Goal: Task Accomplishment & Management: Manage account settings

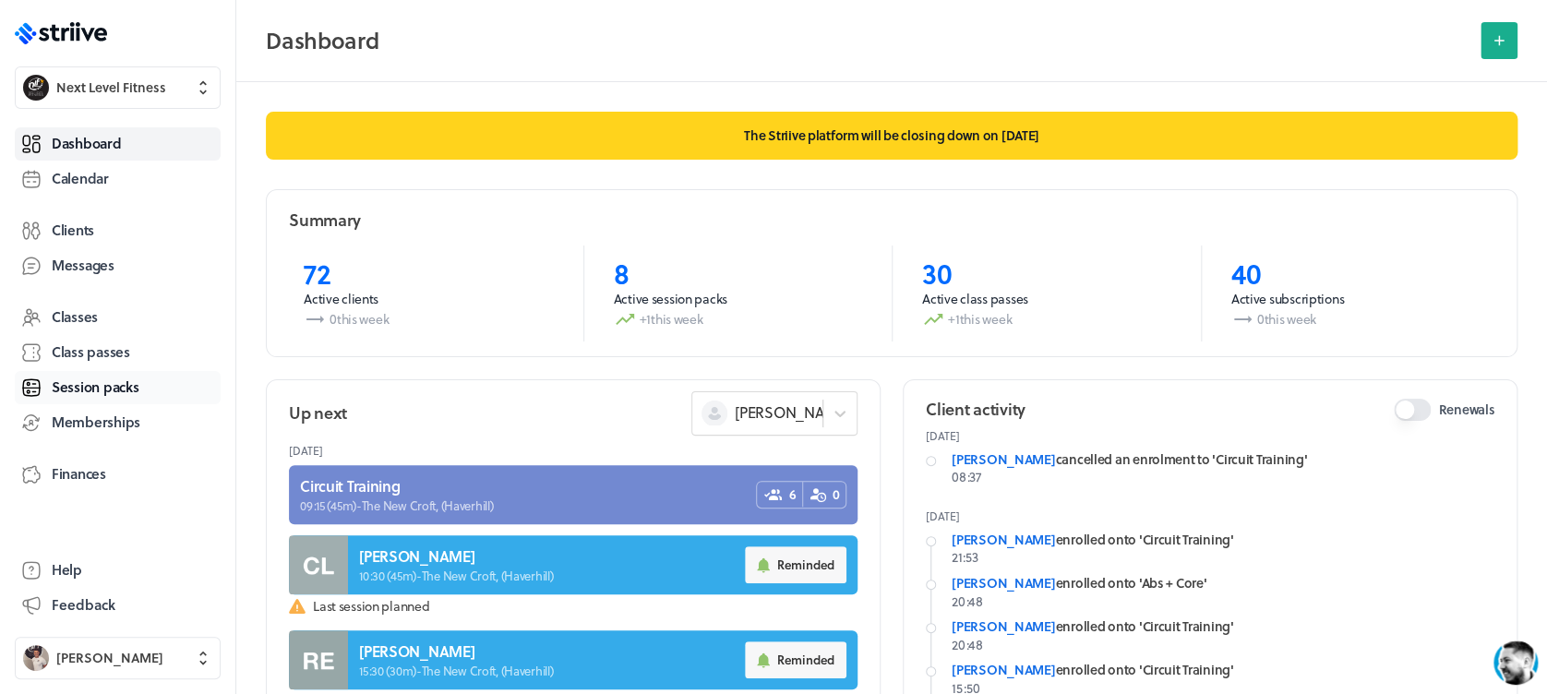
click at [136, 374] on link "Session packs" at bounding box center [118, 387] width 206 height 33
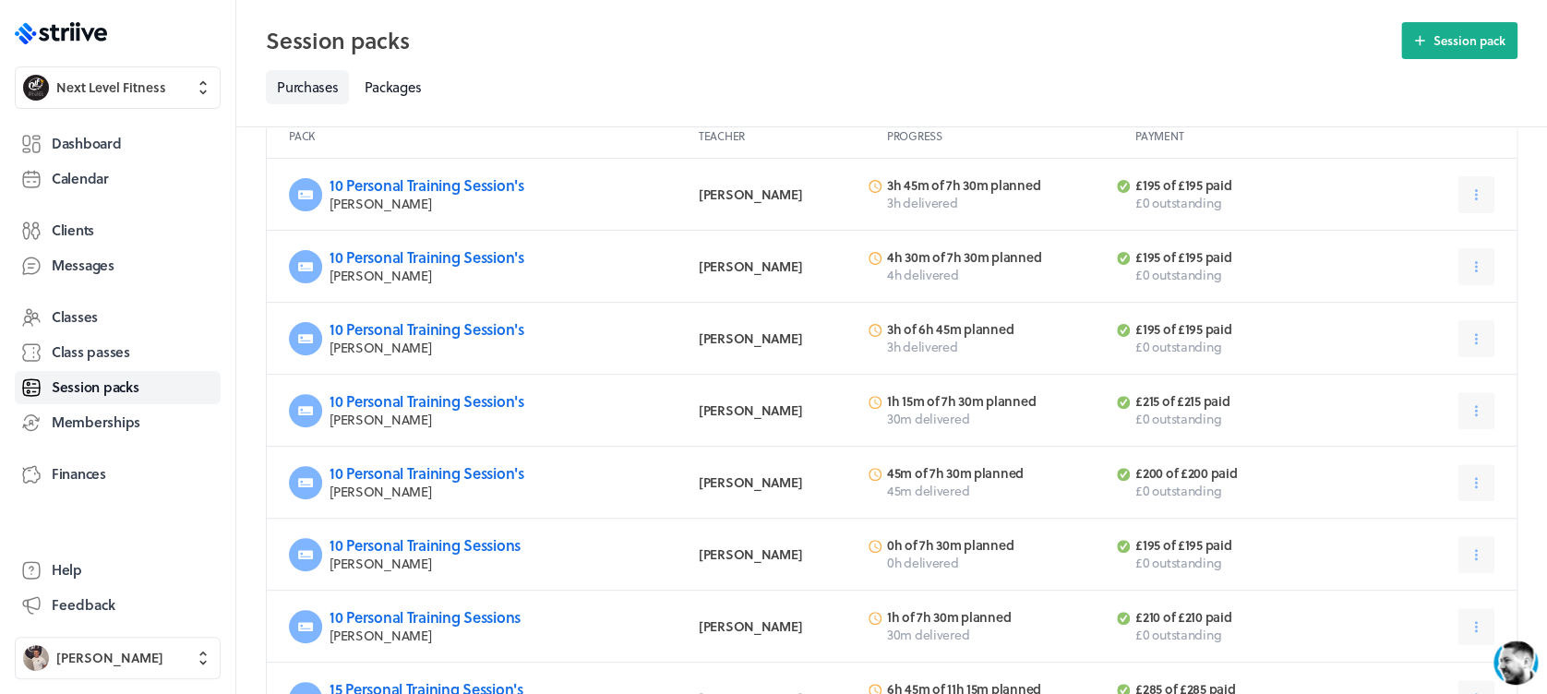
scroll to position [210, 0]
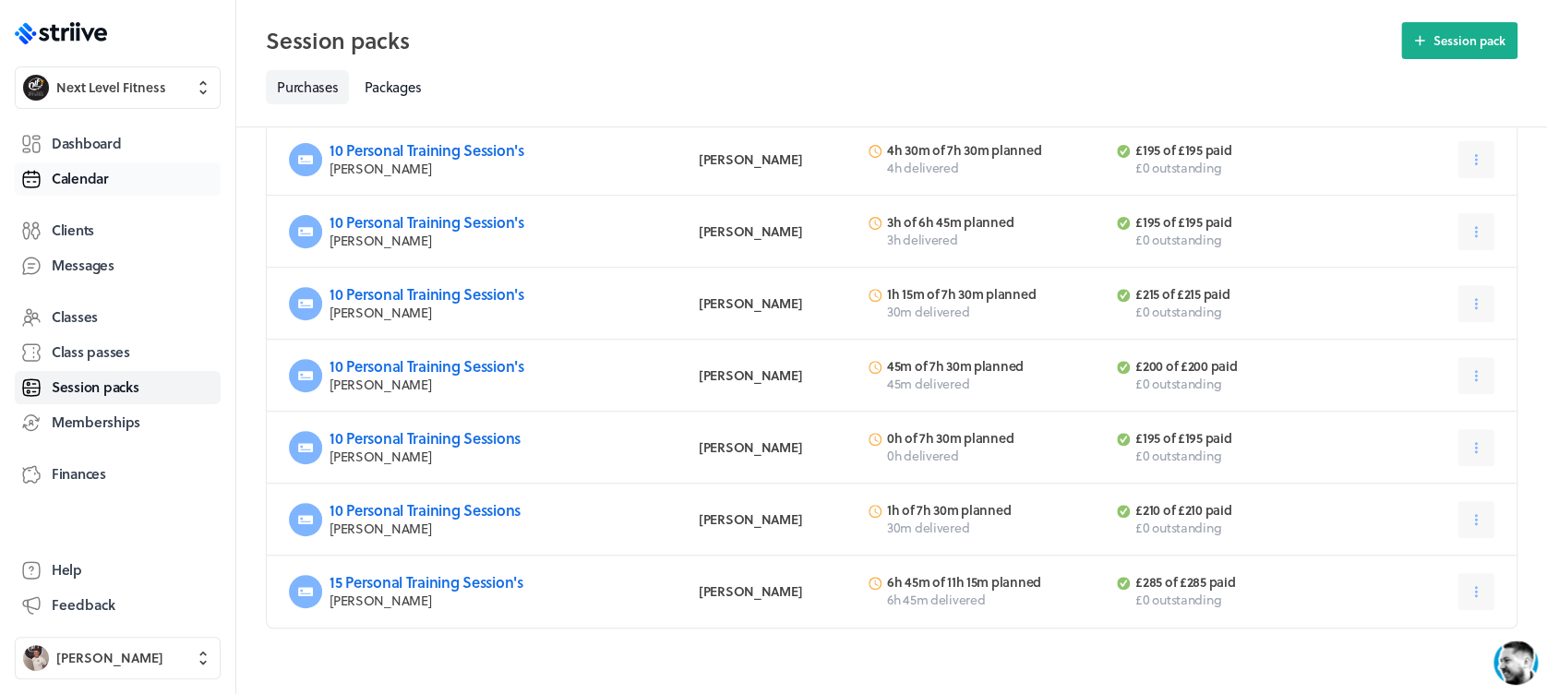
click at [81, 175] on span "Calendar" at bounding box center [80, 178] width 57 height 19
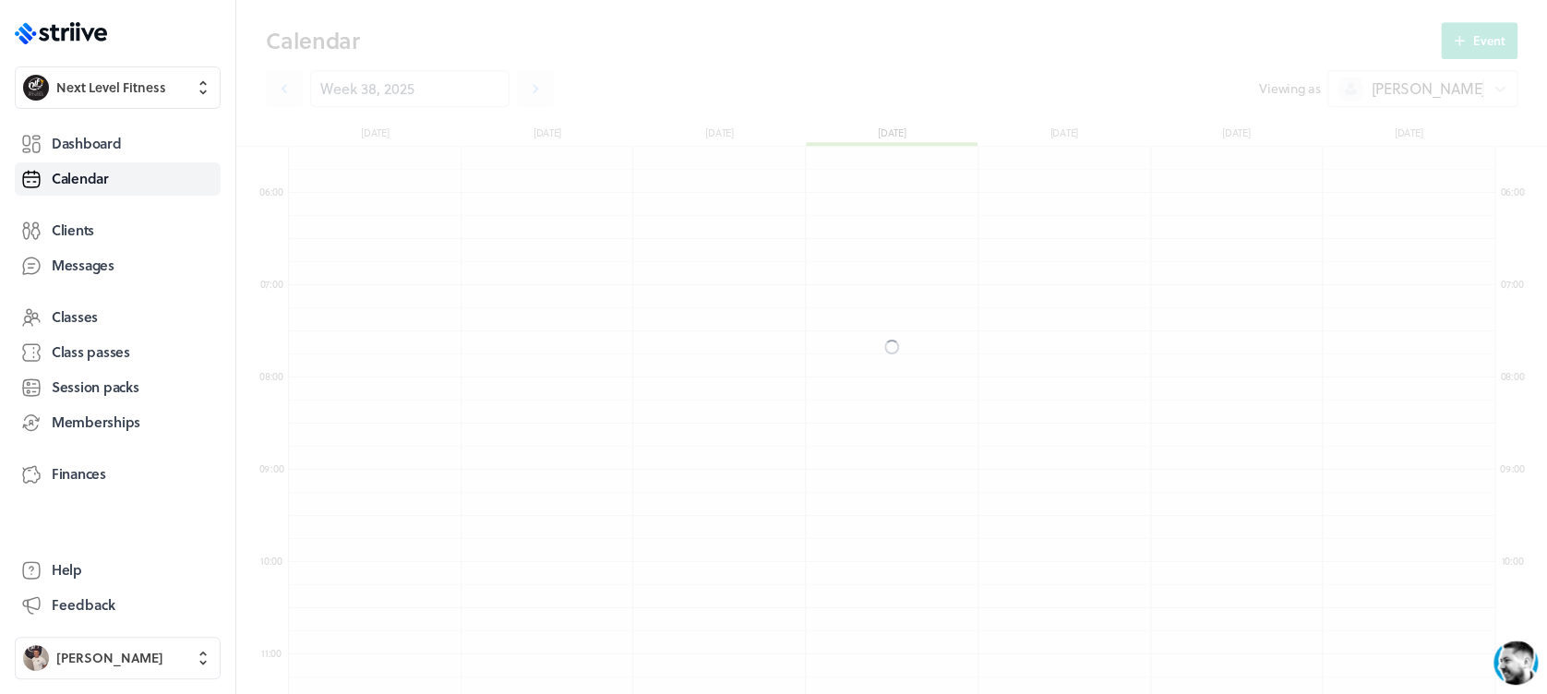
scroll to position [2215, 1205]
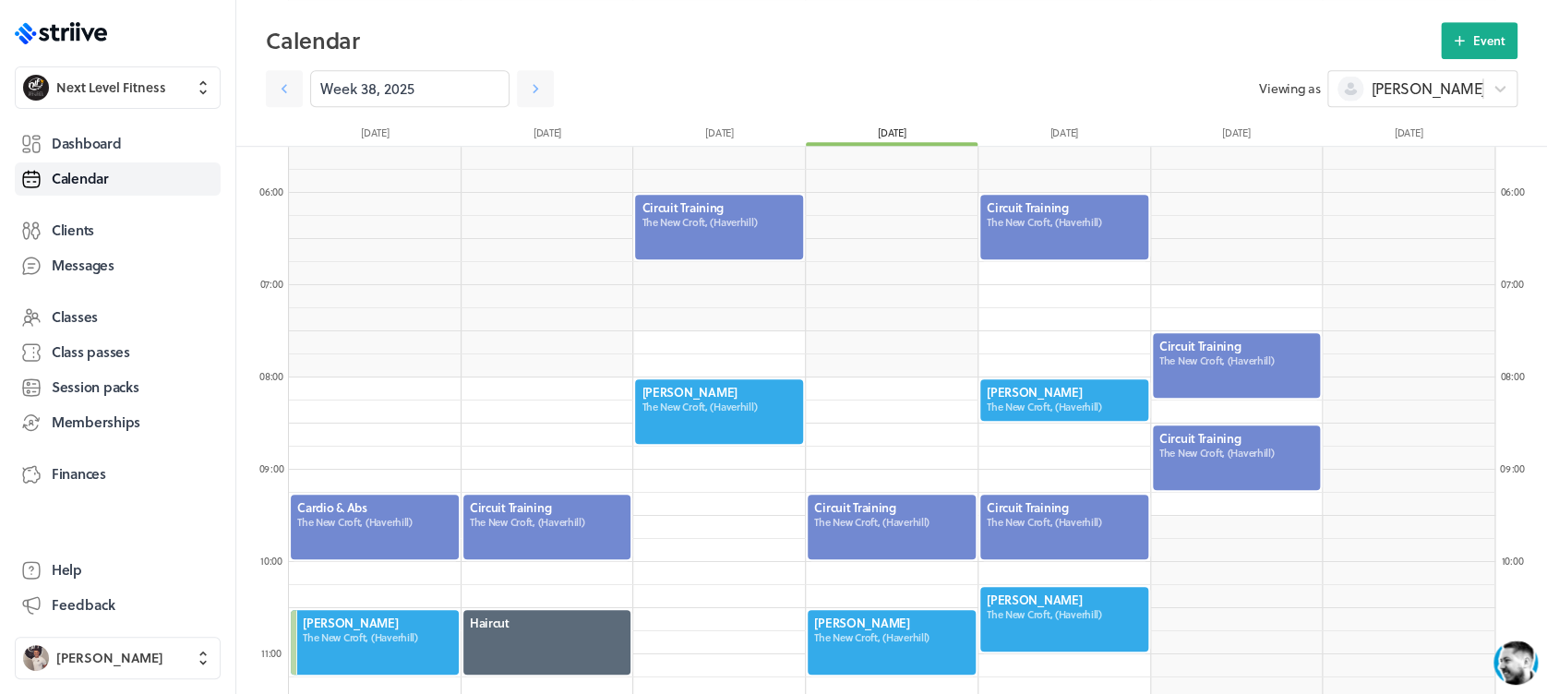
click at [761, 422] on div at bounding box center [719, 411] width 172 height 68
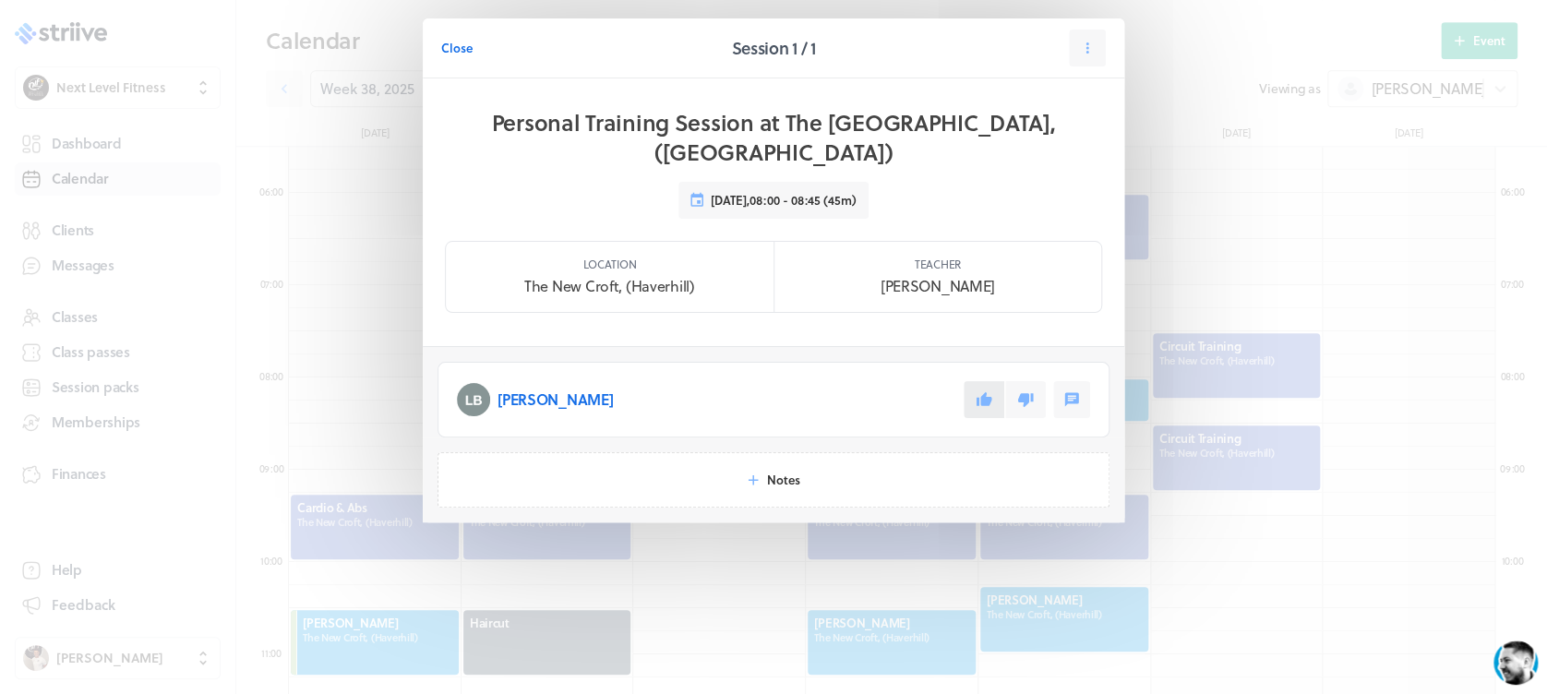
click at [970, 381] on button at bounding box center [984, 399] width 41 height 37
click at [469, 44] on span "Close" at bounding box center [456, 48] width 31 height 17
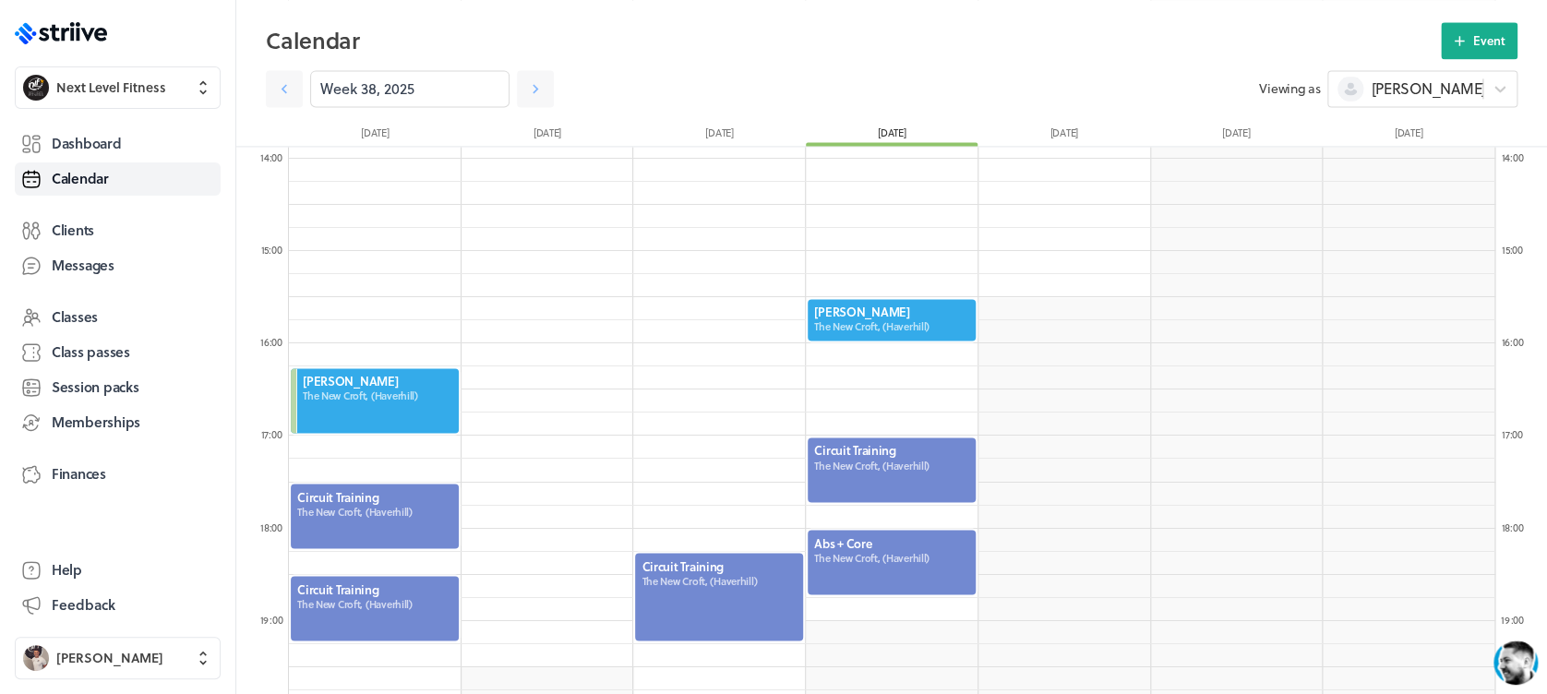
scroll to position [1284, 0]
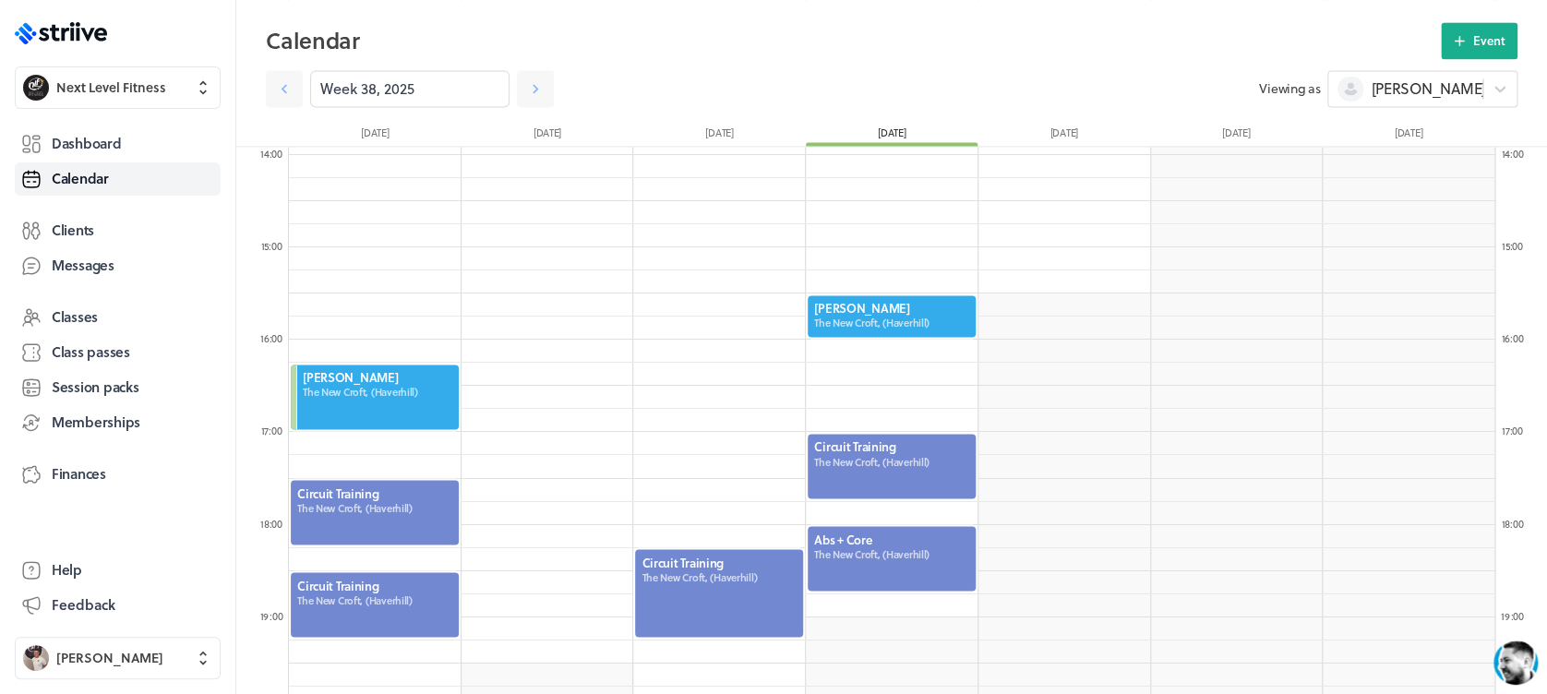
click at [684, 587] on div at bounding box center [719, 592] width 172 height 91
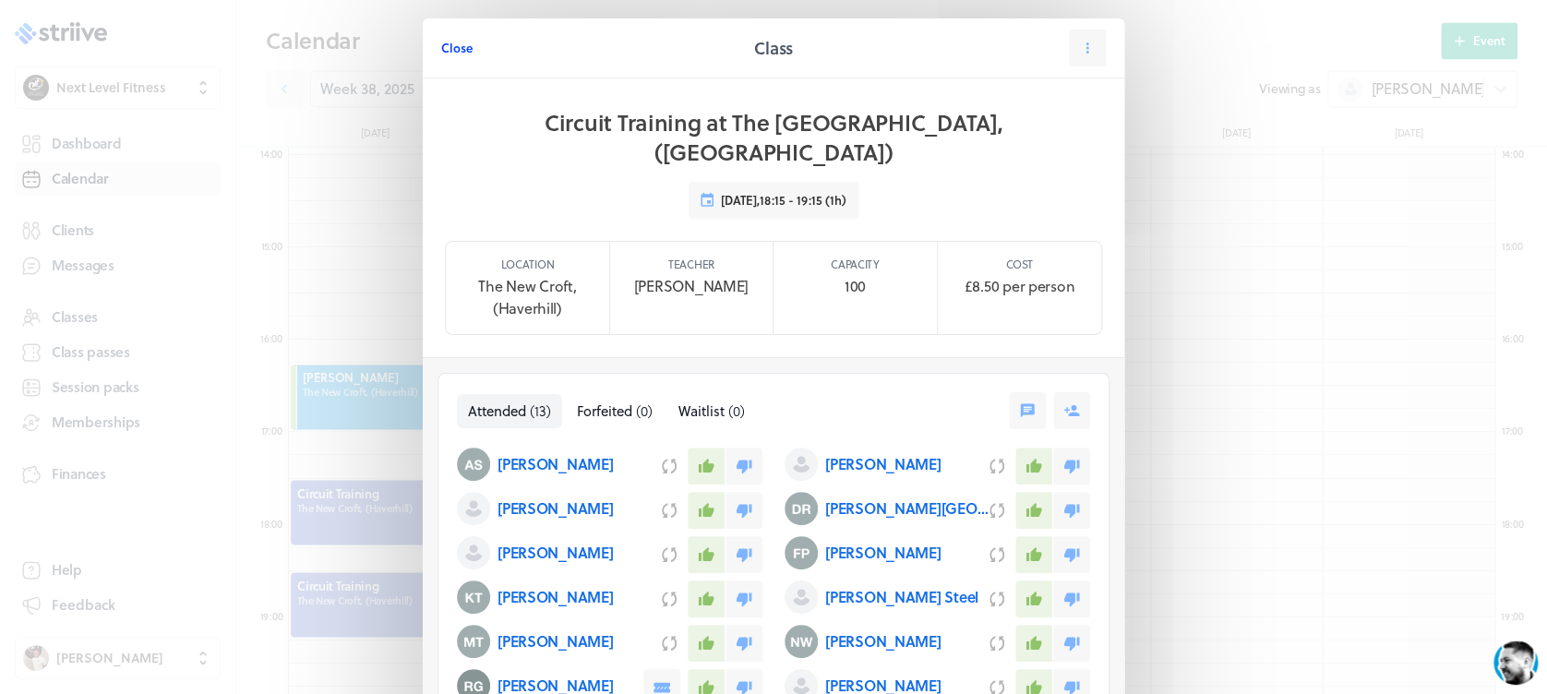
click at [449, 48] on span "Close" at bounding box center [456, 48] width 31 height 17
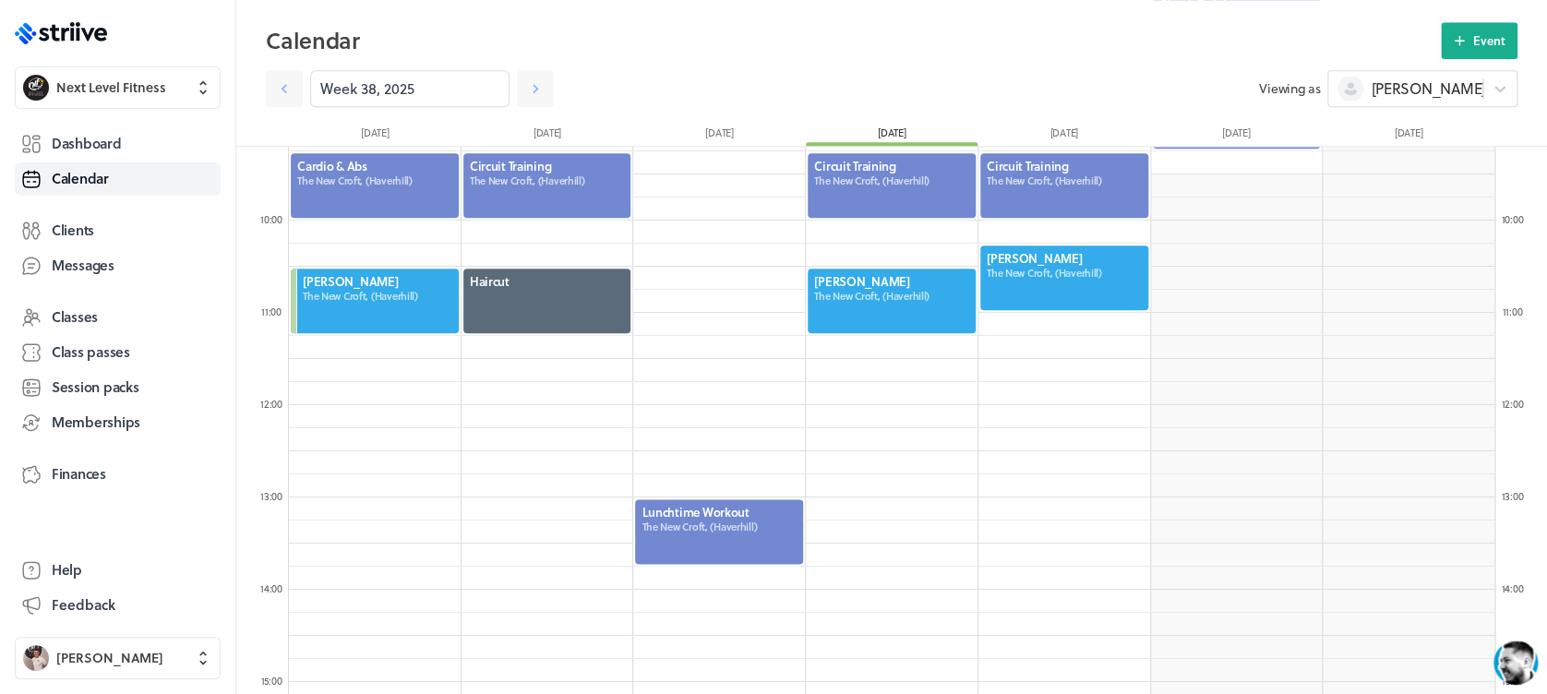
scroll to position [845, 0]
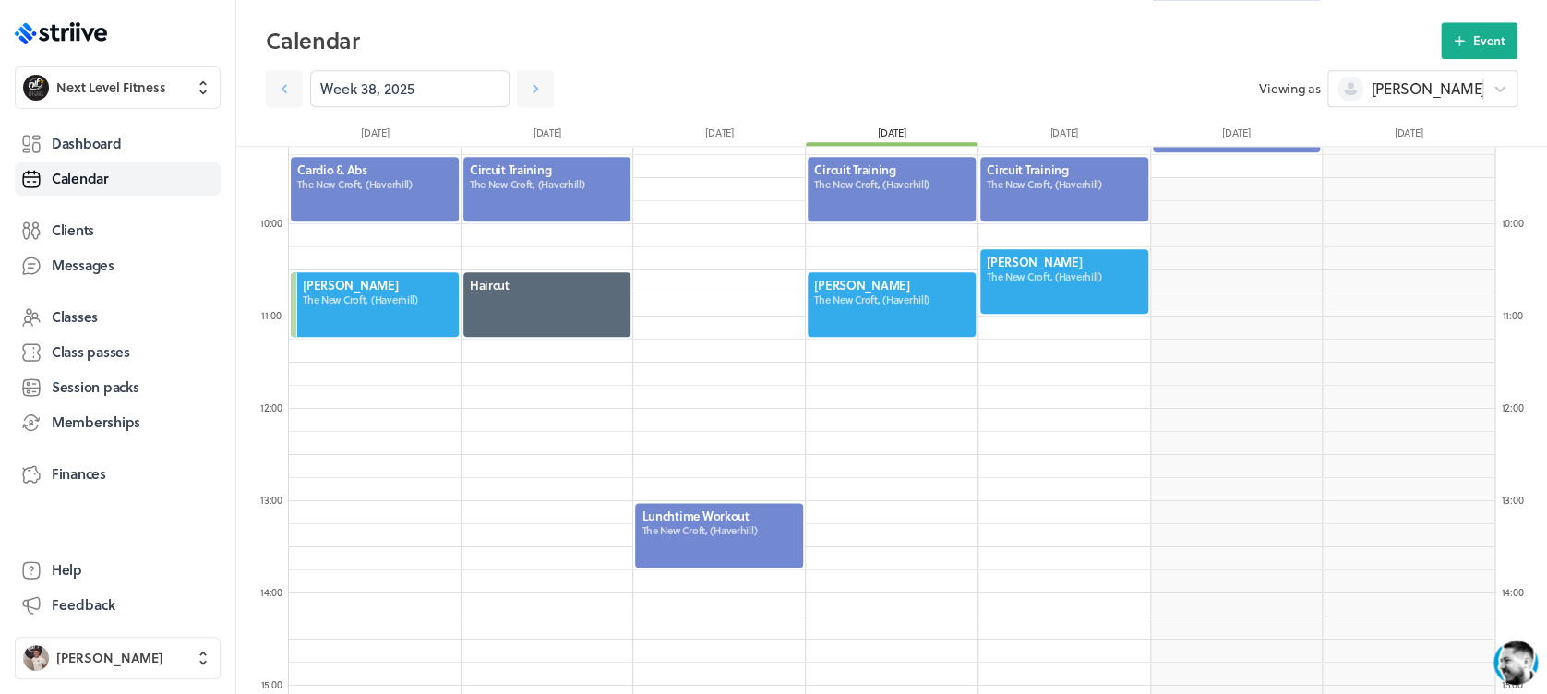
click at [888, 186] on div at bounding box center [892, 189] width 172 height 68
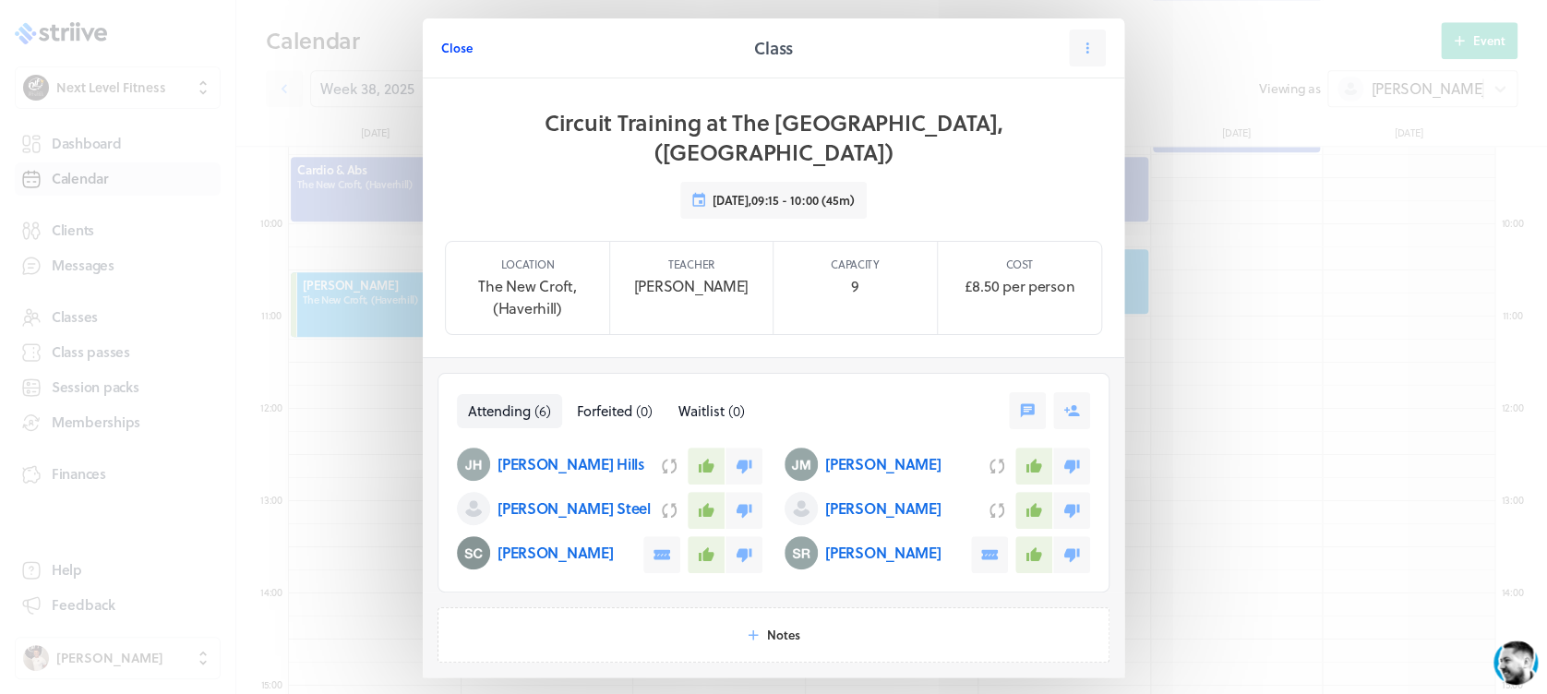
click at [449, 41] on span "Close" at bounding box center [456, 48] width 31 height 17
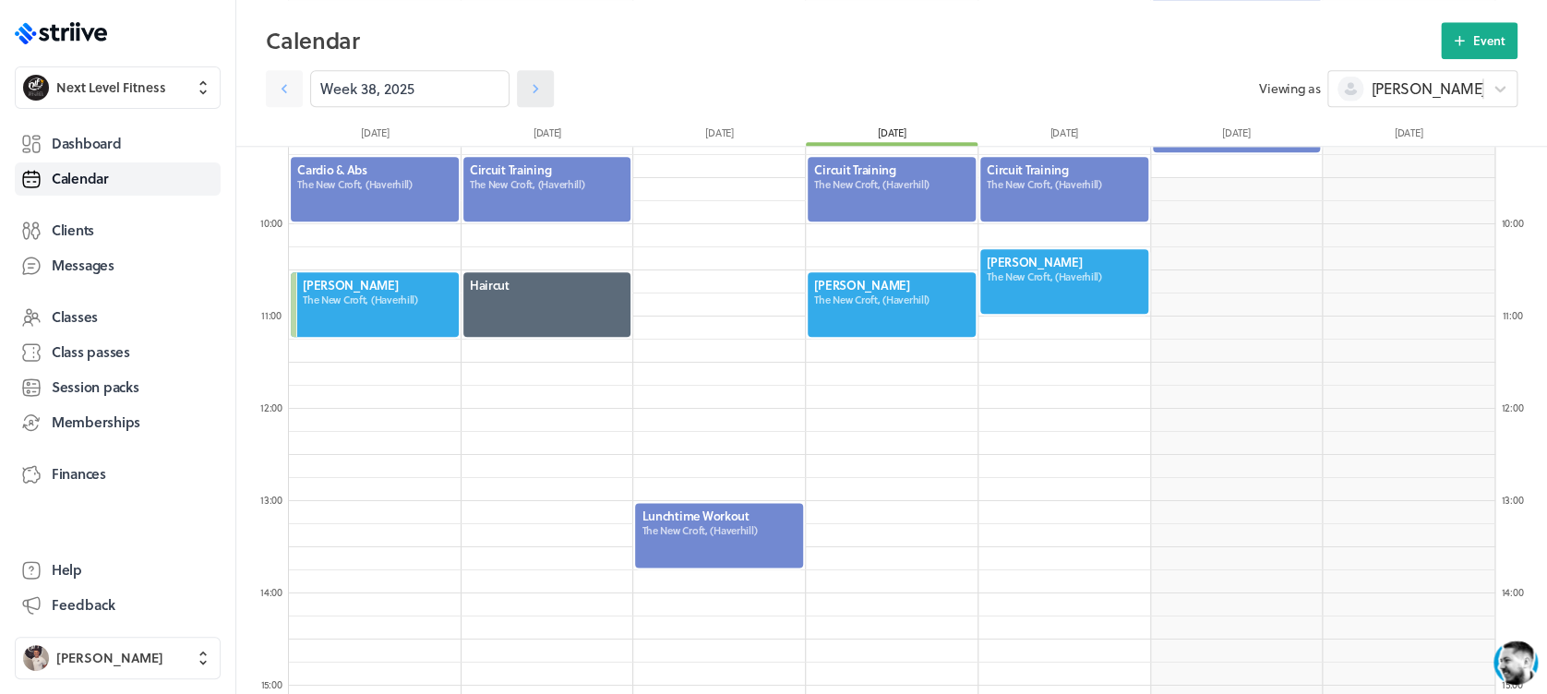
click at [533, 92] on link at bounding box center [535, 88] width 37 height 37
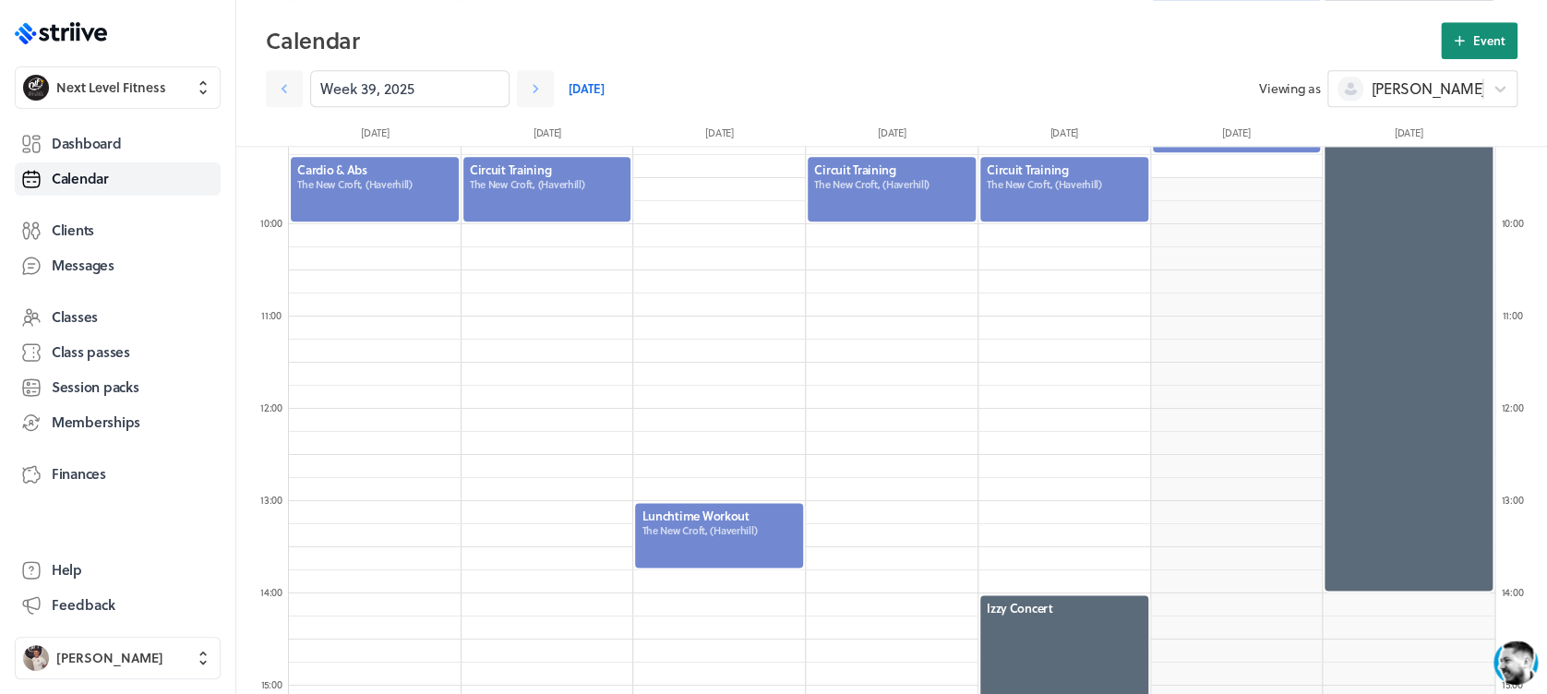
click at [1448, 49] on button "Event" at bounding box center [1479, 40] width 77 height 37
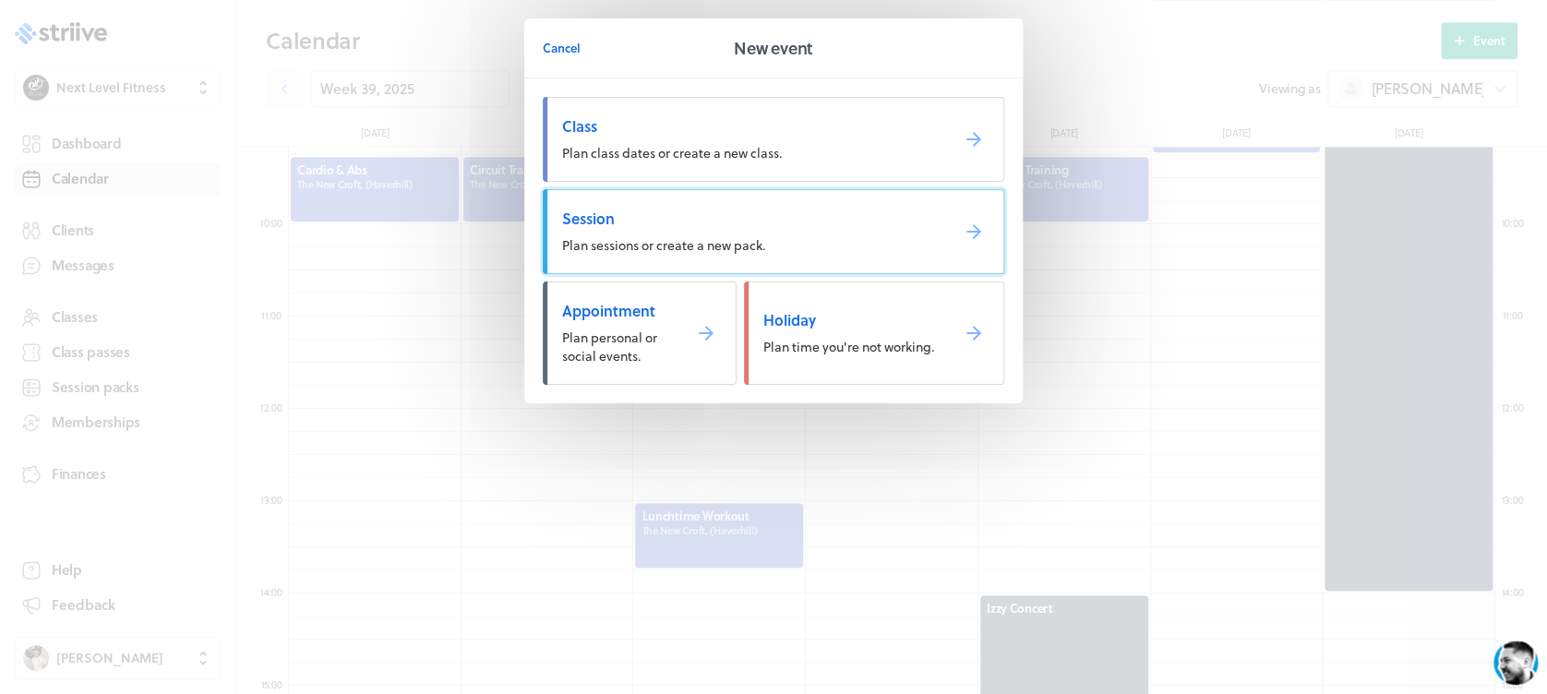
click at [699, 241] on span "Plan sessions or create a new pack." at bounding box center [663, 244] width 203 height 19
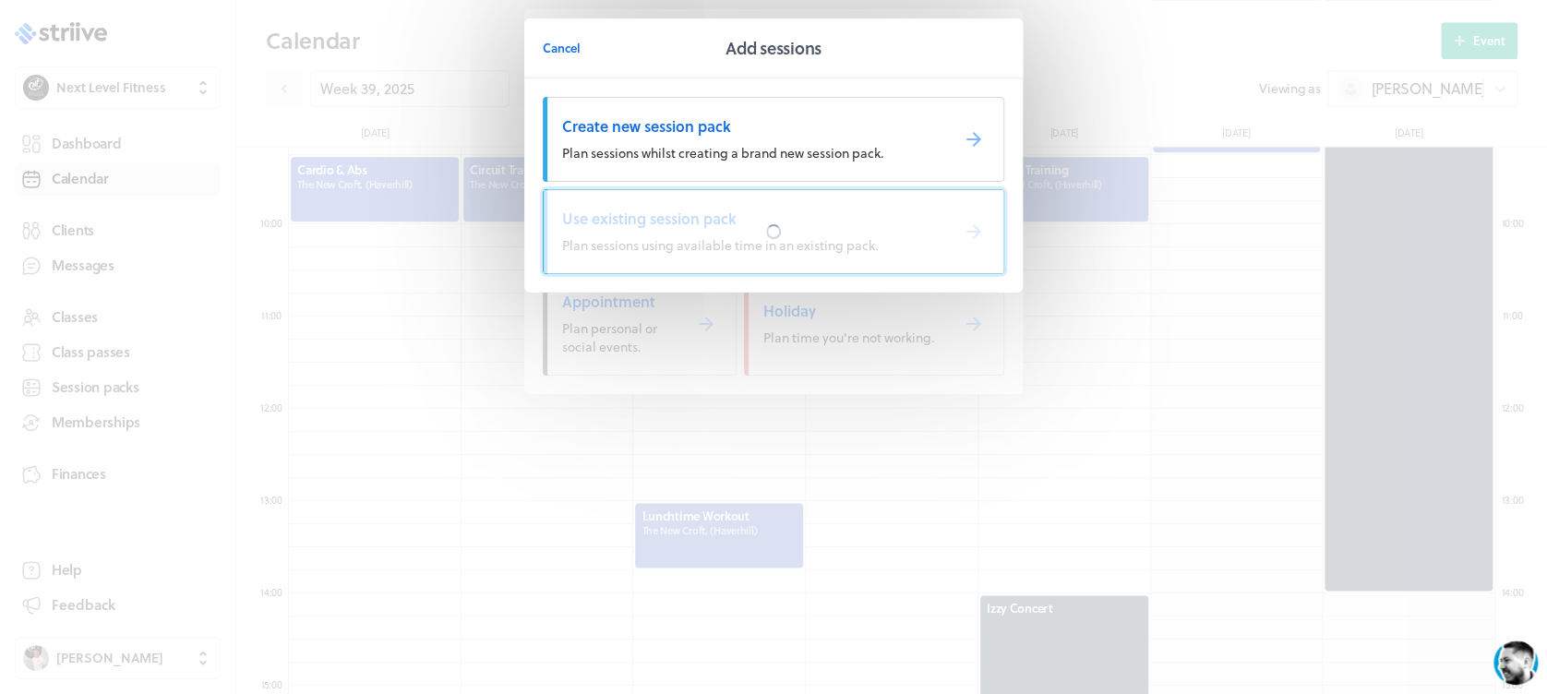
click at [702, 241] on div at bounding box center [774, 231] width 460 height 83
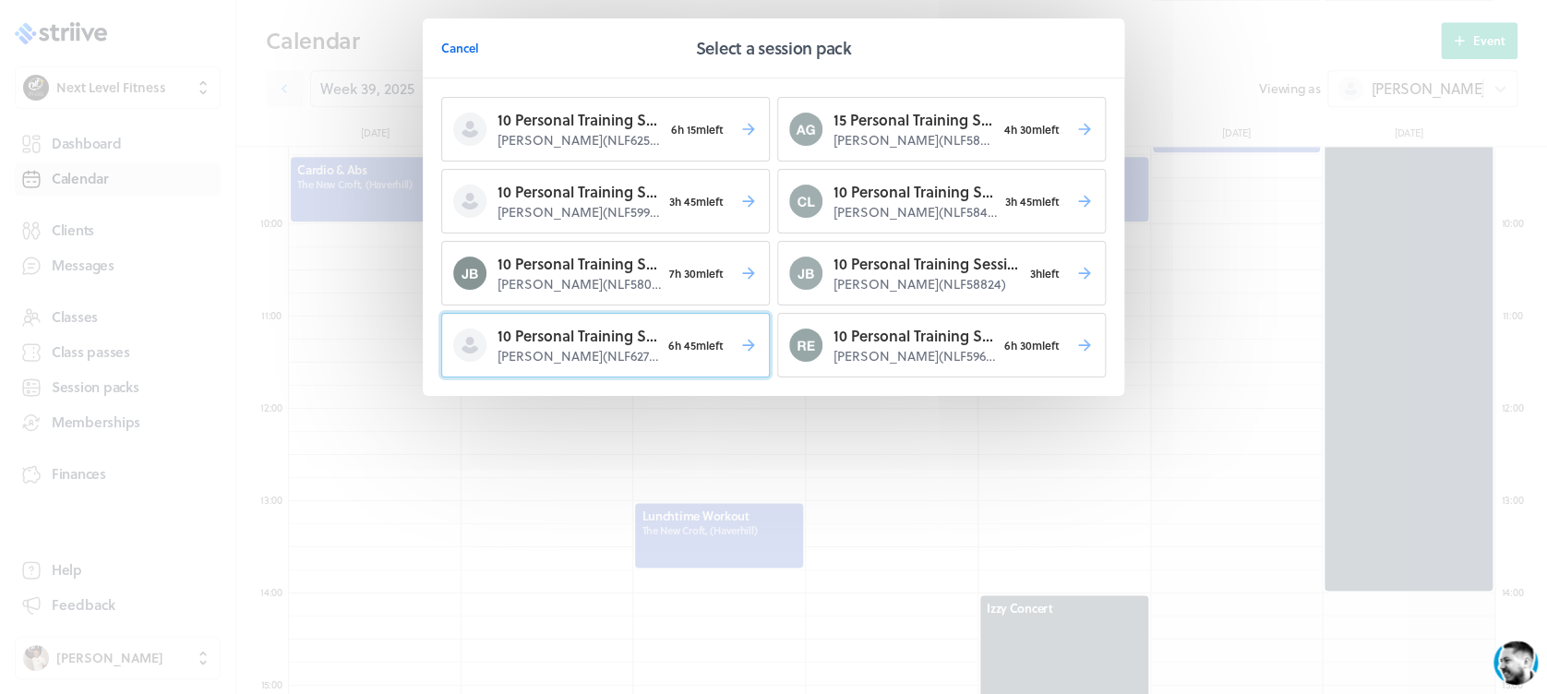
click at [695, 344] on span "6h 45m left" at bounding box center [696, 345] width 72 height 26
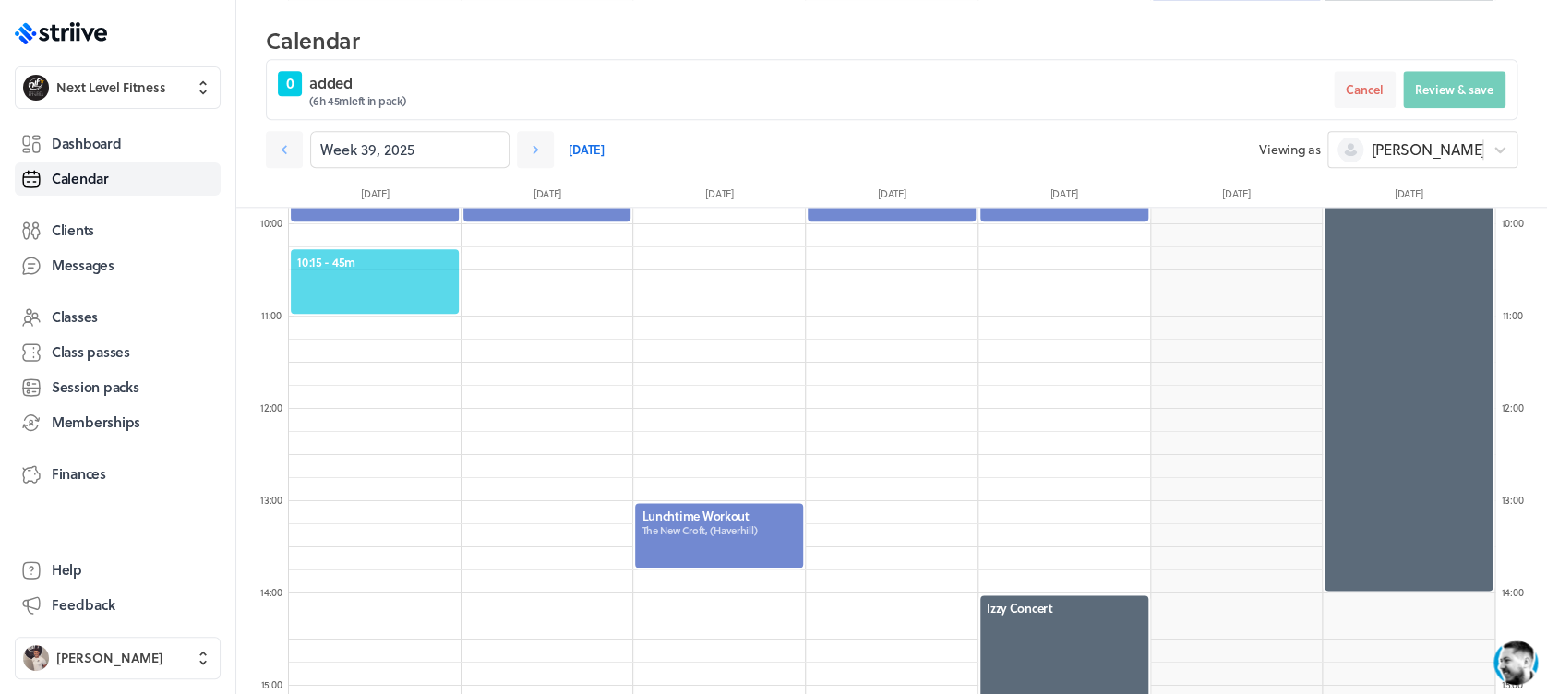
click at [393, 248] on div "10:15 - 45m" at bounding box center [375, 281] width 172 height 68
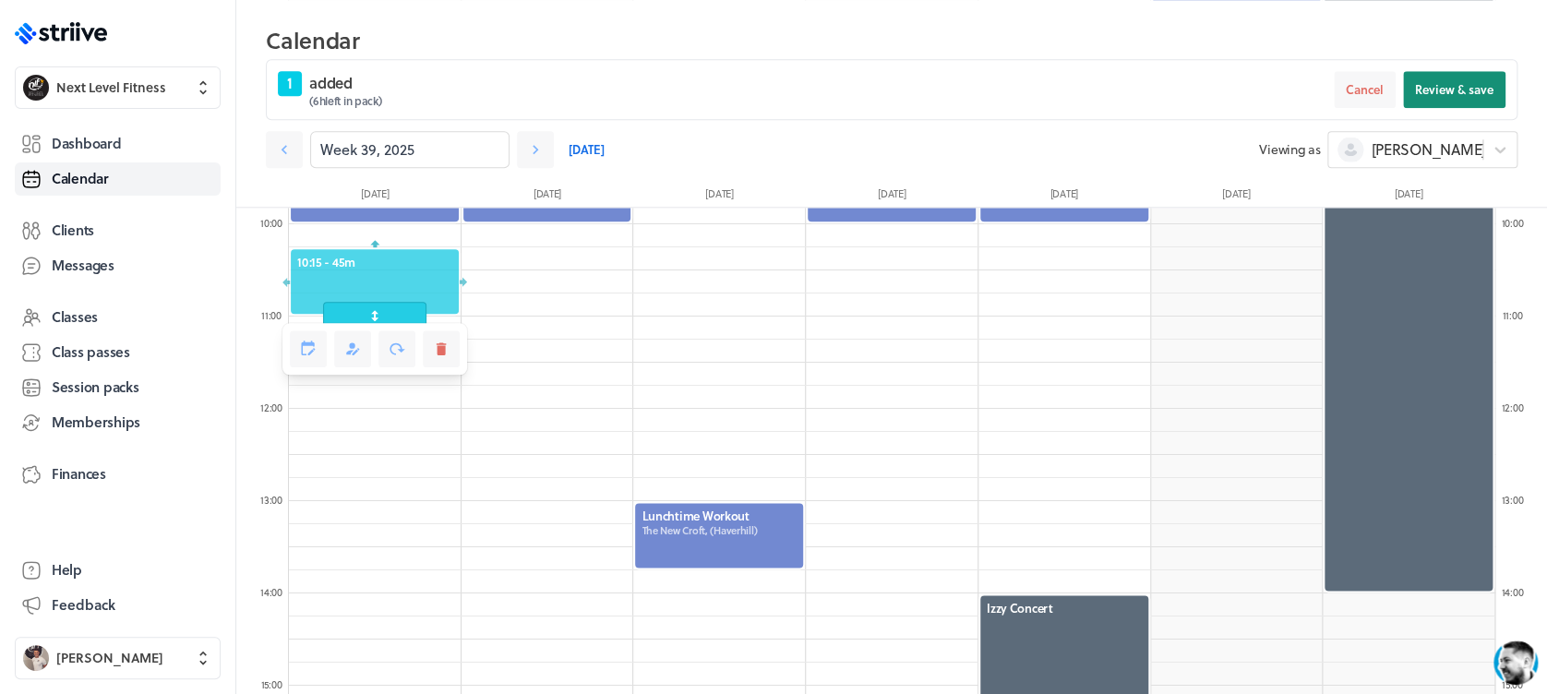
click at [1480, 95] on span "Review & save" at bounding box center [1454, 89] width 78 height 17
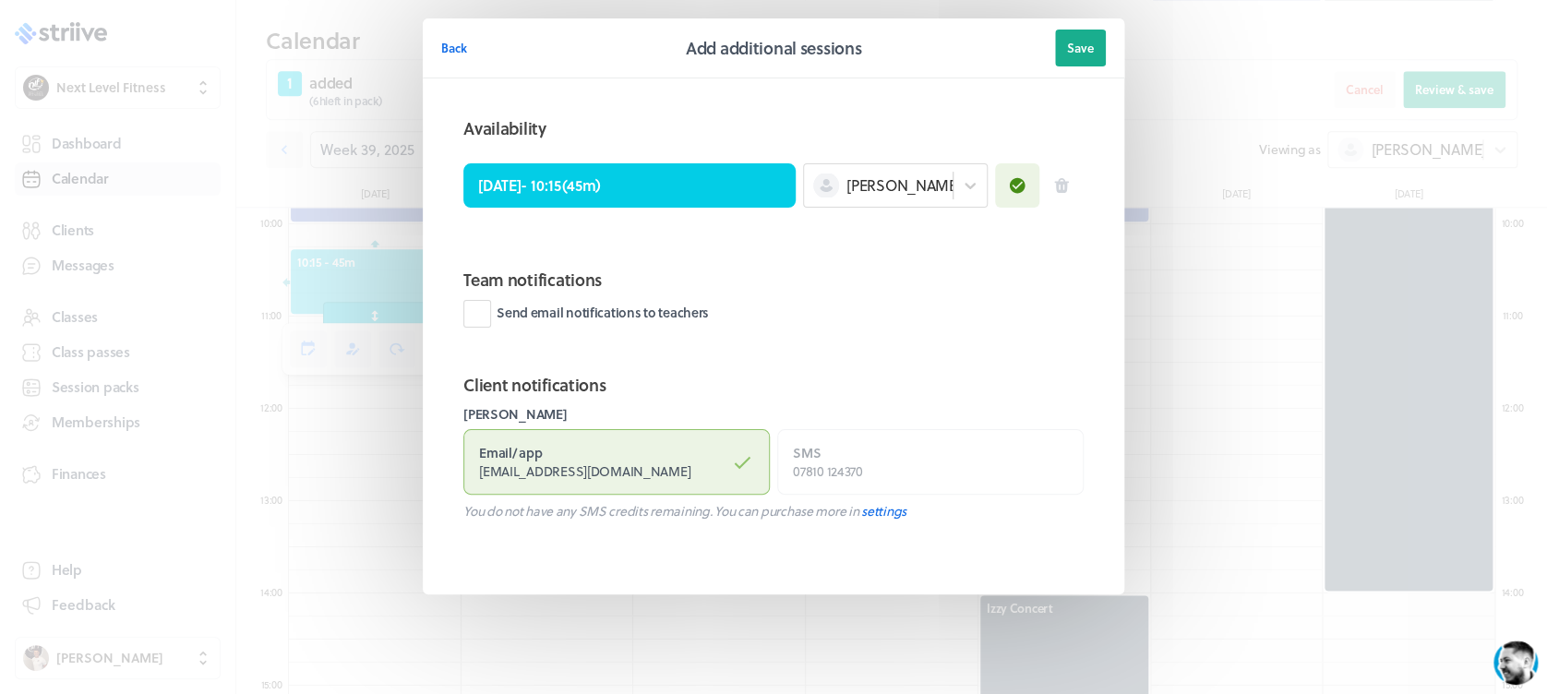
drag, startPoint x: 1083, startPoint y: 43, endPoint x: 1098, endPoint y: 43, distance: 15.7
click at [1084, 43] on span "Save" at bounding box center [1080, 48] width 27 height 17
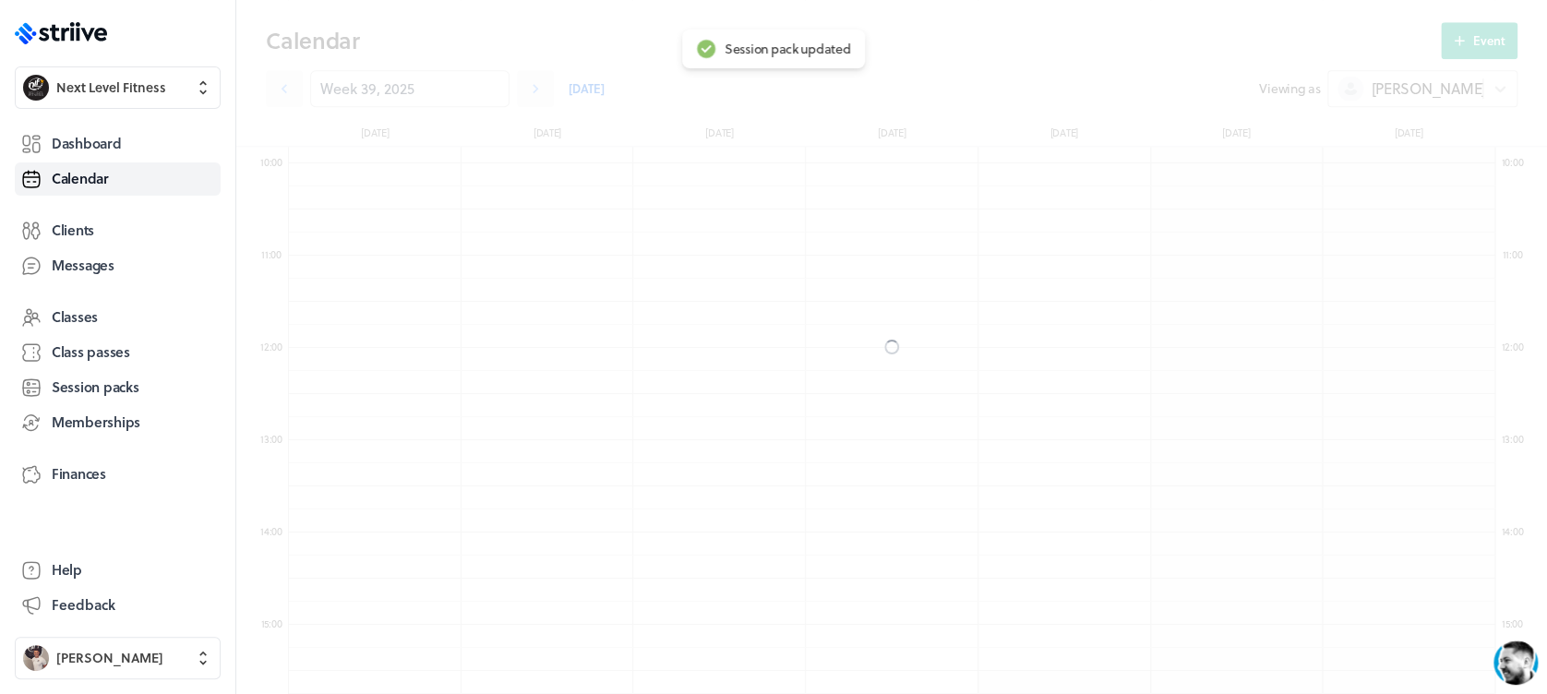
scroll to position [845, 0]
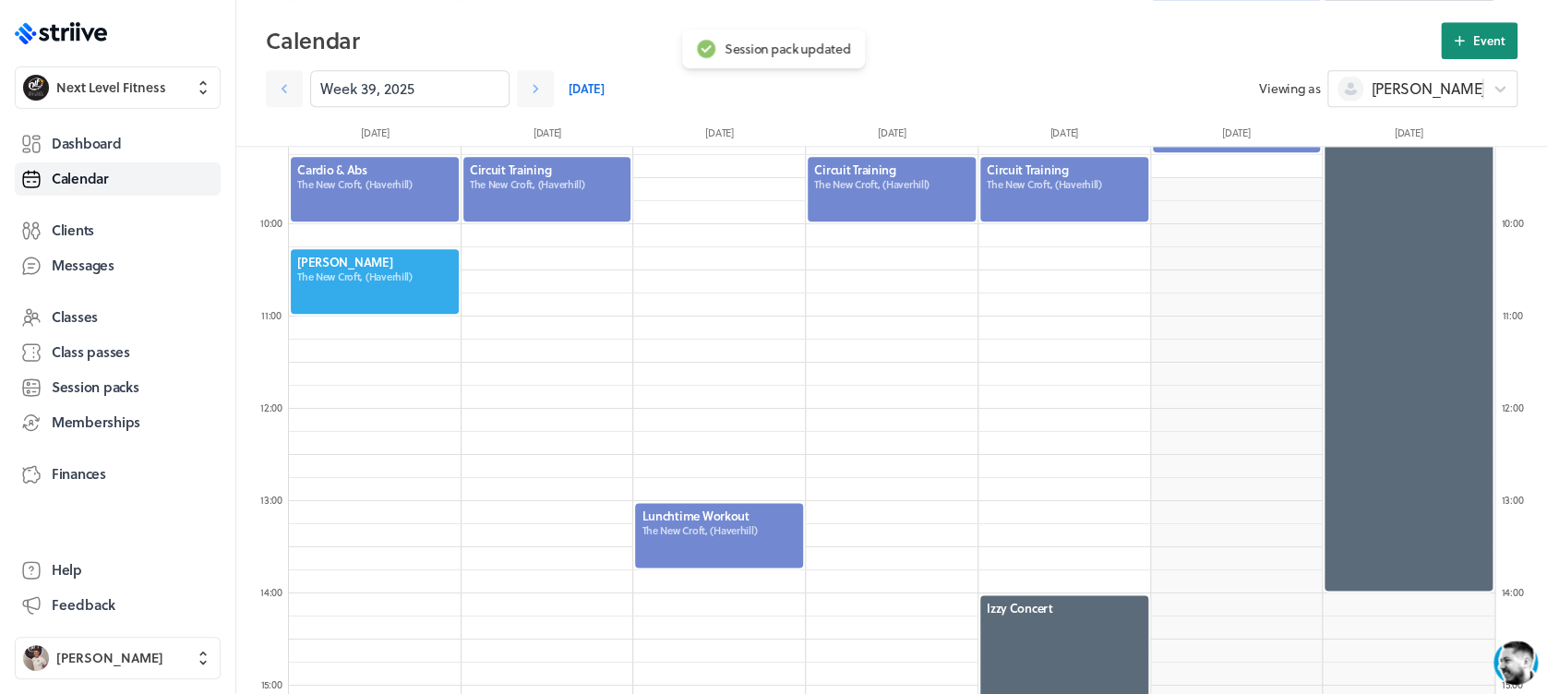
click at [1473, 48] on span "Event" at bounding box center [1489, 40] width 32 height 17
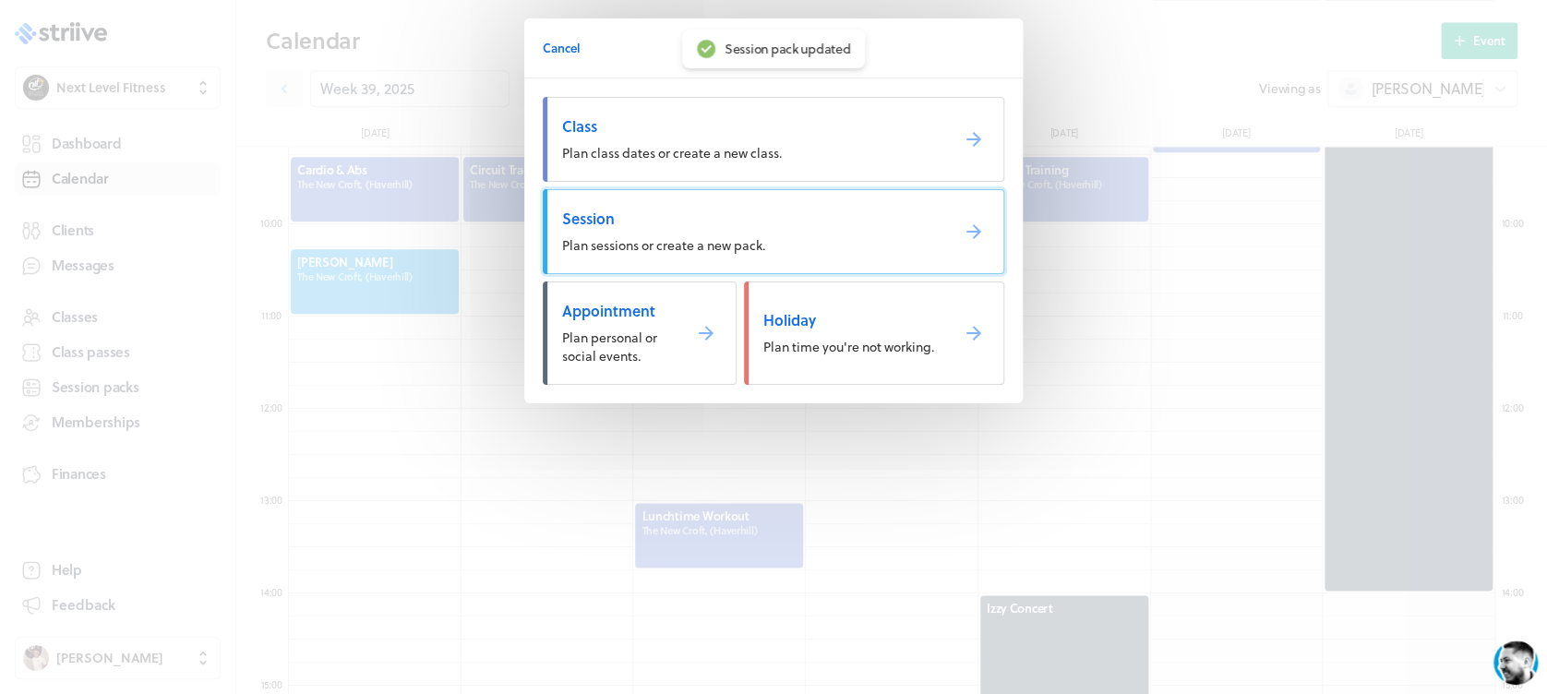
click at [694, 215] on span "Session" at bounding box center [748, 219] width 372 height 20
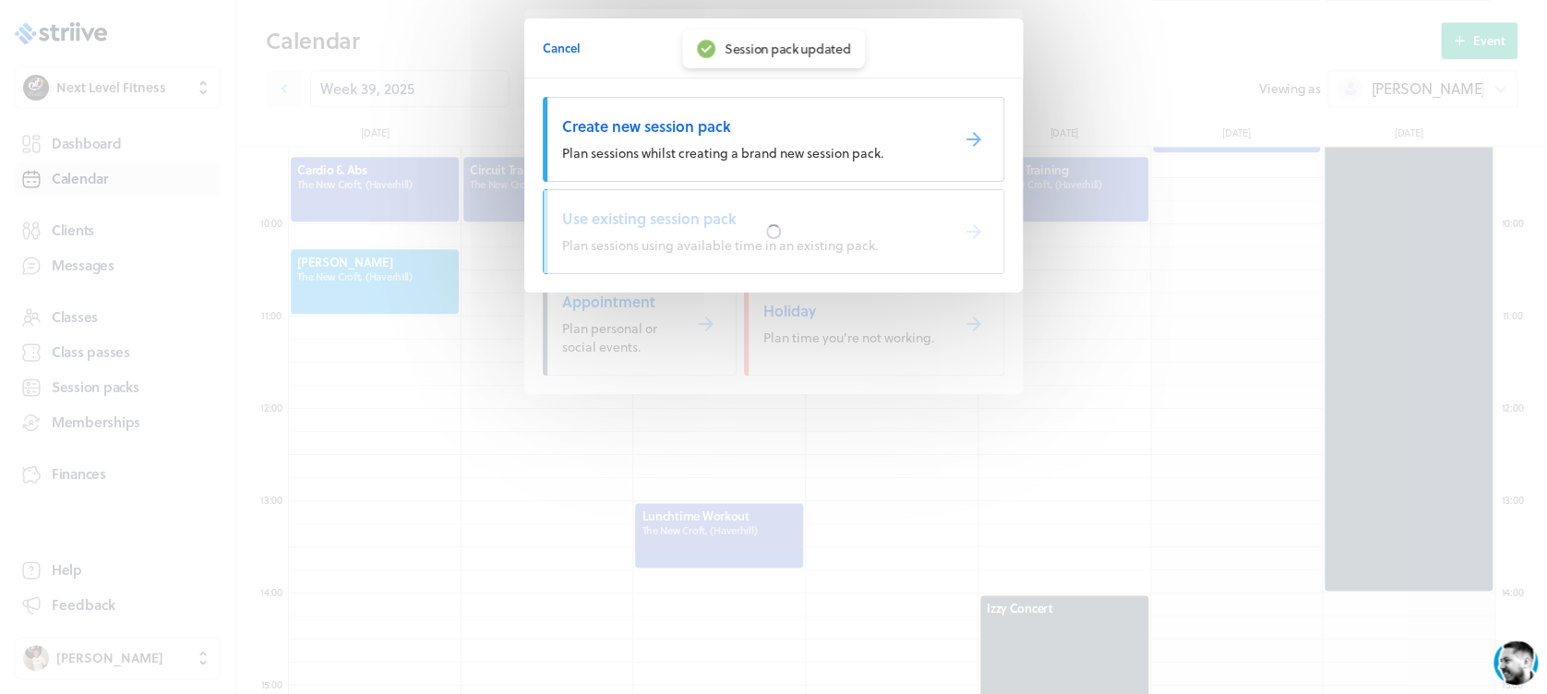
click at [694, 214] on div at bounding box center [774, 231] width 460 height 83
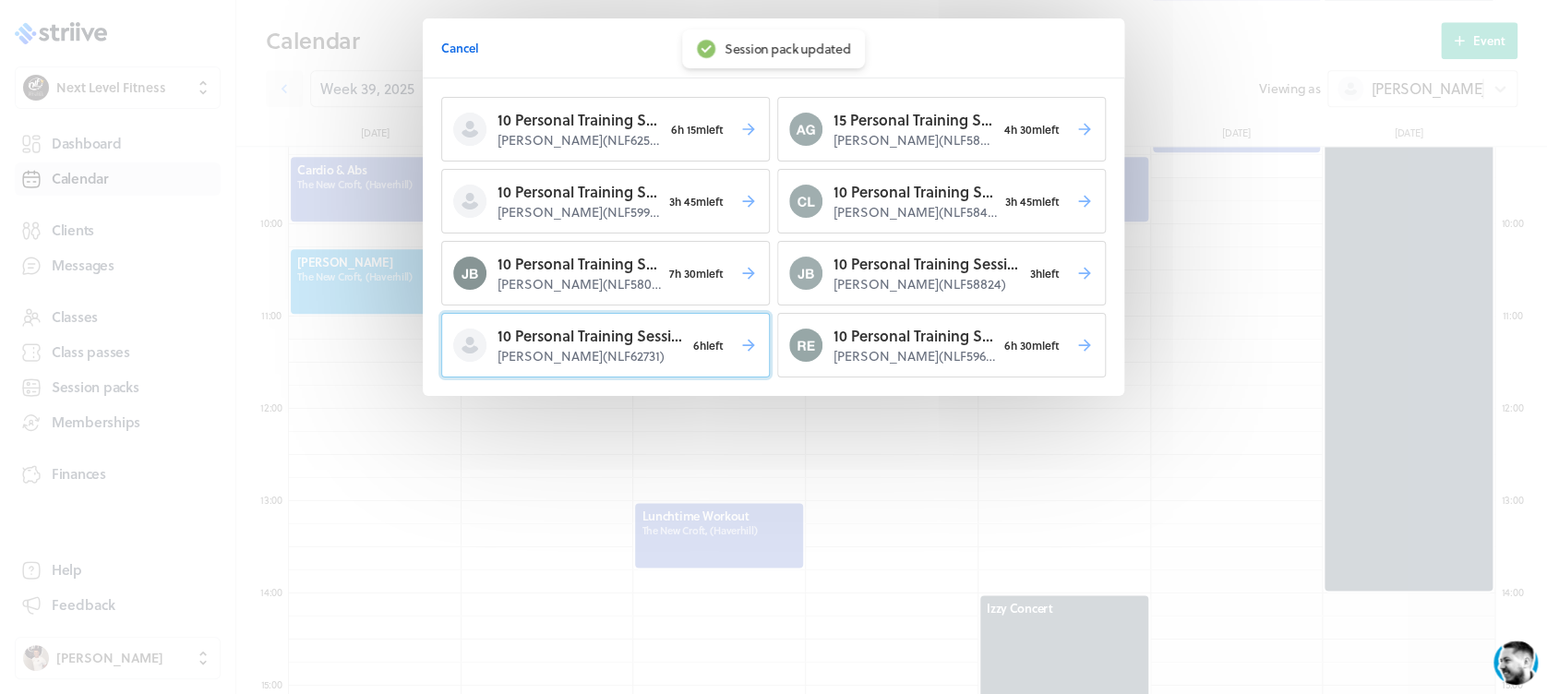
click at [685, 337] on span "6h left" at bounding box center [708, 345] width 47 height 26
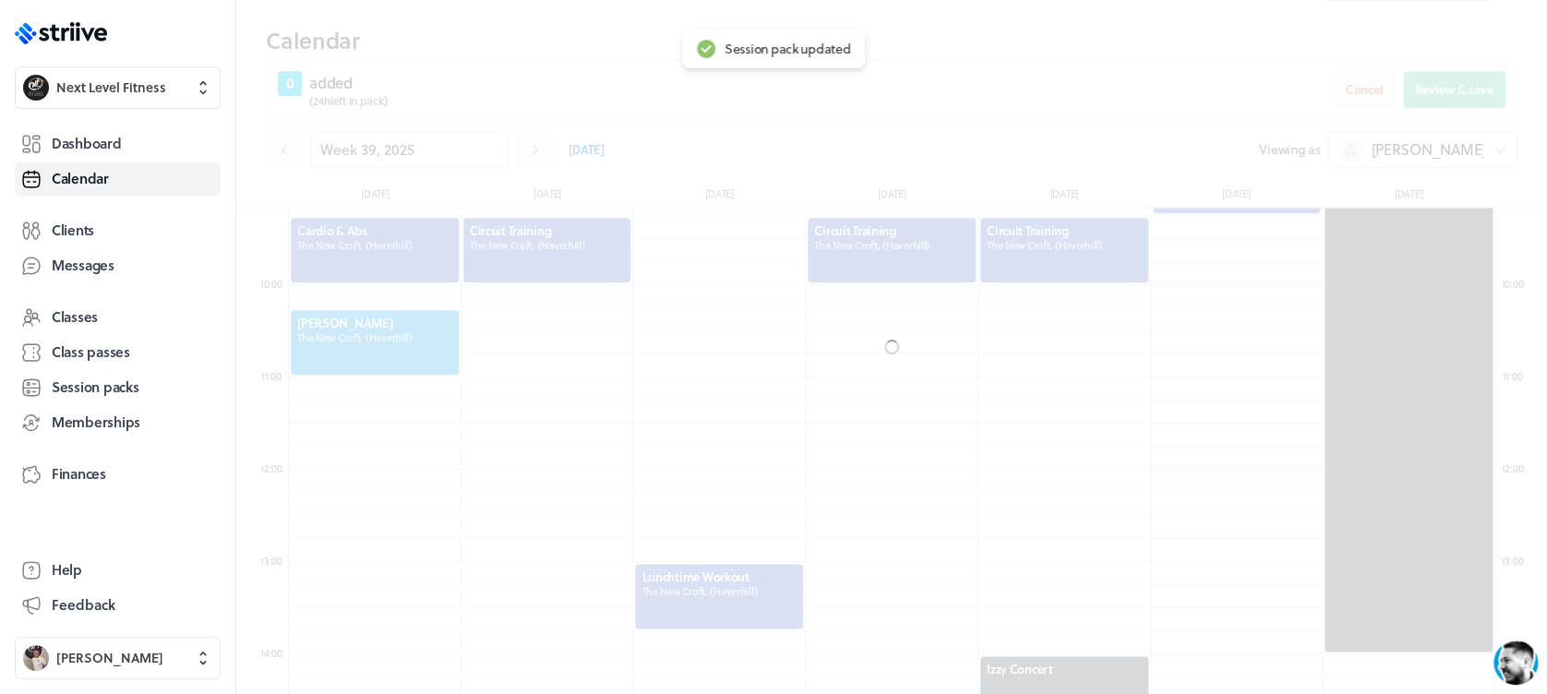
scroll to position [906, 0]
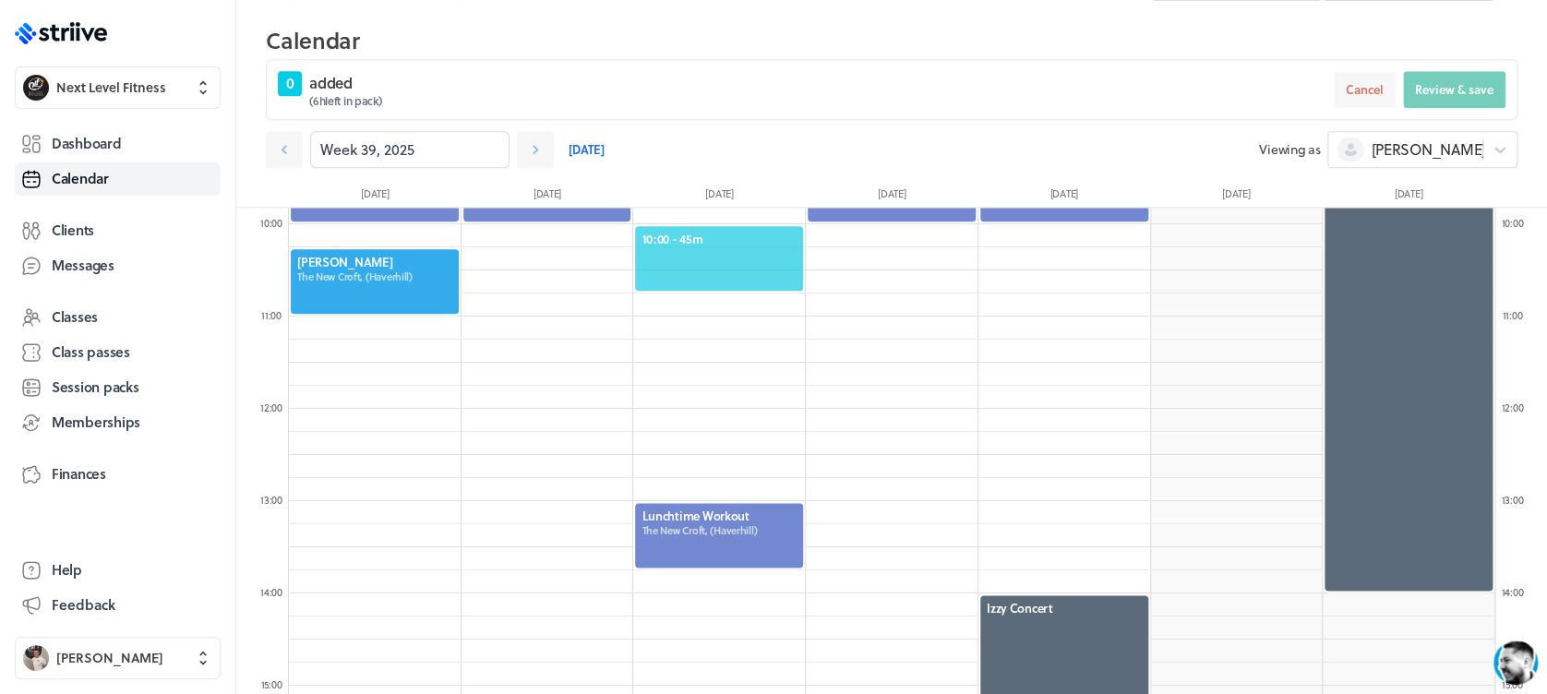
click at [753, 245] on span "10:00 - 45m" at bounding box center [718, 239] width 155 height 17
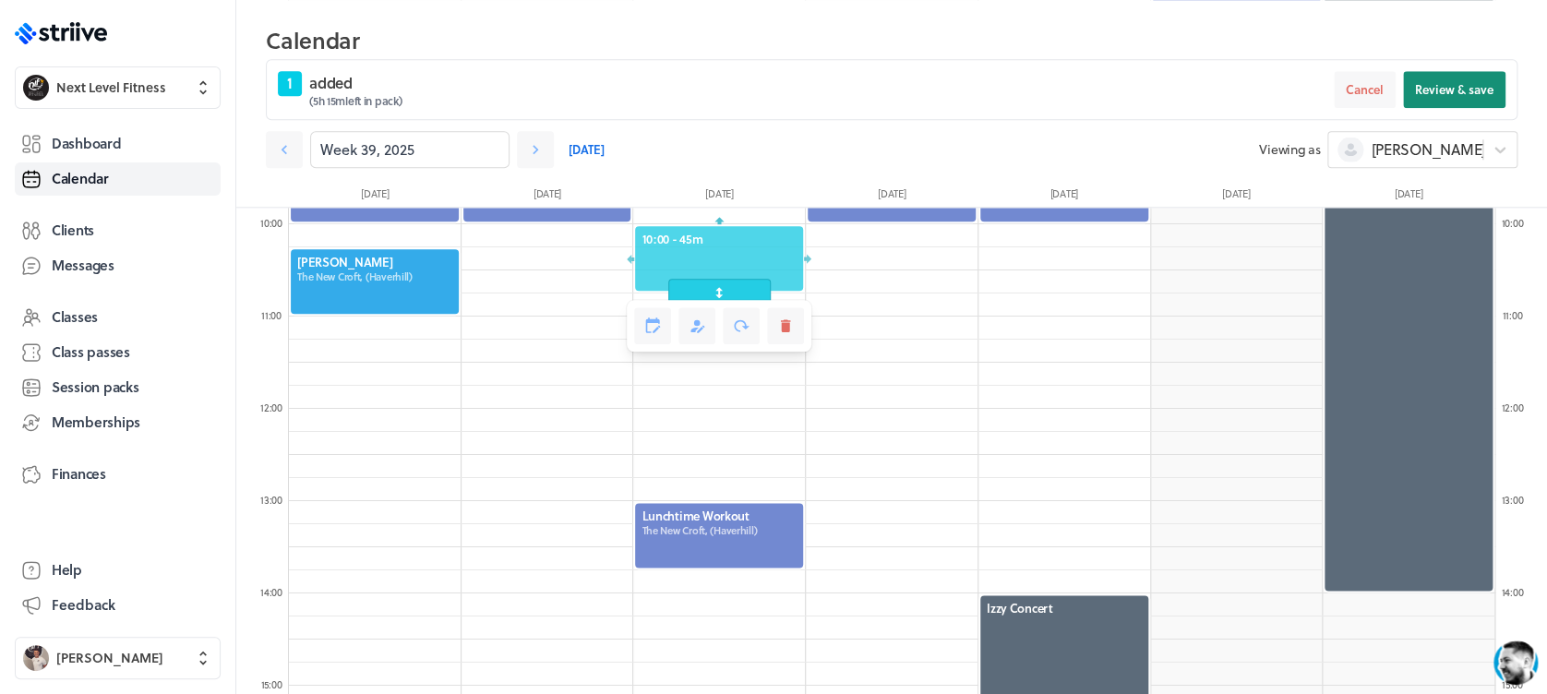
click at [1435, 89] on span "Review & save" at bounding box center [1454, 89] width 78 height 17
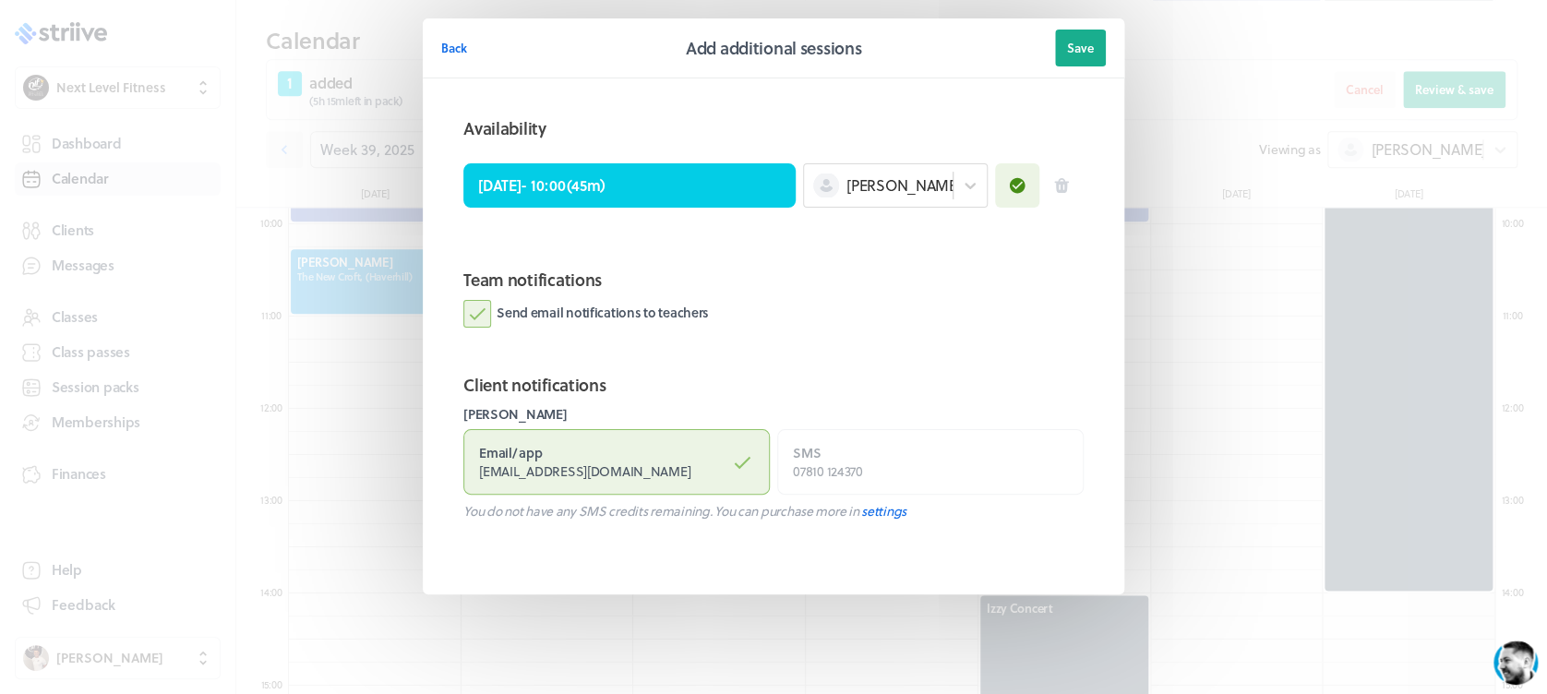
click at [479, 316] on label "Send email notifications to teachers" at bounding box center [586, 314] width 246 height 28
click at [0, 0] on input "Send email notifications to teachers" at bounding box center [0, 0] width 0 height 0
click at [1074, 52] on span "Save" at bounding box center [1080, 48] width 27 height 17
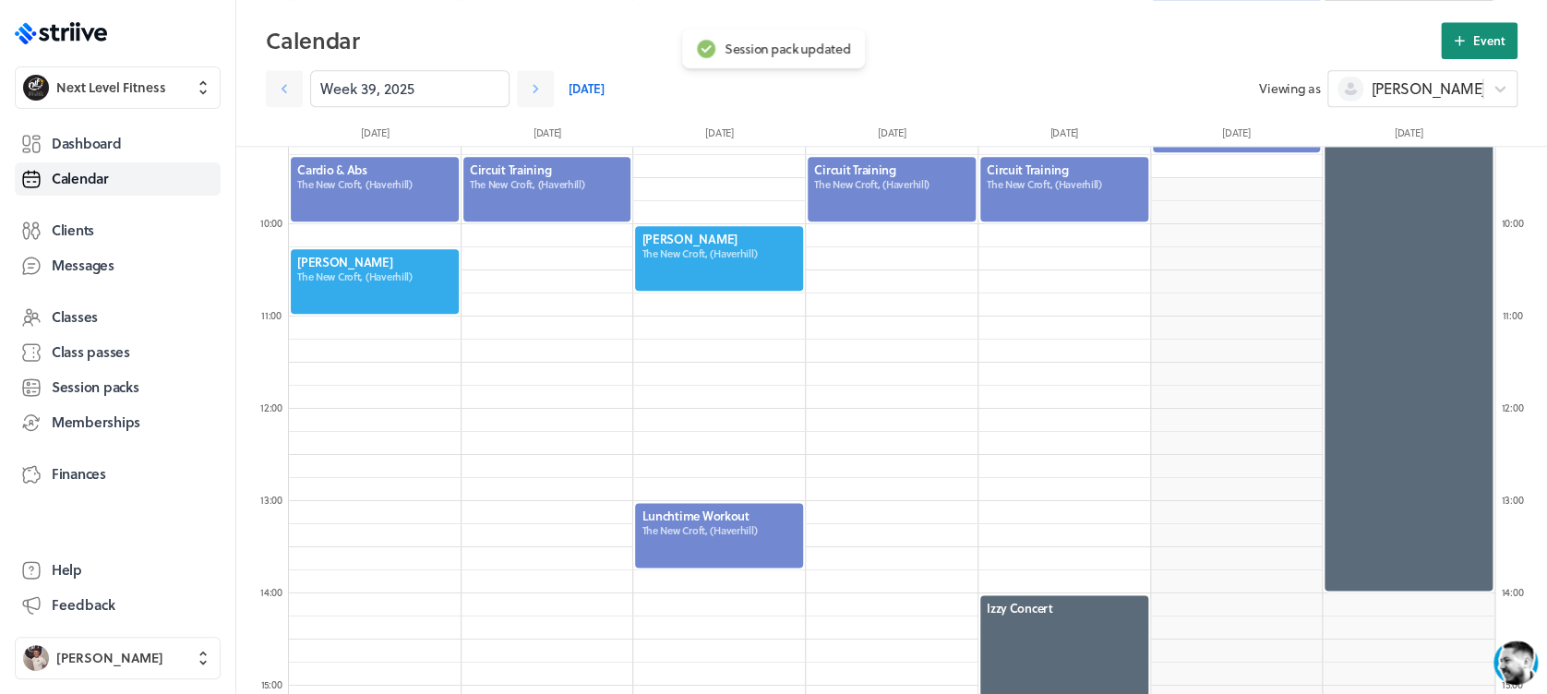
click at [1475, 32] on span "Event" at bounding box center [1489, 40] width 32 height 17
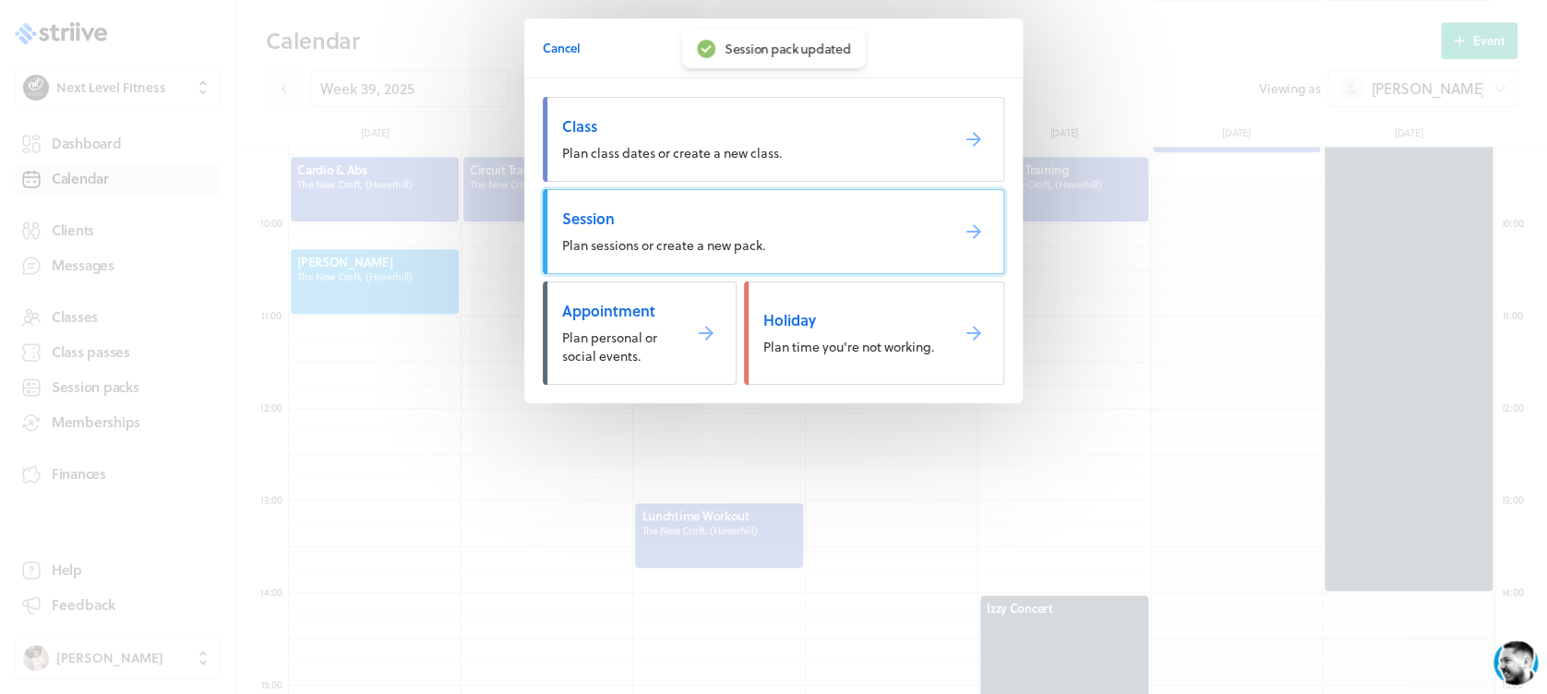
click at [678, 219] on span "Session" at bounding box center [748, 219] width 372 height 20
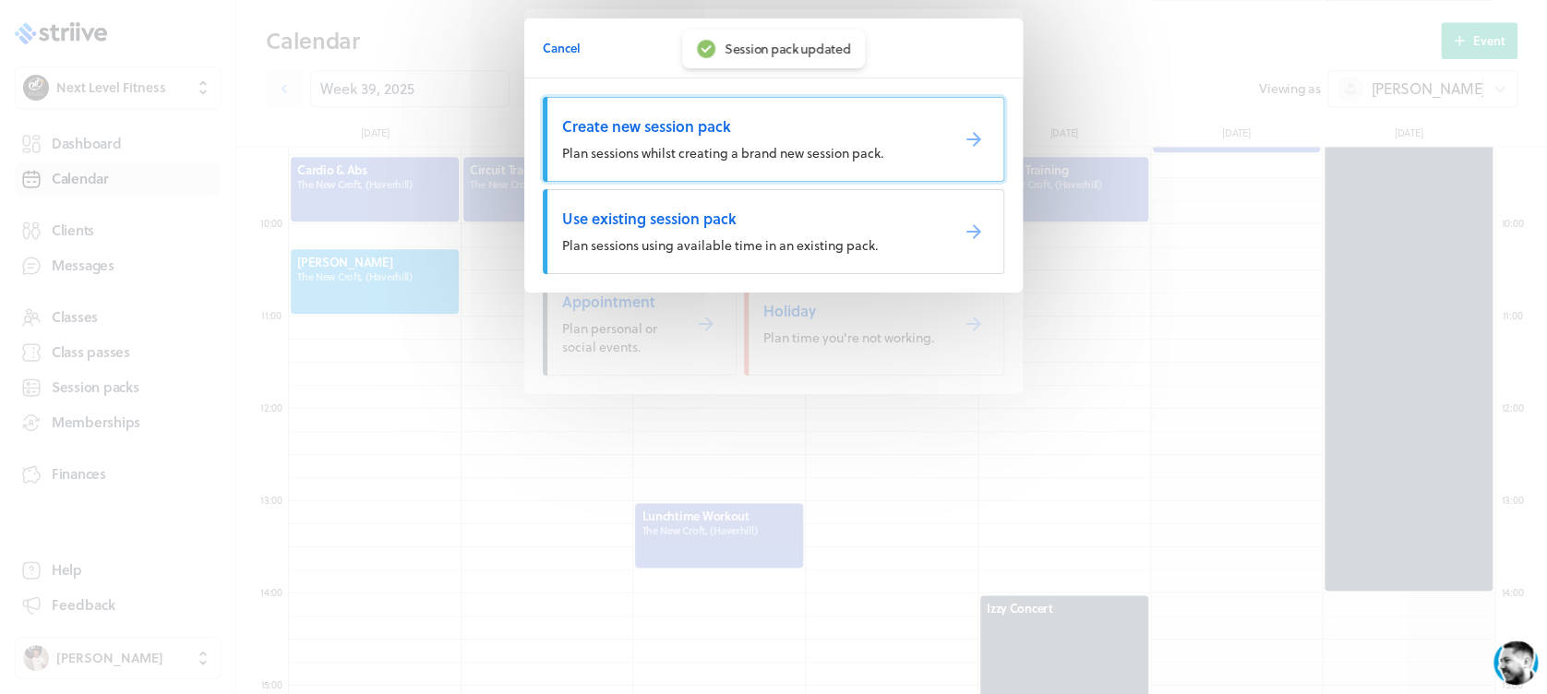
click at [650, 153] on span "Plan sessions whilst creating a brand new session pack." at bounding box center [722, 152] width 321 height 19
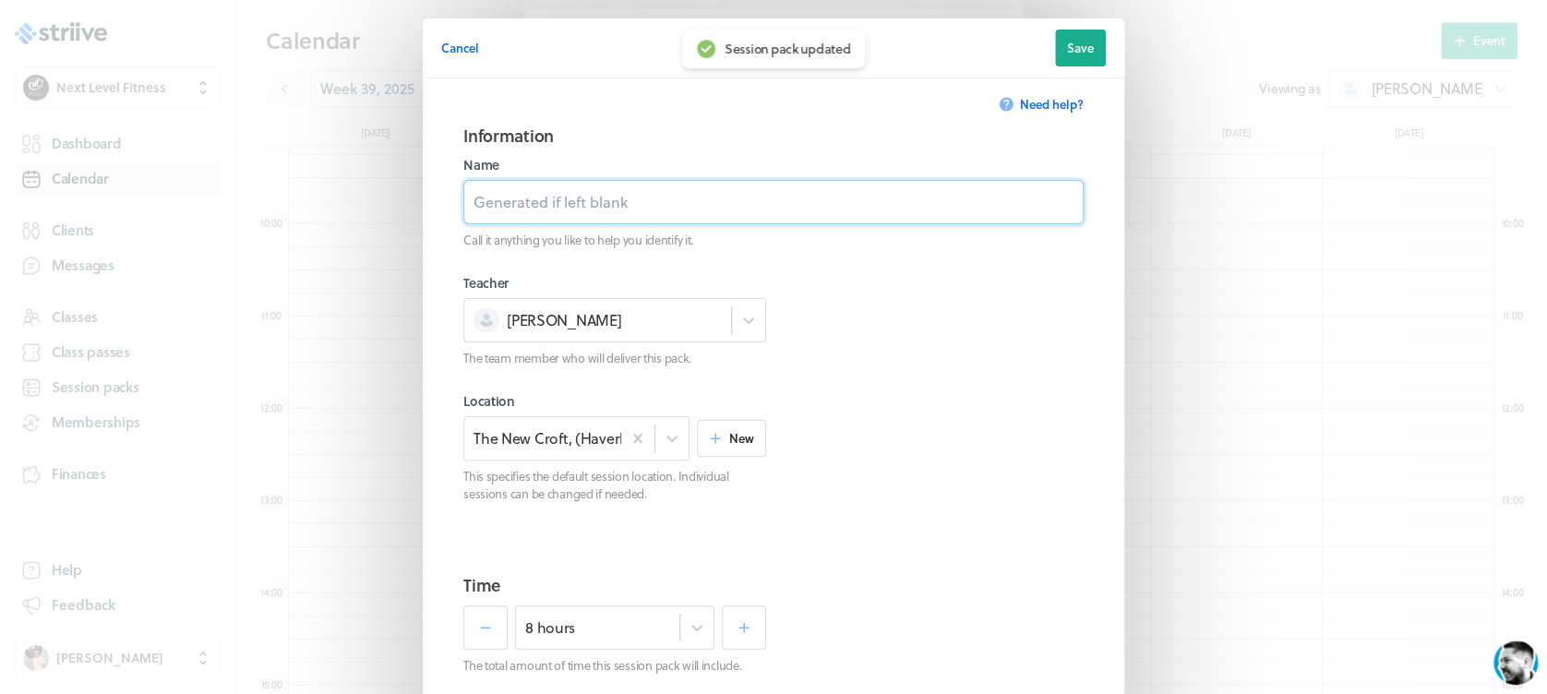
click at [648, 201] on input at bounding box center [773, 202] width 620 height 44
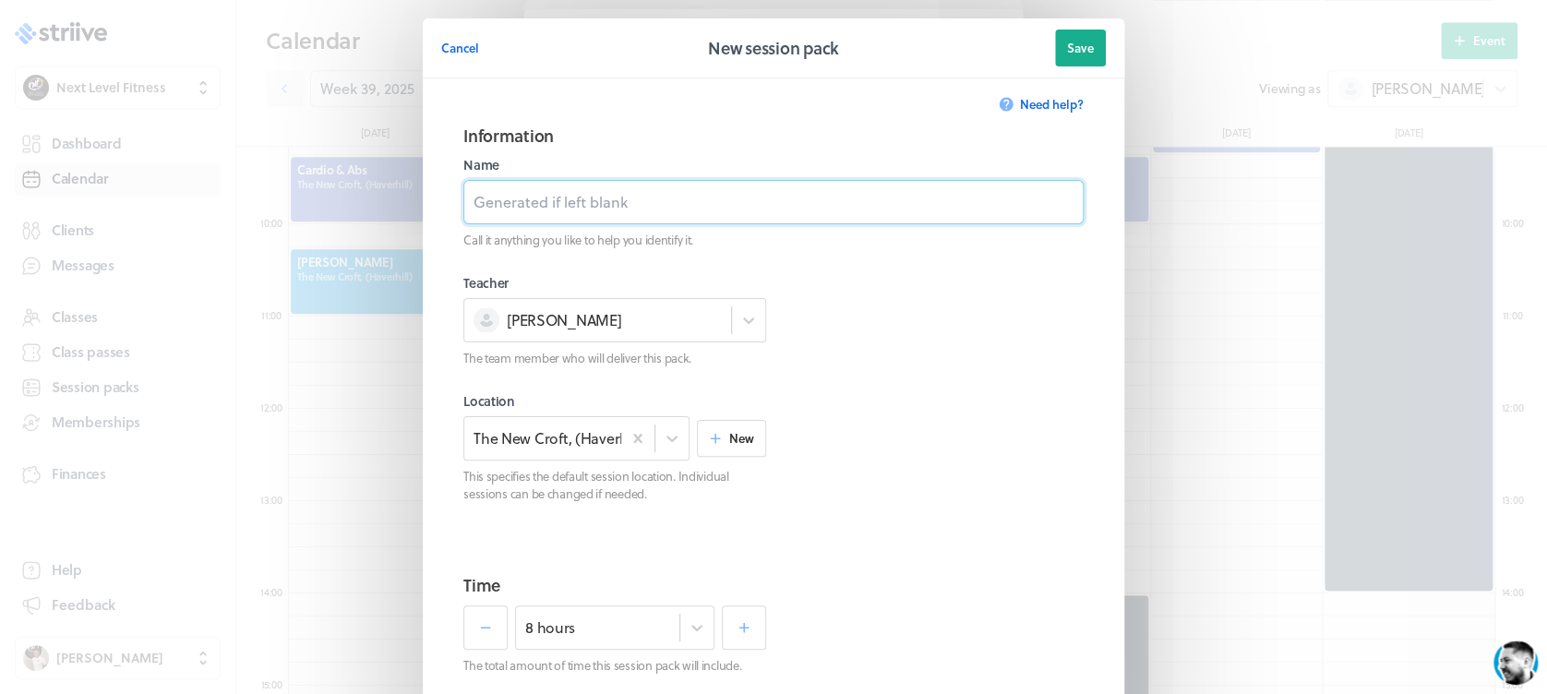
type input "Personal Training Session"
click at [670, 627] on div "8 hours" at bounding box center [614, 627] width 199 height 44
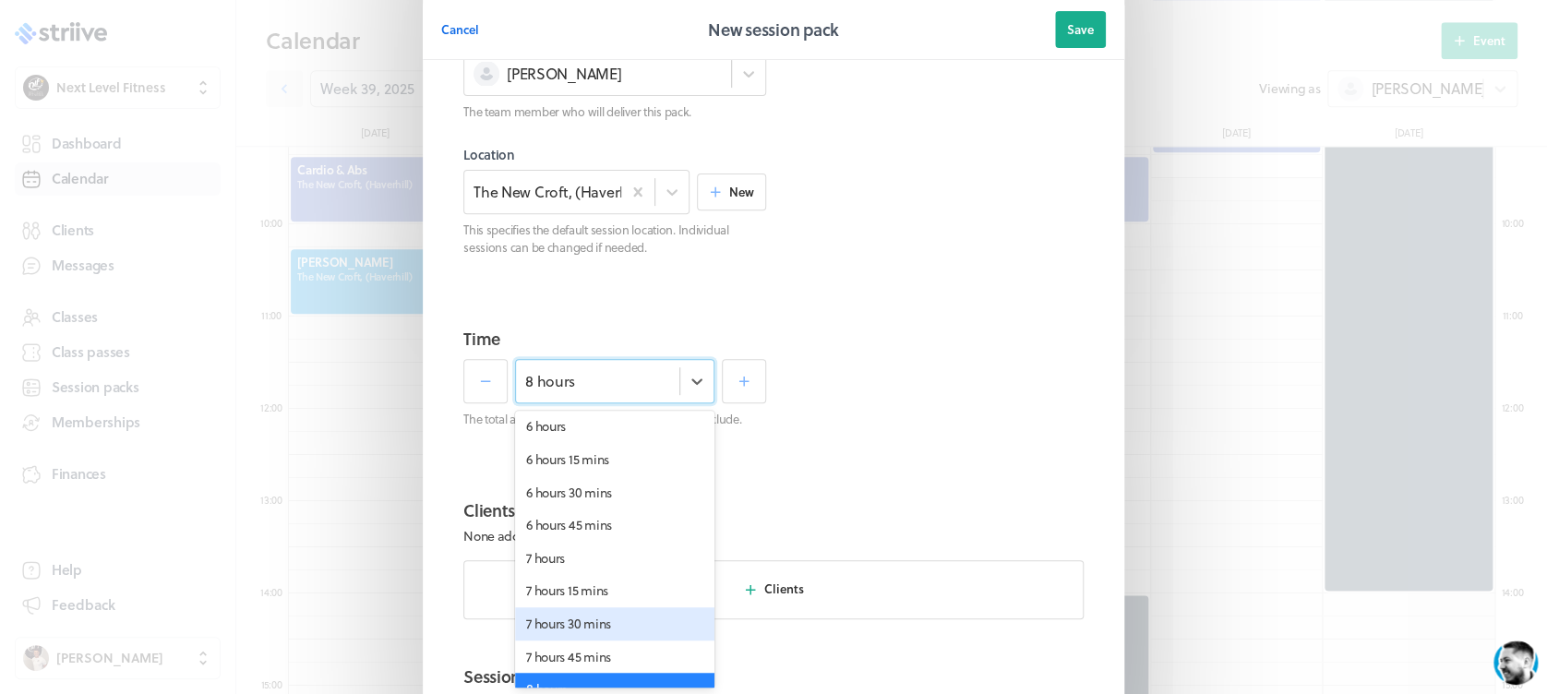
scroll to position [0, 0]
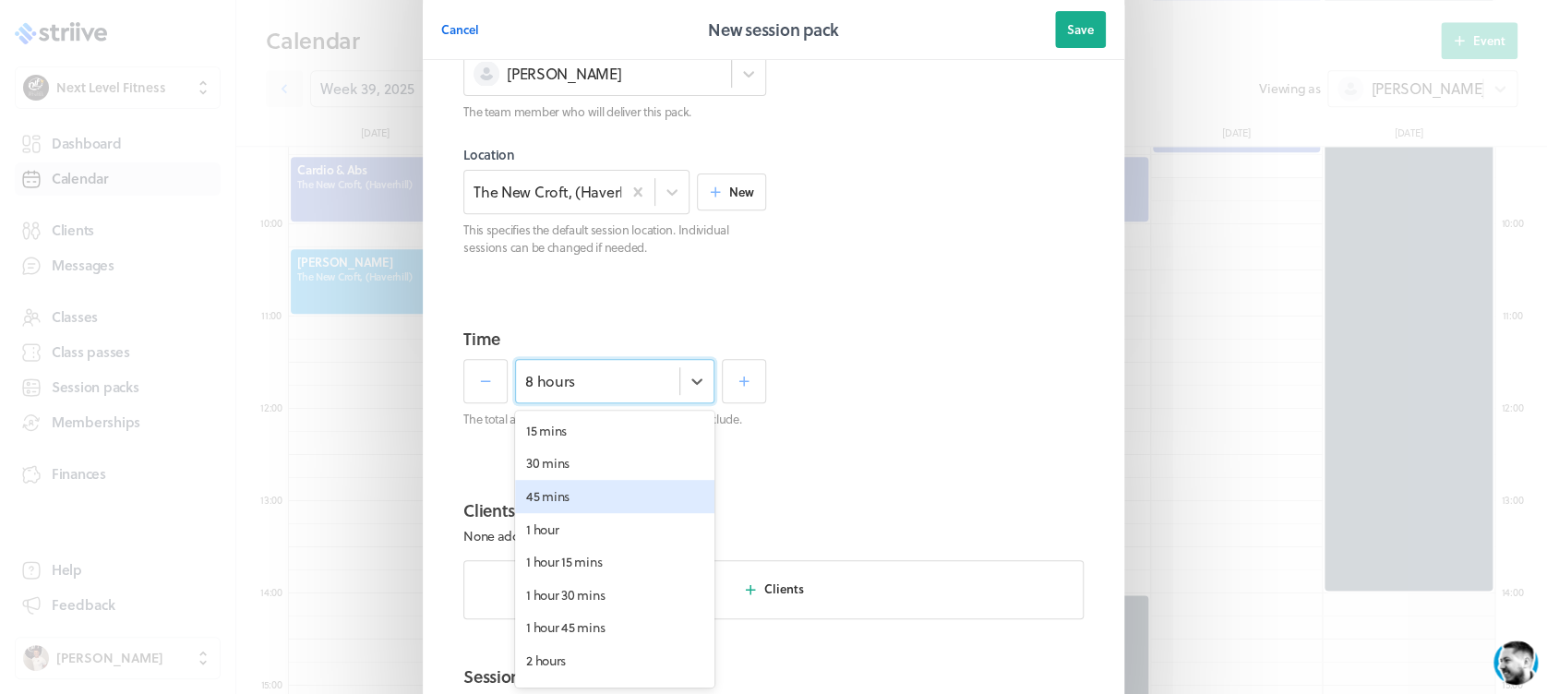
click at [604, 487] on div "45 mins" at bounding box center [614, 496] width 199 height 33
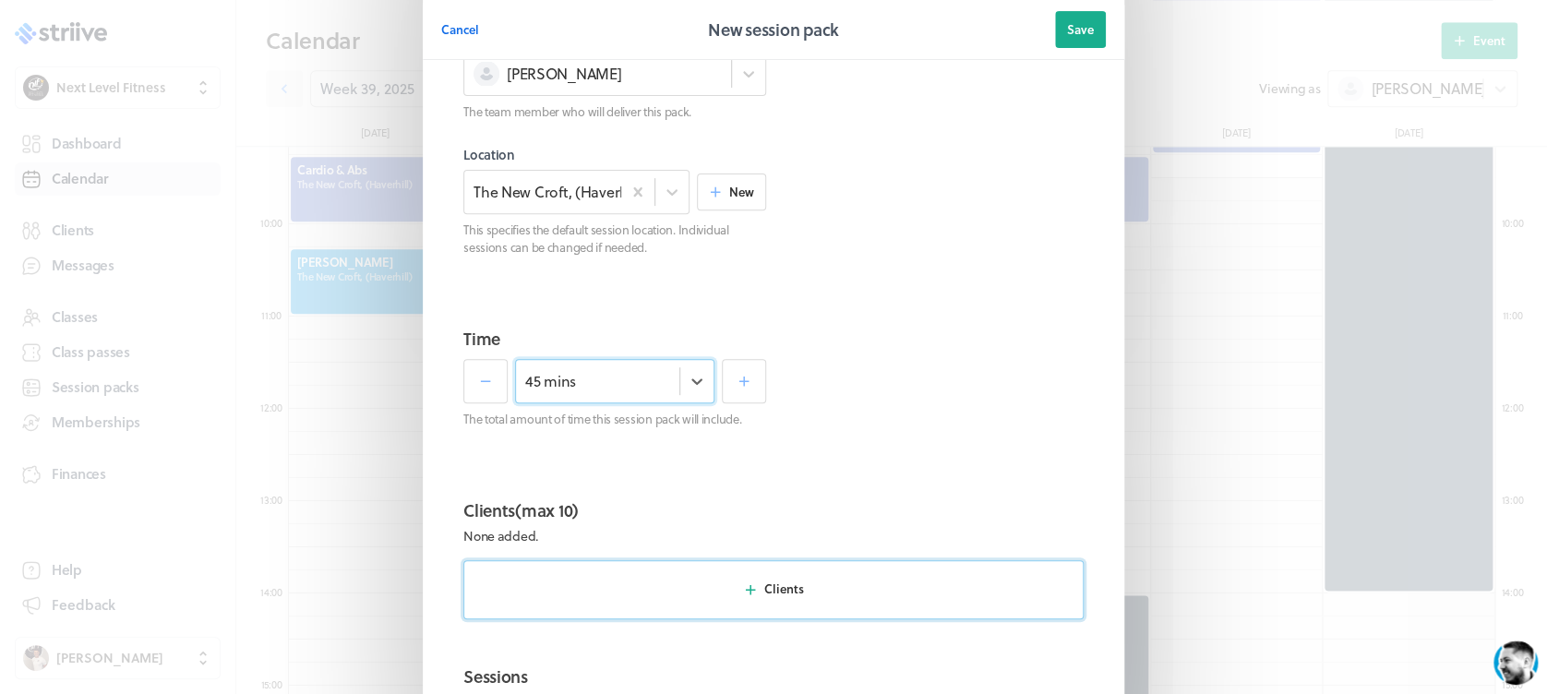
click at [765, 576] on button "Clients" at bounding box center [773, 589] width 620 height 59
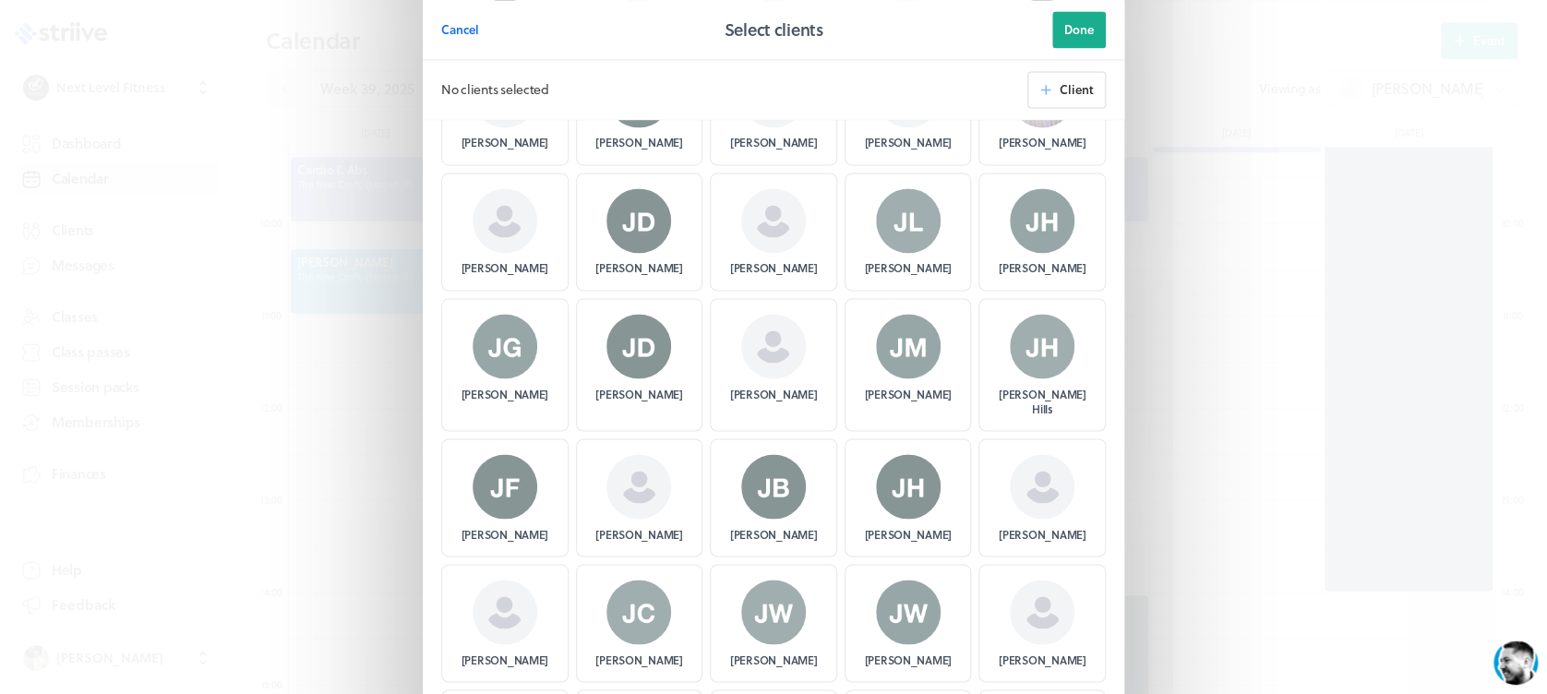
scroll to position [1384, 0]
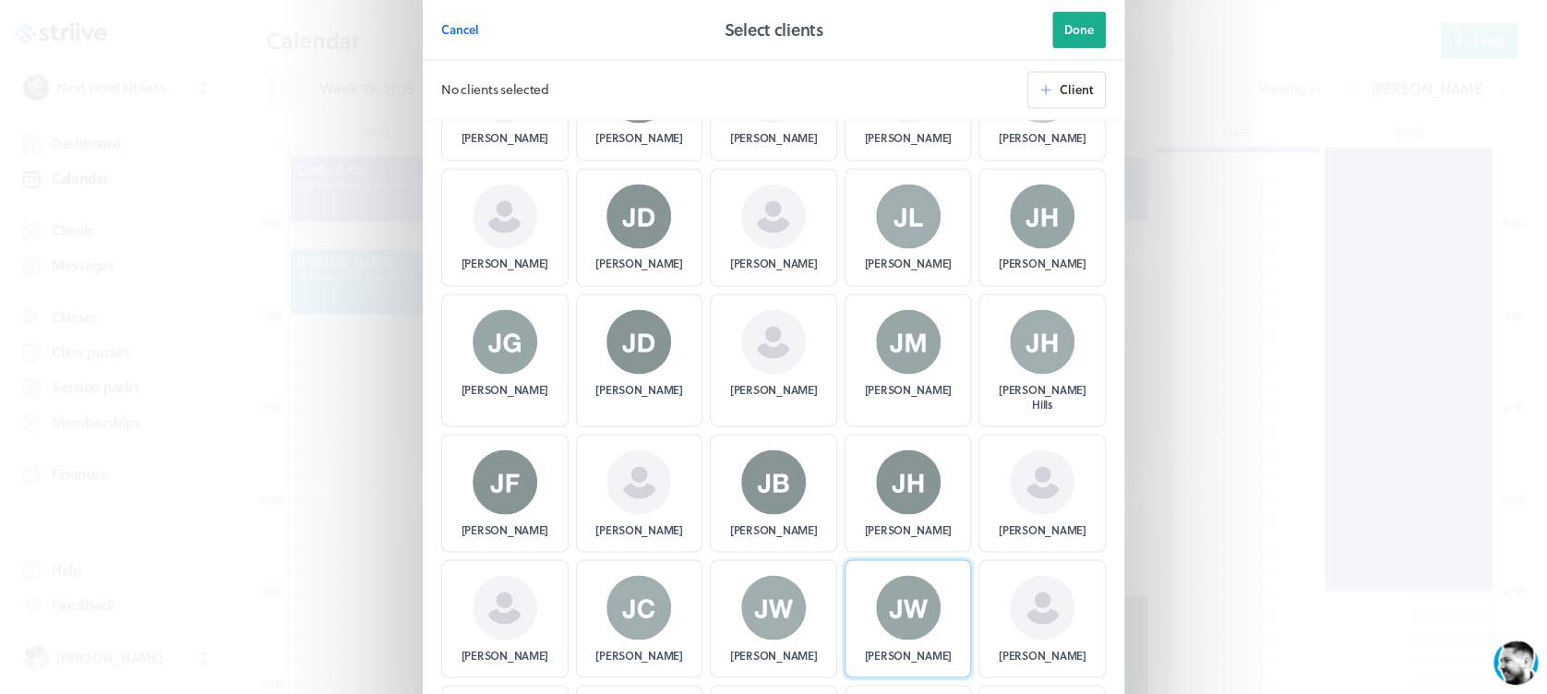
click at [889, 583] on img at bounding box center [908, 607] width 65 height 65
click at [1067, 26] on span "Done" at bounding box center [1079, 29] width 30 height 17
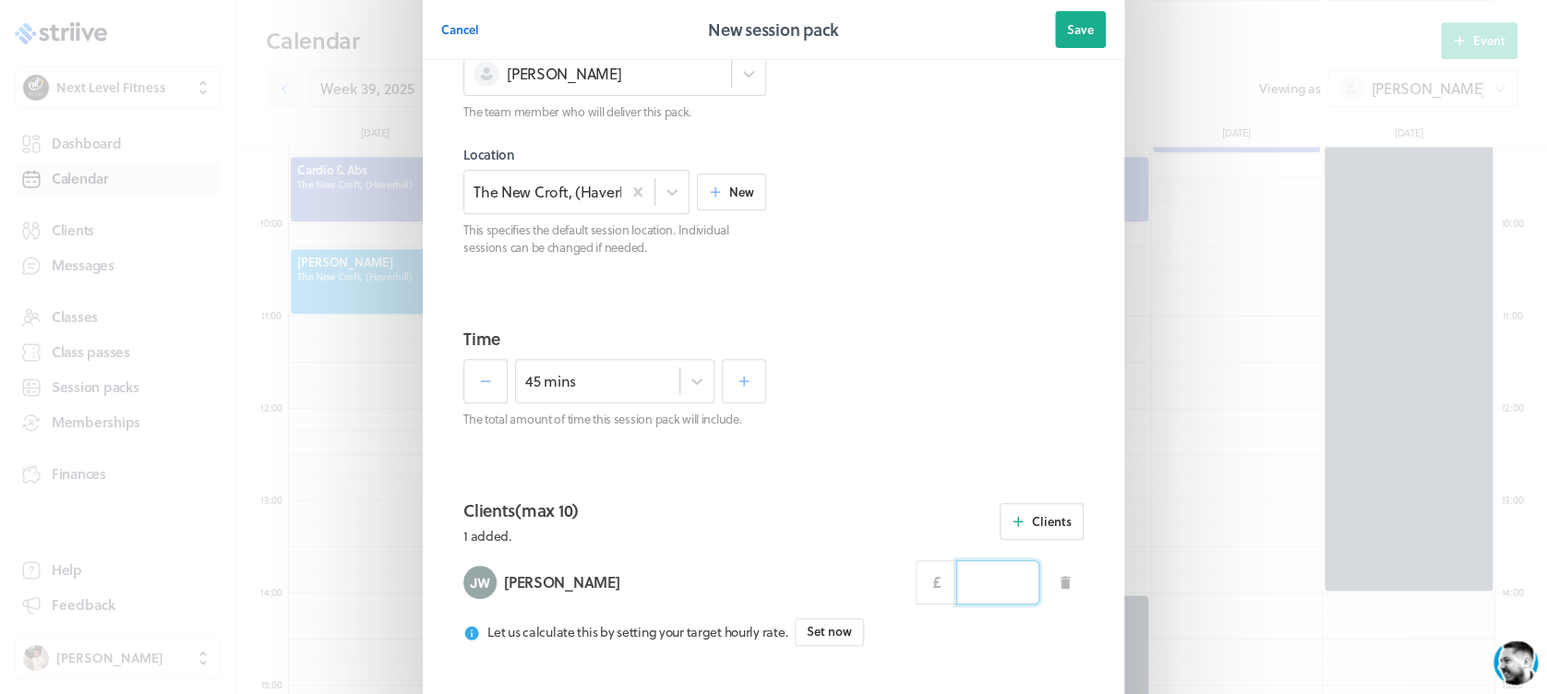
click at [996, 578] on input at bounding box center [997, 582] width 83 height 44
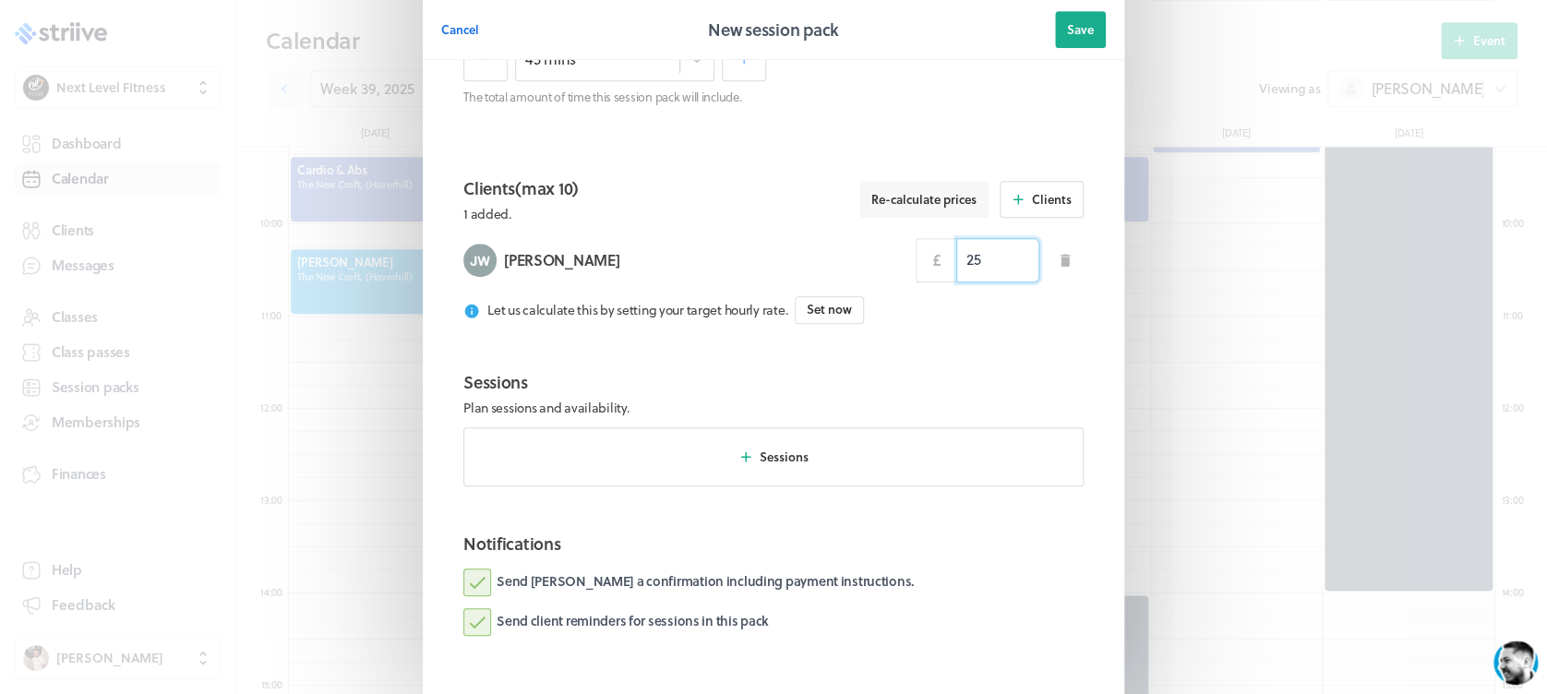
scroll to position [571, 0]
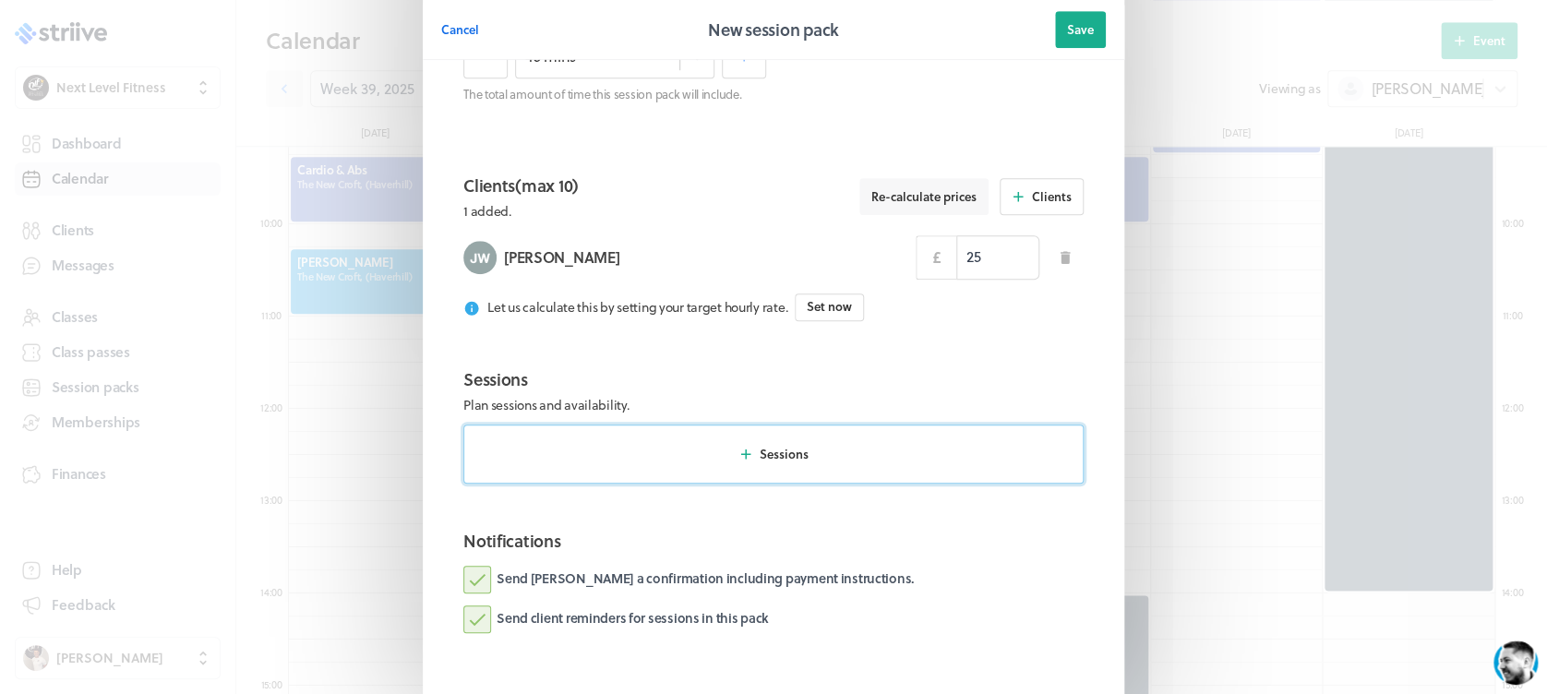
type input "25.00"
click at [886, 459] on button "Sessions" at bounding box center [773, 454] width 620 height 59
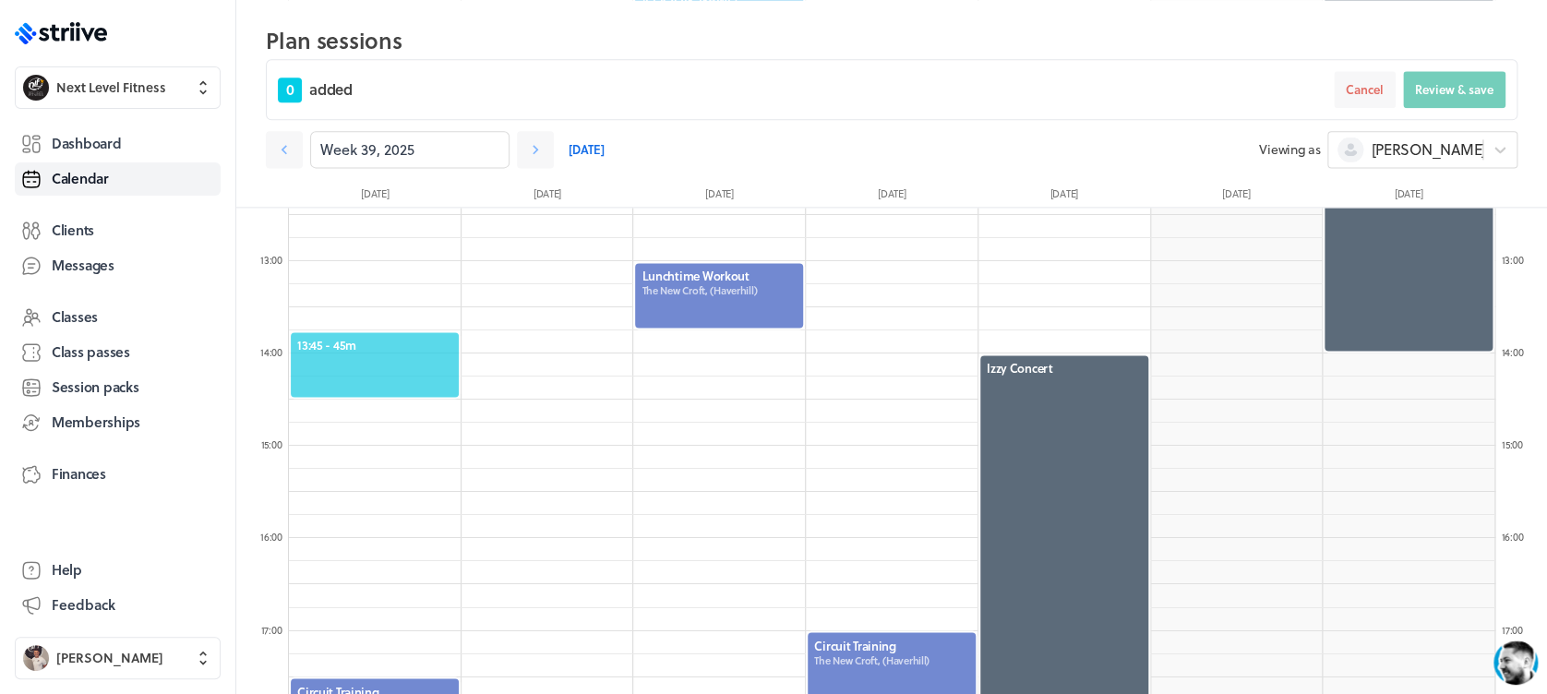
scroll to position [1152, 0]
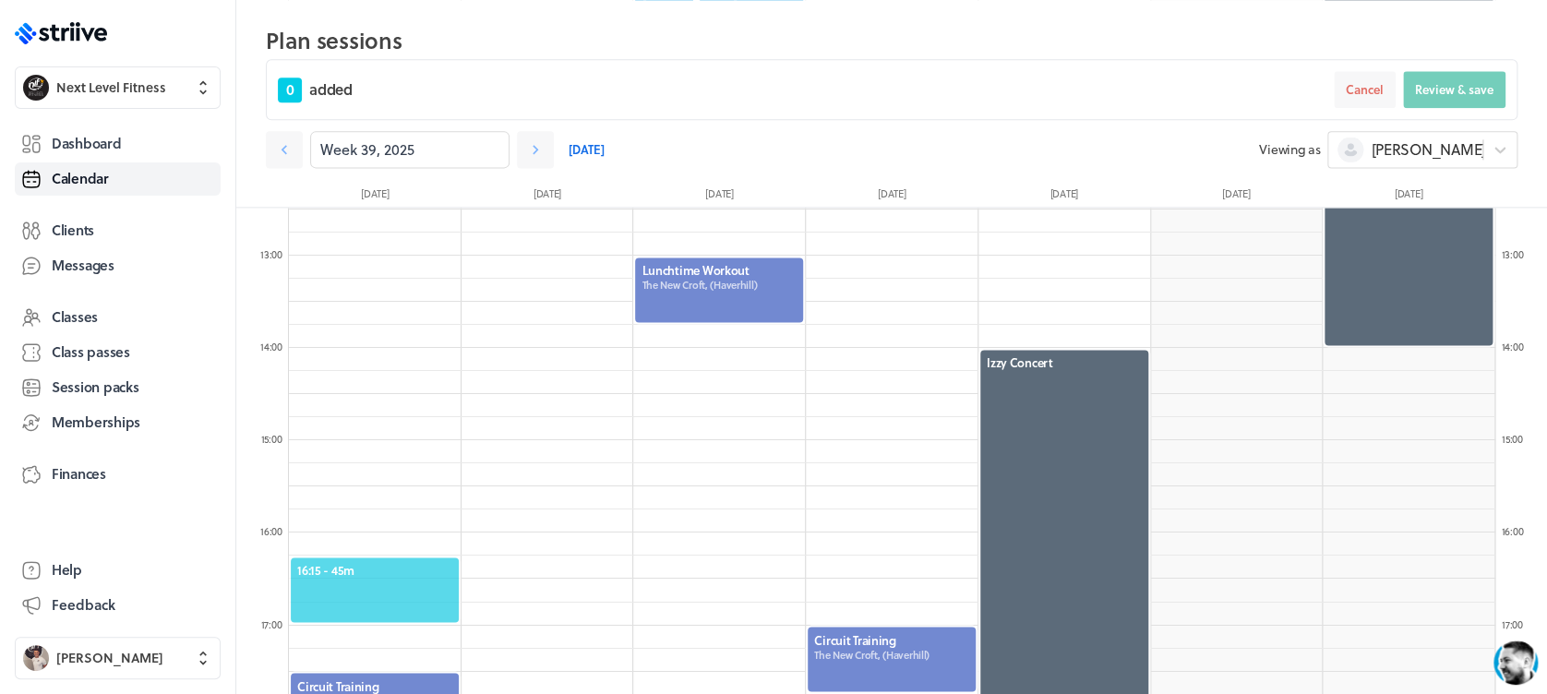
click at [374, 559] on div "16:15 - 45m" at bounding box center [375, 590] width 172 height 68
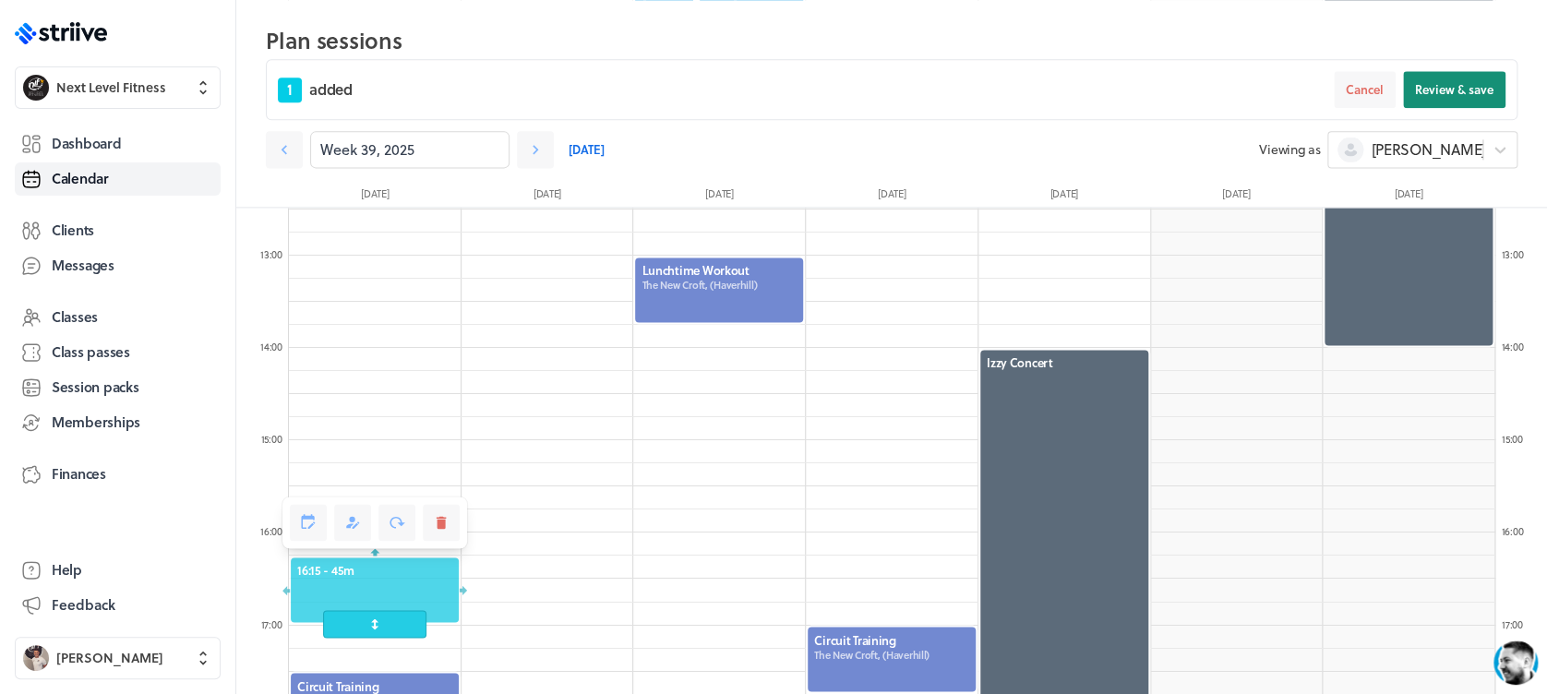
click at [1437, 97] on span "Review & save" at bounding box center [1454, 89] width 78 height 17
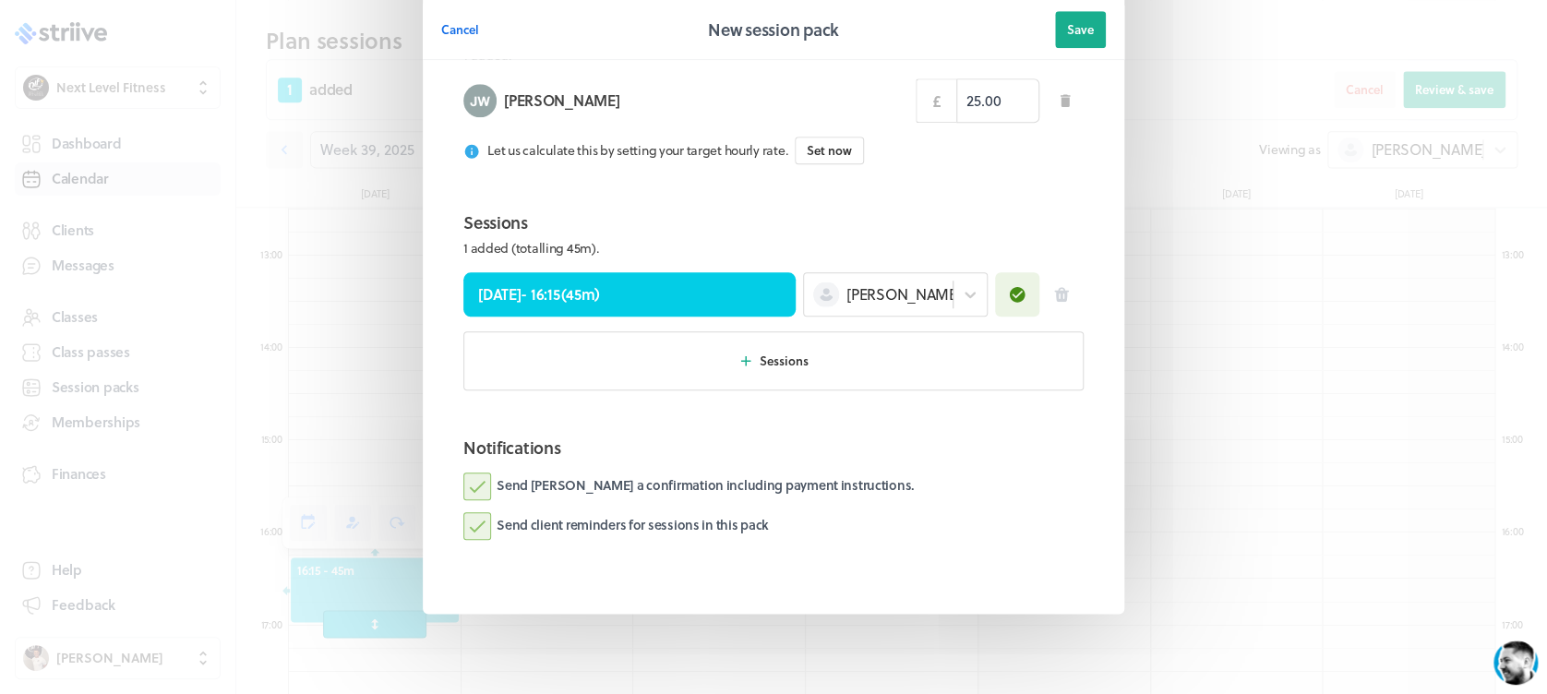
scroll to position [764, 0]
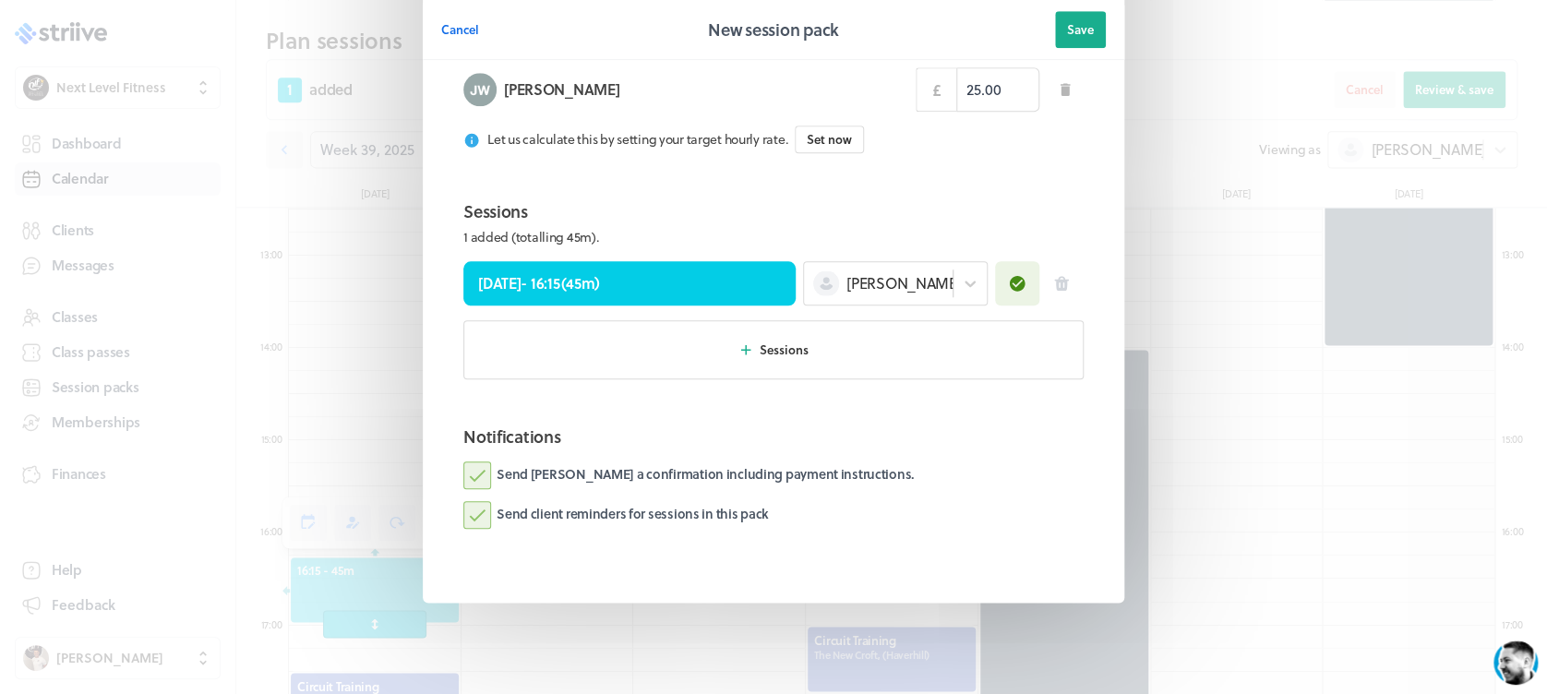
click at [1055, 31] on button "Save" at bounding box center [1080, 29] width 51 height 37
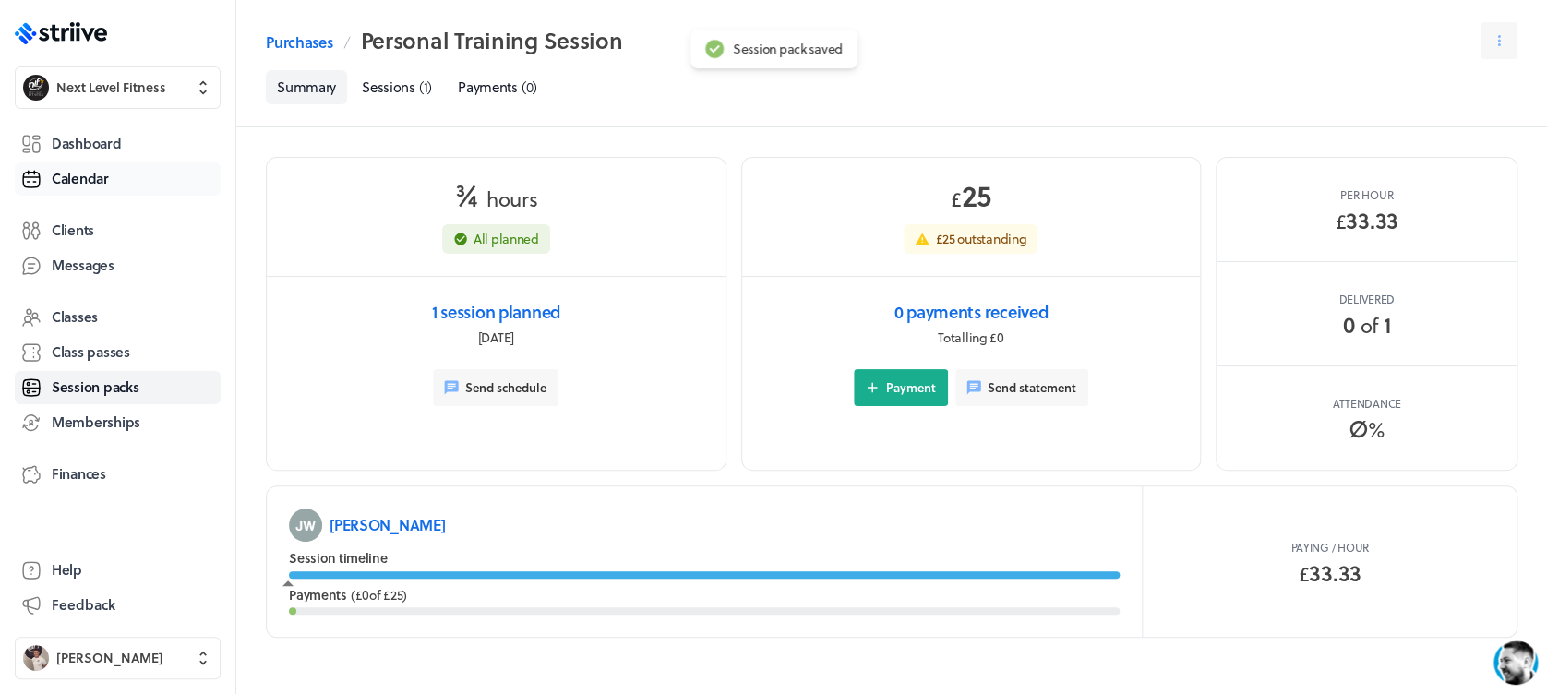
click at [84, 162] on link "Calendar" at bounding box center [118, 178] width 206 height 33
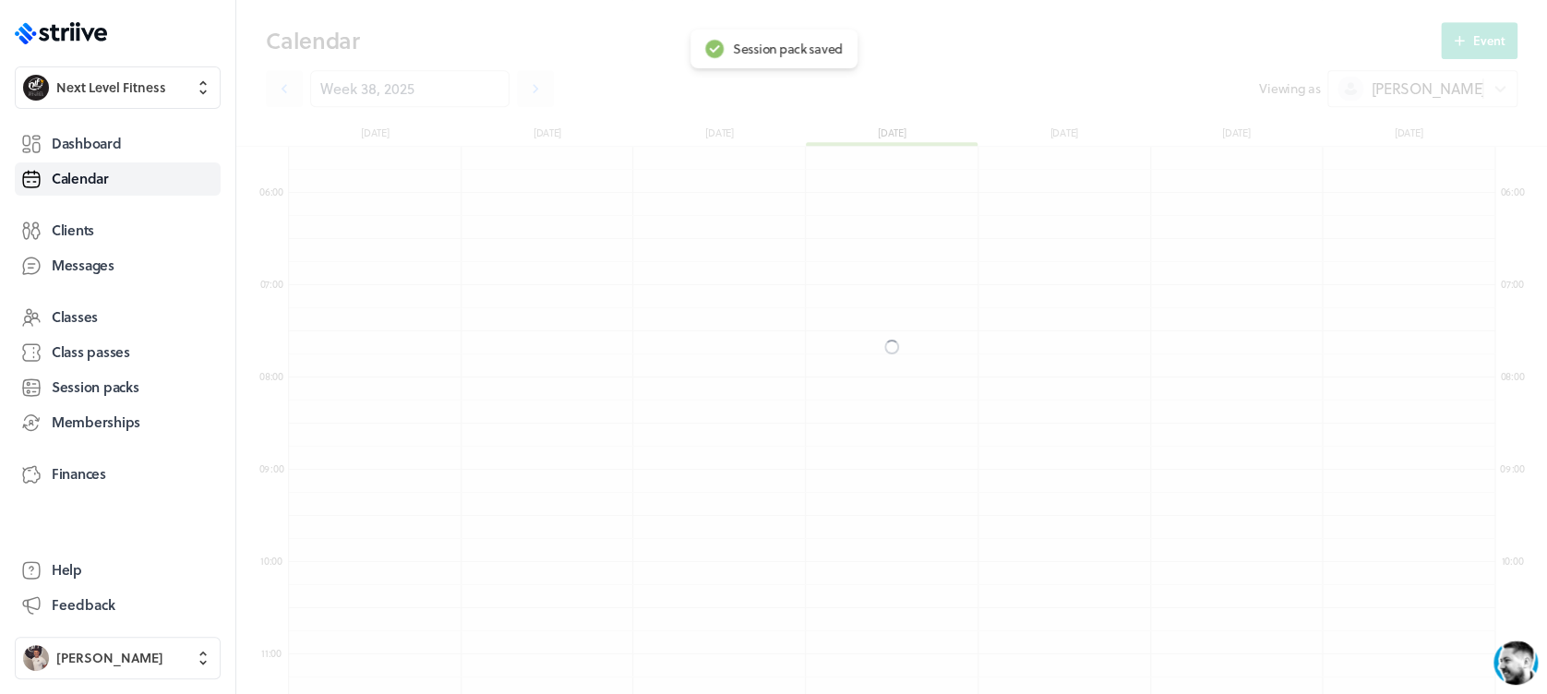
scroll to position [2215, 1205]
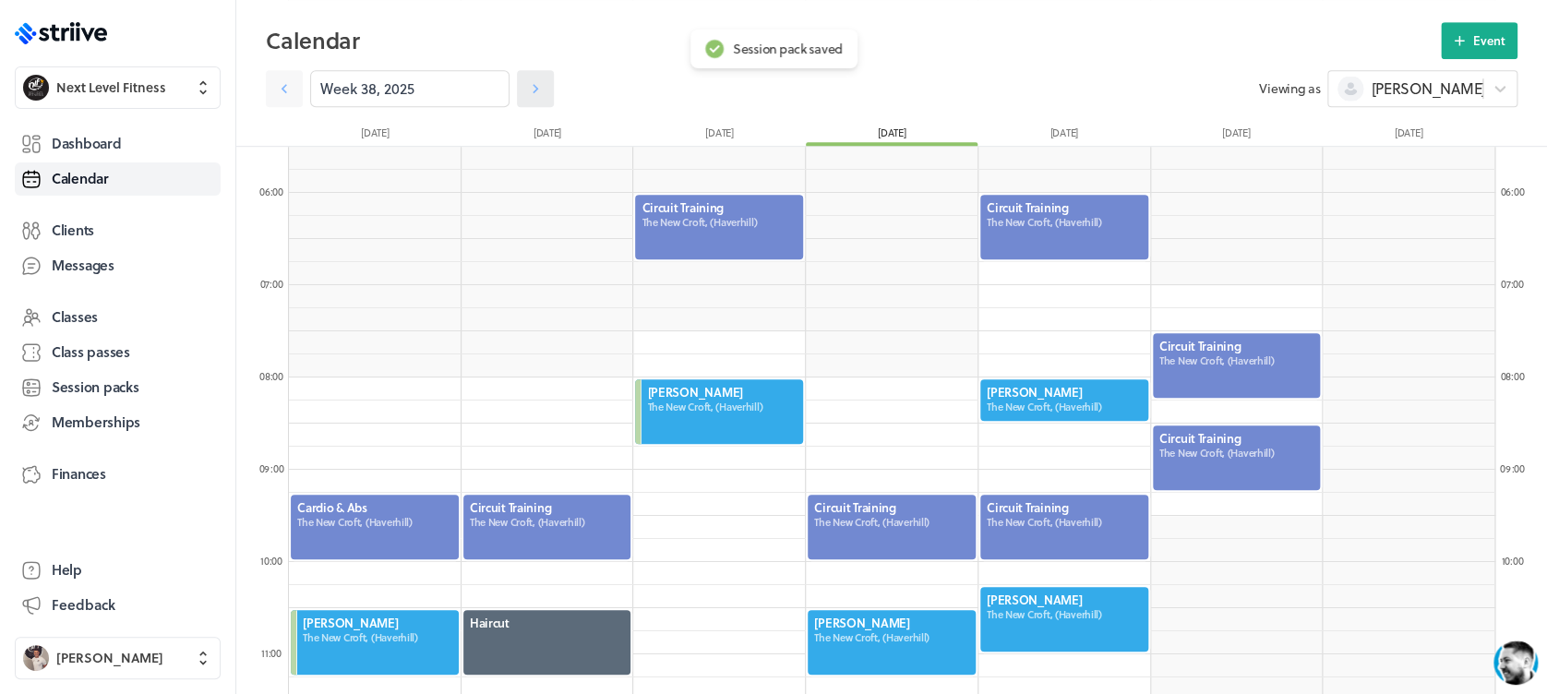
click at [526, 90] on icon at bounding box center [535, 88] width 18 height 18
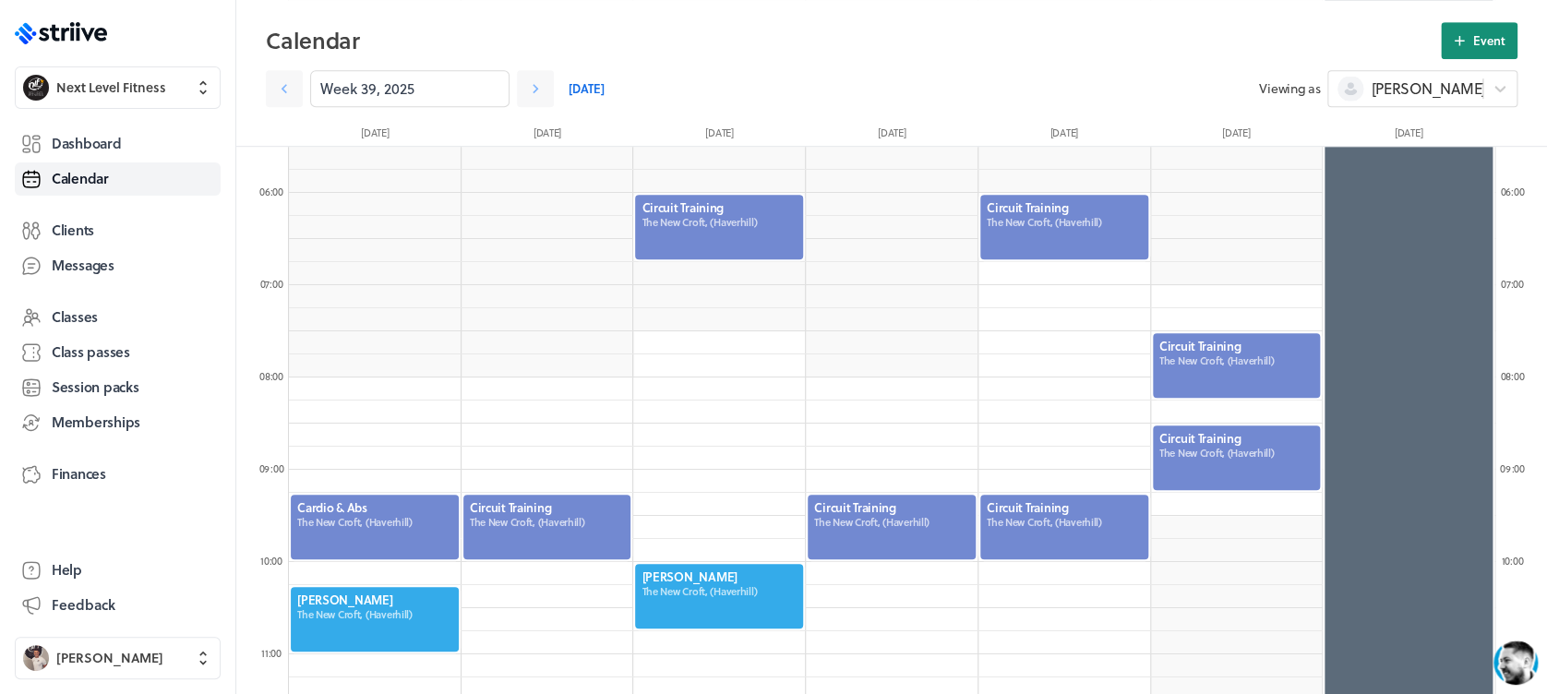
click at [1461, 42] on icon at bounding box center [1459, 40] width 17 height 17
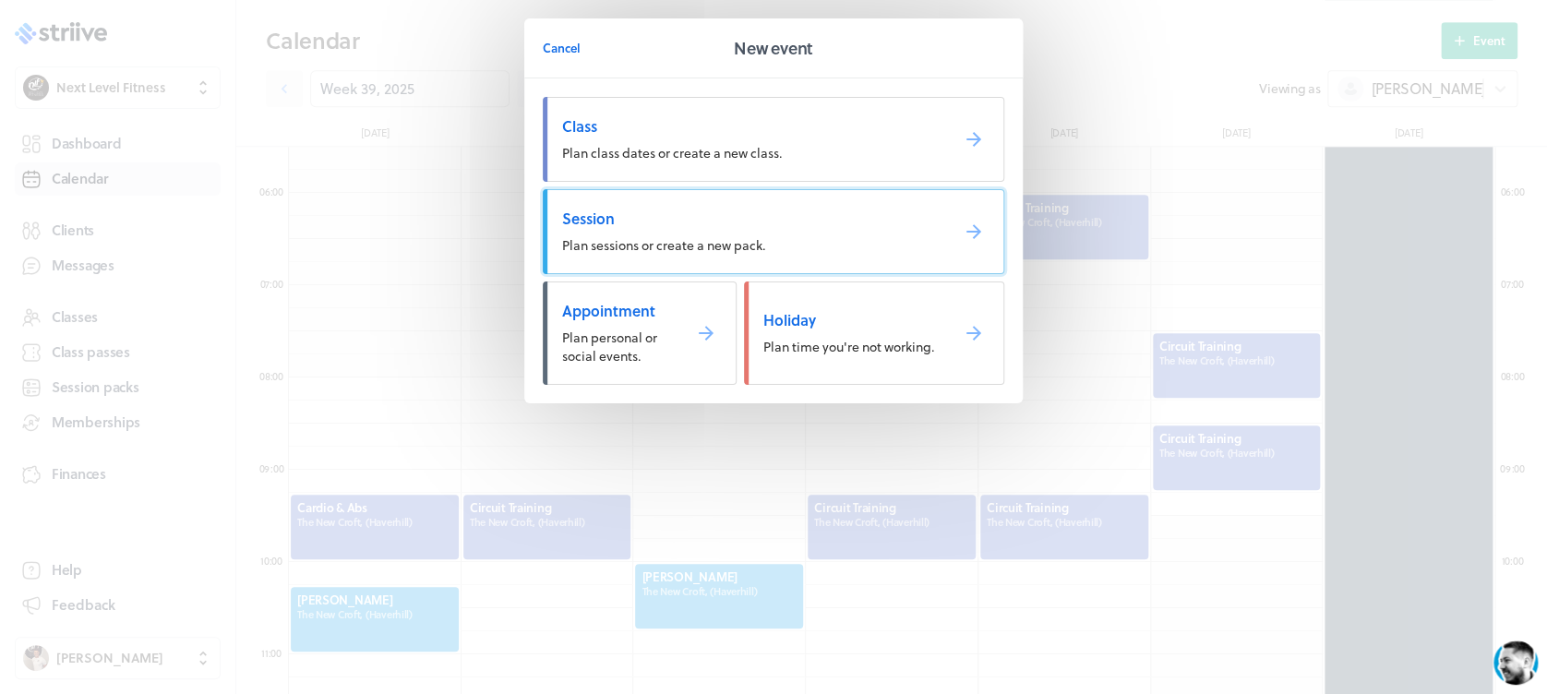
click at [736, 206] on link "Session Plan sessions or create a new pack." at bounding box center [773, 231] width 461 height 85
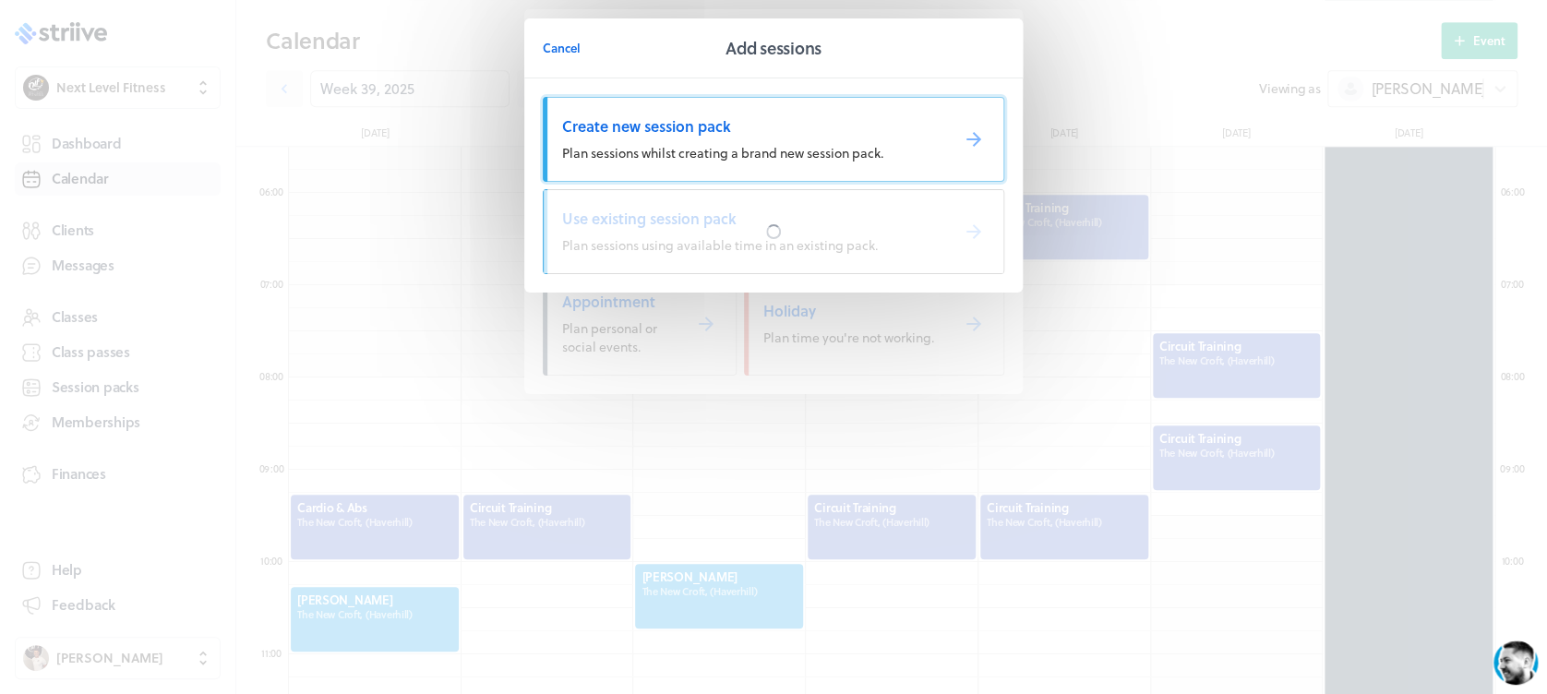
click at [706, 155] on span "Plan sessions whilst creating a brand new session pack." at bounding box center [722, 152] width 321 height 19
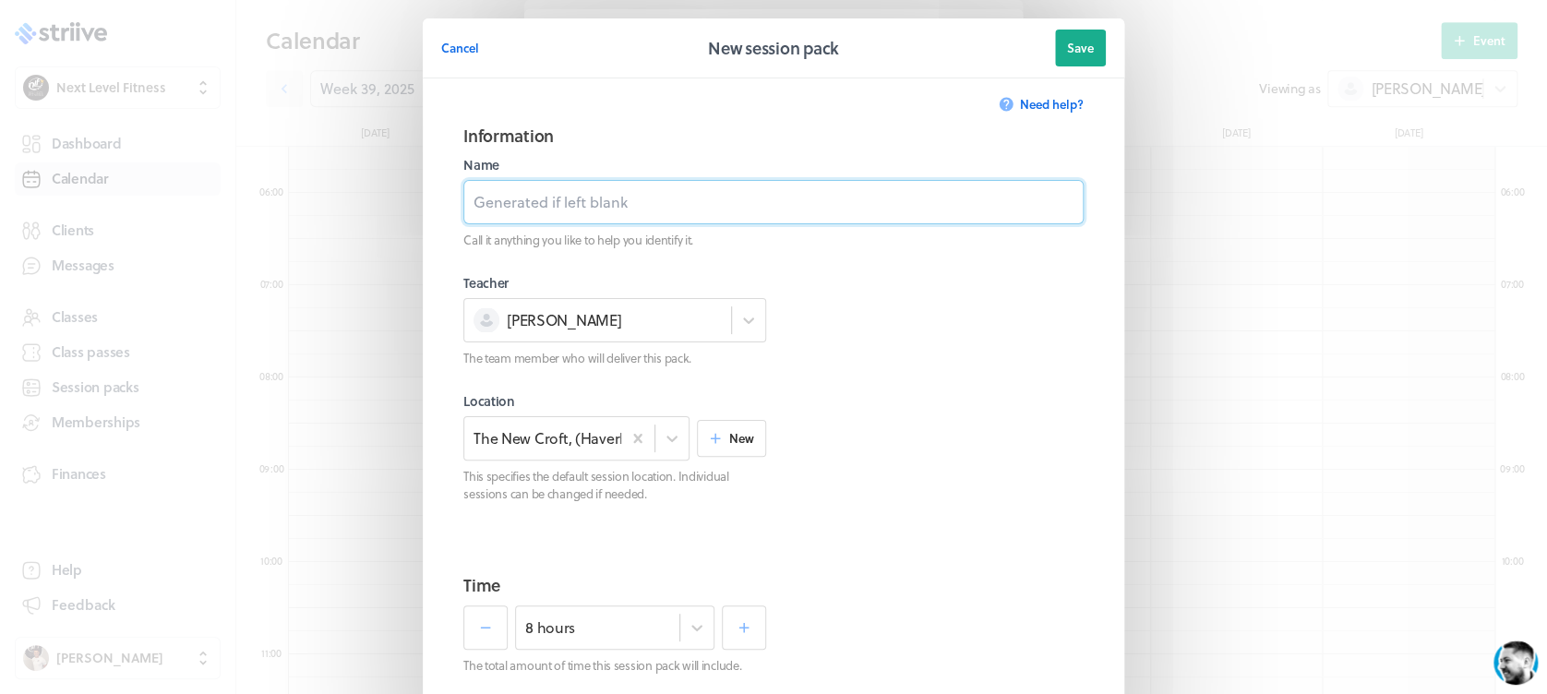
click at [679, 216] on input at bounding box center [773, 202] width 620 height 44
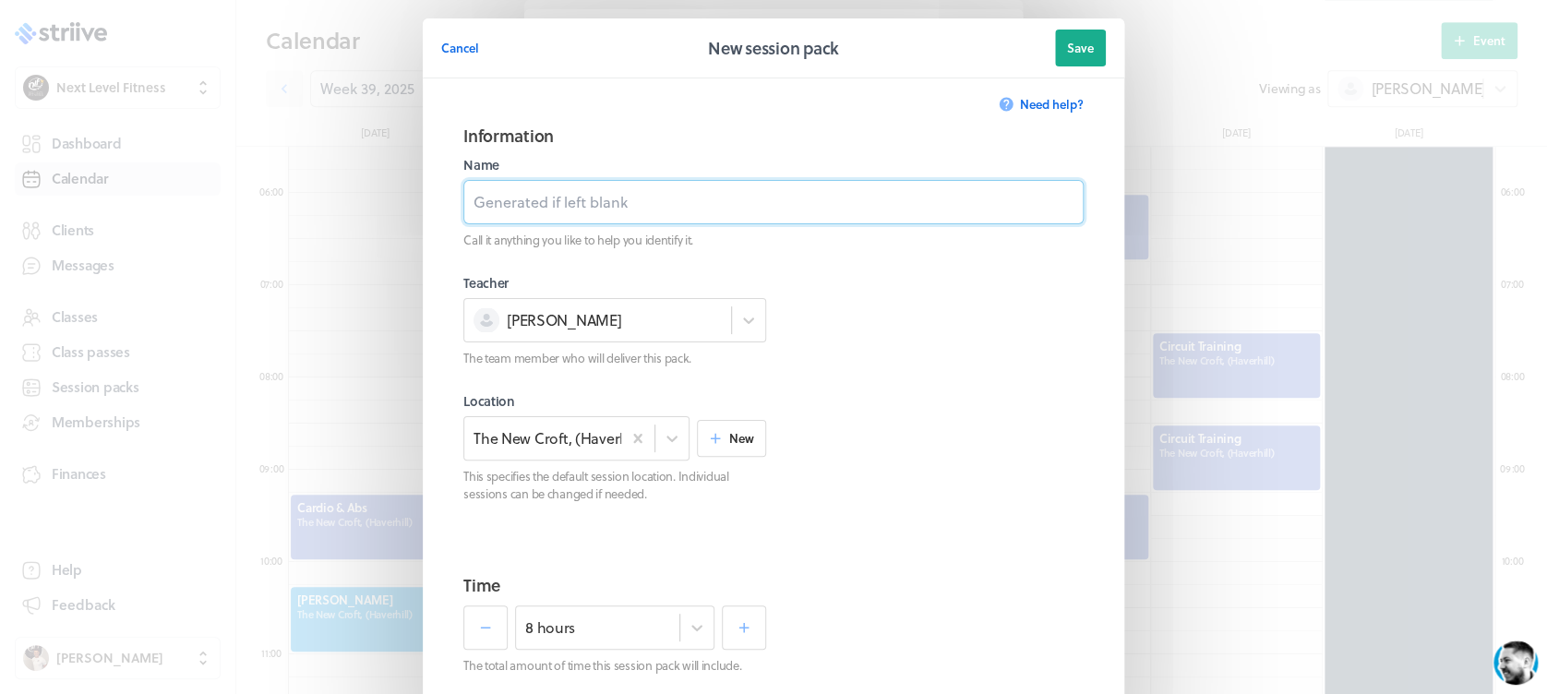
type input "Personal Training Session"
click at [687, 625] on div "8 hours" at bounding box center [614, 627] width 199 height 44
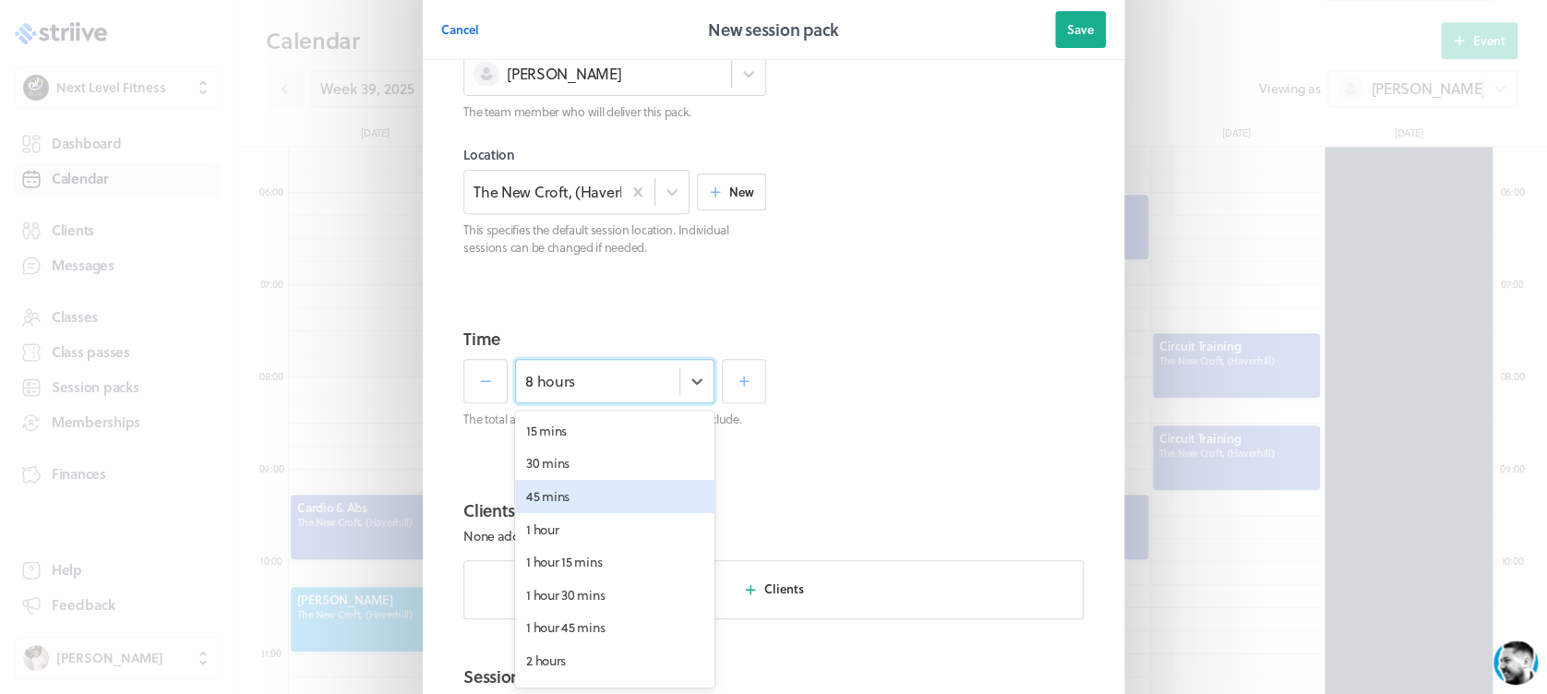
click at [616, 487] on div "45 mins" at bounding box center [614, 496] width 199 height 33
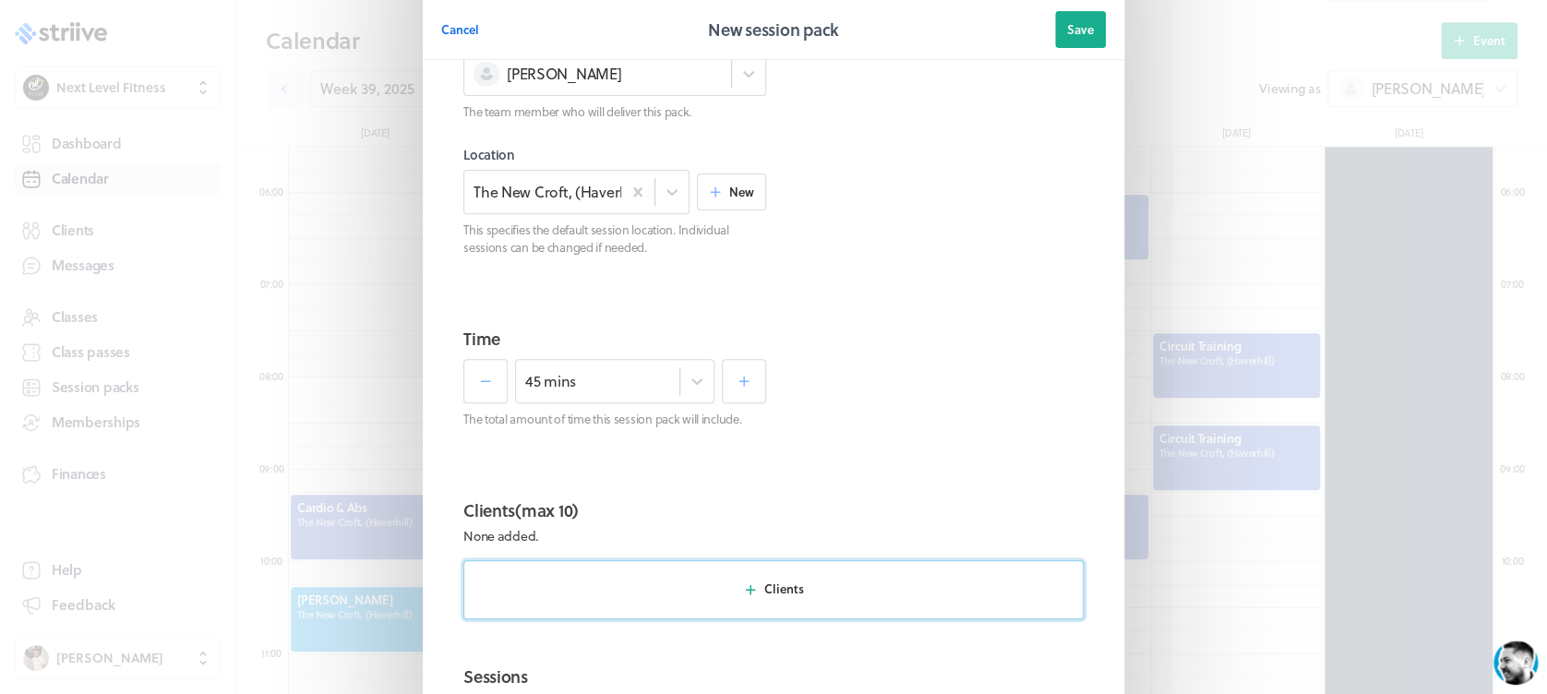
click at [802, 587] on button "Clients" at bounding box center [773, 589] width 620 height 59
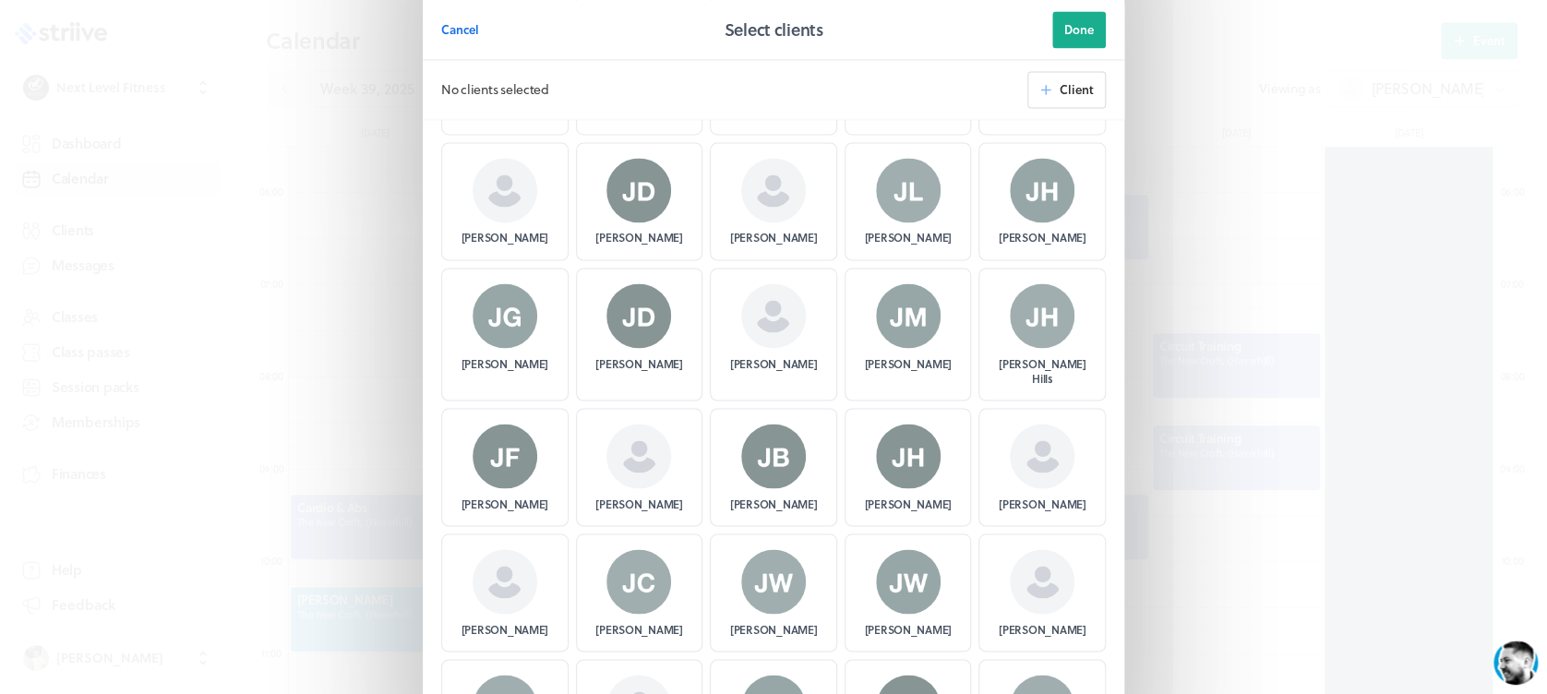
scroll to position [1415, 0]
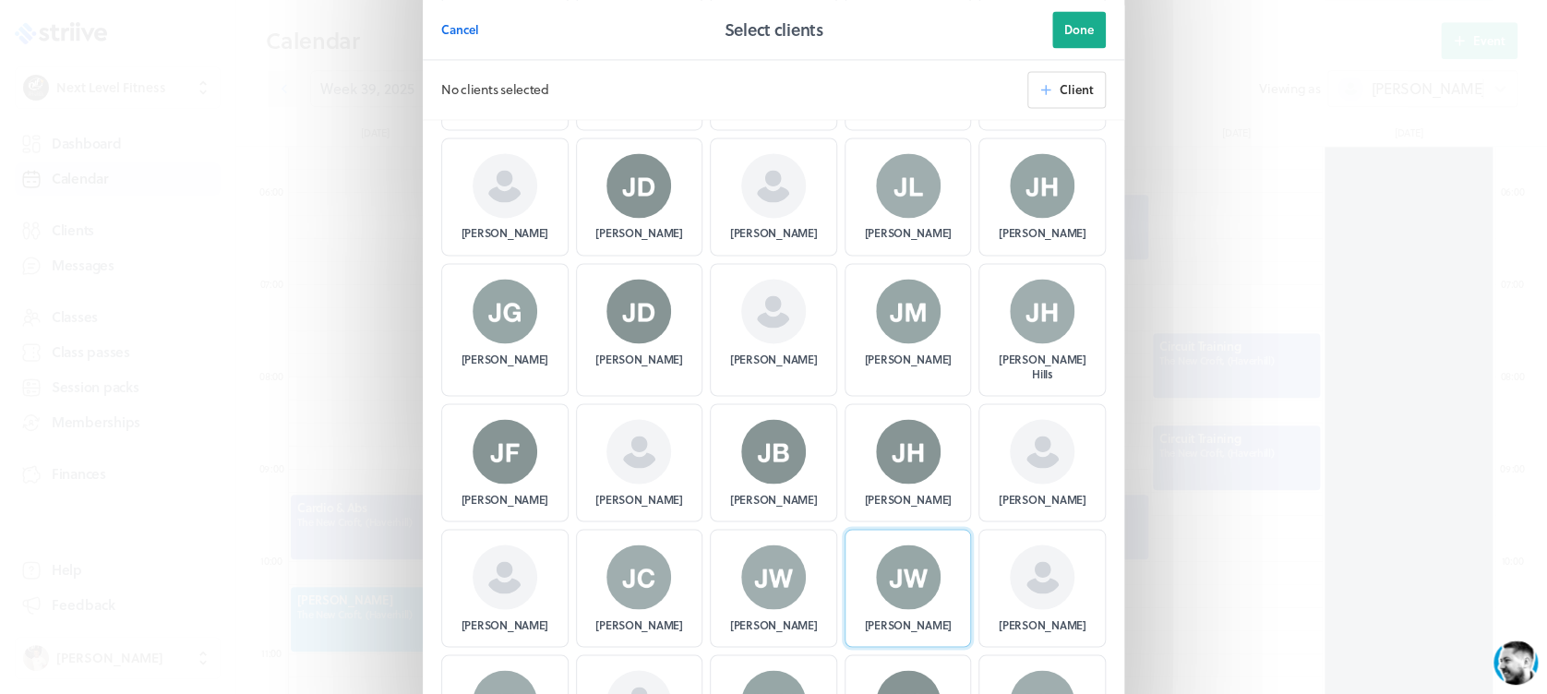
click at [886, 561] on img at bounding box center [908, 577] width 65 height 65
click at [1064, 34] on span "Done" at bounding box center [1079, 29] width 30 height 17
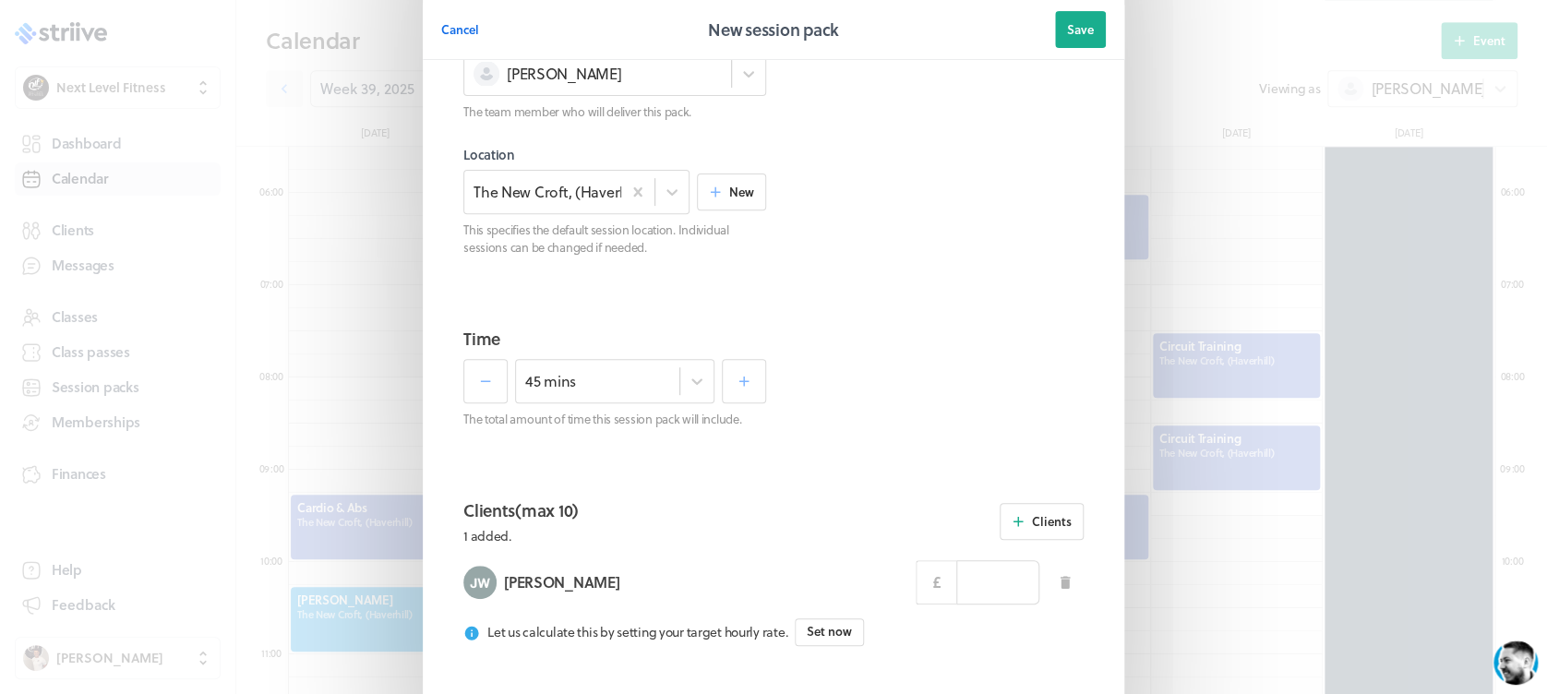
click at [974, 604] on section "Clients (max 10) 1 added. Clients [PERSON_NAME] £ Let us calculate this by sett…" at bounding box center [773, 580] width 665 height 194
click at [972, 578] on input at bounding box center [997, 582] width 83 height 44
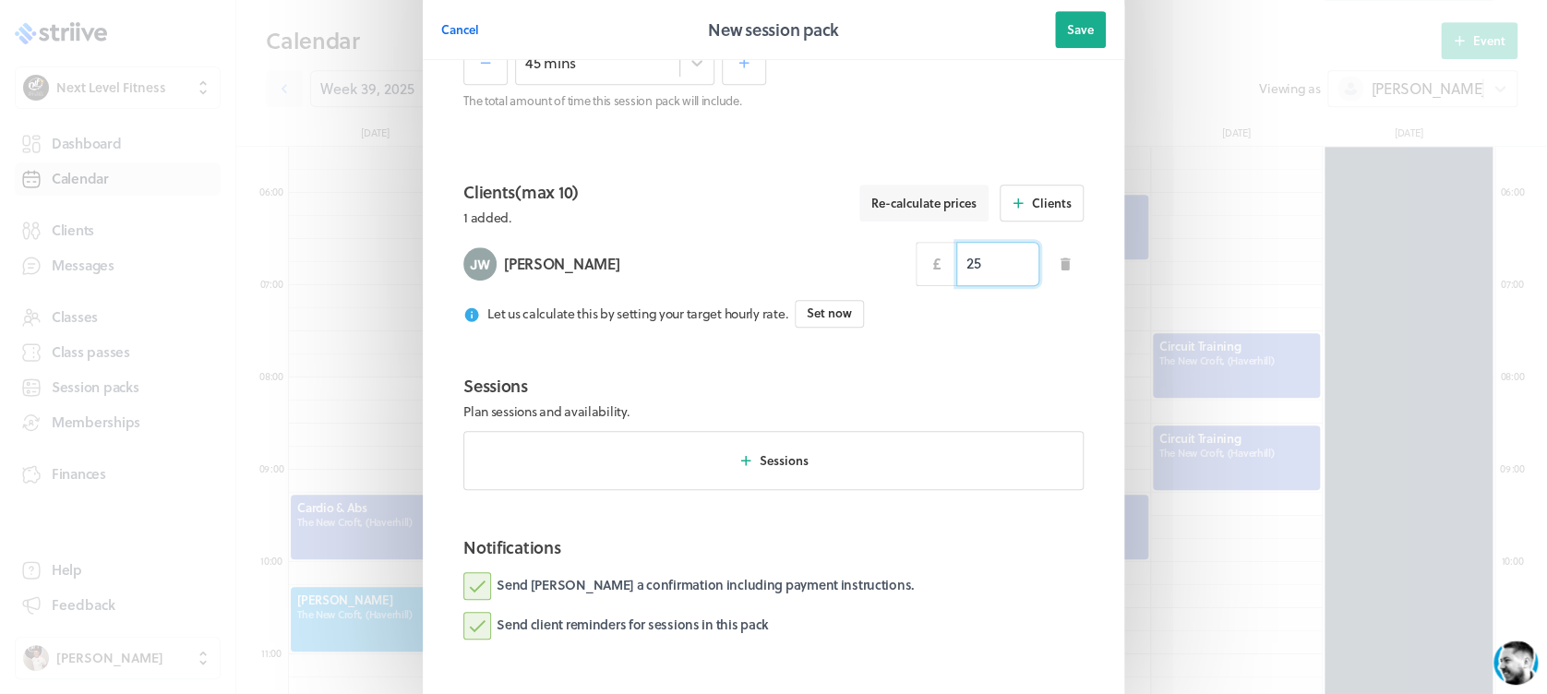
scroll to position [567, 0]
type input "25.00"
click at [844, 475] on button "Sessions" at bounding box center [773, 458] width 620 height 59
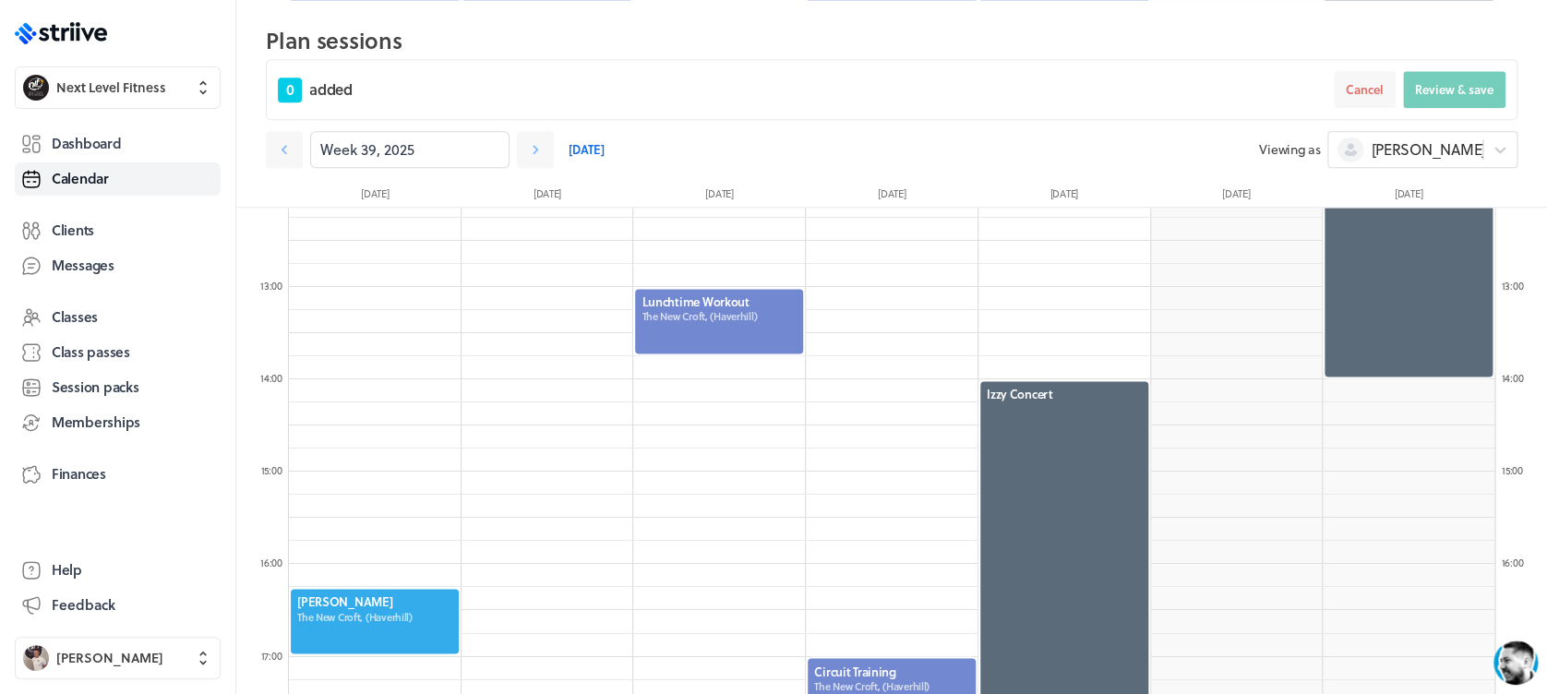
scroll to position [1159, 0]
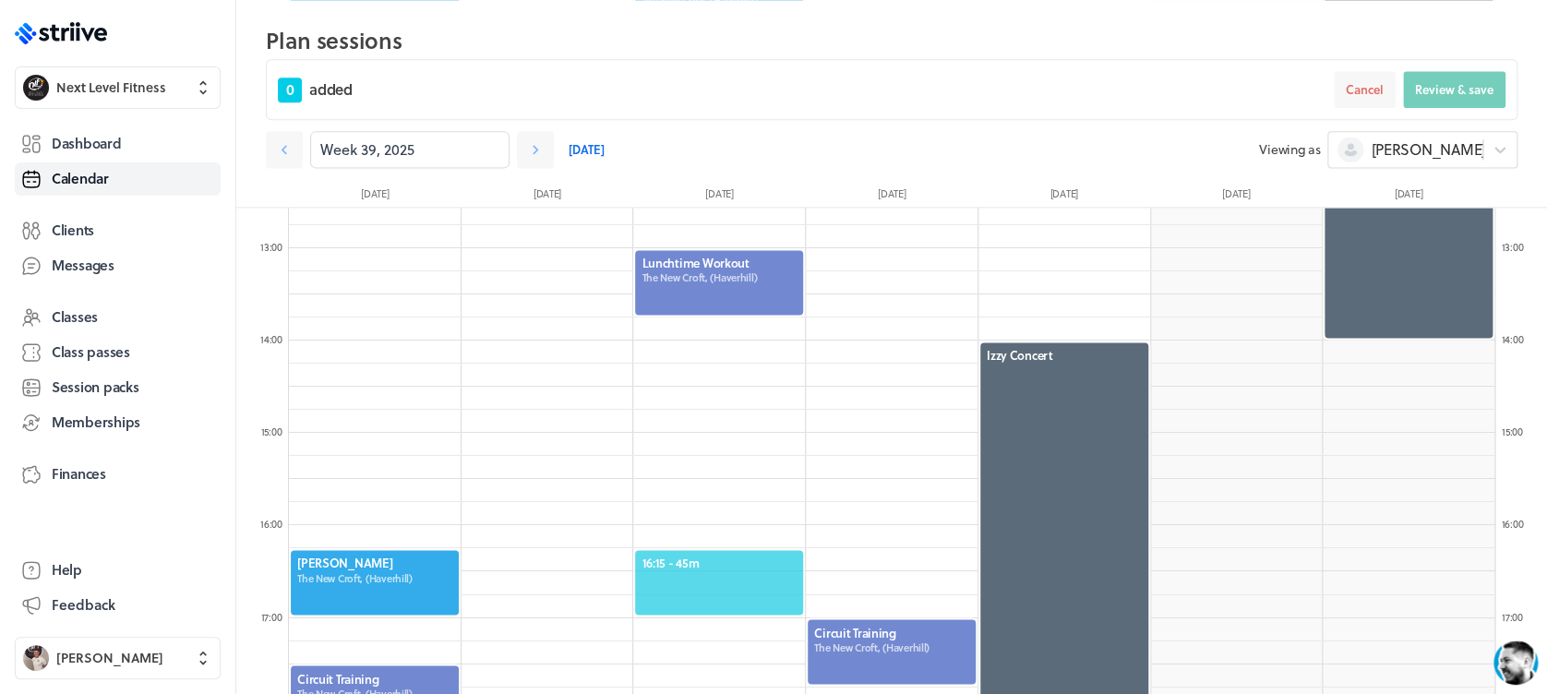
click at [692, 567] on span "16:15 - 45m" at bounding box center [718, 563] width 155 height 17
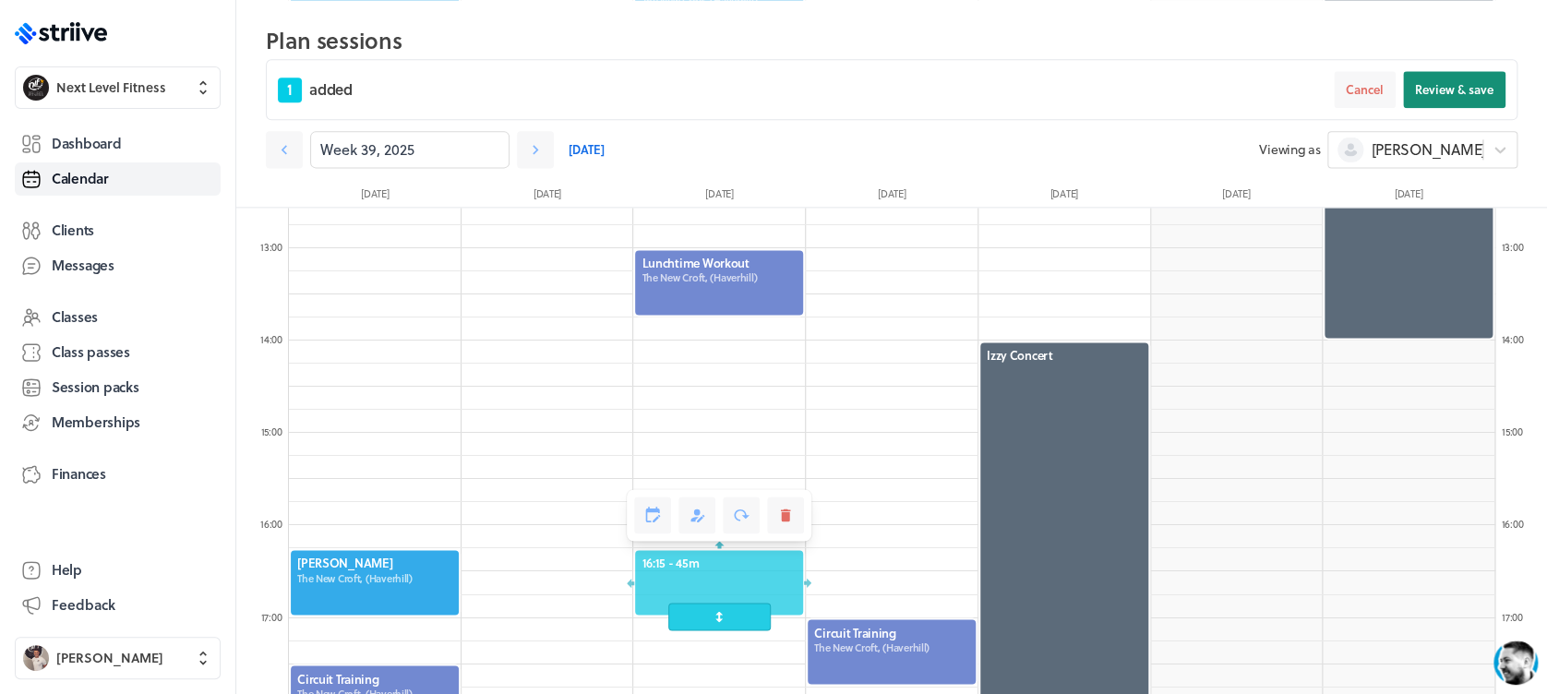
click at [1436, 100] on button "Review & save" at bounding box center [1454, 89] width 102 height 37
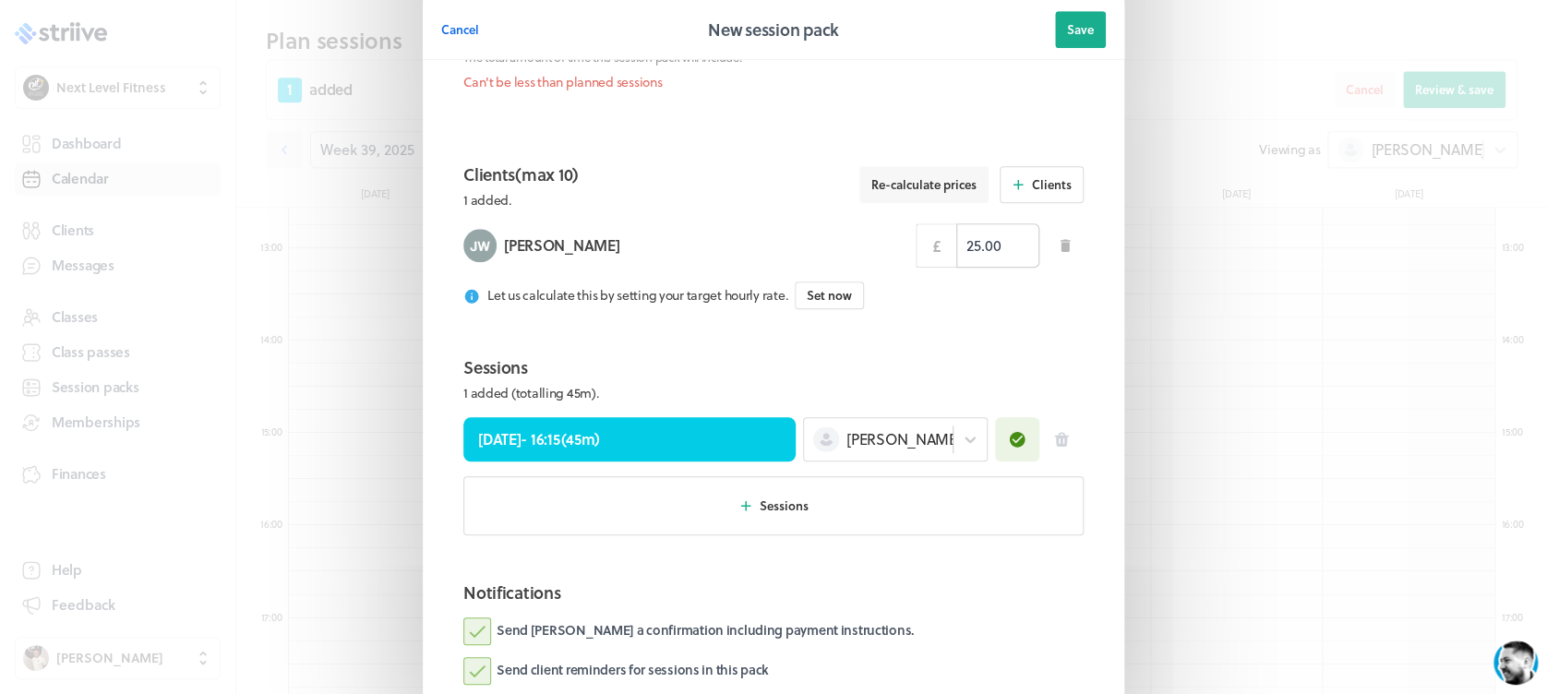
scroll to position [764, 0]
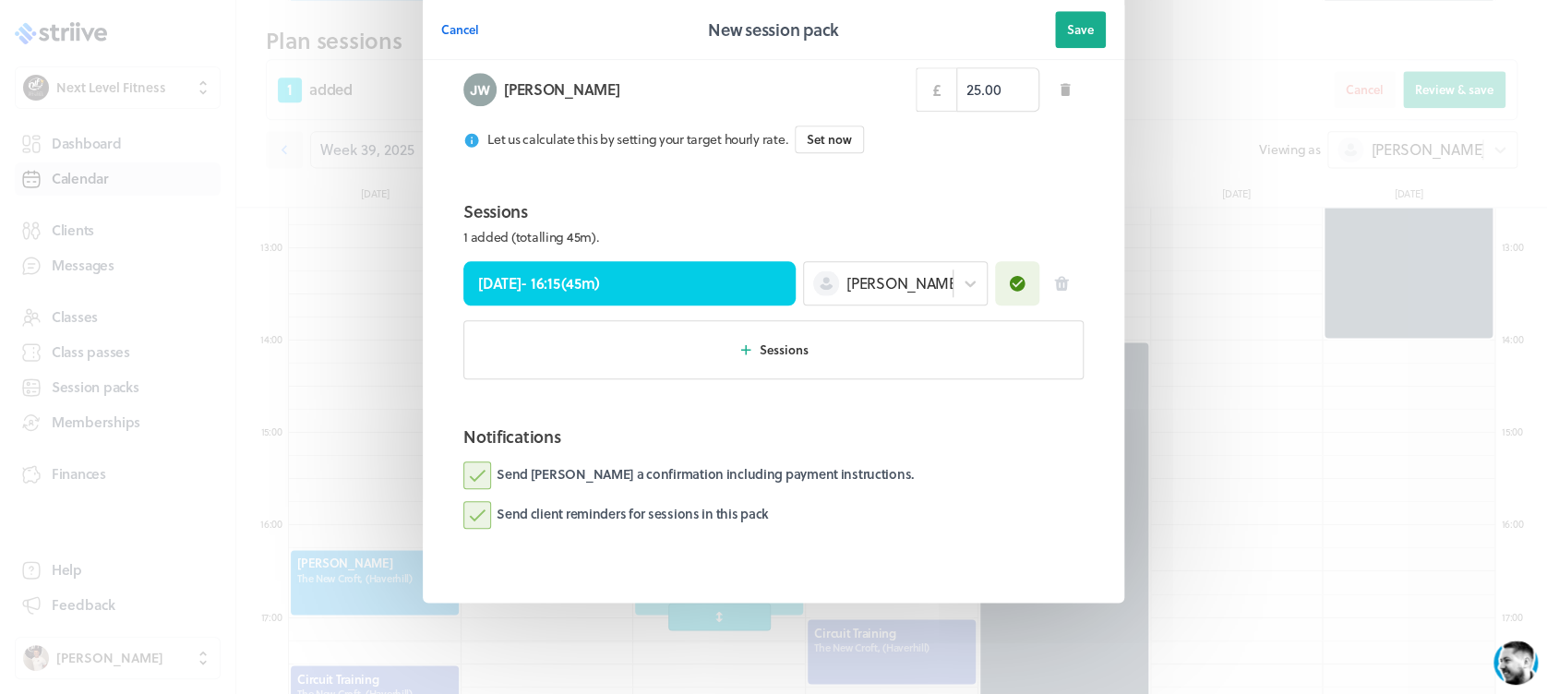
click at [1067, 30] on span "Save" at bounding box center [1080, 29] width 27 height 17
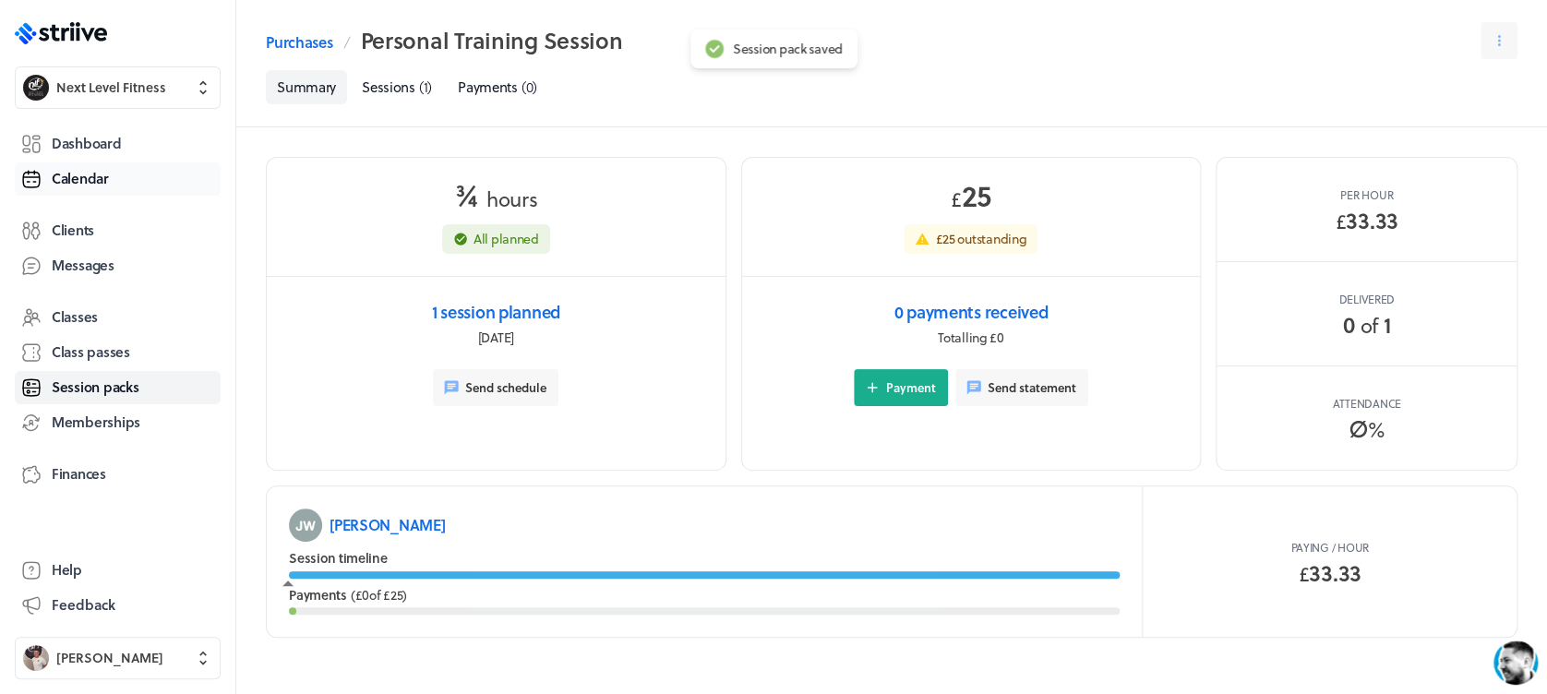
click at [66, 186] on span "Calendar" at bounding box center [80, 178] width 57 height 19
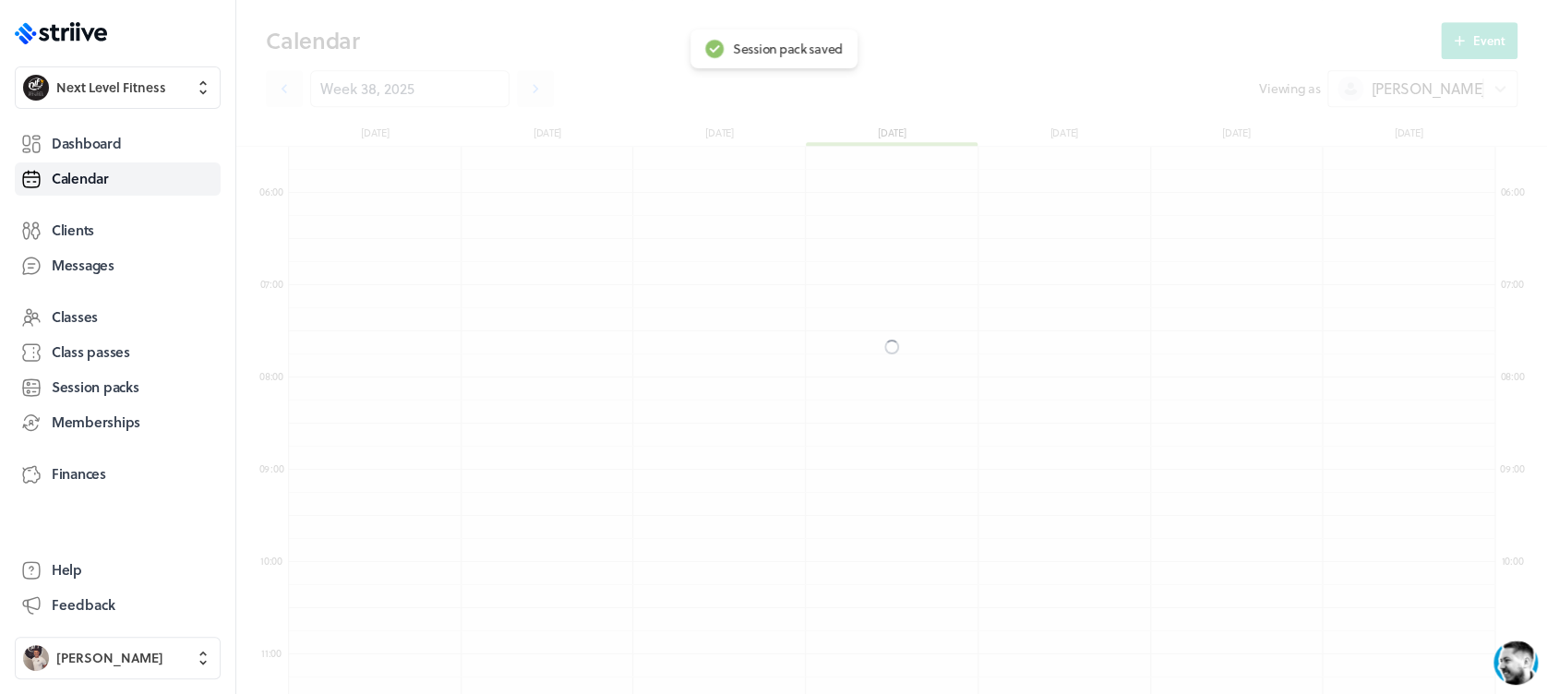
scroll to position [2215, 1205]
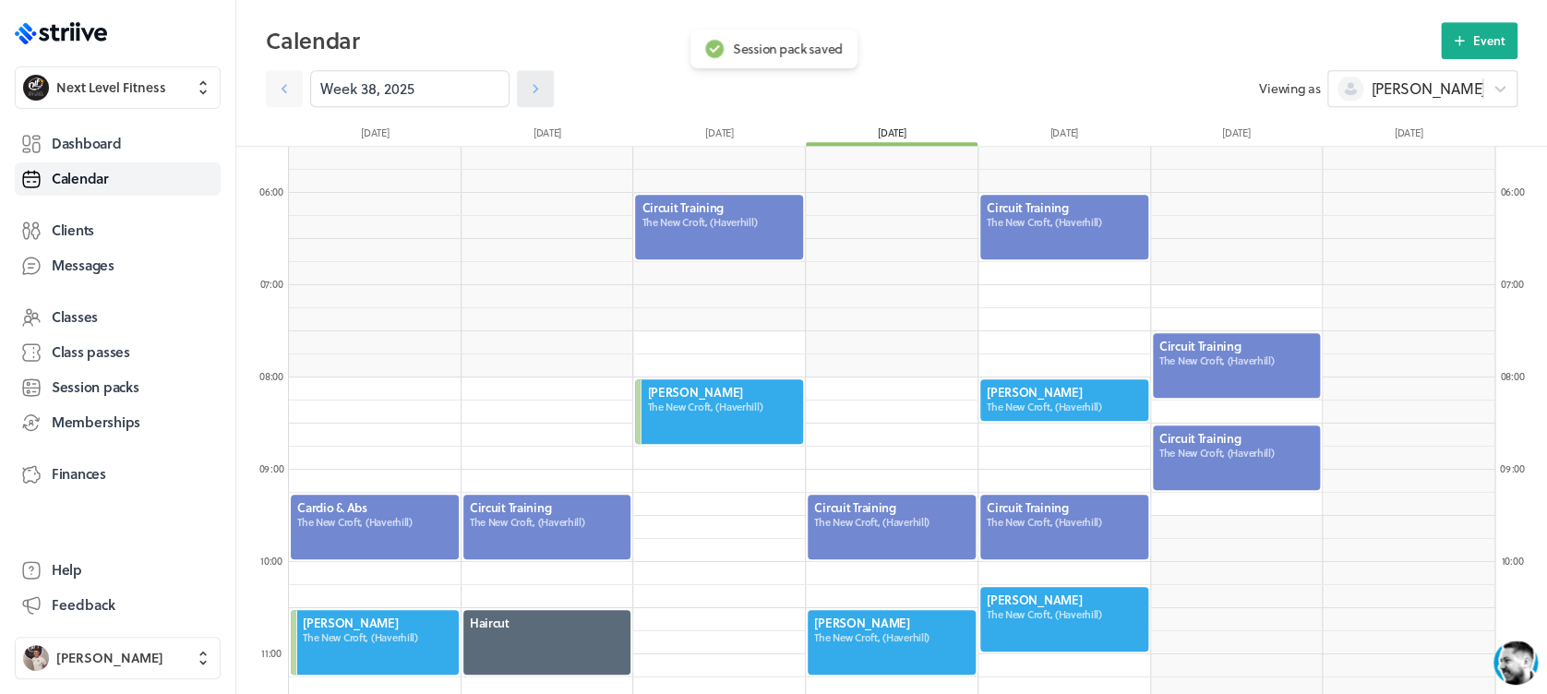
click at [526, 90] on icon at bounding box center [535, 88] width 18 height 18
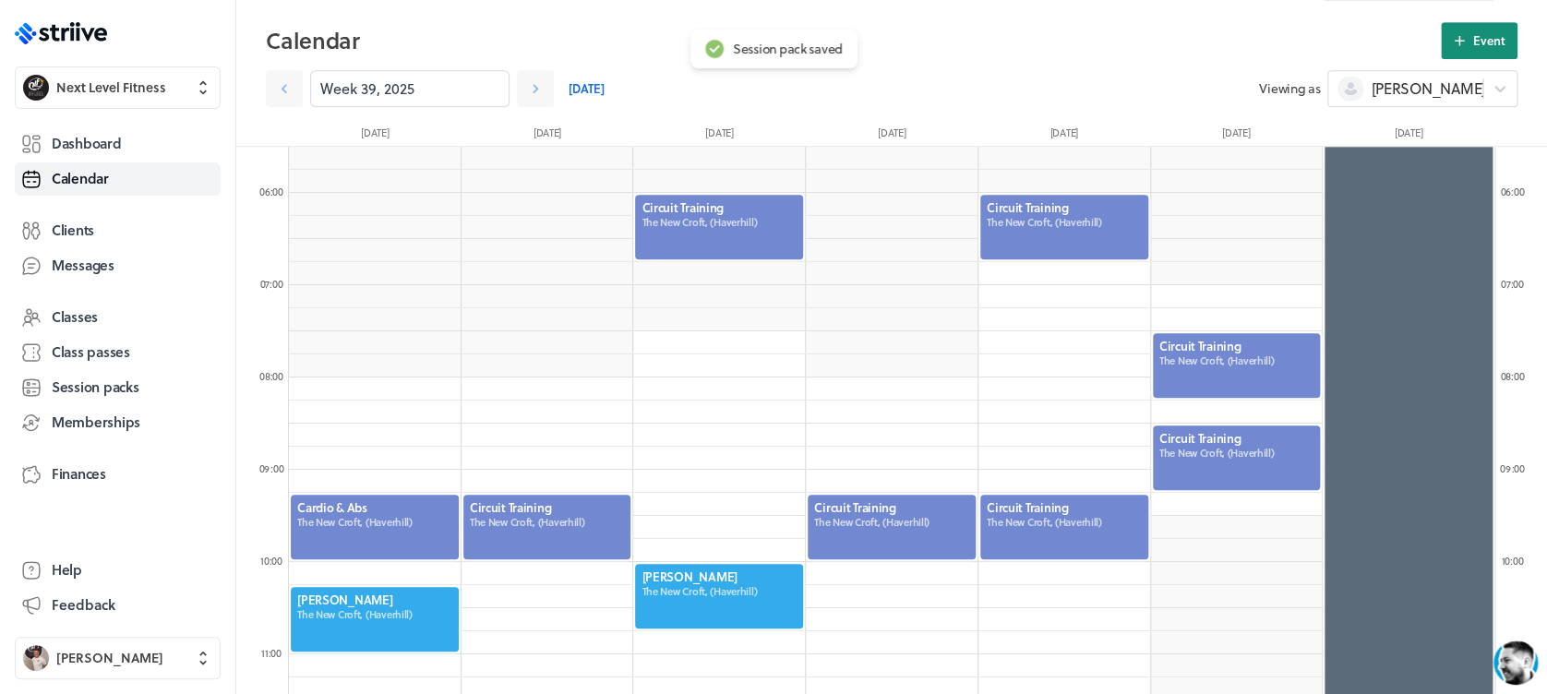
click at [1468, 30] on button "Event" at bounding box center [1479, 40] width 77 height 37
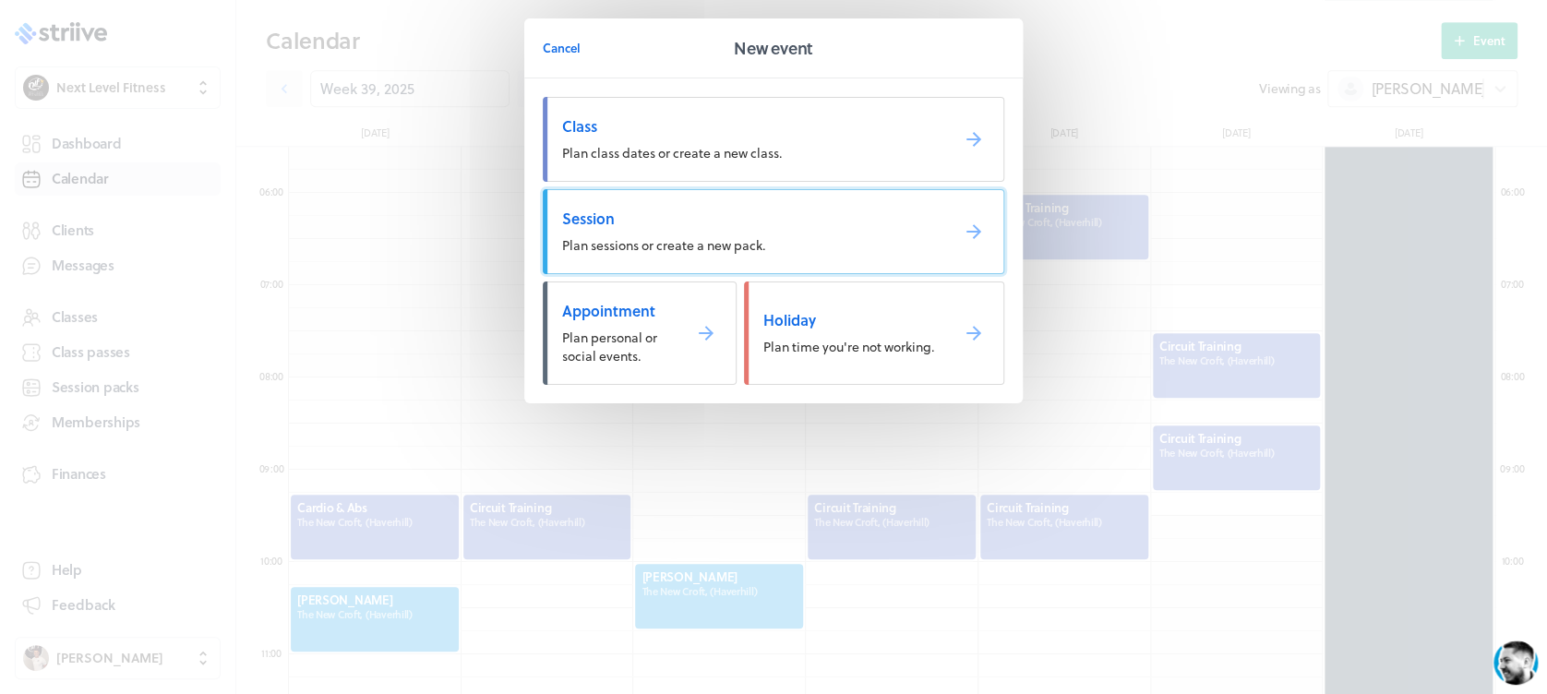
click at [796, 202] on link "Session Plan sessions or create a new pack." at bounding box center [773, 231] width 461 height 85
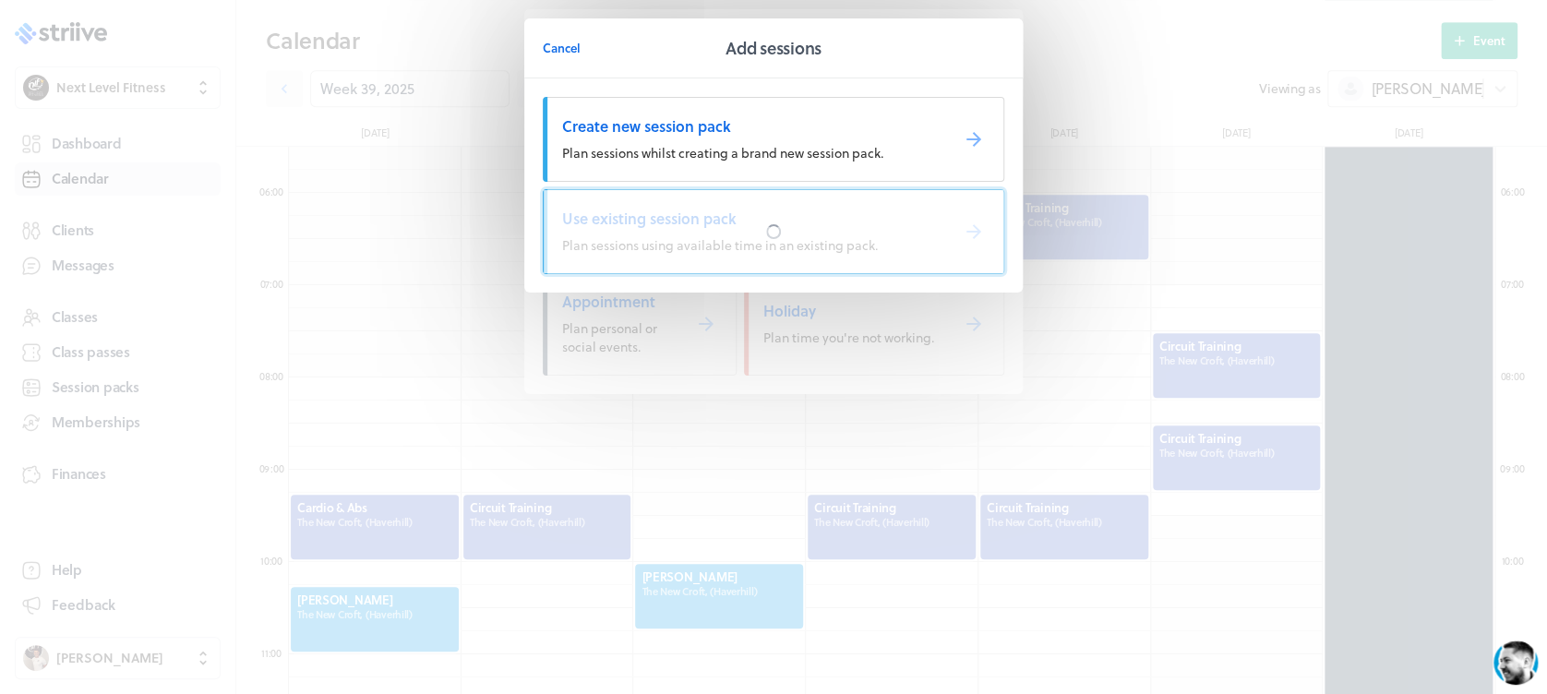
click at [796, 198] on div at bounding box center [774, 231] width 460 height 83
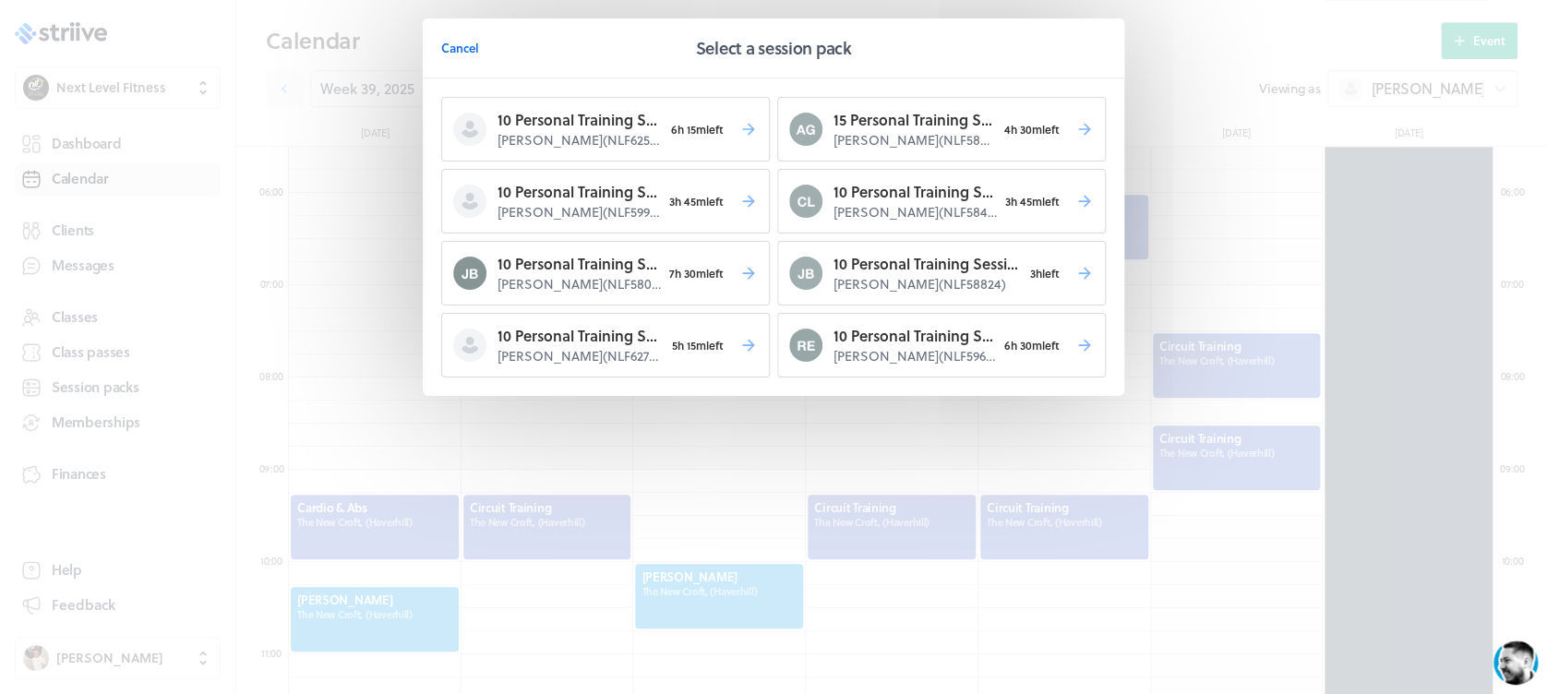
click at [457, 42] on span "Cancel" at bounding box center [460, 48] width 38 height 17
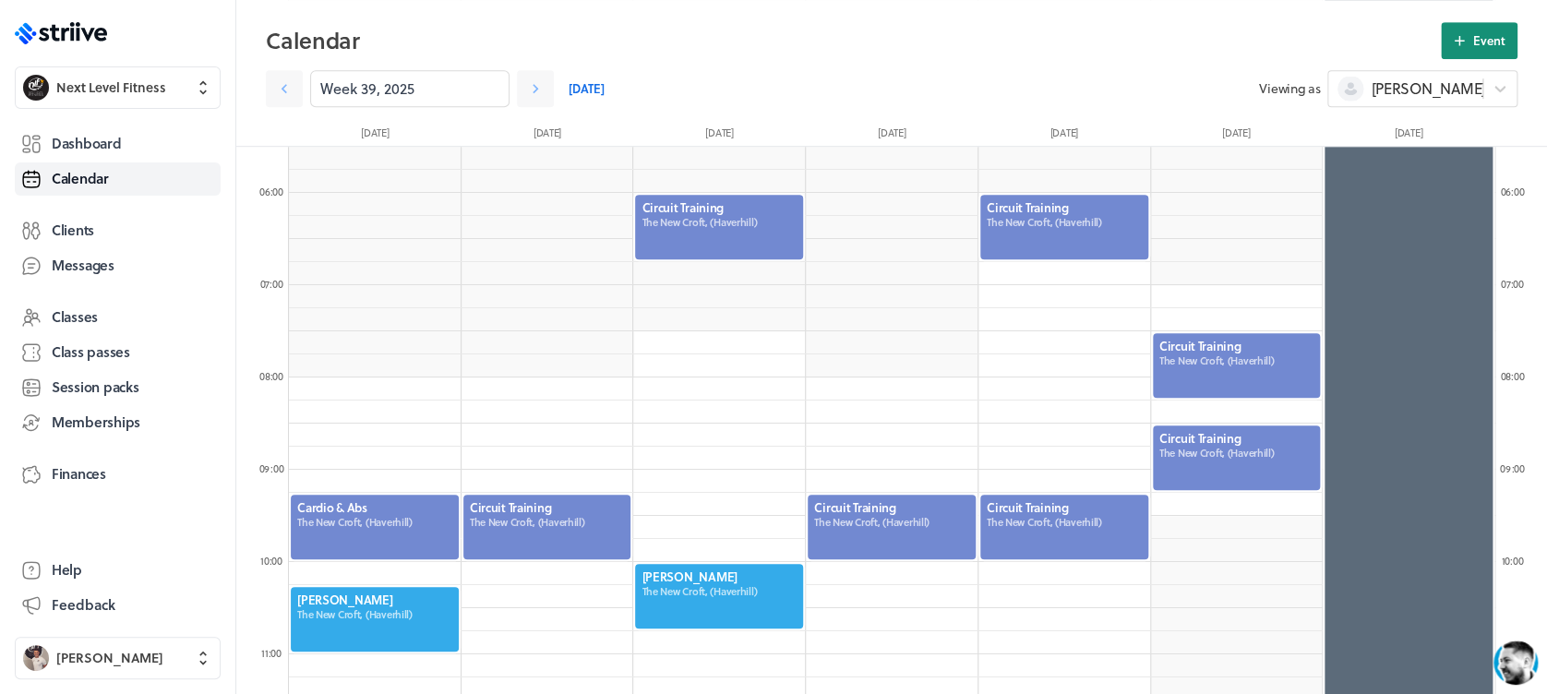
click at [1484, 37] on span "Event" at bounding box center [1489, 40] width 32 height 17
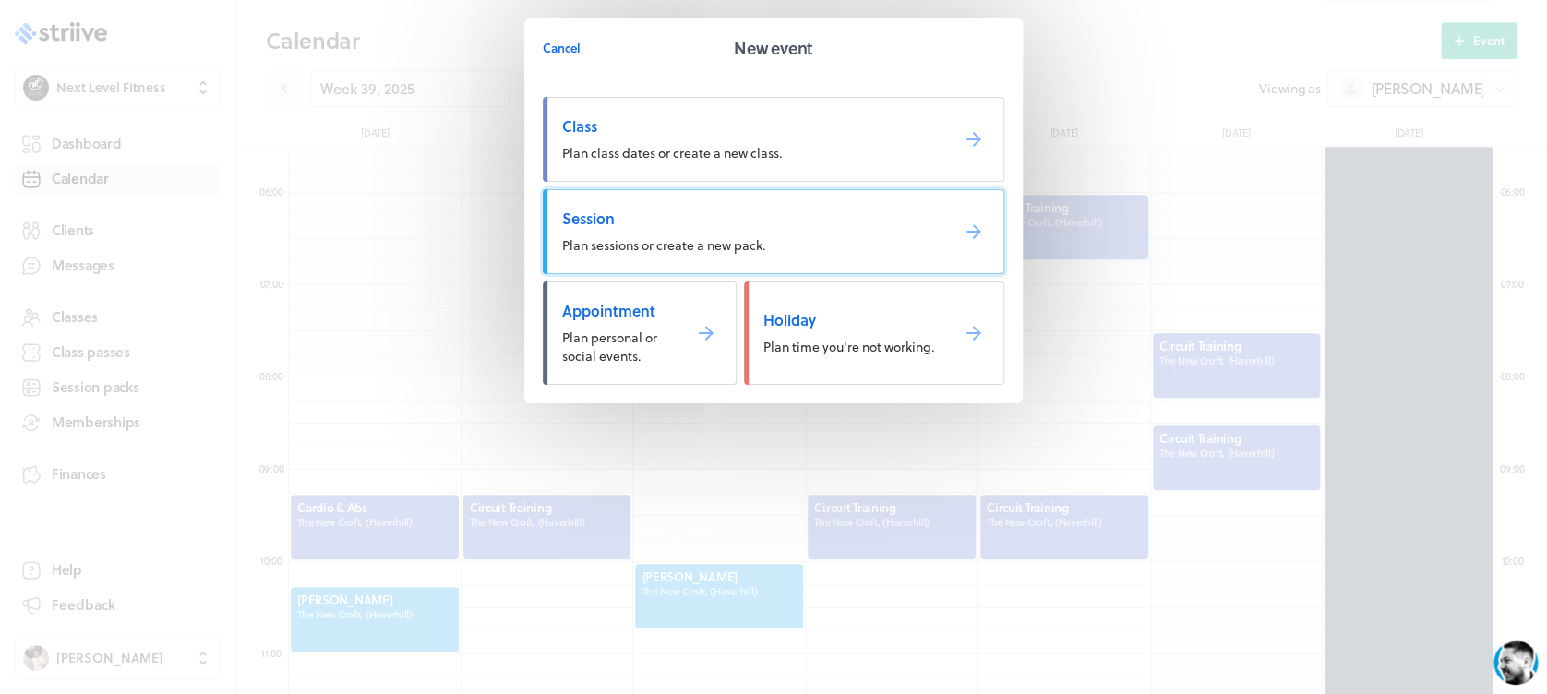
drag, startPoint x: 859, startPoint y: 192, endPoint x: 849, endPoint y: 194, distance: 10.3
click at [849, 194] on link "Session Plan sessions or create a new pack." at bounding box center [773, 231] width 461 height 85
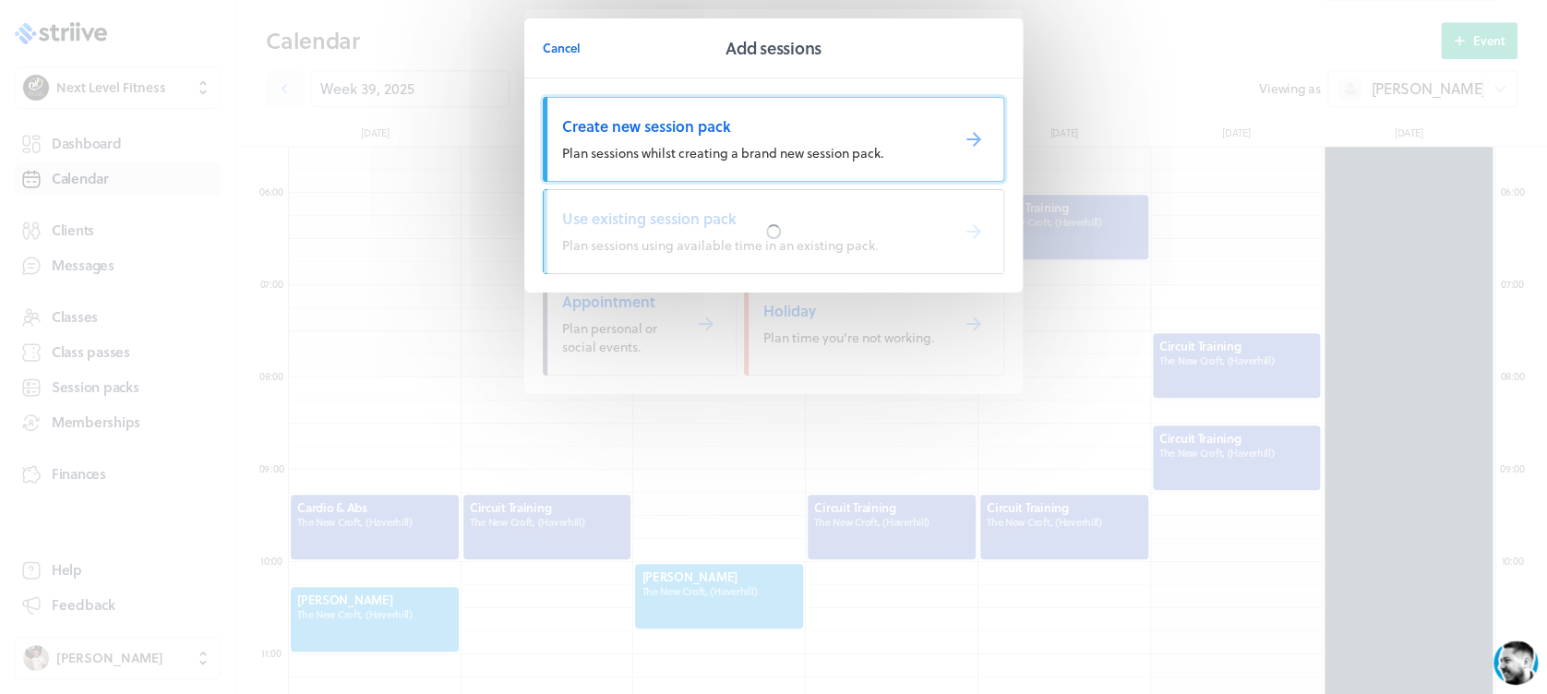
click at [807, 136] on span "Create new session pack" at bounding box center [748, 126] width 372 height 20
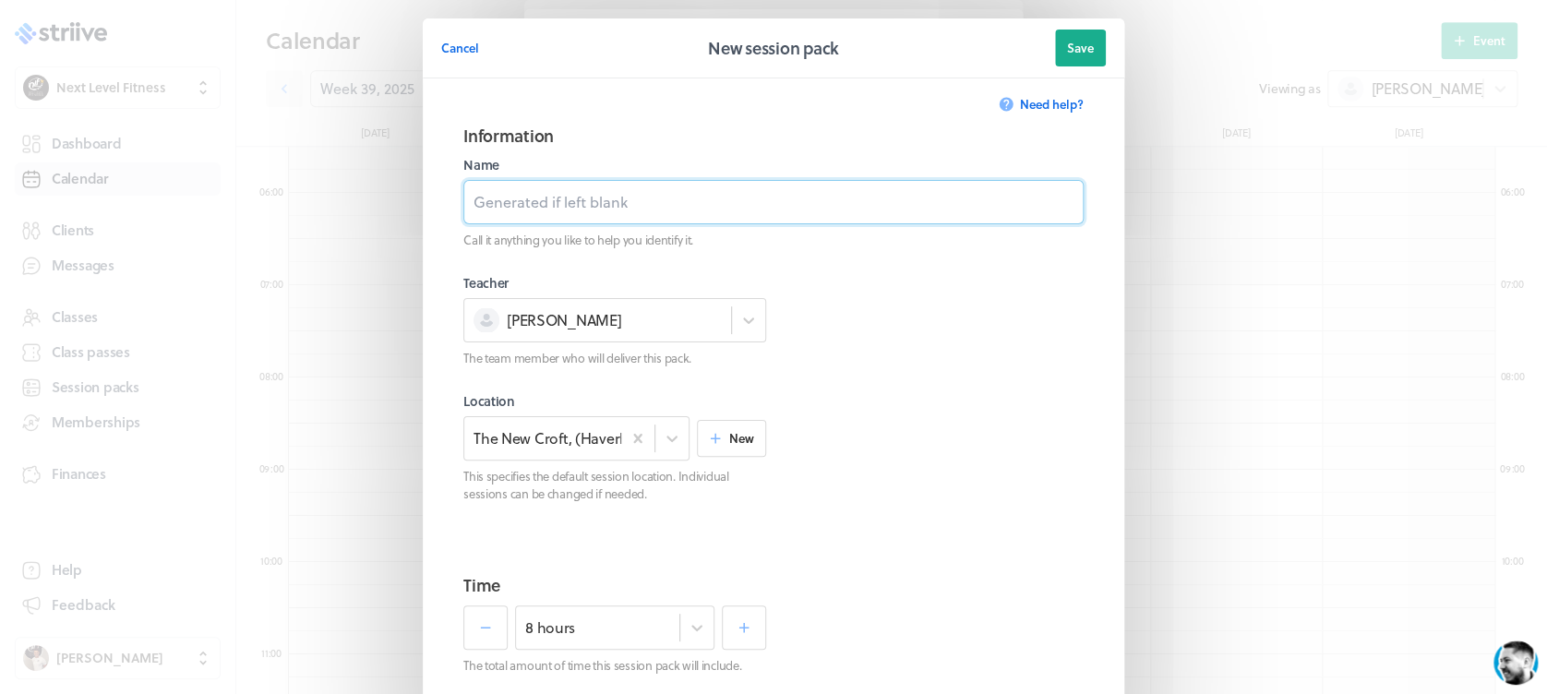
drag, startPoint x: 765, startPoint y: 170, endPoint x: 736, endPoint y: 192, distance: 36.9
click at [736, 195] on input at bounding box center [773, 202] width 620 height 44
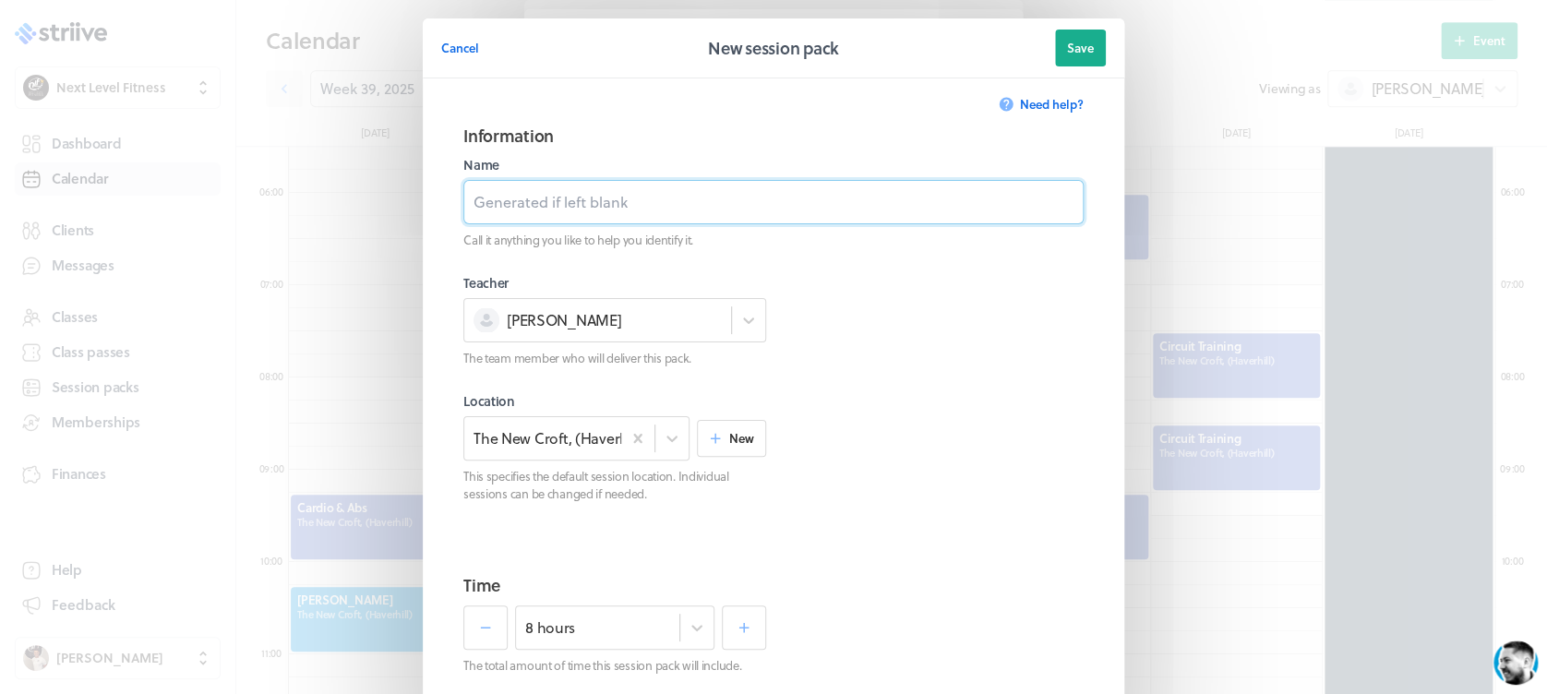
type input "Personal Training Session"
click at [677, 631] on div "option 7 hours 45 mins focused, 31 of 120. 120 results available. Use Up and Do…" at bounding box center [614, 627] width 199 height 44
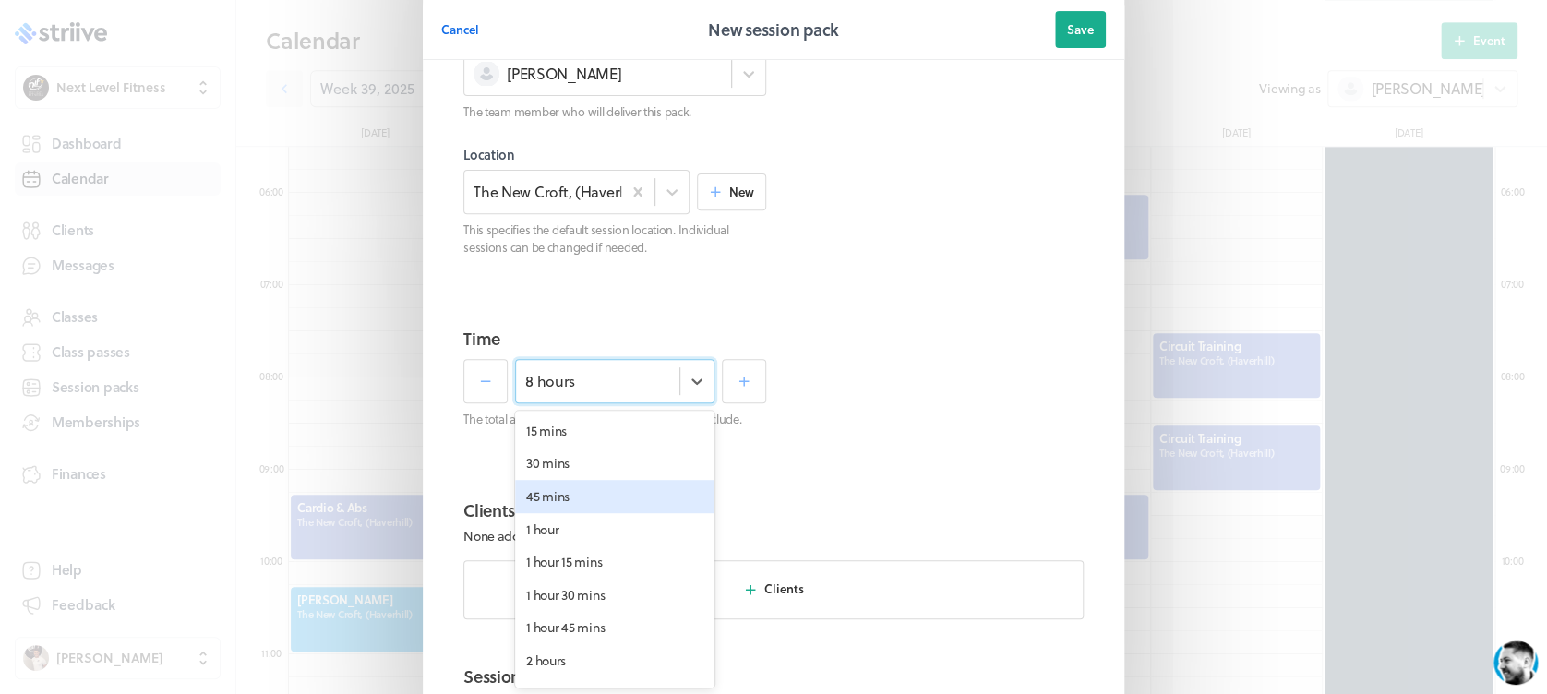
click at [650, 490] on div "45 mins" at bounding box center [614, 496] width 199 height 33
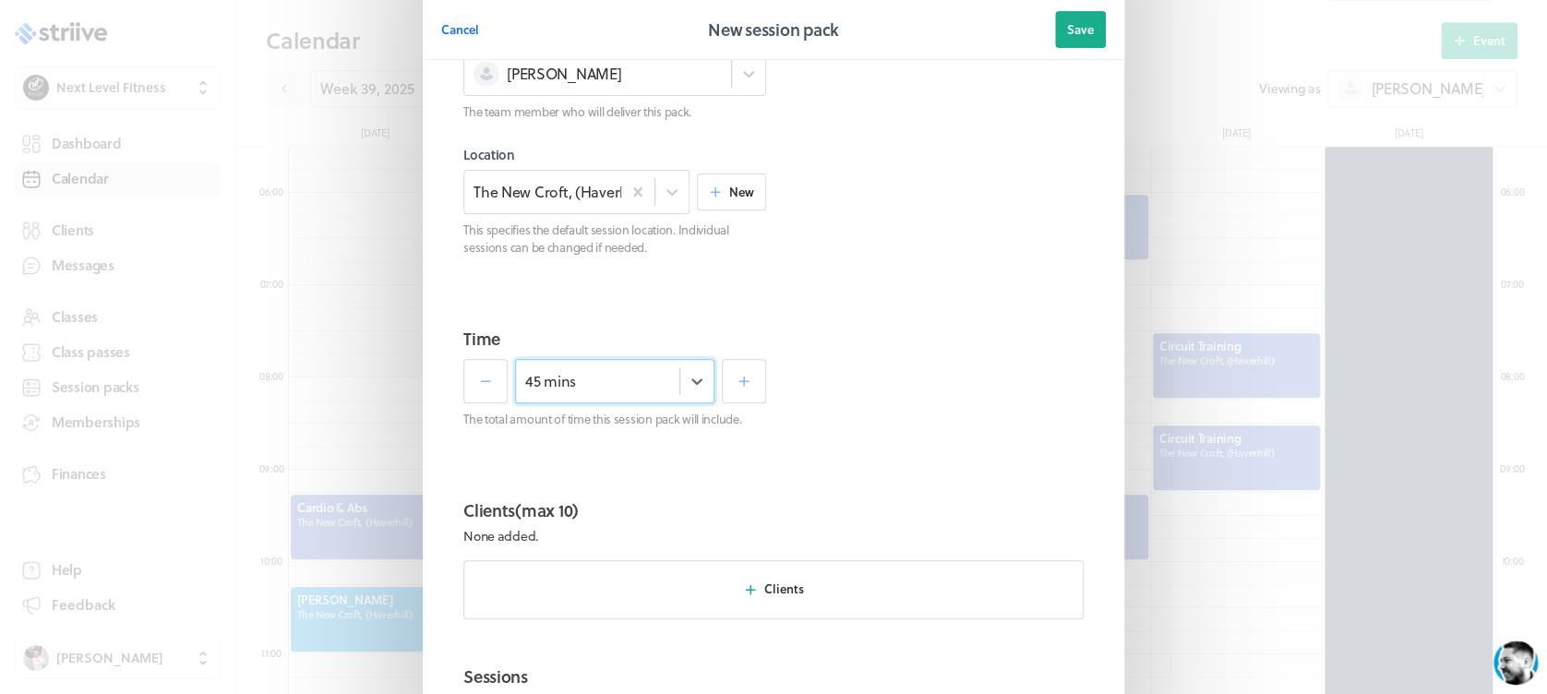
click at [1012, 431] on section "Time option 45 mins, selected. Select is focused , press Down to open the menu,…" at bounding box center [773, 397] width 665 height 172
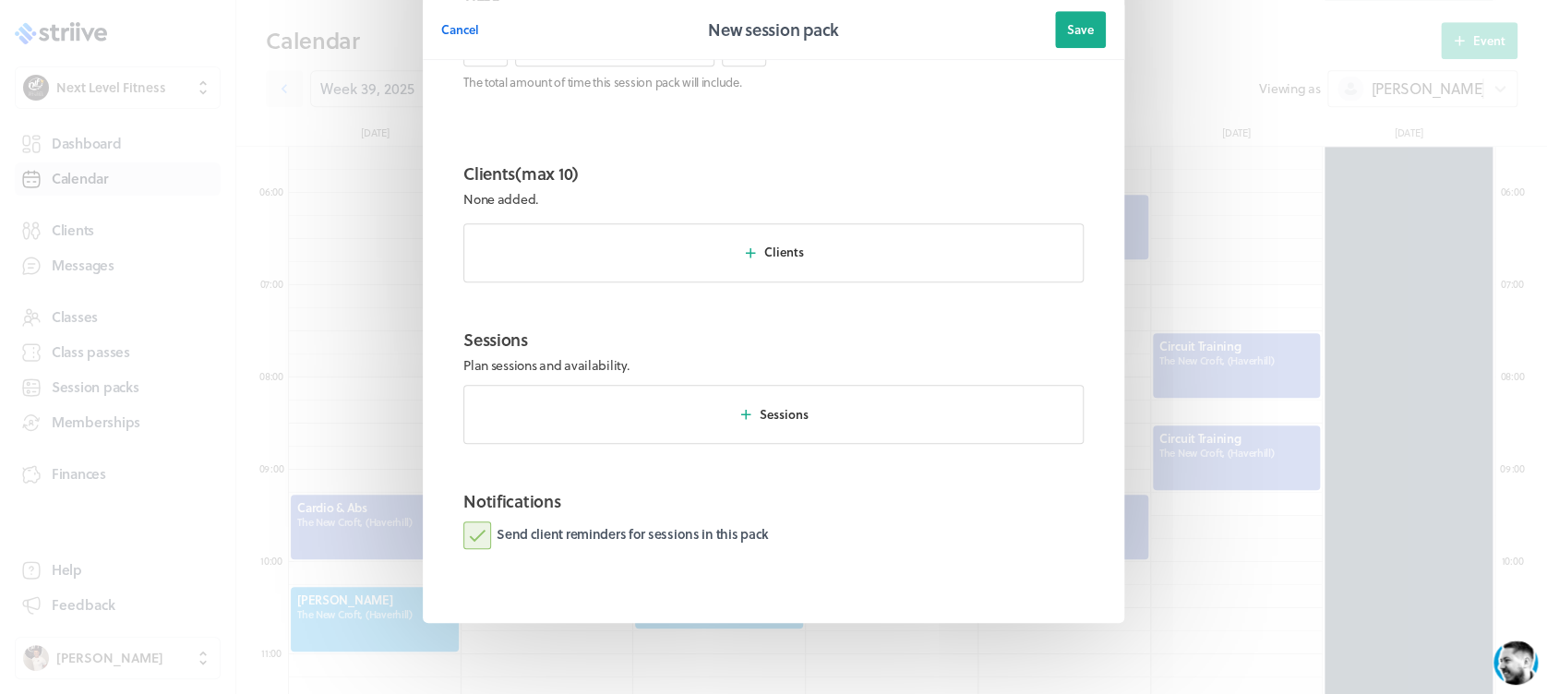
scroll to position [586, 0]
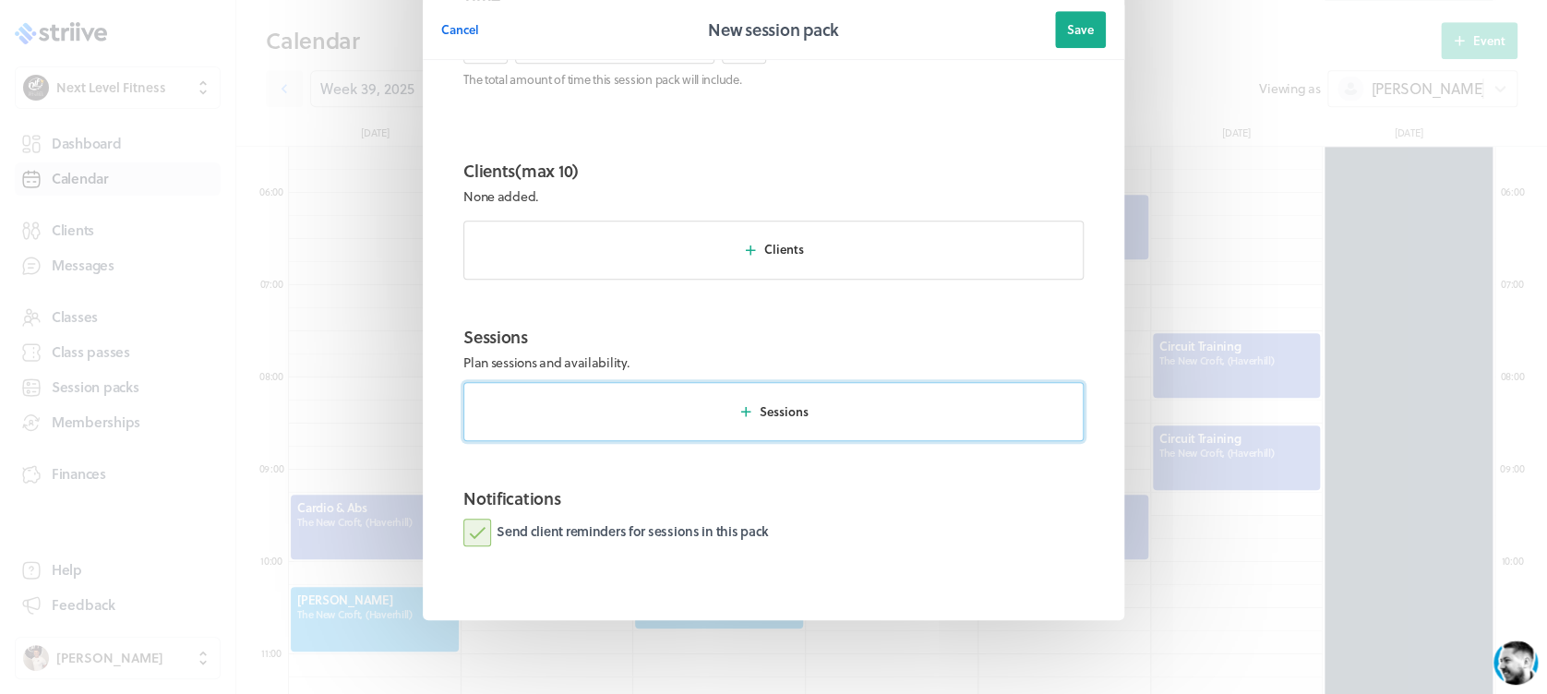
click at [773, 392] on button "Sessions" at bounding box center [773, 411] width 620 height 59
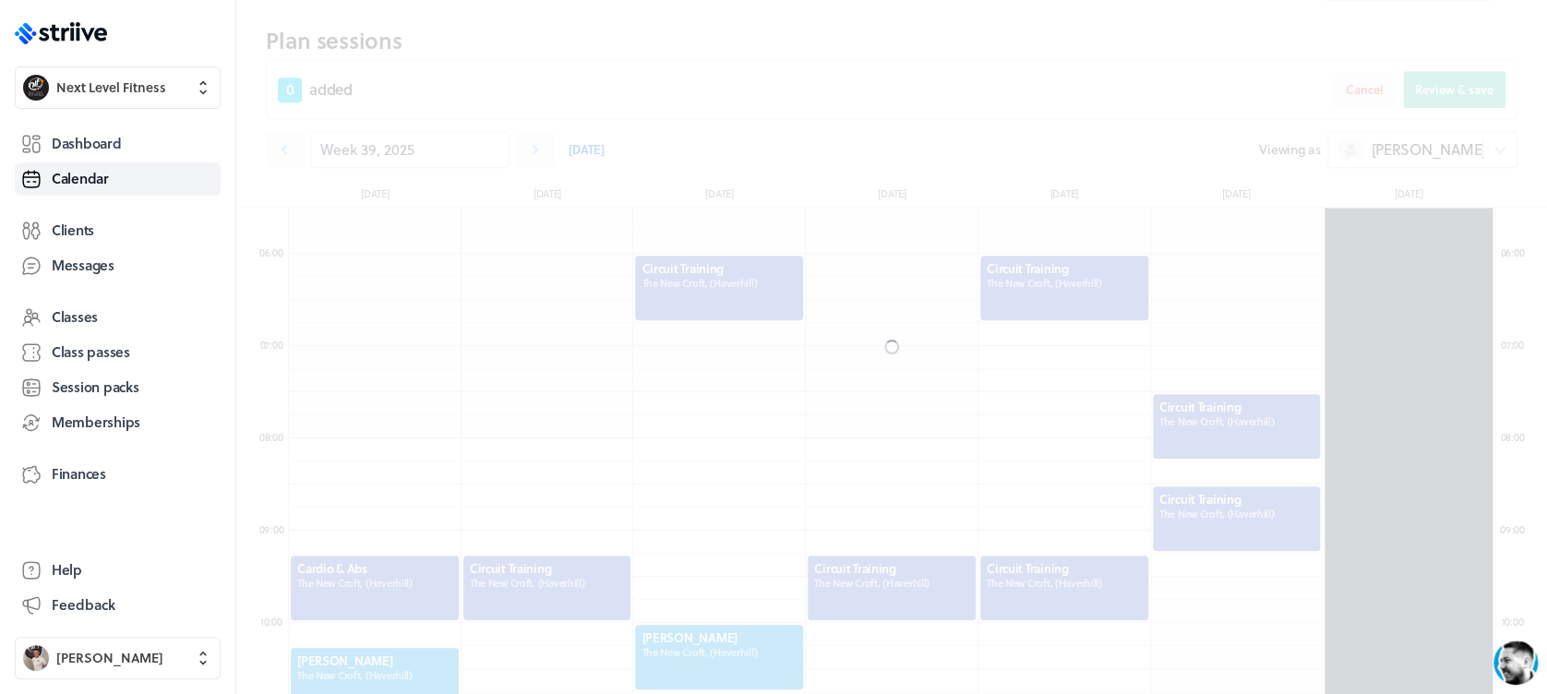
scroll to position [569, 0]
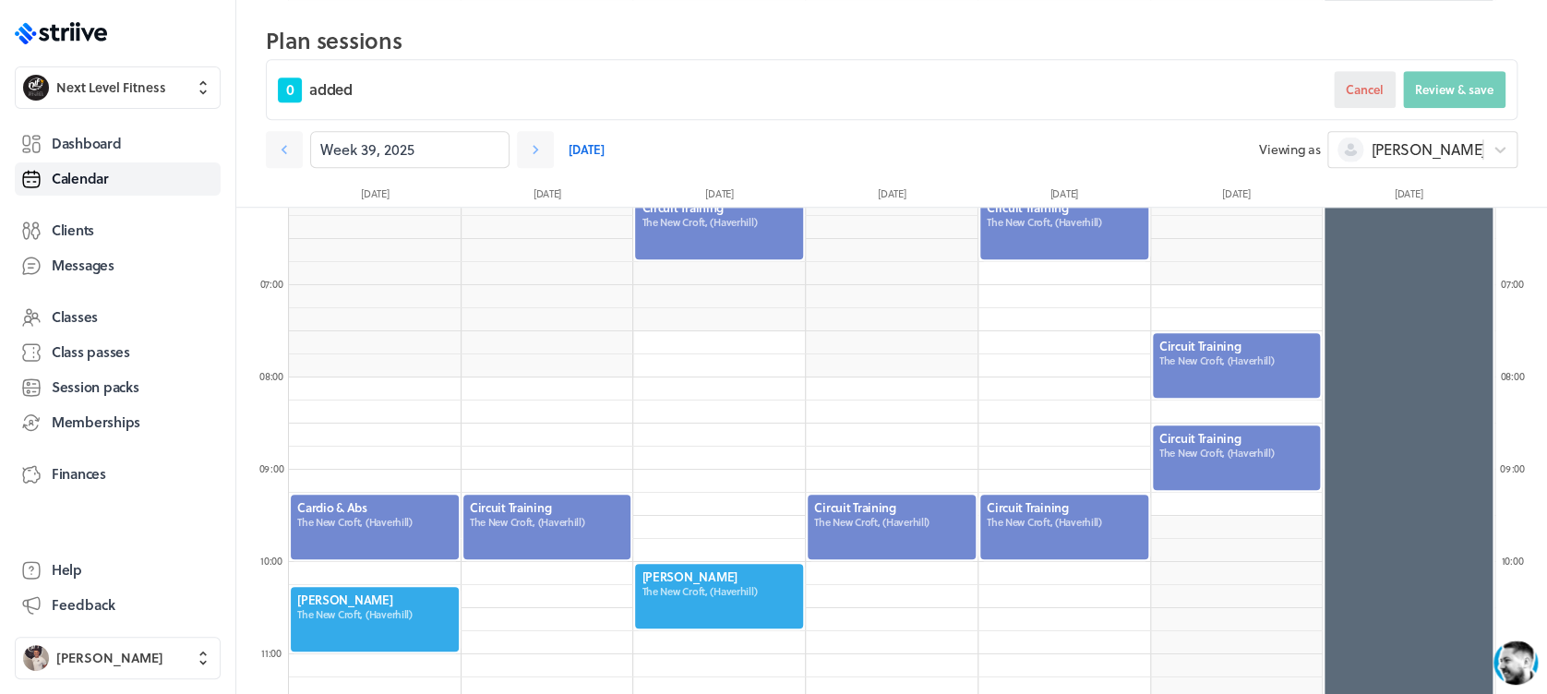
click at [1349, 95] on span "Cancel" at bounding box center [1365, 89] width 38 height 17
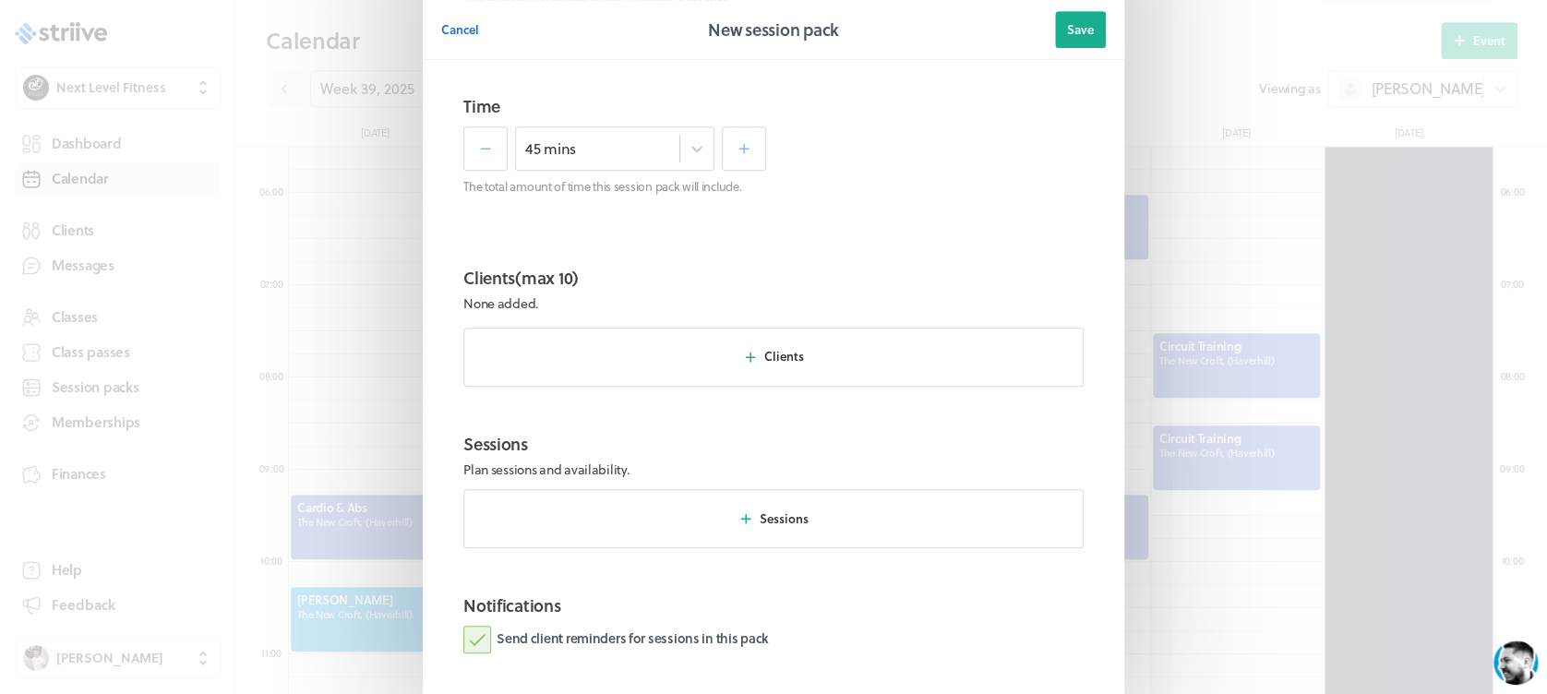
scroll to position [480, 0]
click at [808, 370] on button "Clients" at bounding box center [773, 356] width 620 height 59
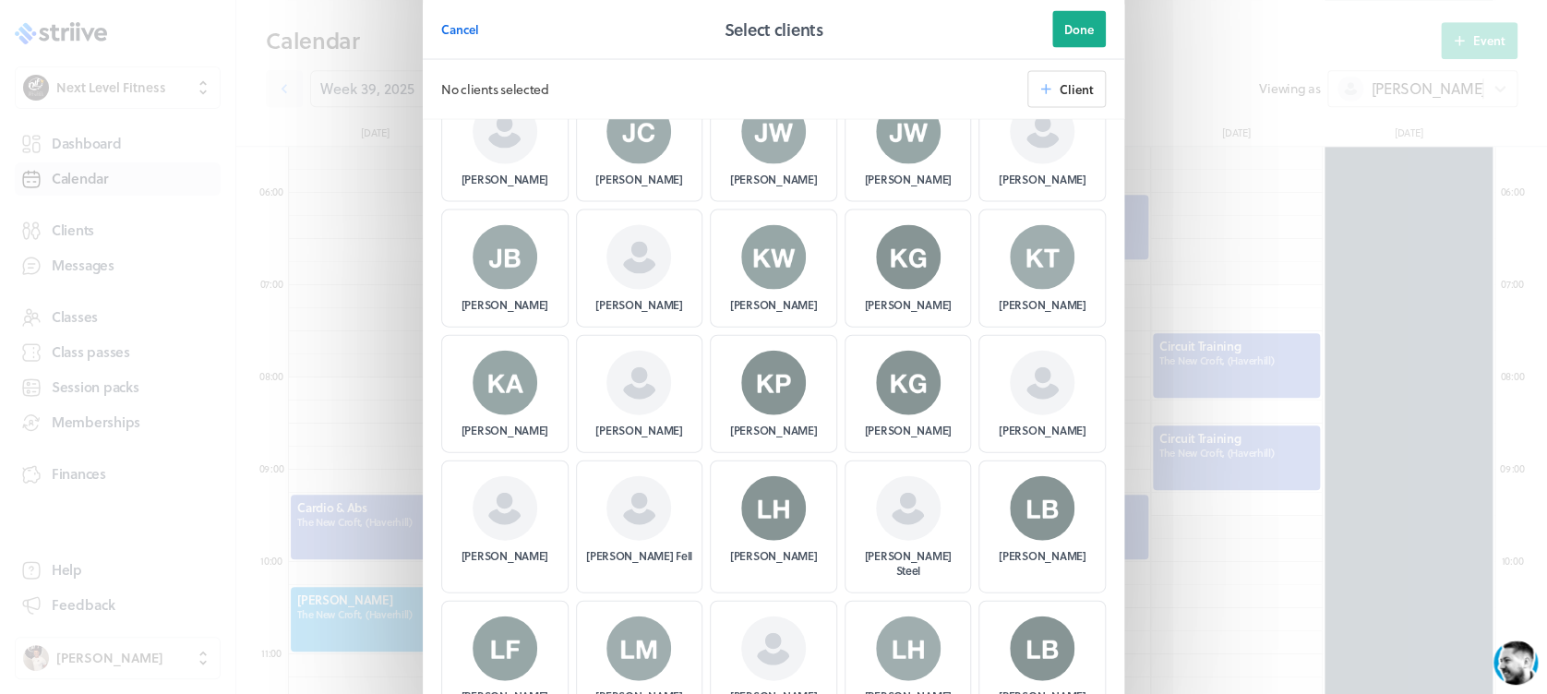
scroll to position [1875, 0]
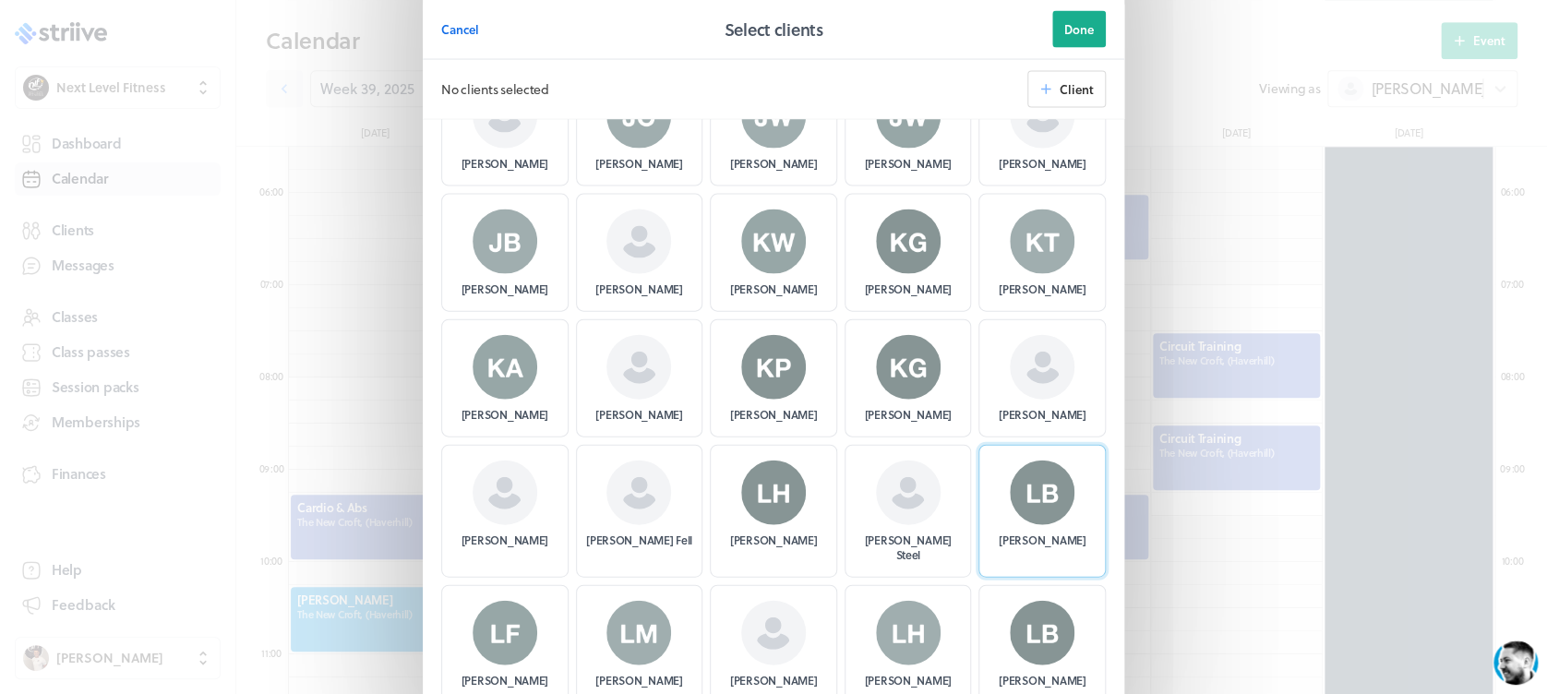
click at [1012, 445] on div "[PERSON_NAME]" at bounding box center [1041, 511] width 127 height 133
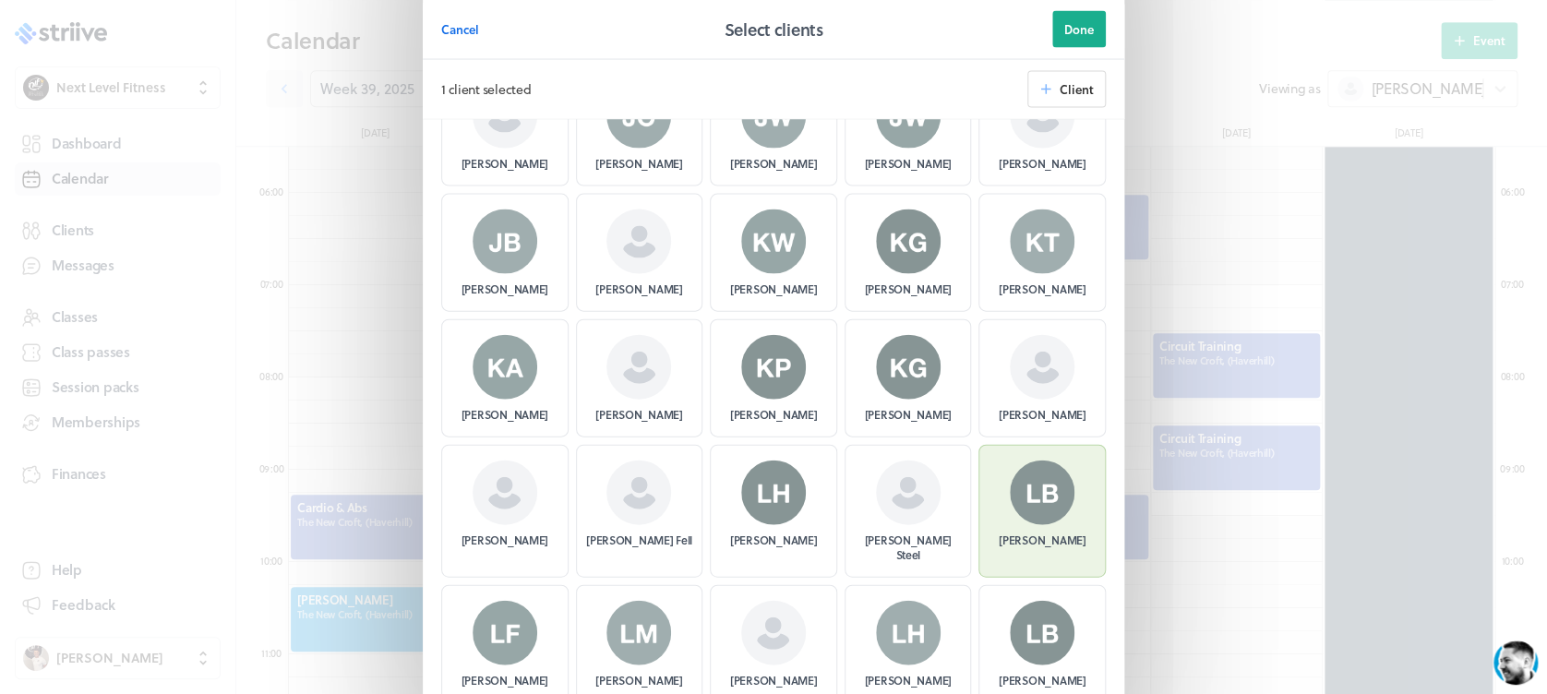
click at [1071, 27] on span "Done" at bounding box center [1079, 29] width 30 height 17
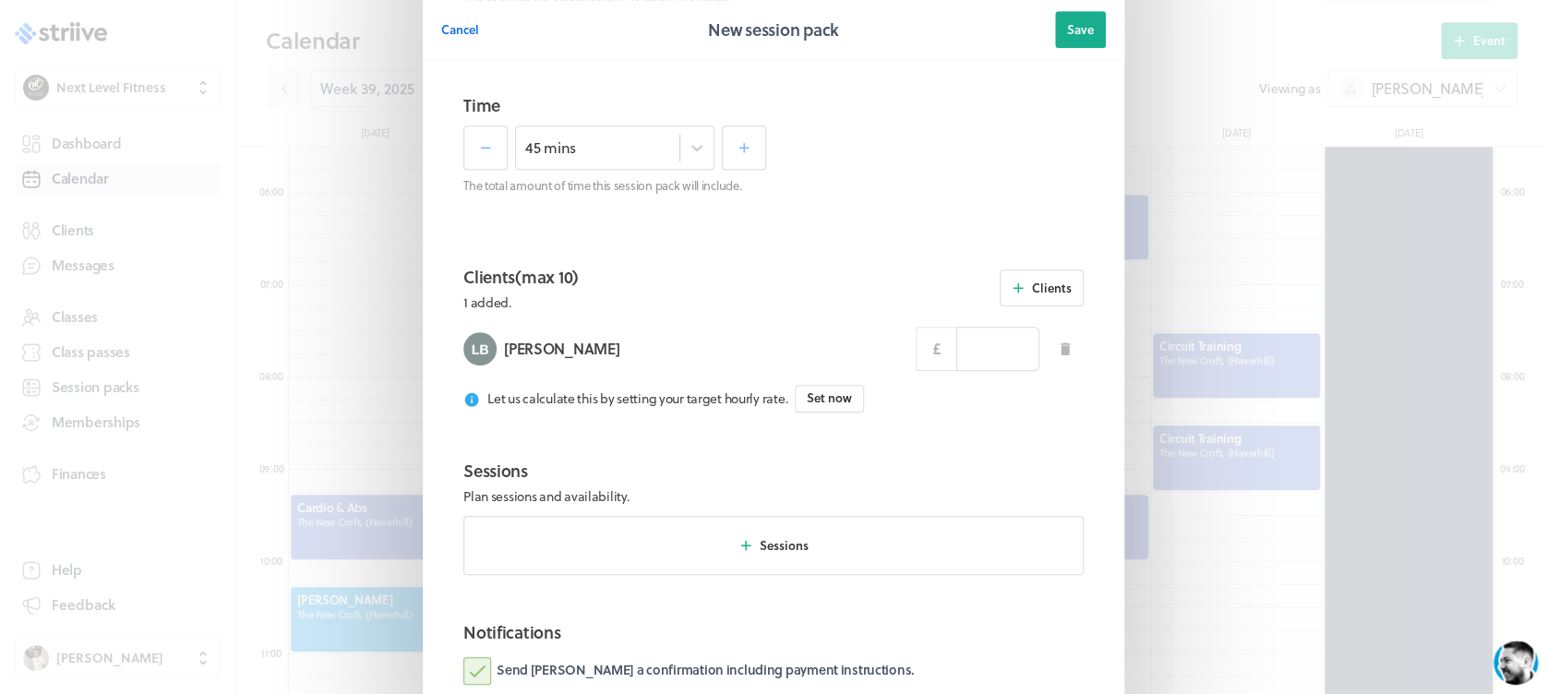
drag, startPoint x: 989, startPoint y: 307, endPoint x: 989, endPoint y: 317, distance: 10.2
click at [989, 311] on section "Clients (max 10) 1 added. Clients [PERSON_NAME] £ Let us calculate this by sett…" at bounding box center [773, 346] width 665 height 194
click at [980, 336] on input at bounding box center [997, 349] width 83 height 44
click at [960, 458] on section "Sessions Plan sessions and availability." at bounding box center [773, 482] width 620 height 48
type input "25.00"
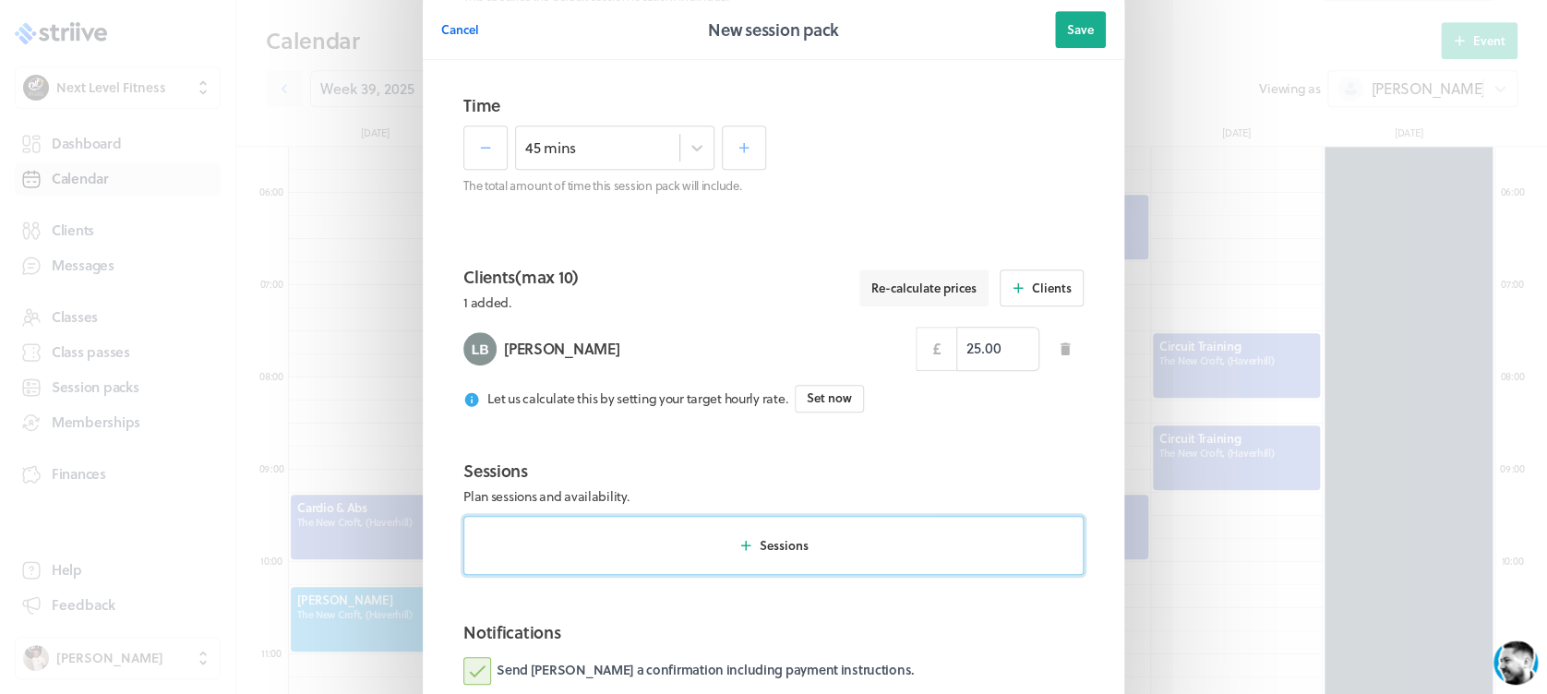
click at [842, 549] on button "Sessions" at bounding box center [773, 545] width 620 height 59
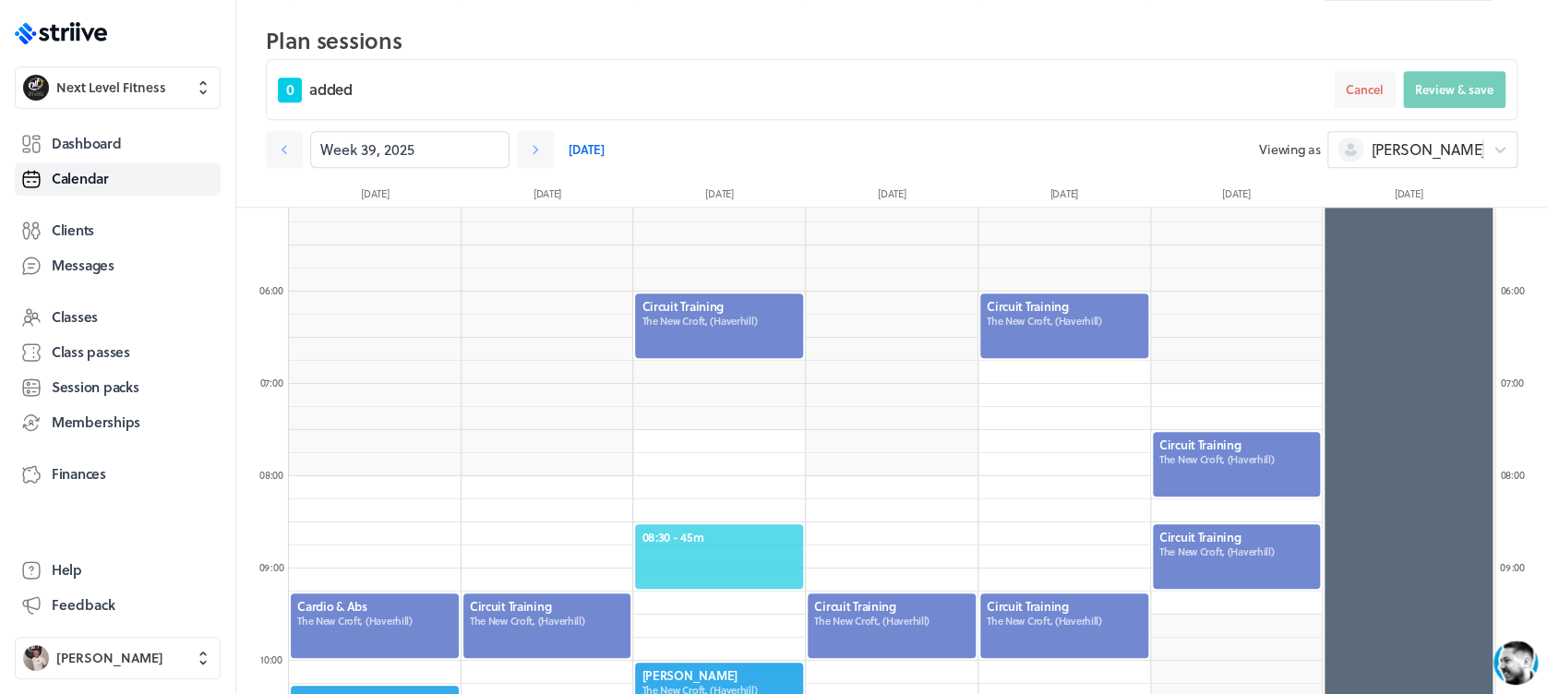
scroll to position [421, 0]
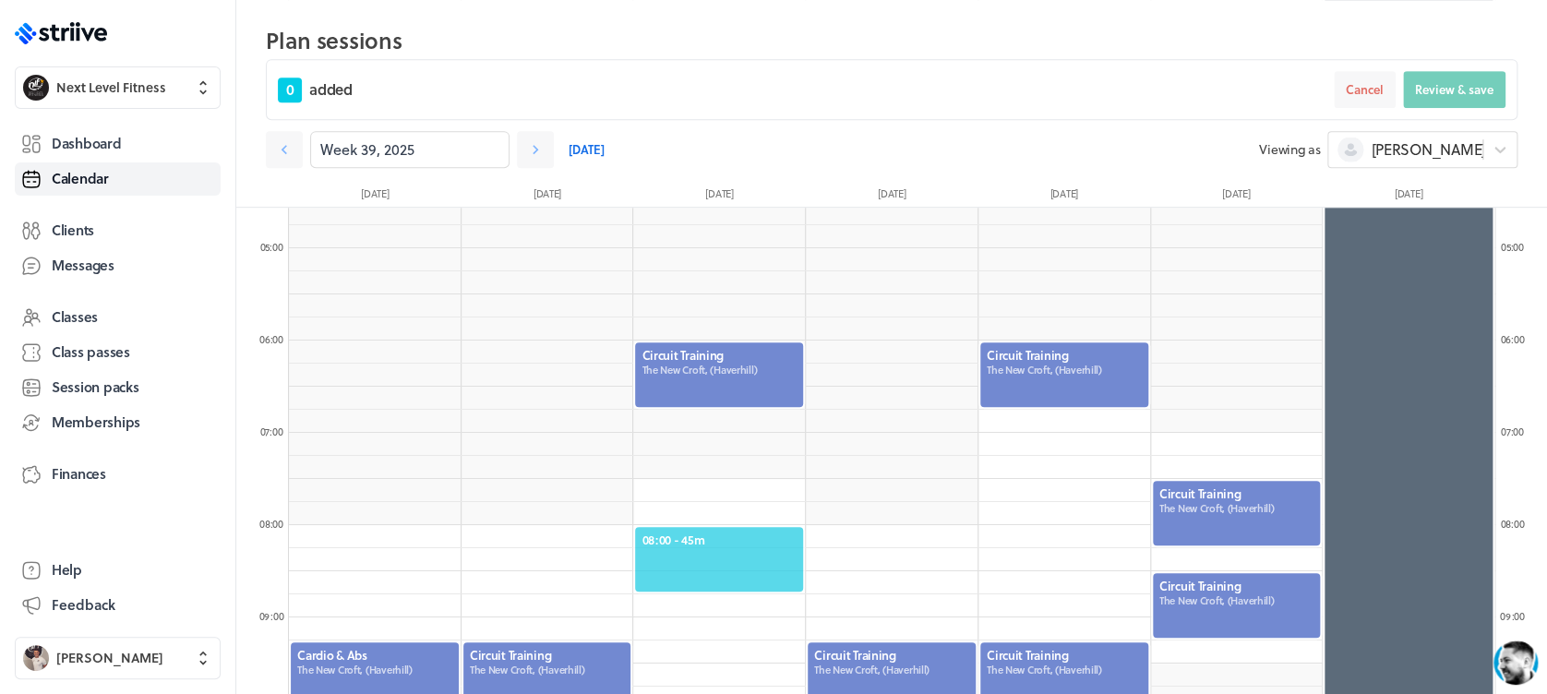
click at [737, 533] on span "08:00 - 45m" at bounding box center [718, 540] width 155 height 17
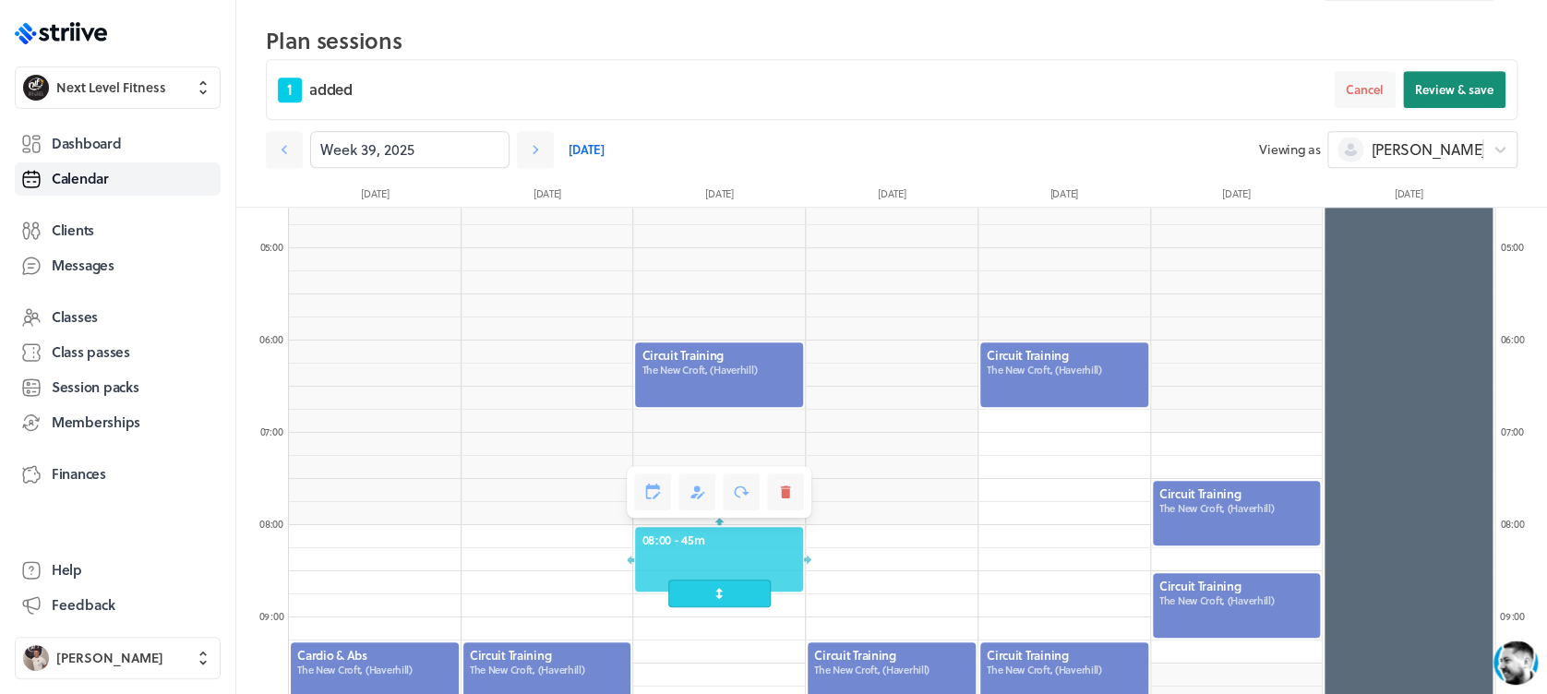
click at [1446, 86] on span "Review & save" at bounding box center [1454, 89] width 78 height 17
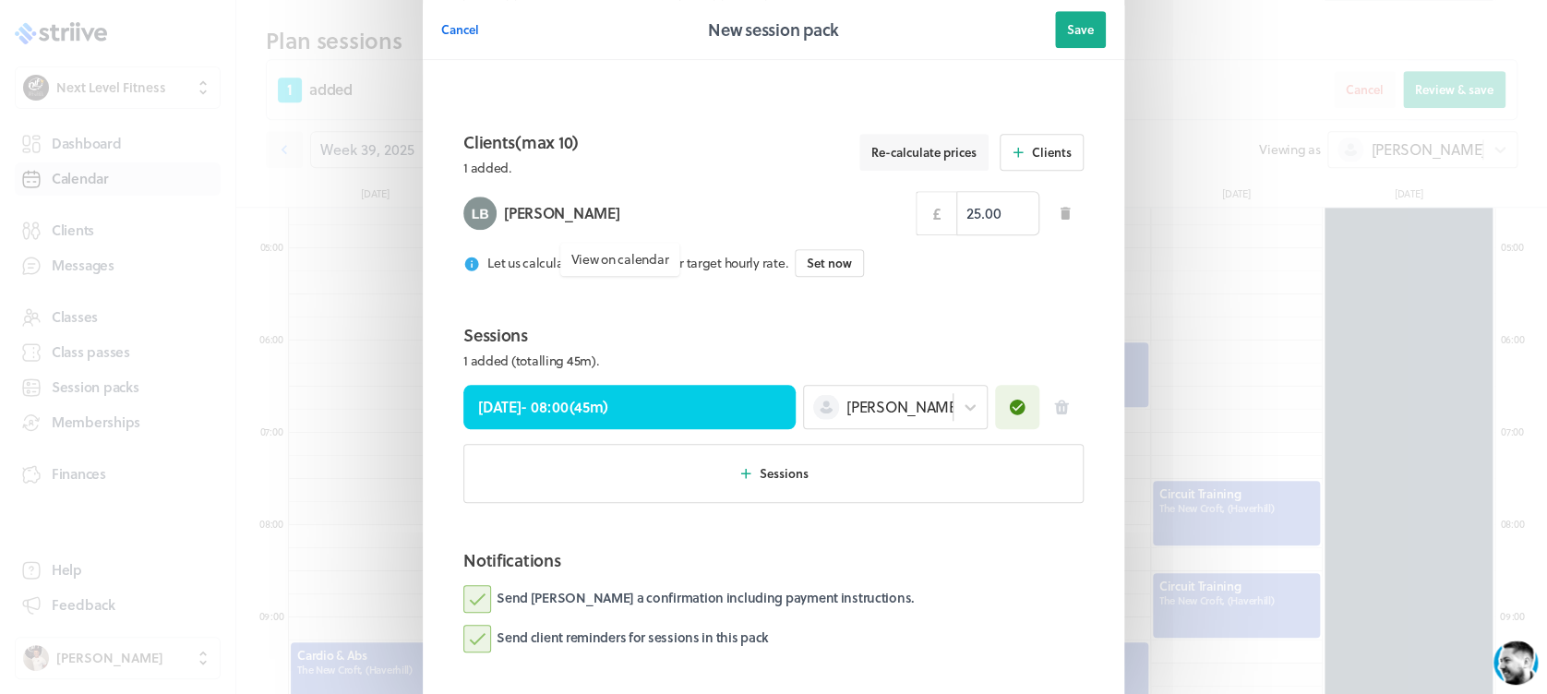
scroll to position [764, 0]
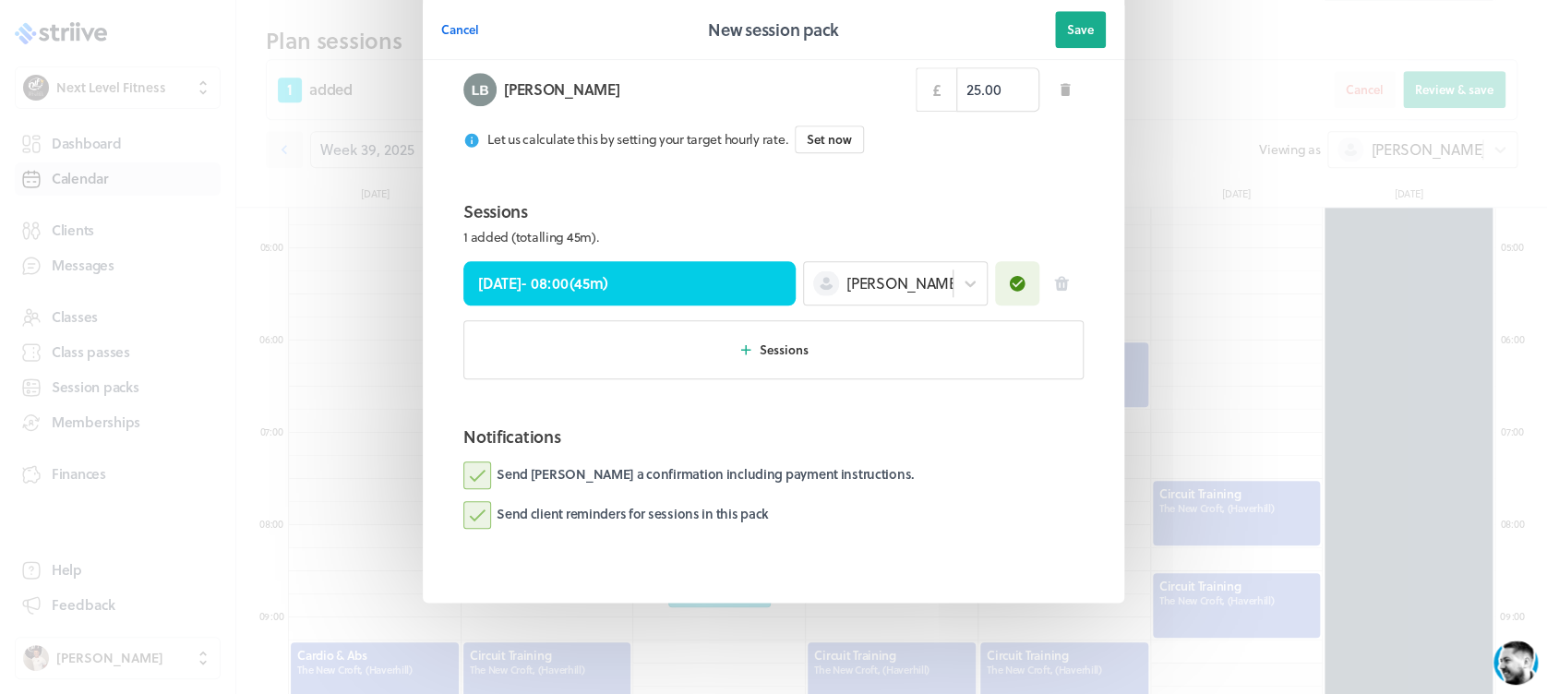
click at [1055, 16] on button "Save" at bounding box center [1080, 29] width 51 height 37
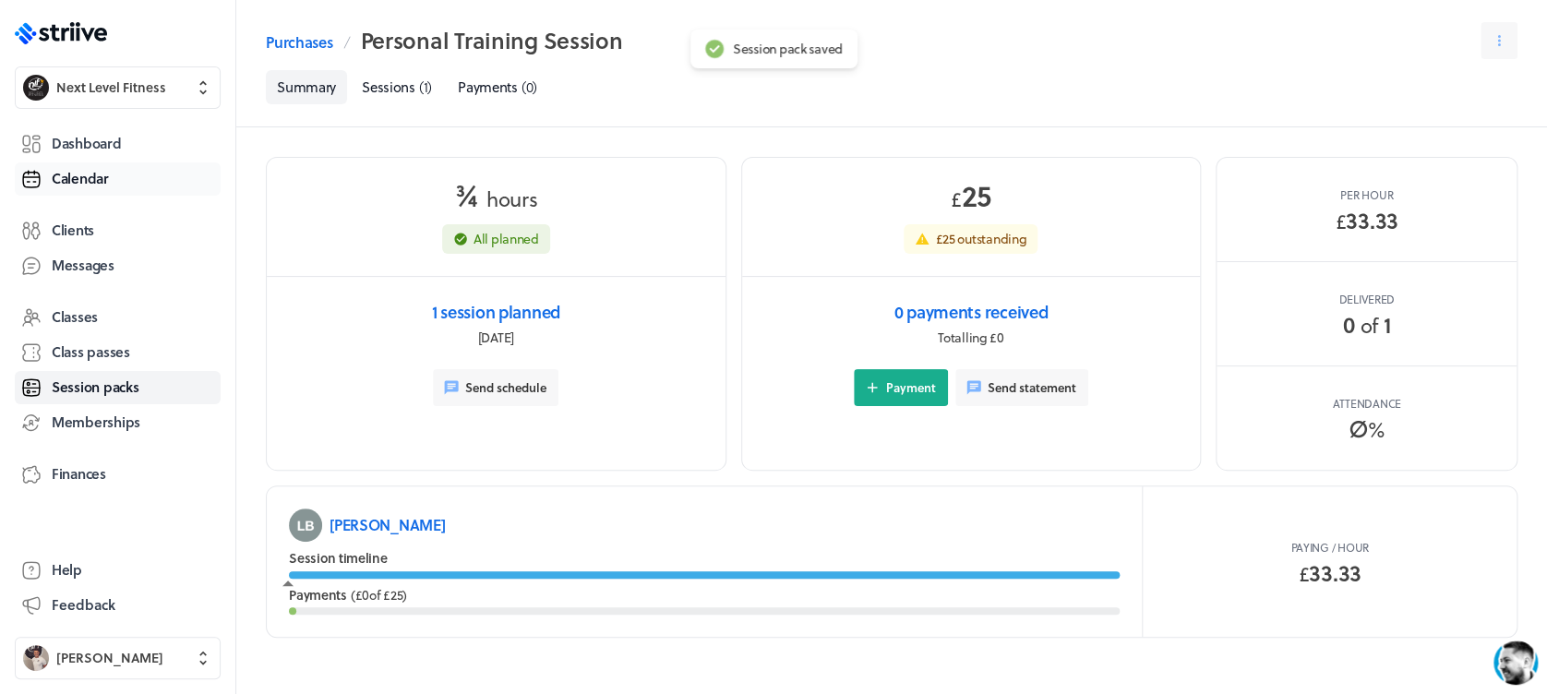
click at [131, 171] on link "Calendar" at bounding box center [118, 178] width 206 height 33
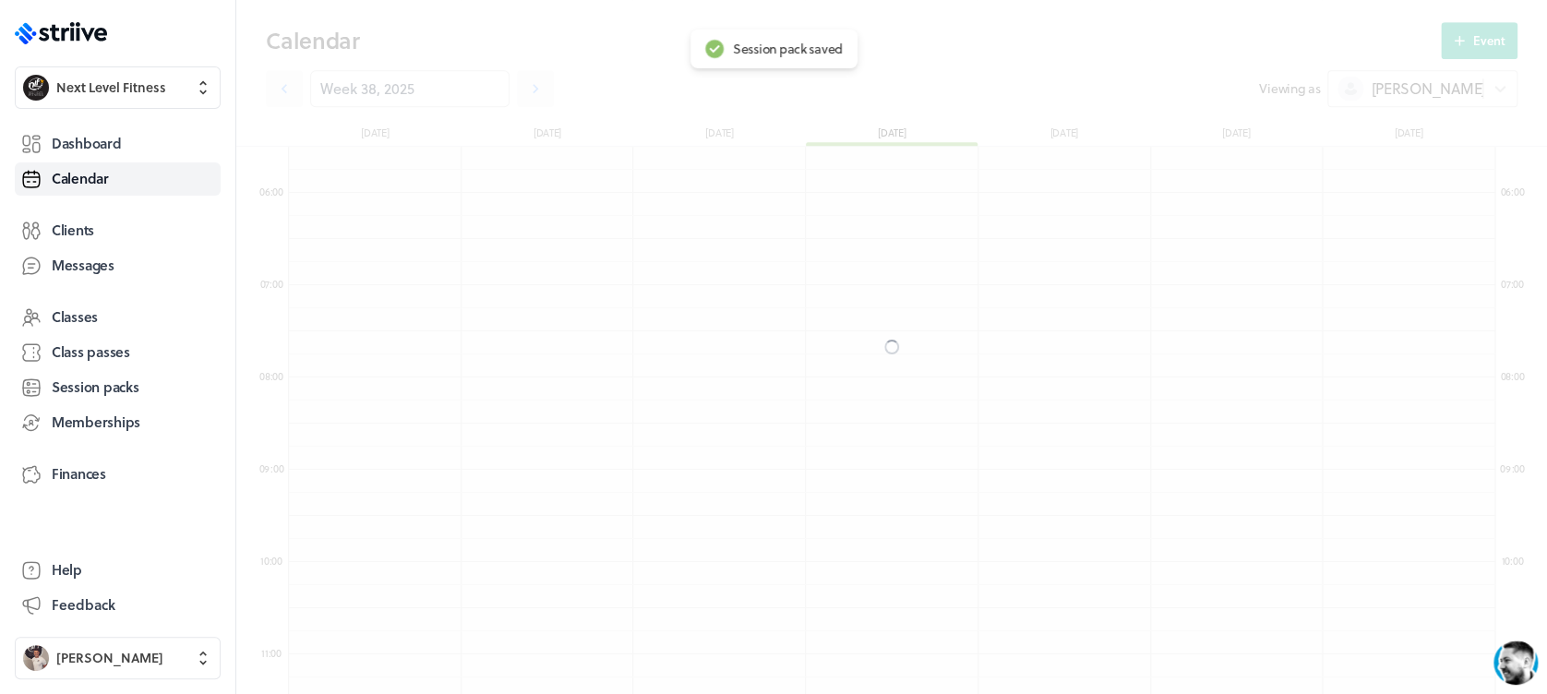
scroll to position [2215, 1205]
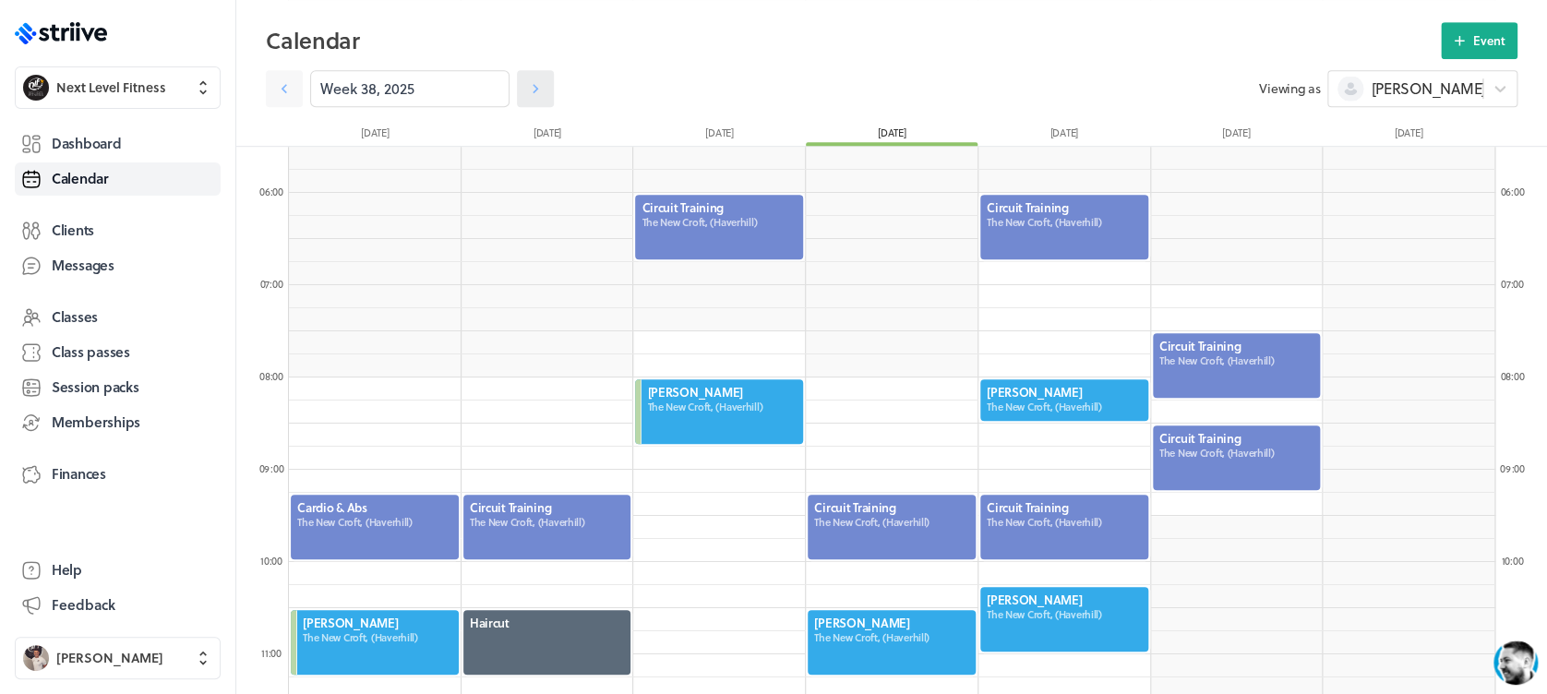
click at [526, 87] on icon at bounding box center [535, 88] width 18 height 18
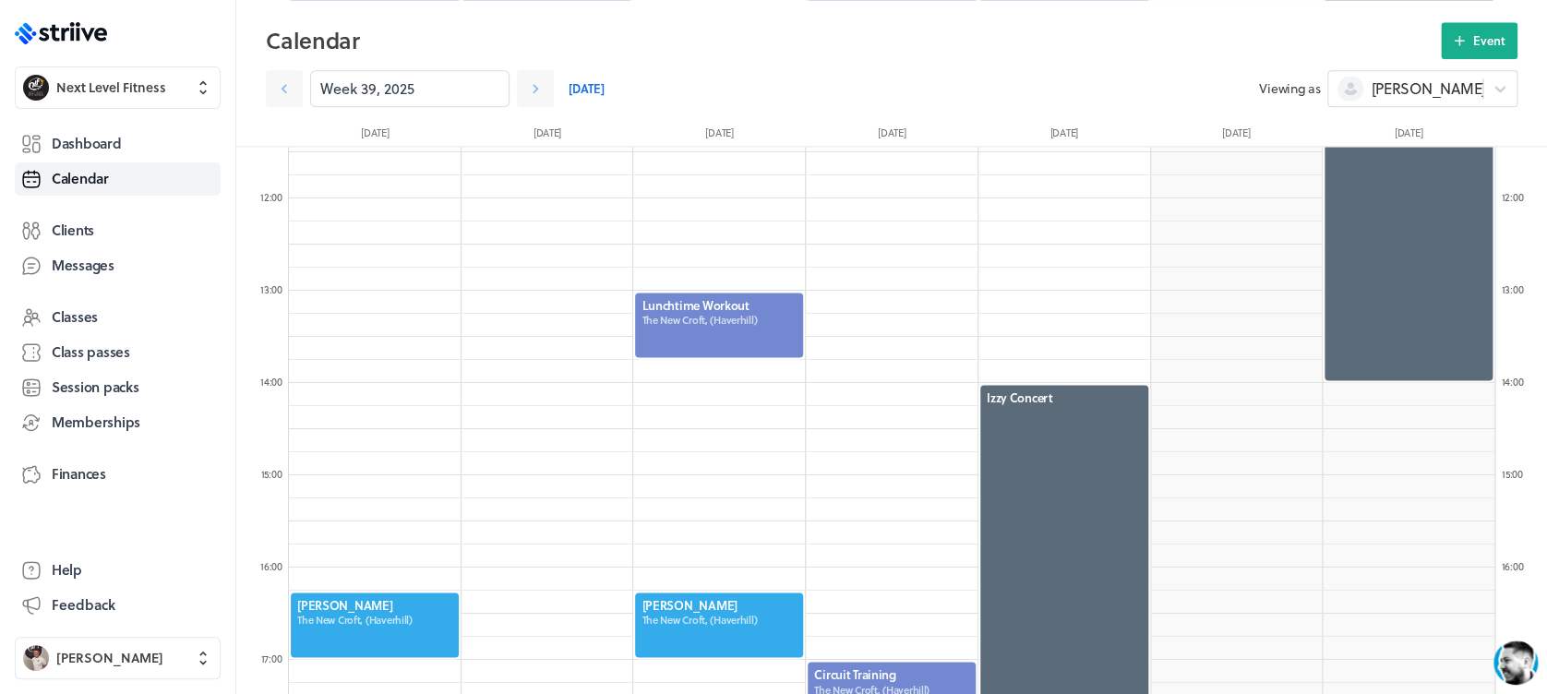
scroll to position [1048, 0]
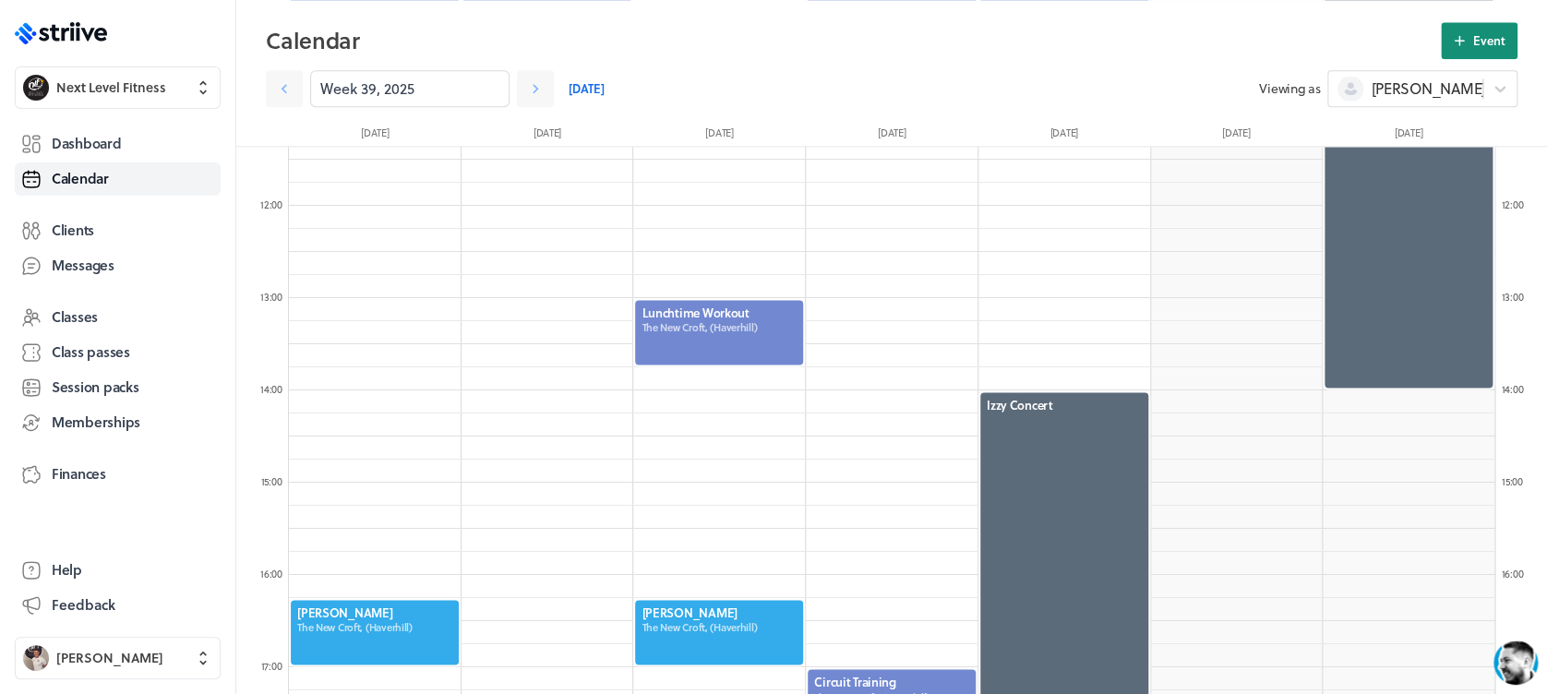
click at [1459, 30] on button "Event" at bounding box center [1479, 40] width 77 height 37
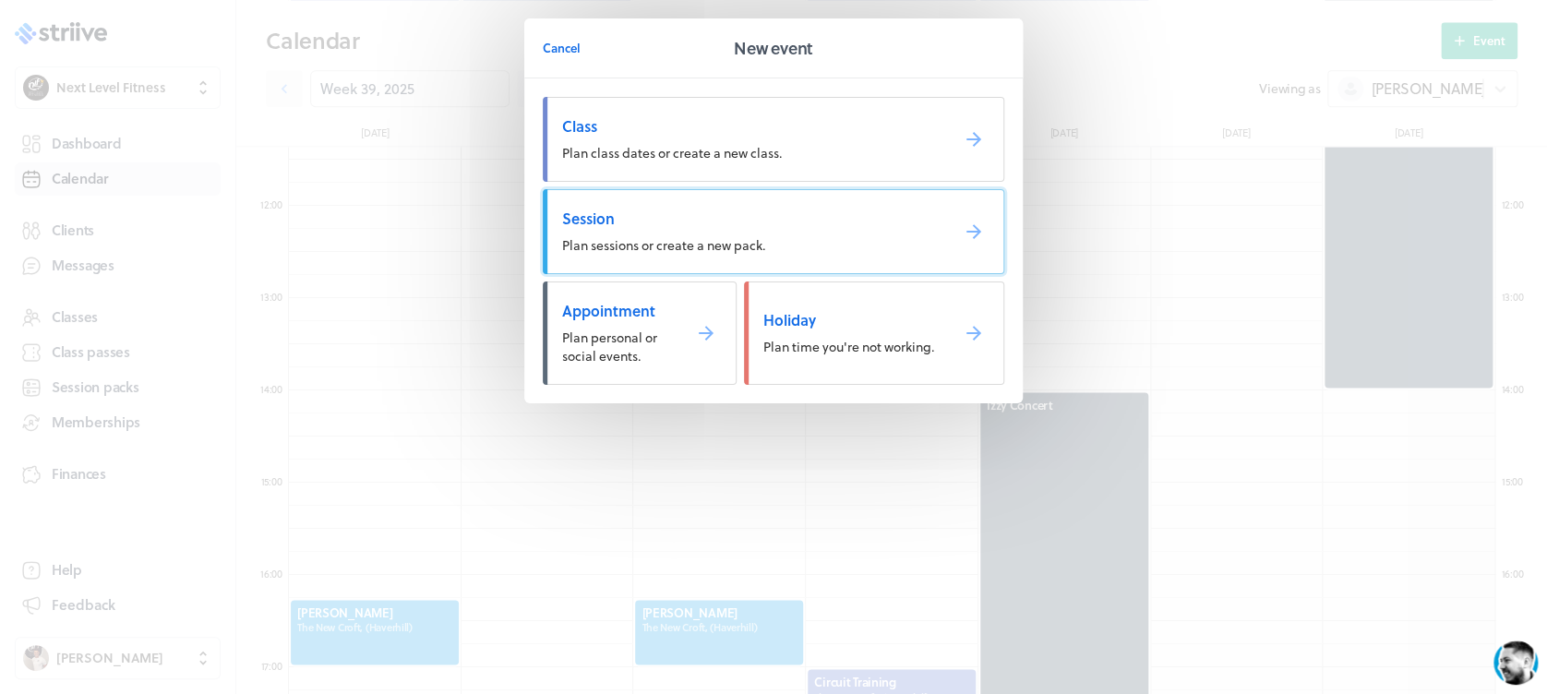
click at [727, 224] on span "Session" at bounding box center [748, 219] width 372 height 20
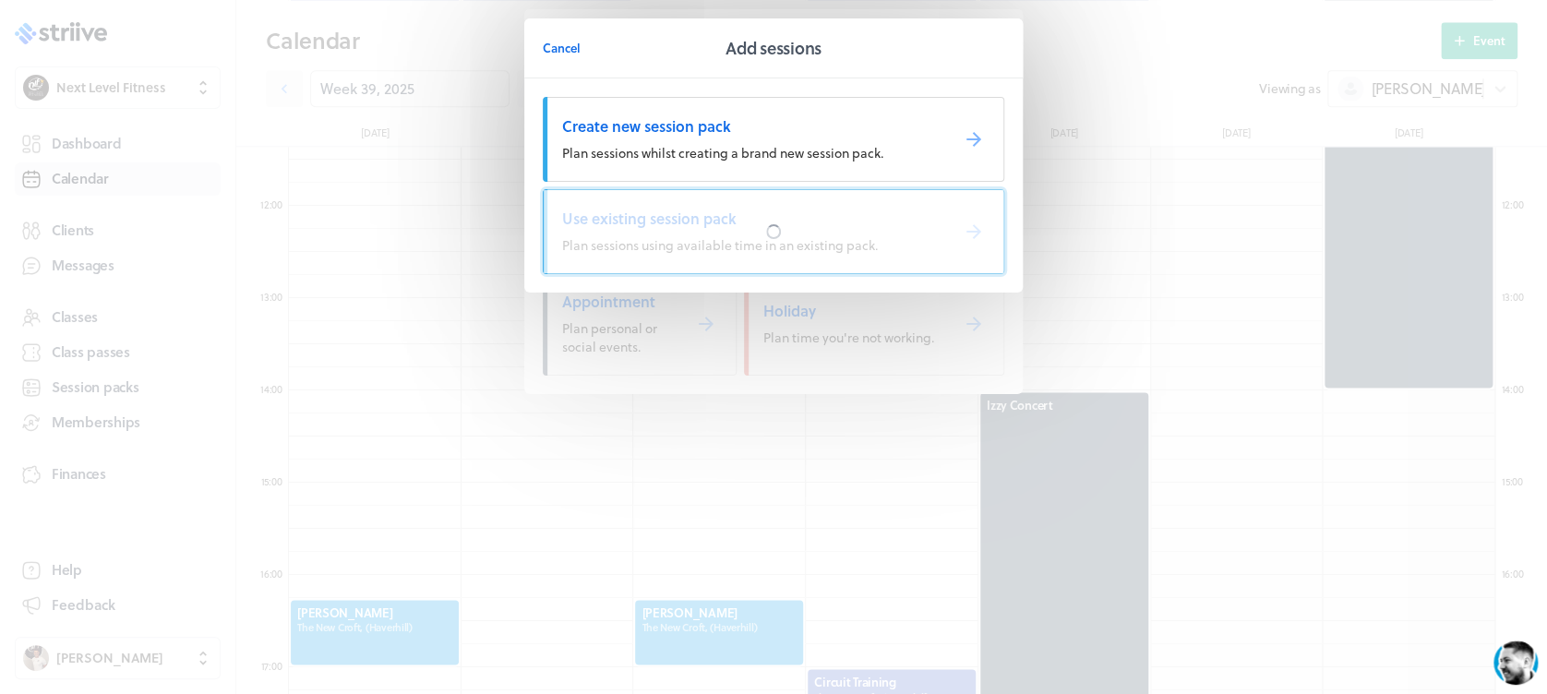
click at [731, 227] on div at bounding box center [774, 231] width 460 height 83
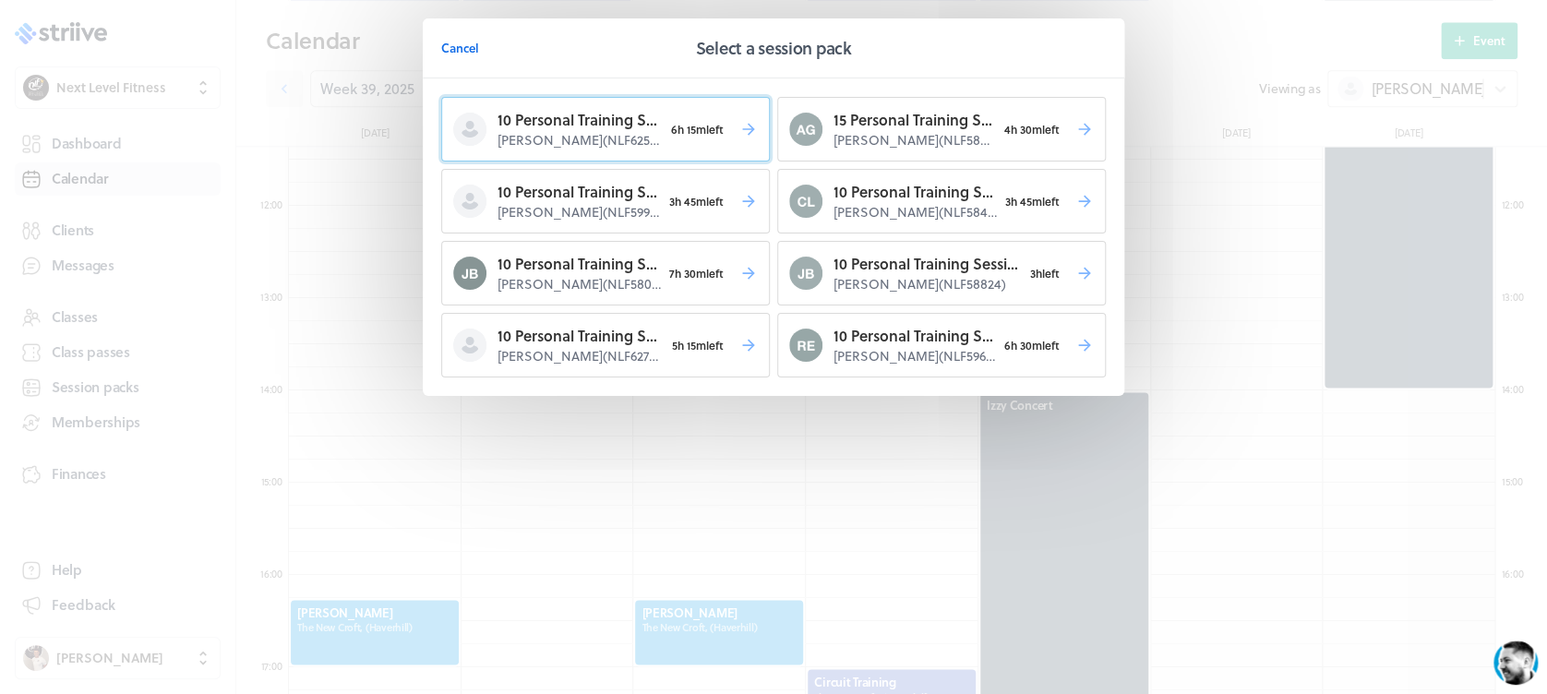
click at [631, 138] on p "[PERSON_NAME] ( NLF62563 )" at bounding box center [579, 140] width 165 height 18
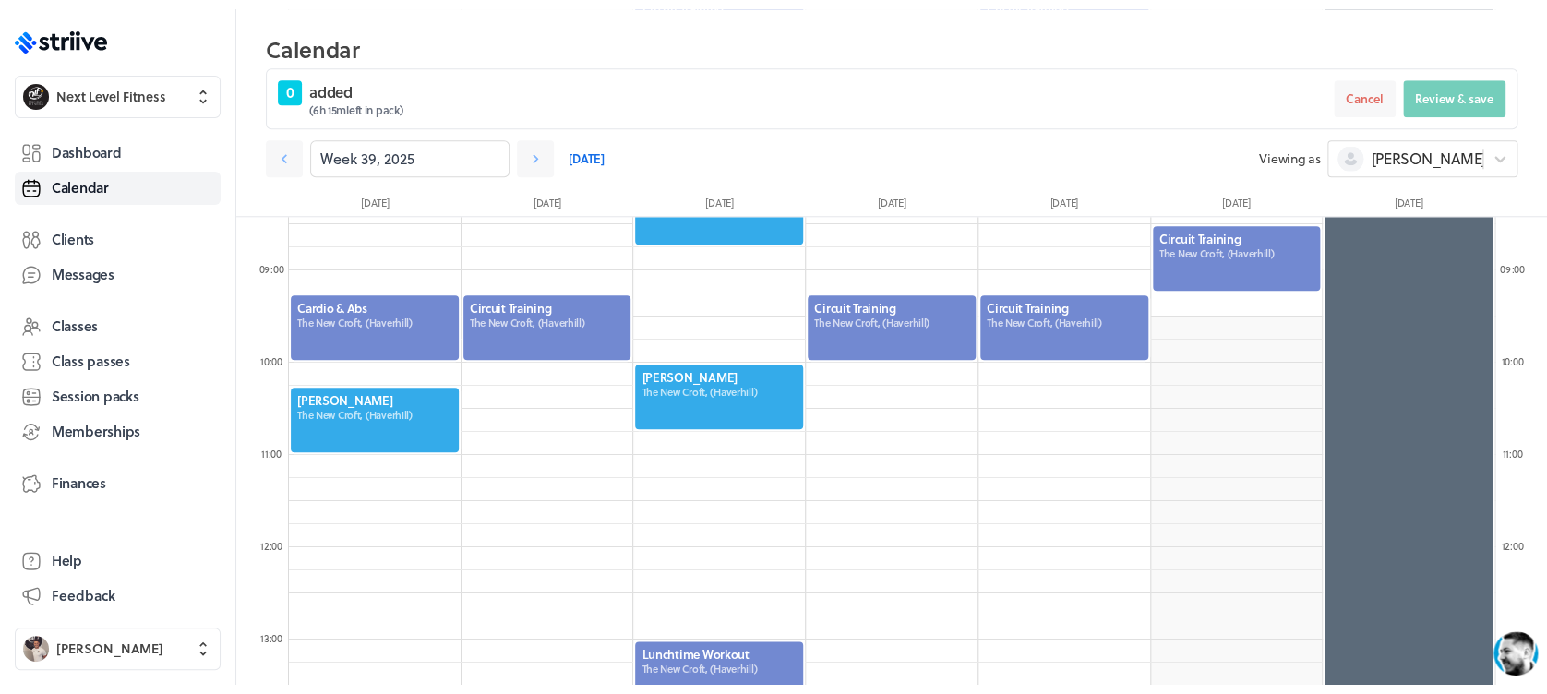
scroll to position [765, 0]
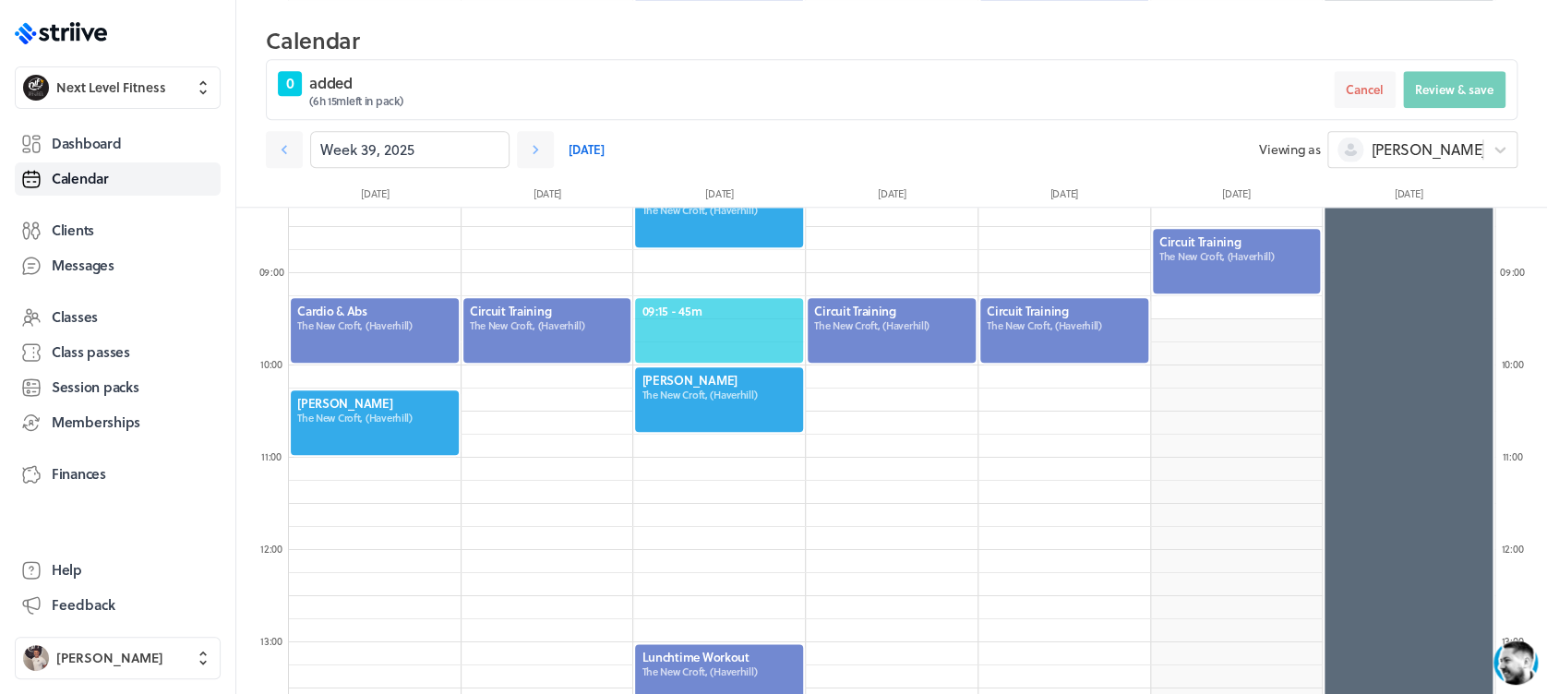
click at [721, 303] on span "09:15 - 45m" at bounding box center [718, 311] width 155 height 17
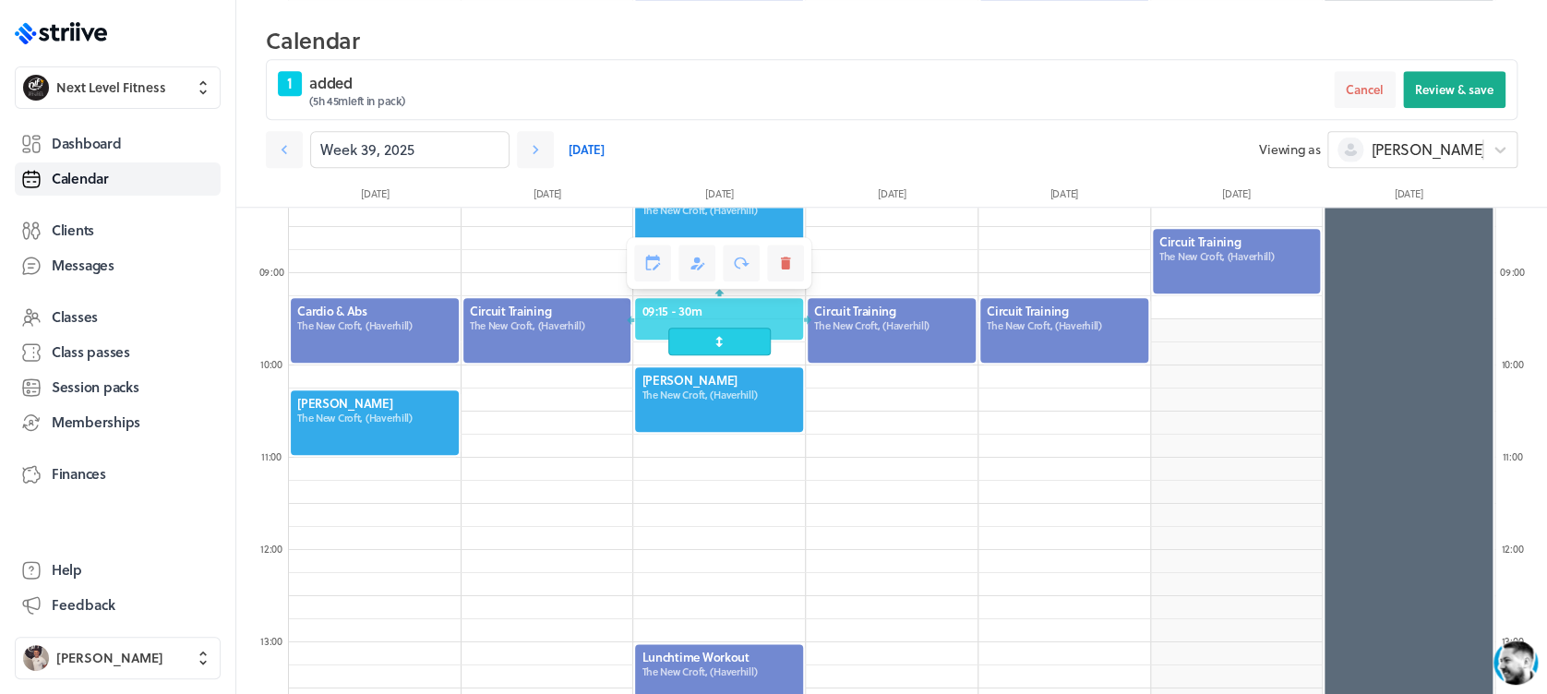
drag, startPoint x: 721, startPoint y: 362, endPoint x: 722, endPoint y: 347, distance: 14.8
click at [722, 347] on span at bounding box center [719, 342] width 102 height 28
click at [1455, 78] on button "Review & save" at bounding box center [1454, 89] width 102 height 37
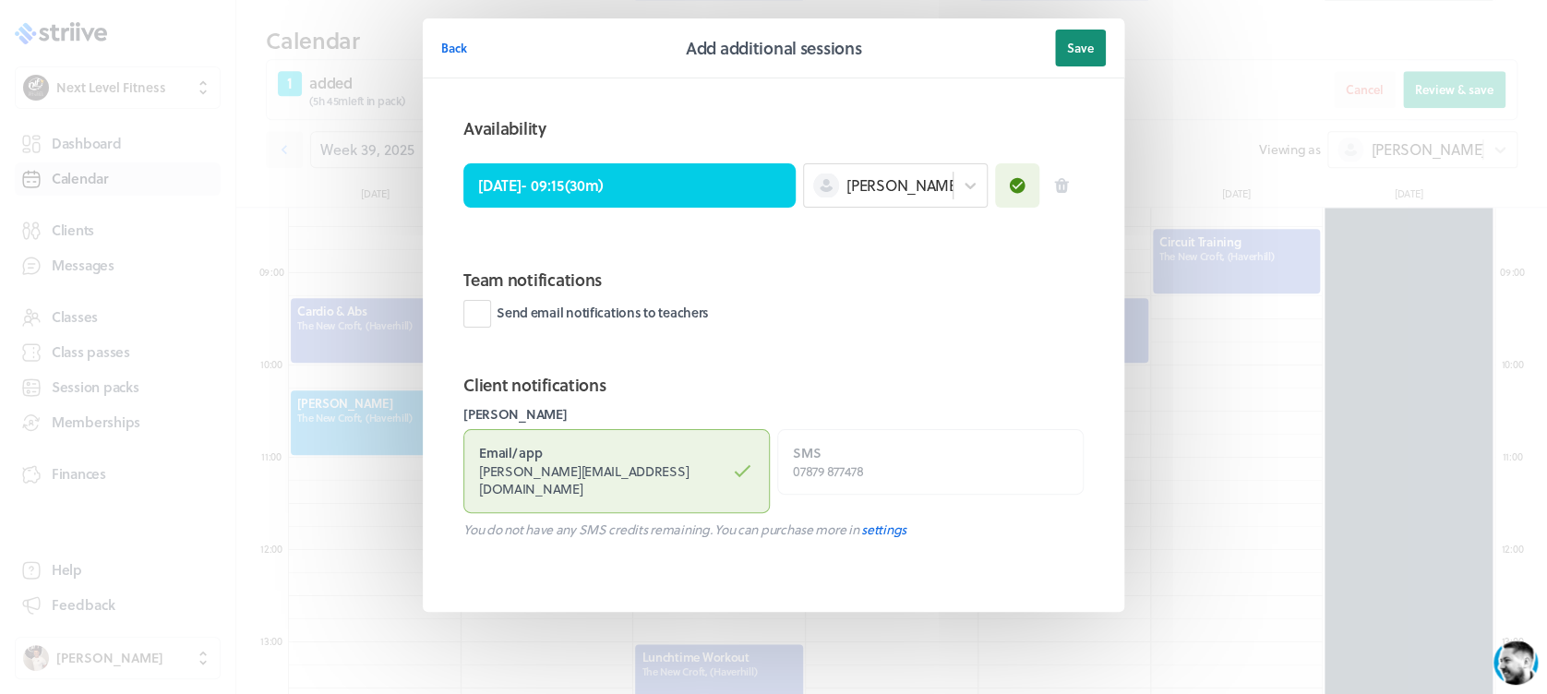
click at [1067, 45] on span "Save" at bounding box center [1080, 48] width 27 height 17
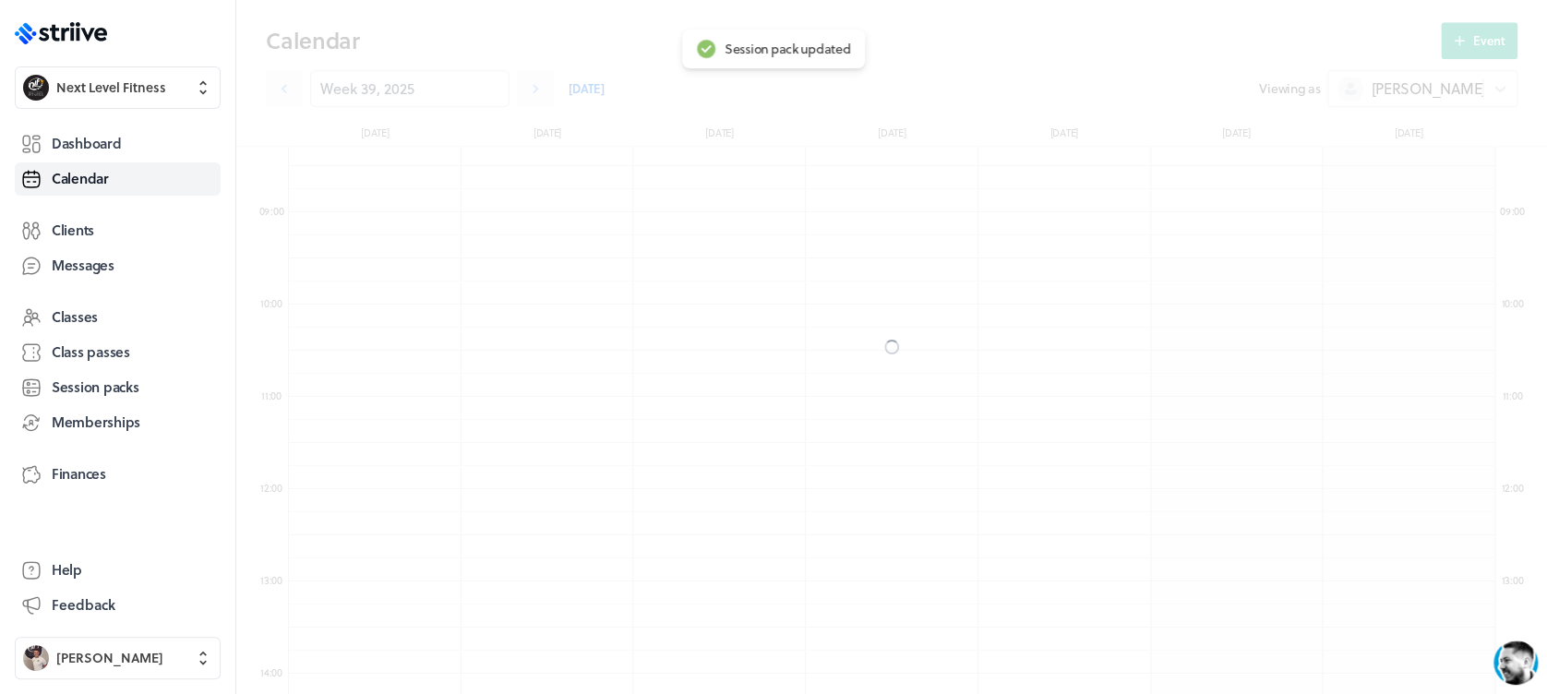
scroll to position [704, 0]
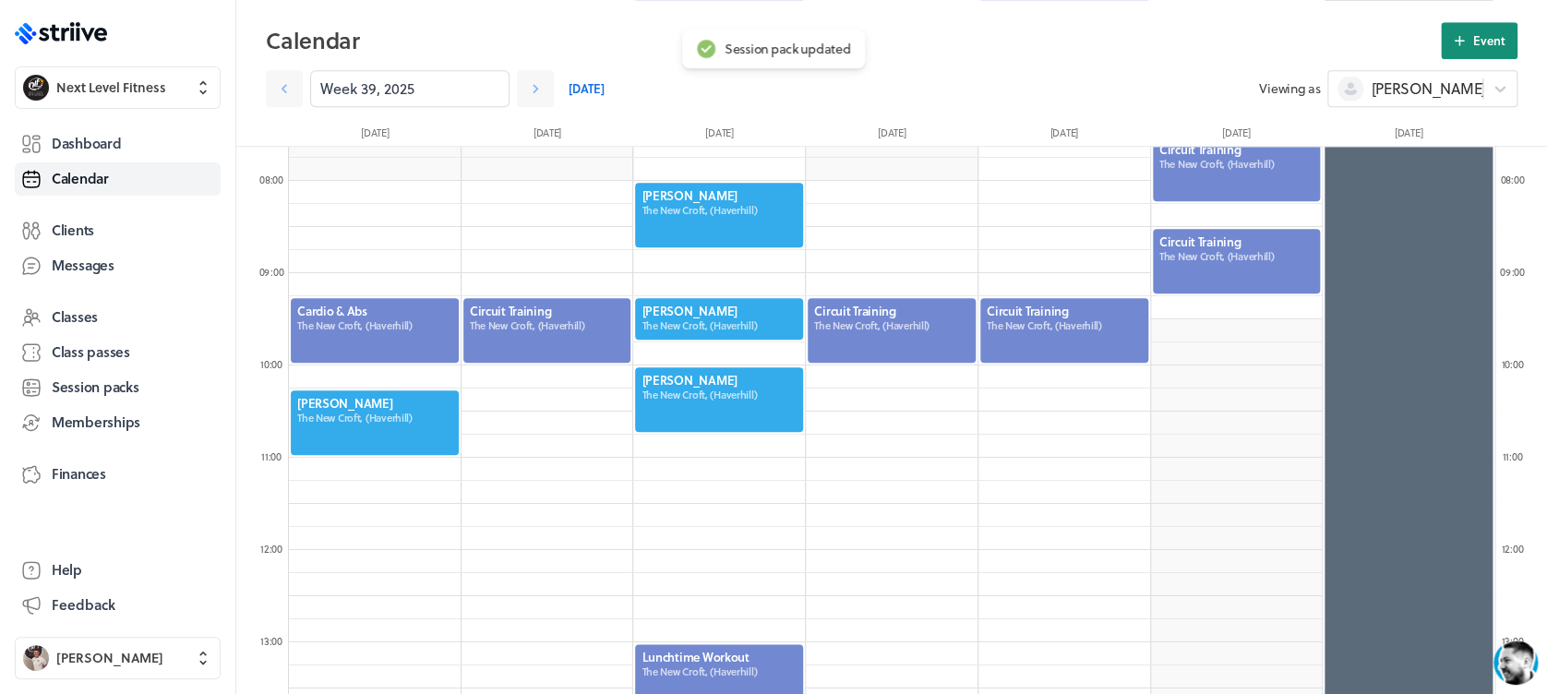
click at [1455, 37] on icon at bounding box center [1459, 40] width 17 height 17
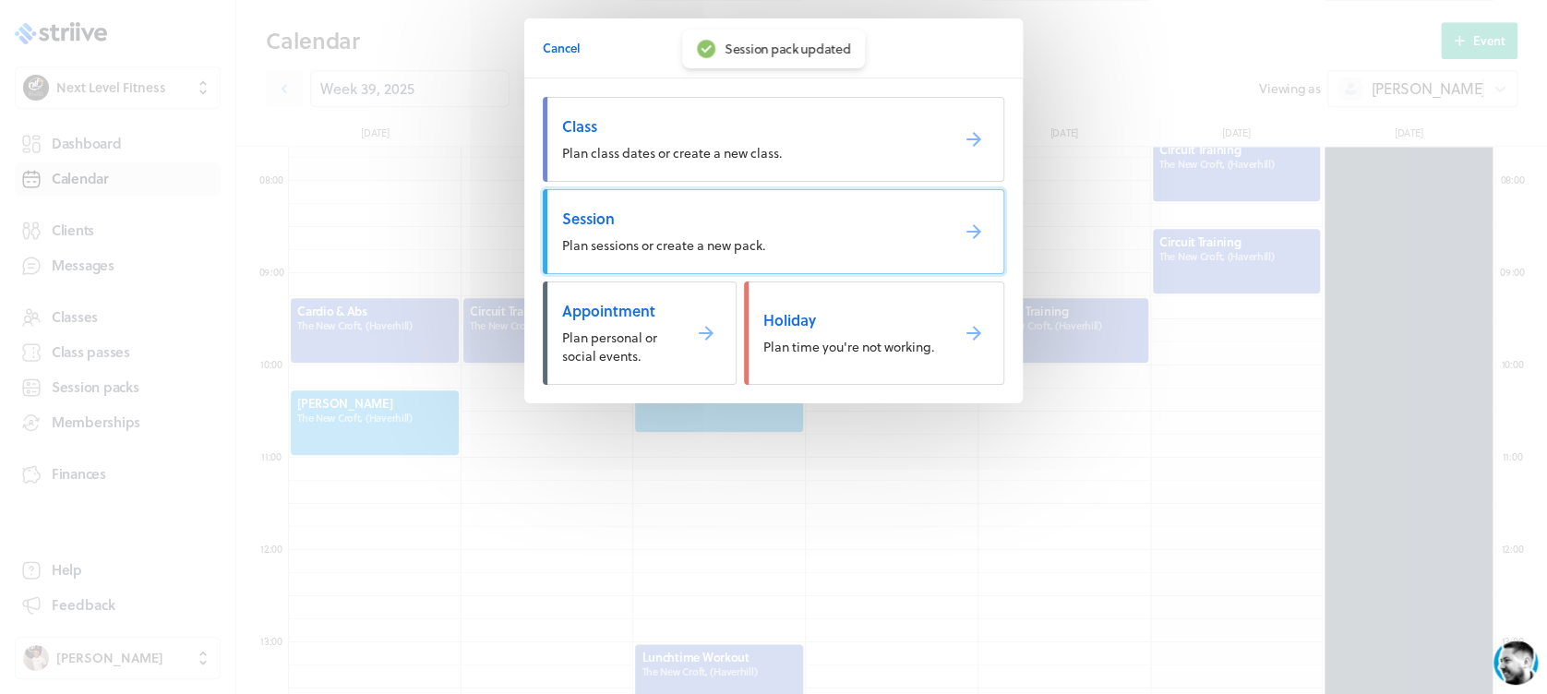
click at [836, 217] on span "Session" at bounding box center [748, 219] width 372 height 20
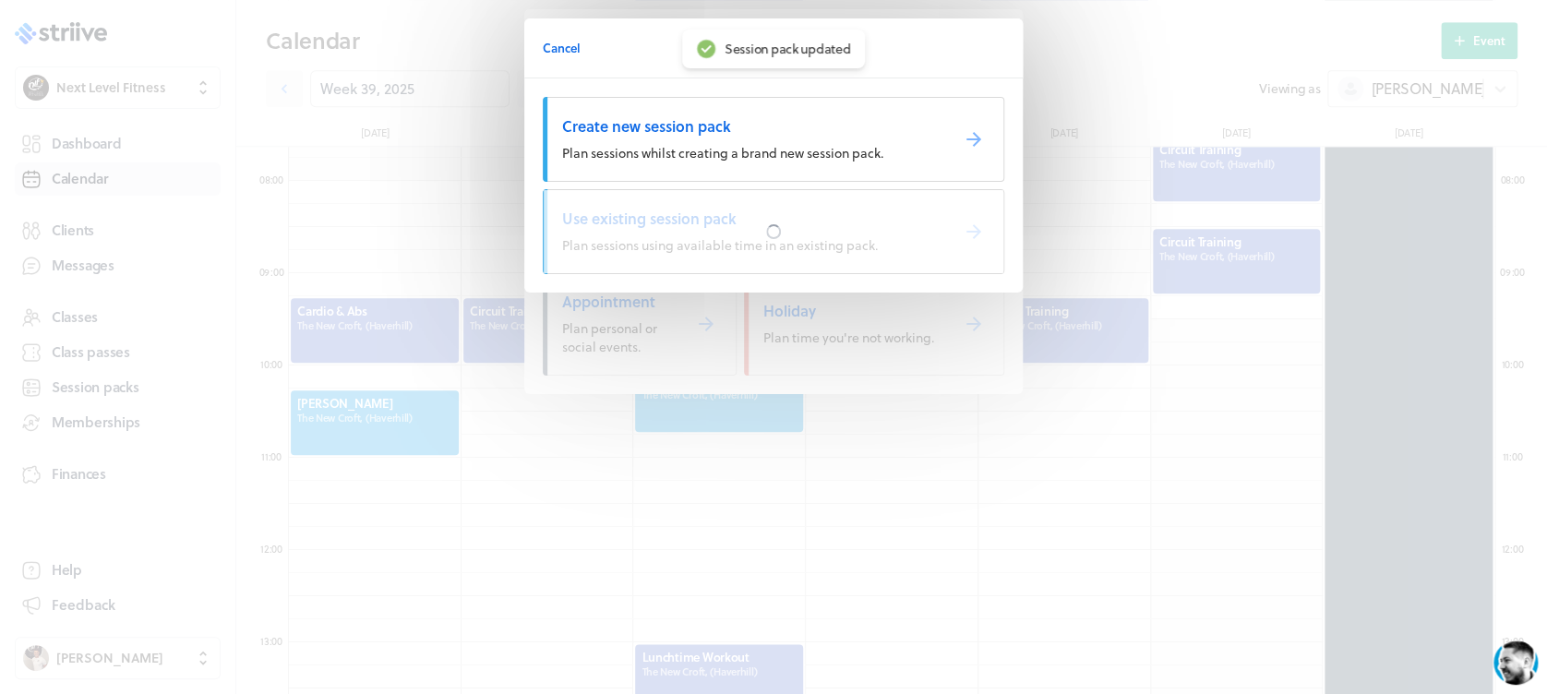
click at [836, 217] on div at bounding box center [774, 231] width 460 height 83
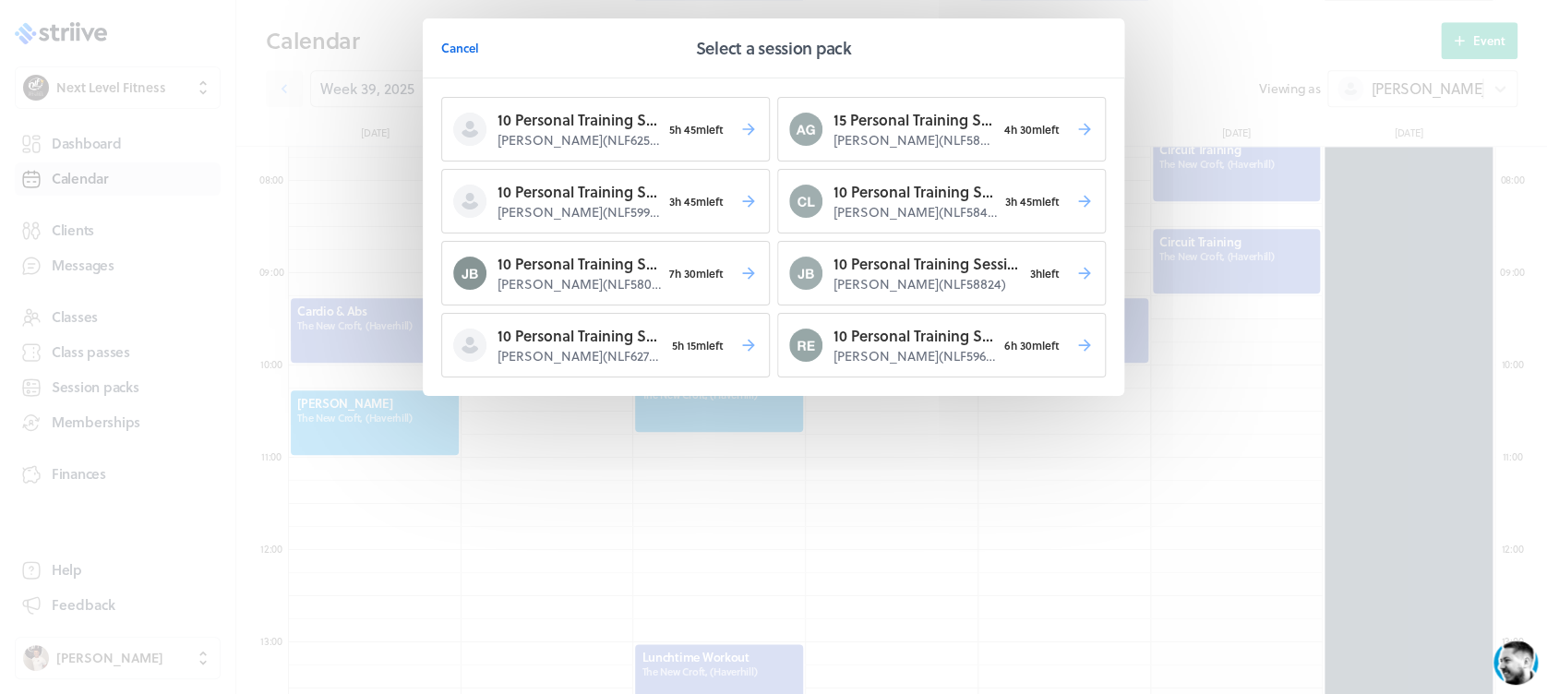
click at [864, 287] on p "[PERSON_NAME] ( NLF58824 )" at bounding box center [927, 284] width 188 height 18
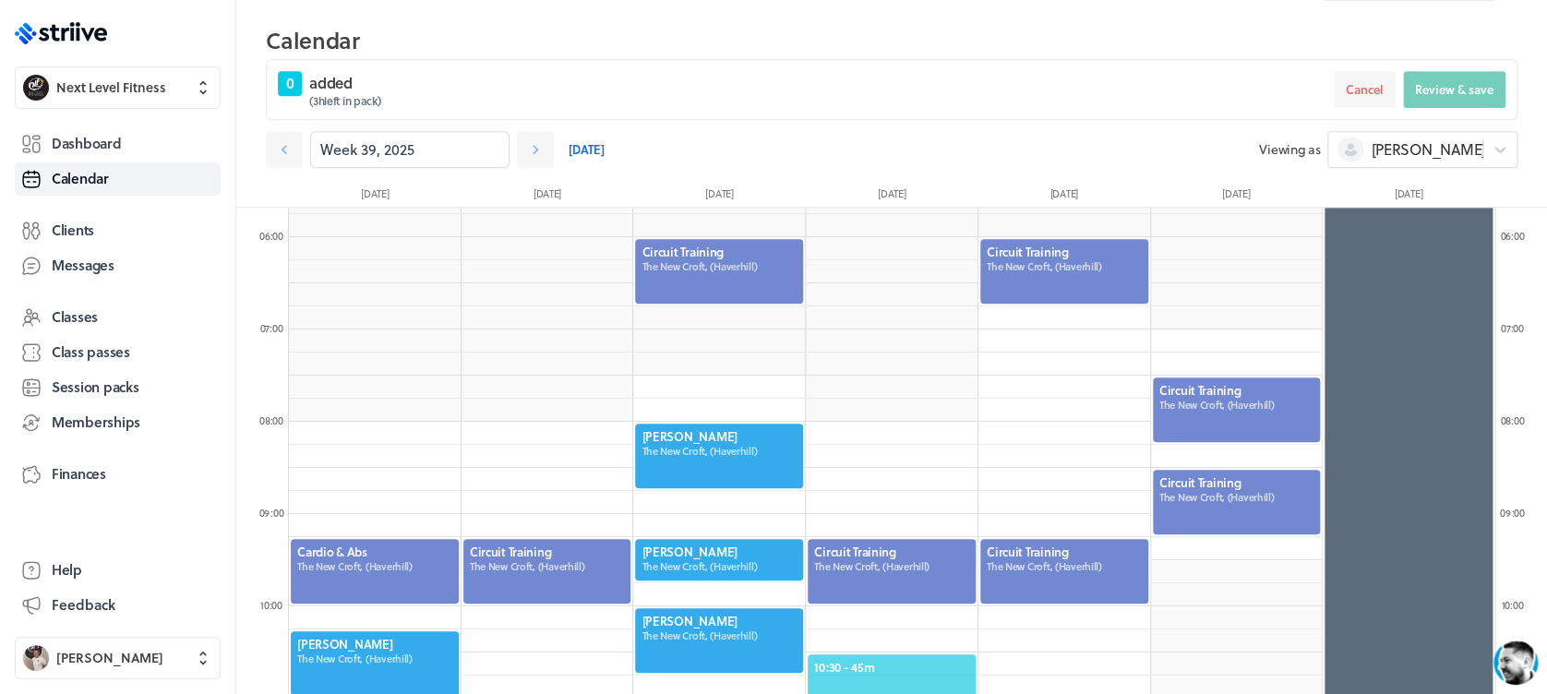
scroll to position [519, 0]
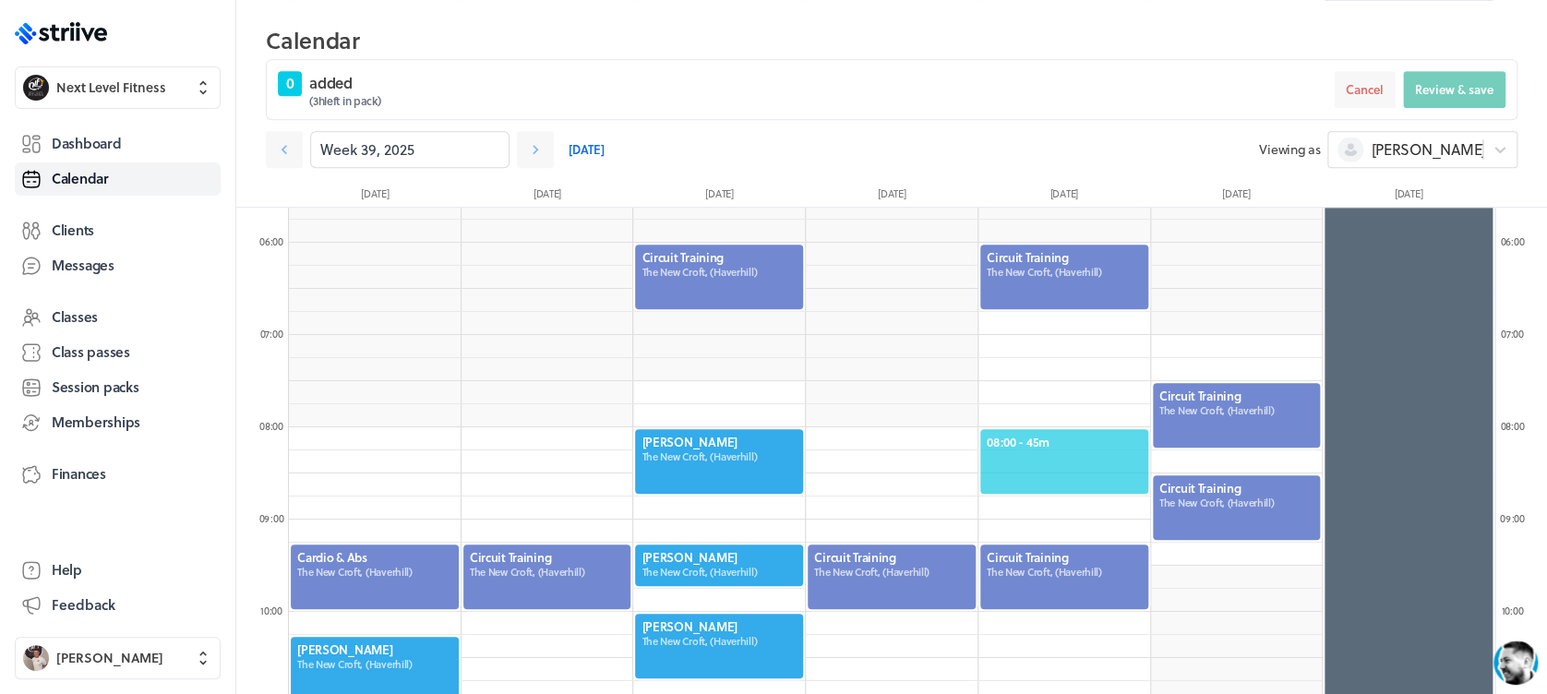
click at [1044, 434] on span "08:00 - 45m" at bounding box center [1064, 442] width 155 height 17
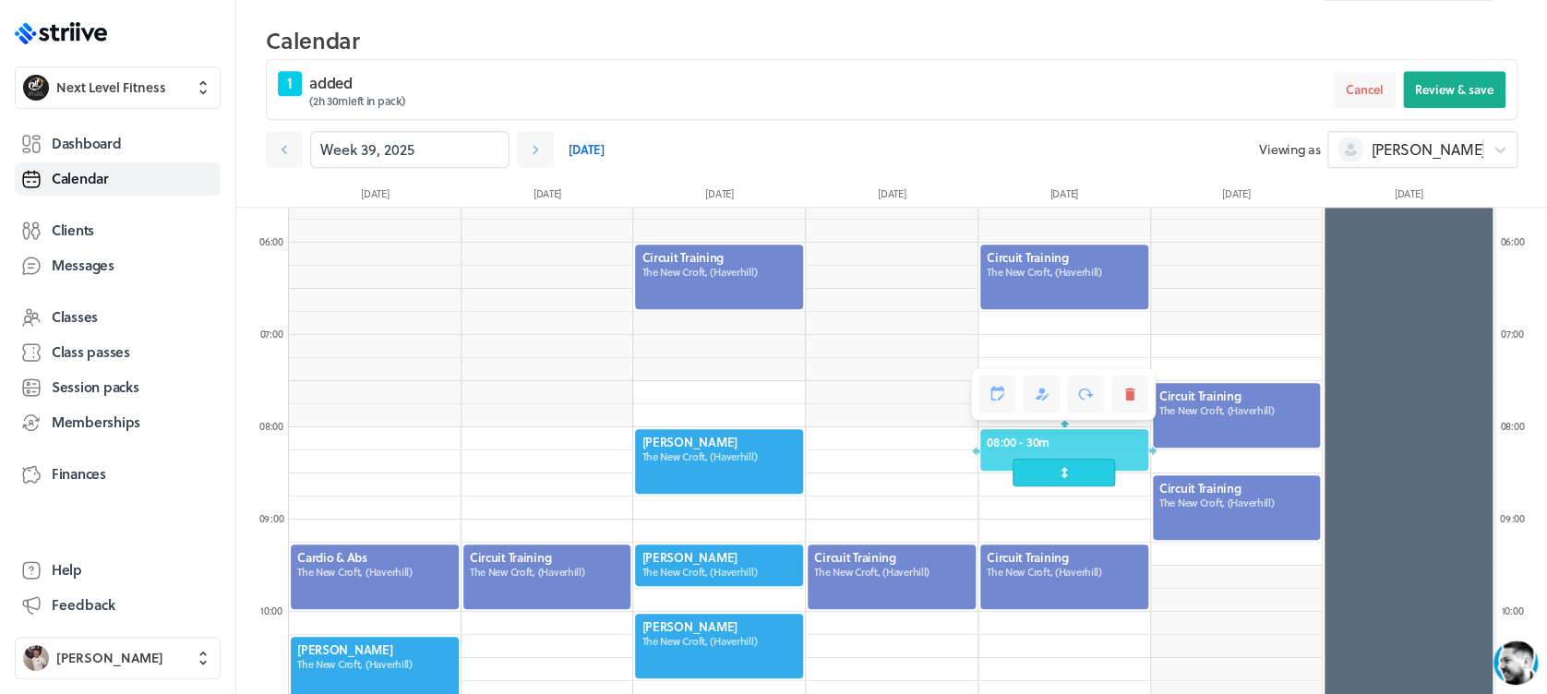
drag, startPoint x: 1054, startPoint y: 492, endPoint x: 1057, endPoint y: 483, distance: 9.6
click at [1057, 483] on span at bounding box center [1063, 473] width 102 height 28
click at [1480, 69] on div "1 added ( 2h 30m left in pack) Cancel Review & save" at bounding box center [892, 89] width 1252 height 61
click at [1473, 84] on span "Review & save" at bounding box center [1454, 89] width 78 height 17
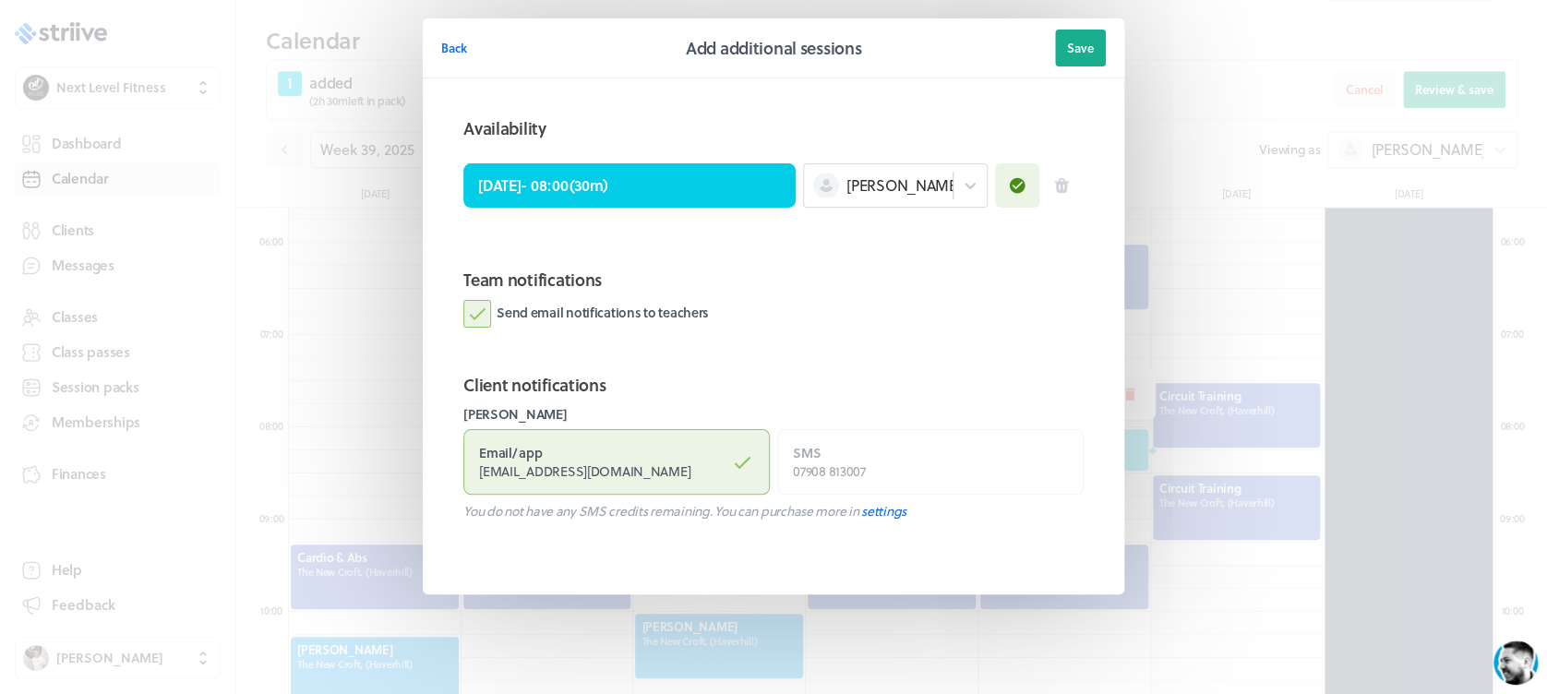
click at [472, 310] on label "Send email notifications to teachers" at bounding box center [586, 314] width 246 height 28
click at [0, 0] on input "Send email notifications to teachers" at bounding box center [0, 0] width 0 height 0
click at [1088, 45] on span "Save" at bounding box center [1080, 48] width 27 height 17
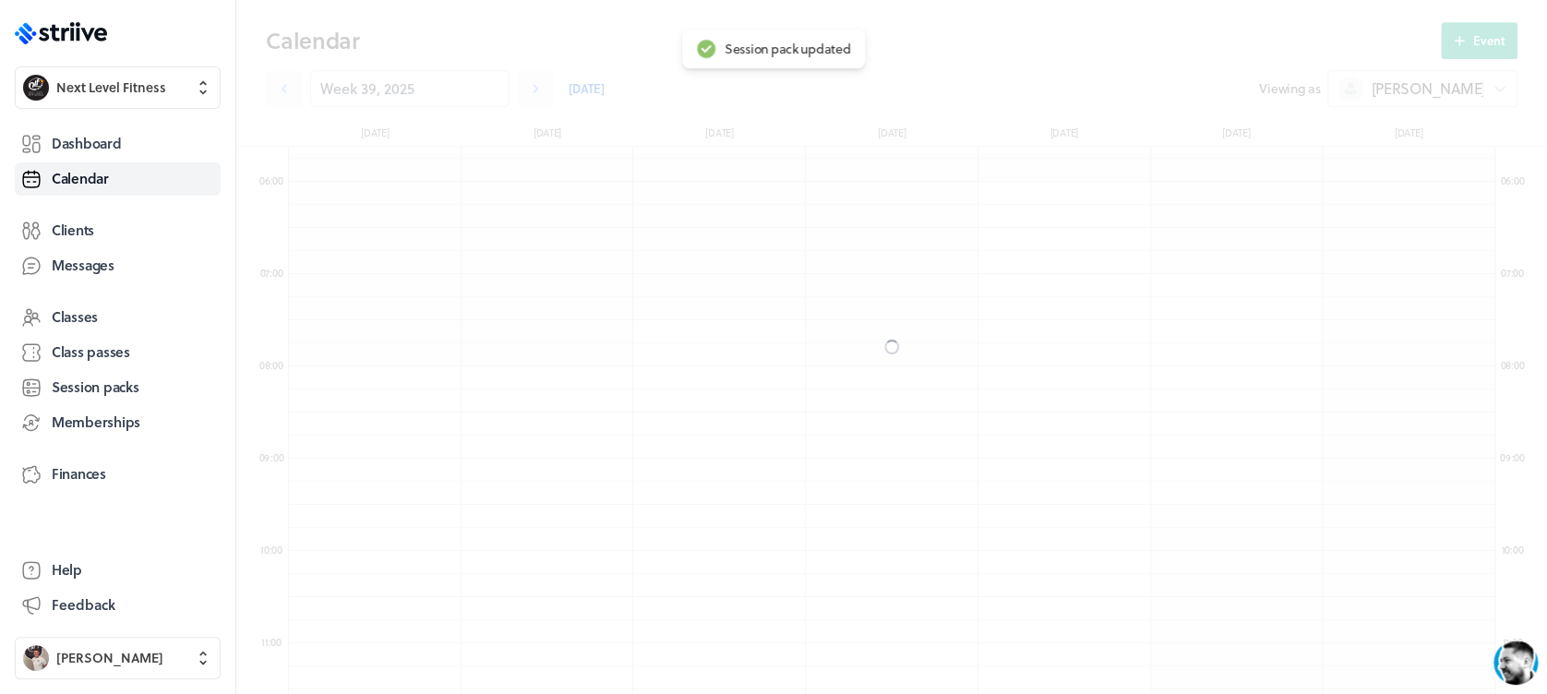
scroll to position [458, 0]
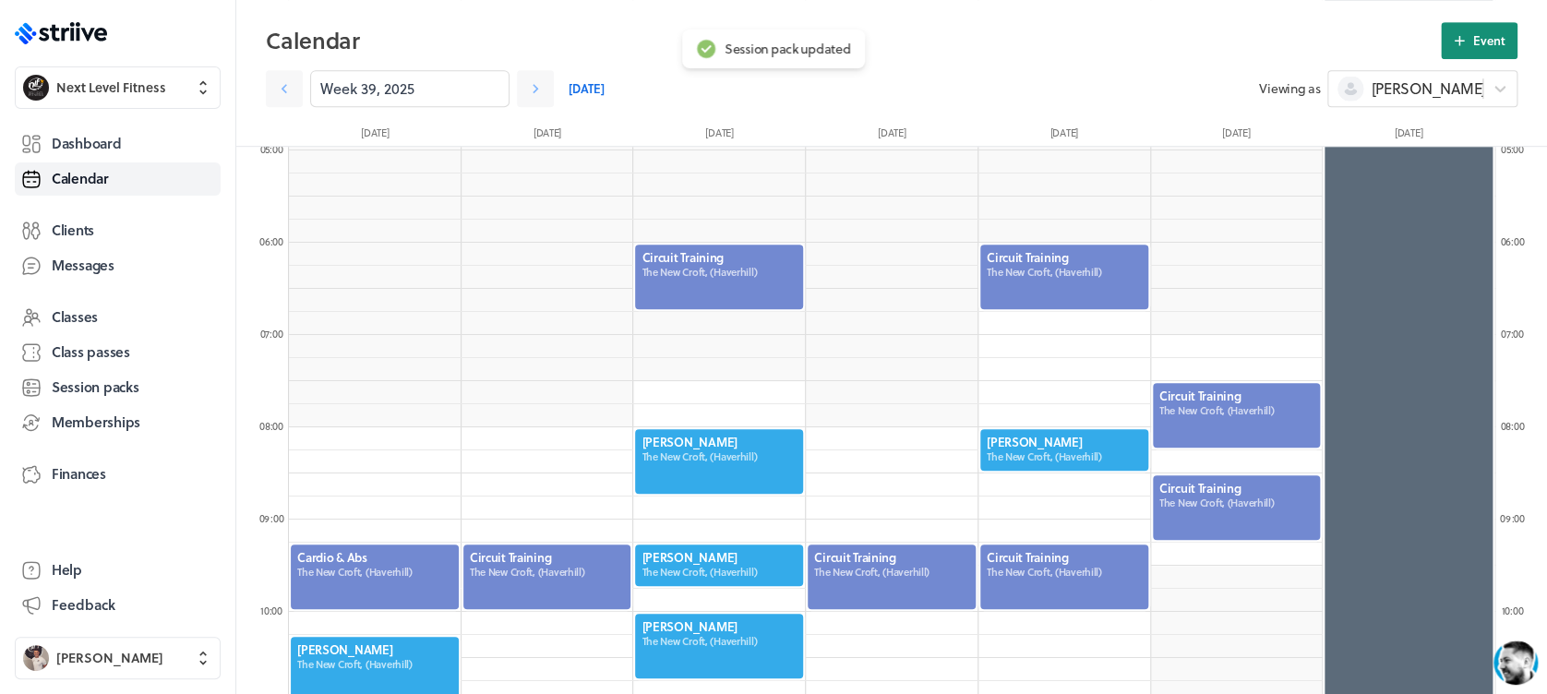
click at [1466, 42] on icon at bounding box center [1459, 40] width 17 height 17
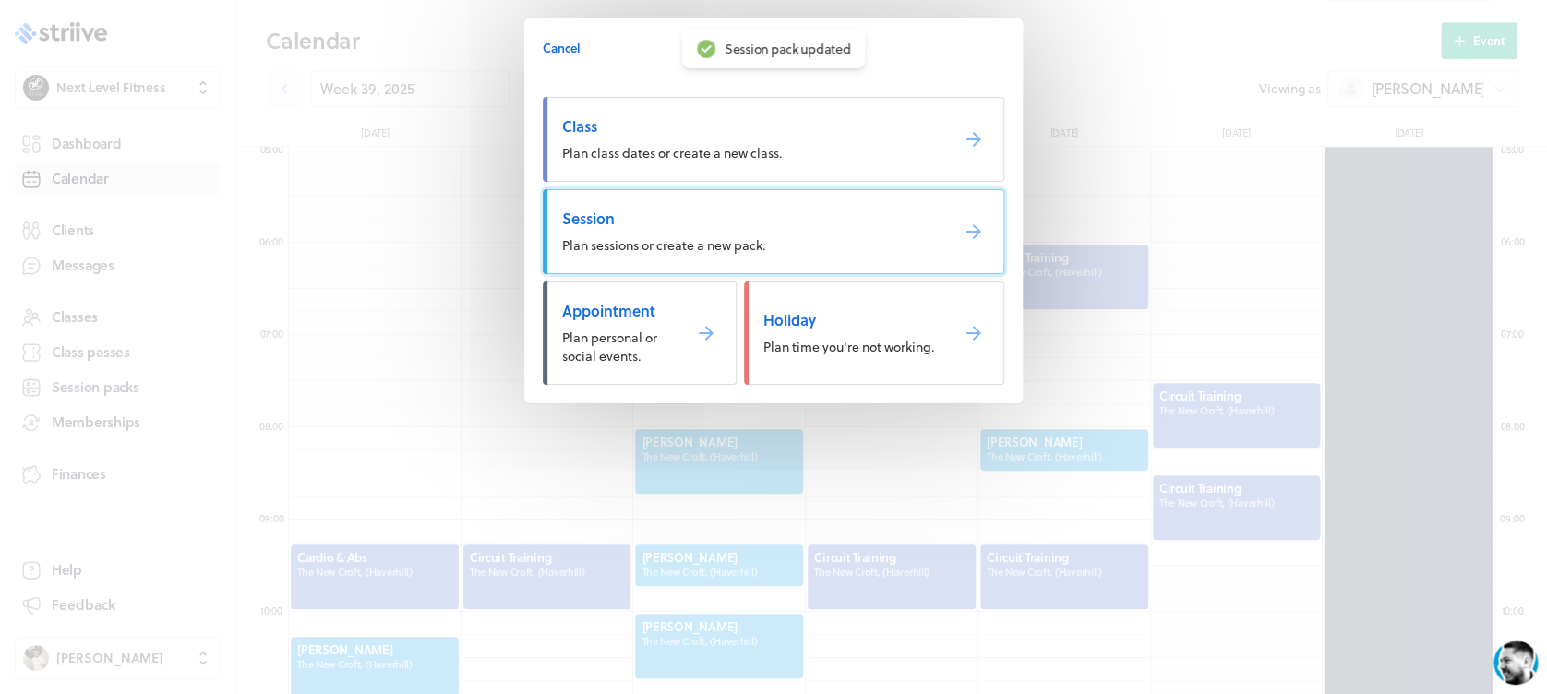
click at [782, 246] on link "Session Plan sessions or create a new pack." at bounding box center [773, 231] width 461 height 85
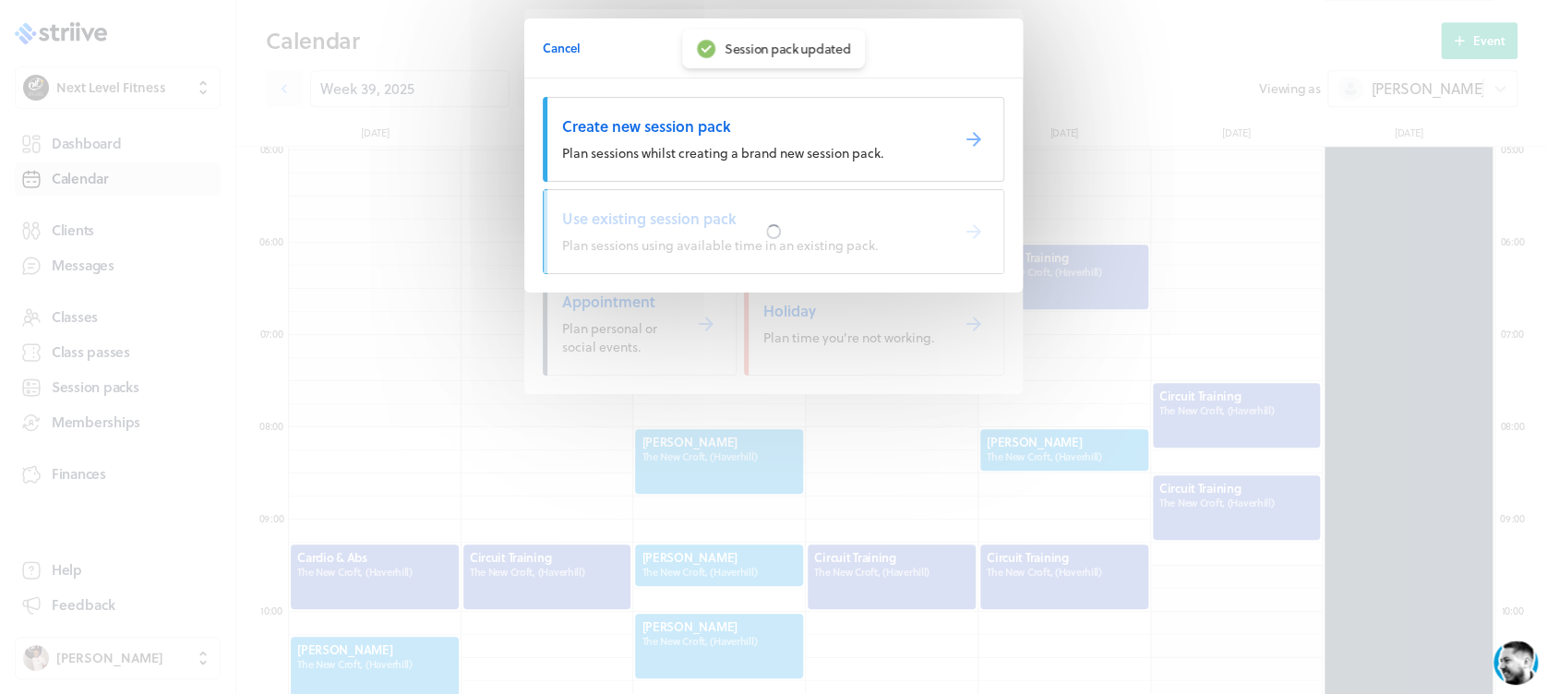
click at [782, 246] on div at bounding box center [774, 231] width 460 height 83
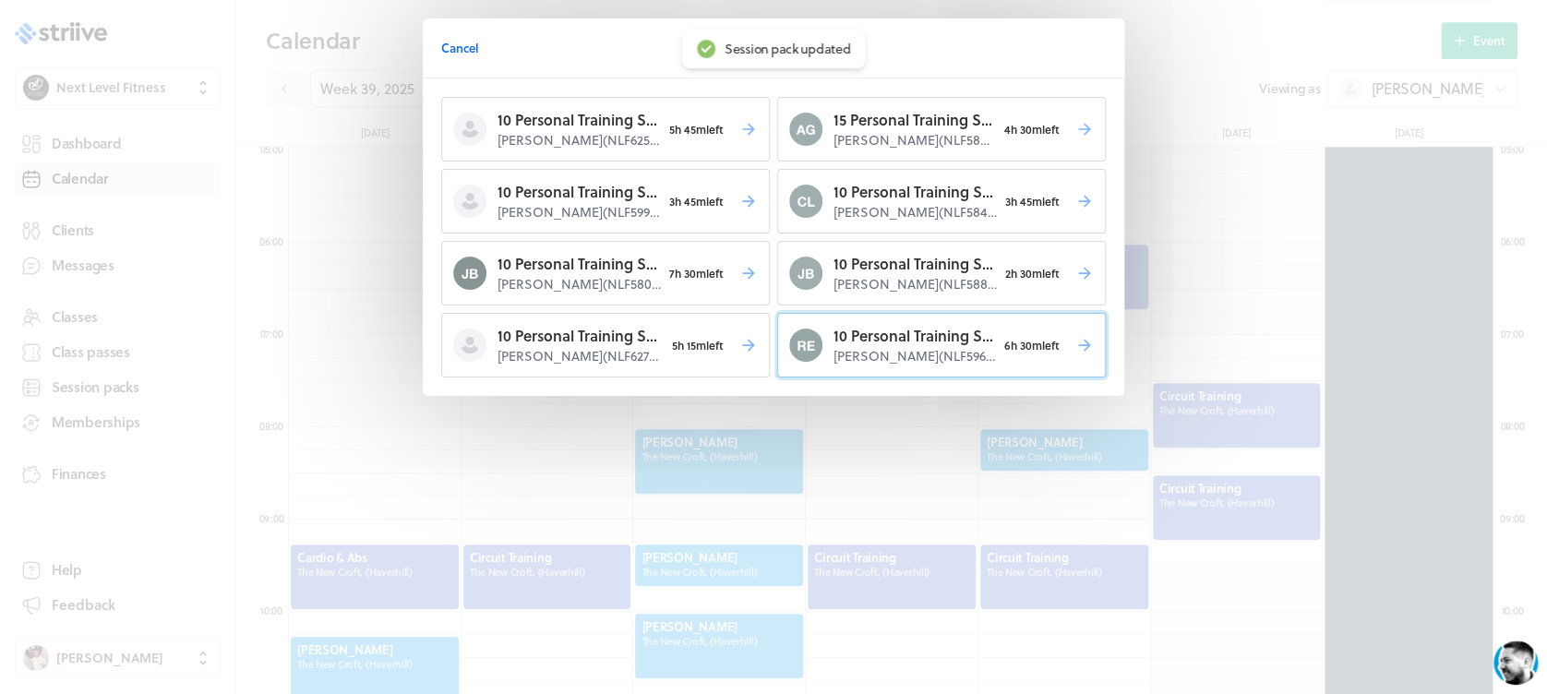
click at [877, 351] on p "[PERSON_NAME] ( NLF59632 )" at bounding box center [914, 356] width 162 height 18
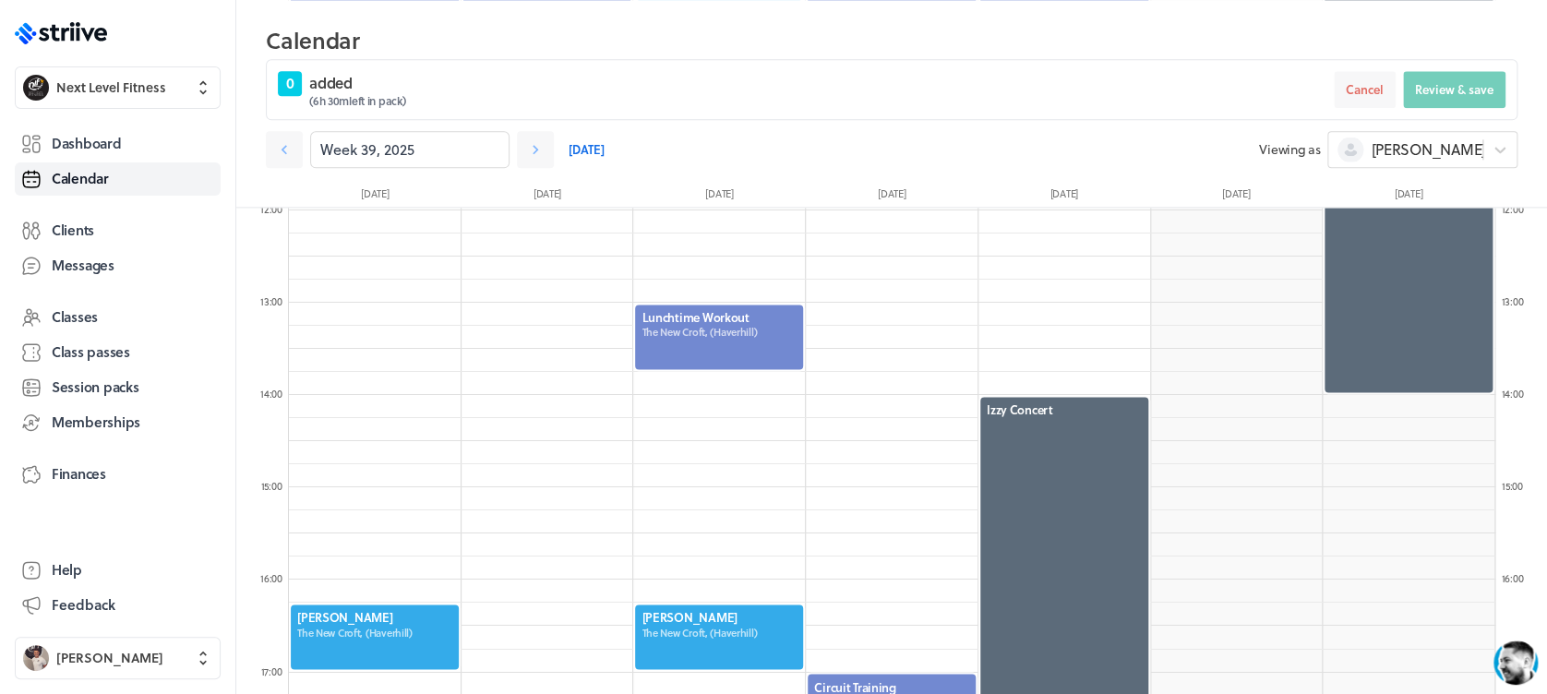
scroll to position [1109, 0]
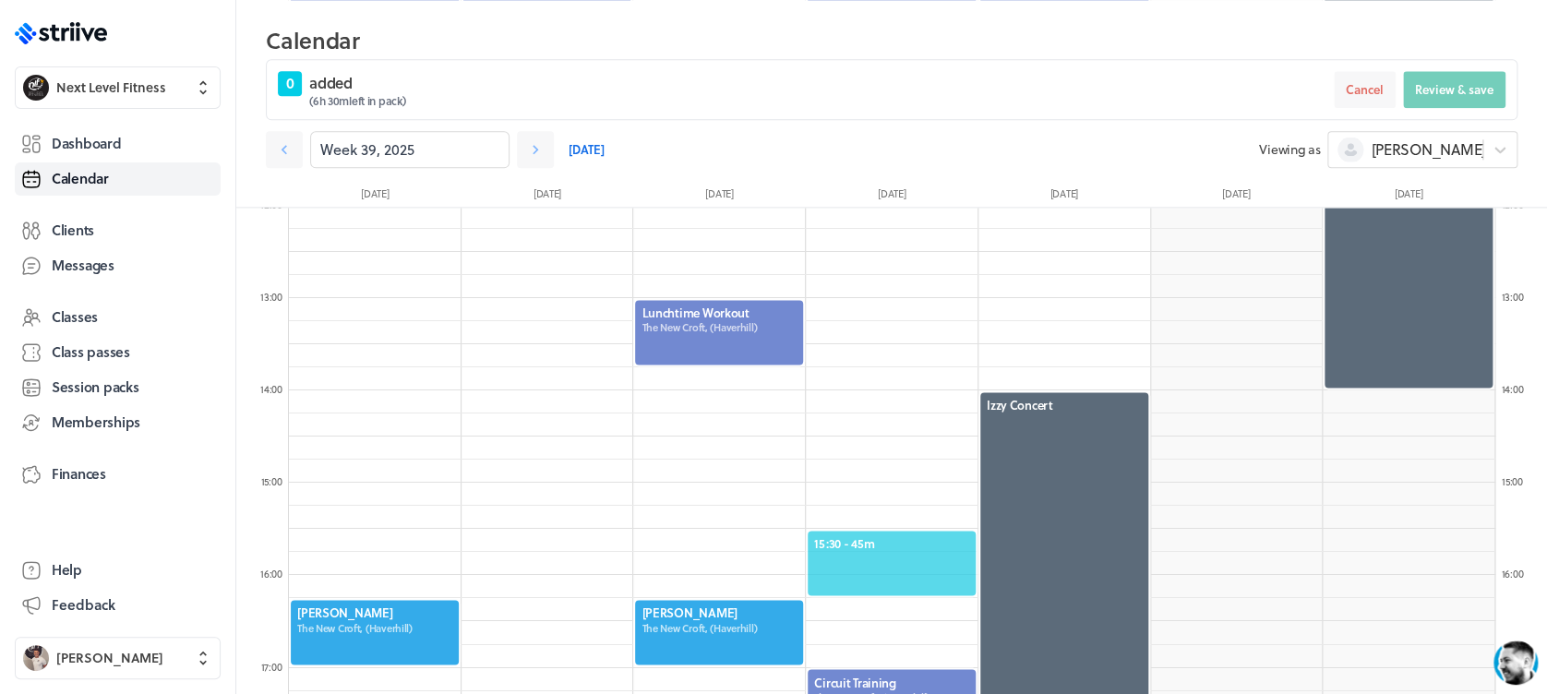
click at [911, 532] on div "15:30 - 45m" at bounding box center [892, 563] width 172 height 68
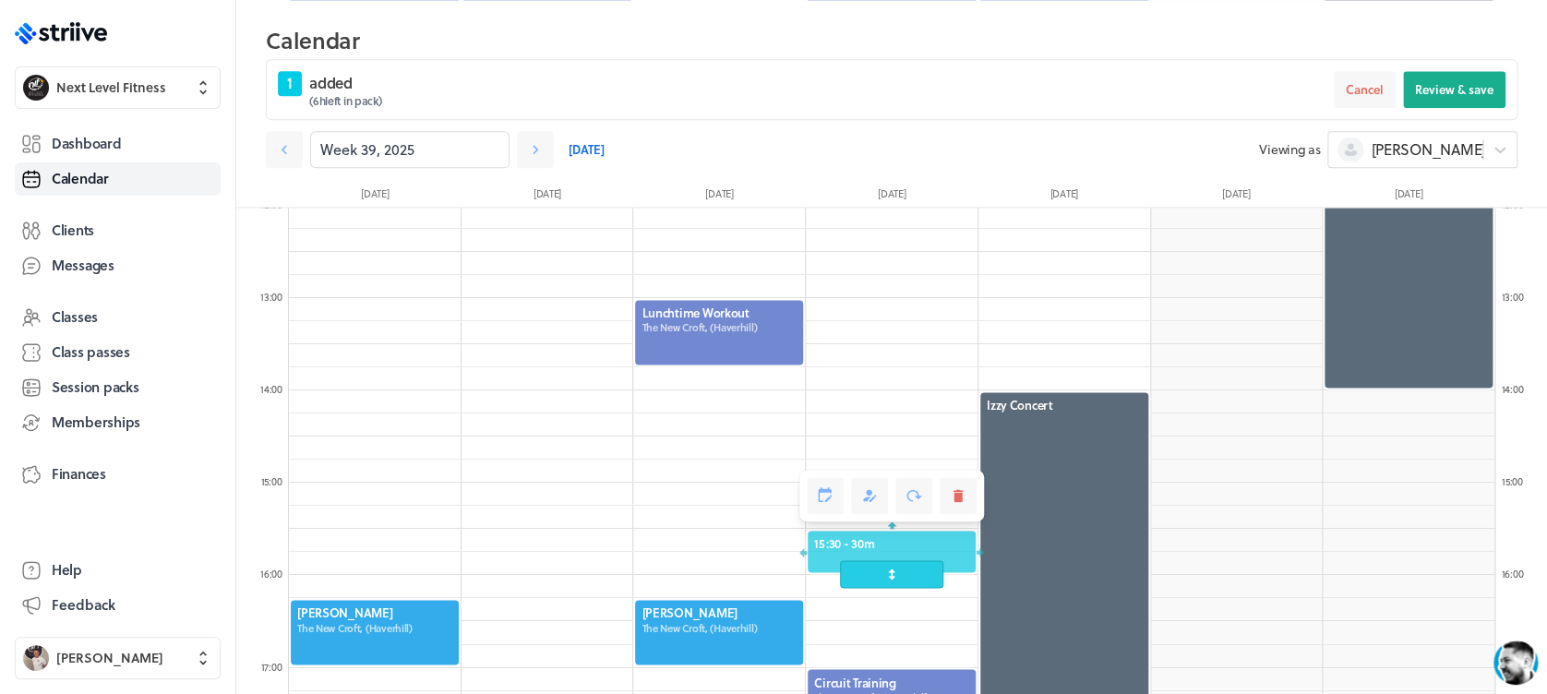
drag, startPoint x: 908, startPoint y: 605, endPoint x: 908, endPoint y: 572, distance: 32.3
click at [908, 572] on span at bounding box center [891, 574] width 102 height 28
click at [1433, 99] on button "Review & save" at bounding box center [1454, 89] width 102 height 37
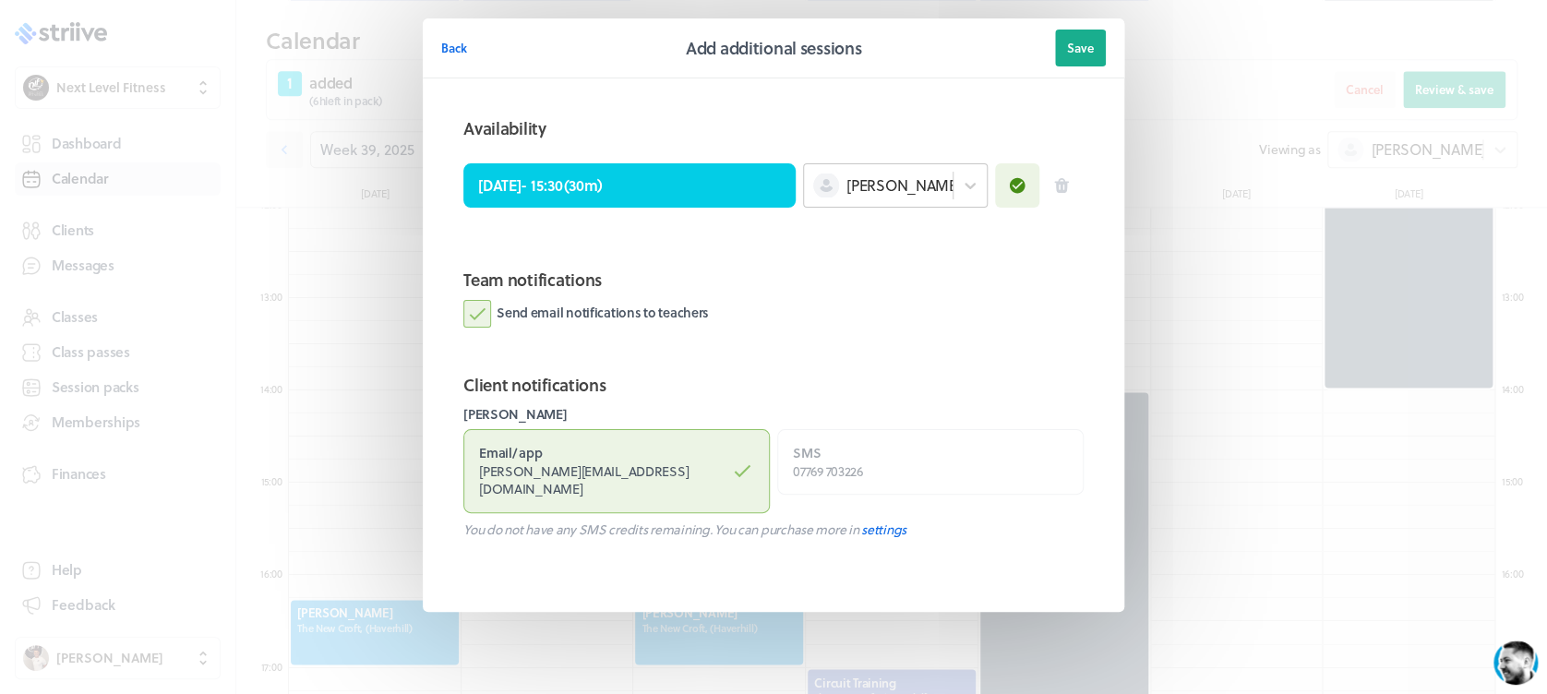
drag, startPoint x: 478, startPoint y: 314, endPoint x: 832, endPoint y: 181, distance: 377.7
click at [478, 313] on label "Send email notifications to teachers" at bounding box center [586, 314] width 246 height 28
click at [0, 0] on input "Send email notifications to teachers" at bounding box center [0, 0] width 0 height 0
drag, startPoint x: 1091, startPoint y: 37, endPoint x: 1147, endPoint y: 81, distance: 71.6
click at [1090, 37] on button "Save" at bounding box center [1080, 48] width 51 height 37
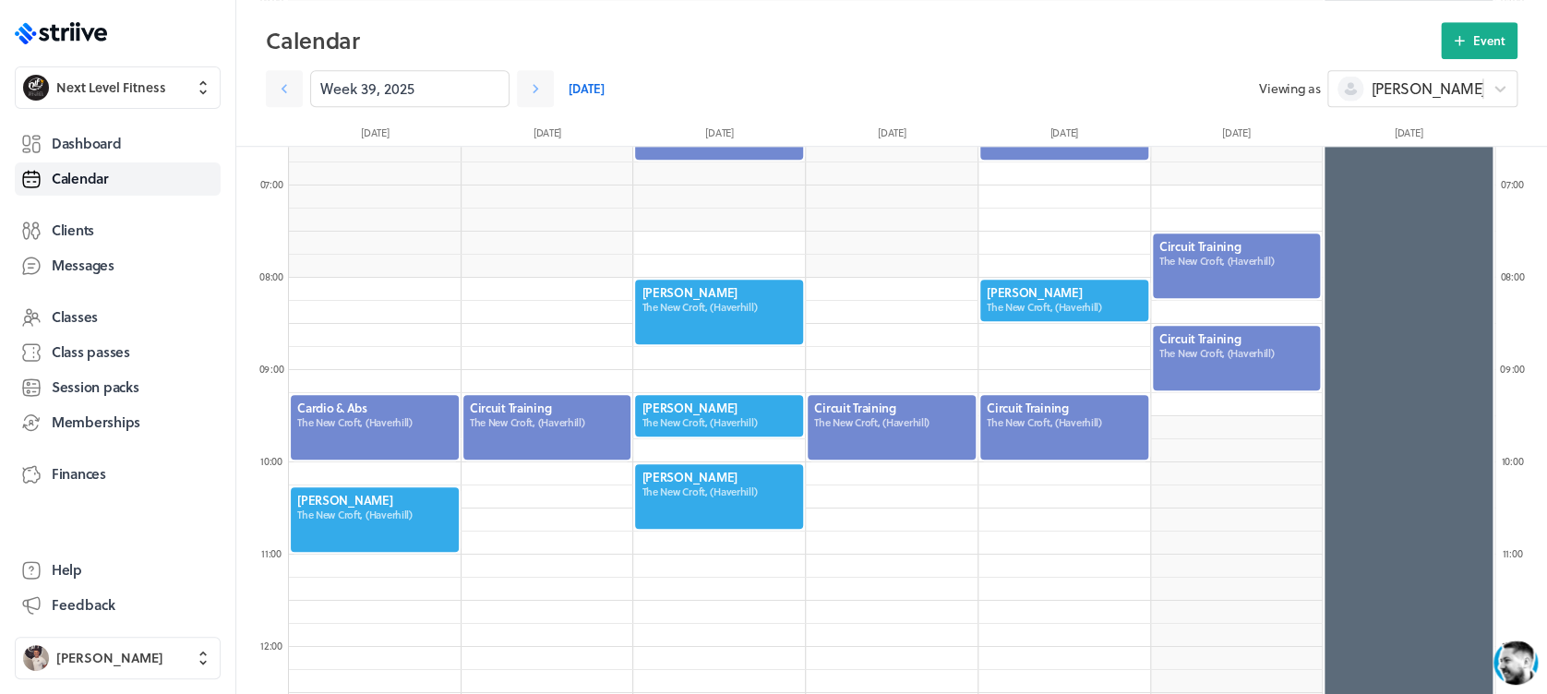
scroll to position [571, 0]
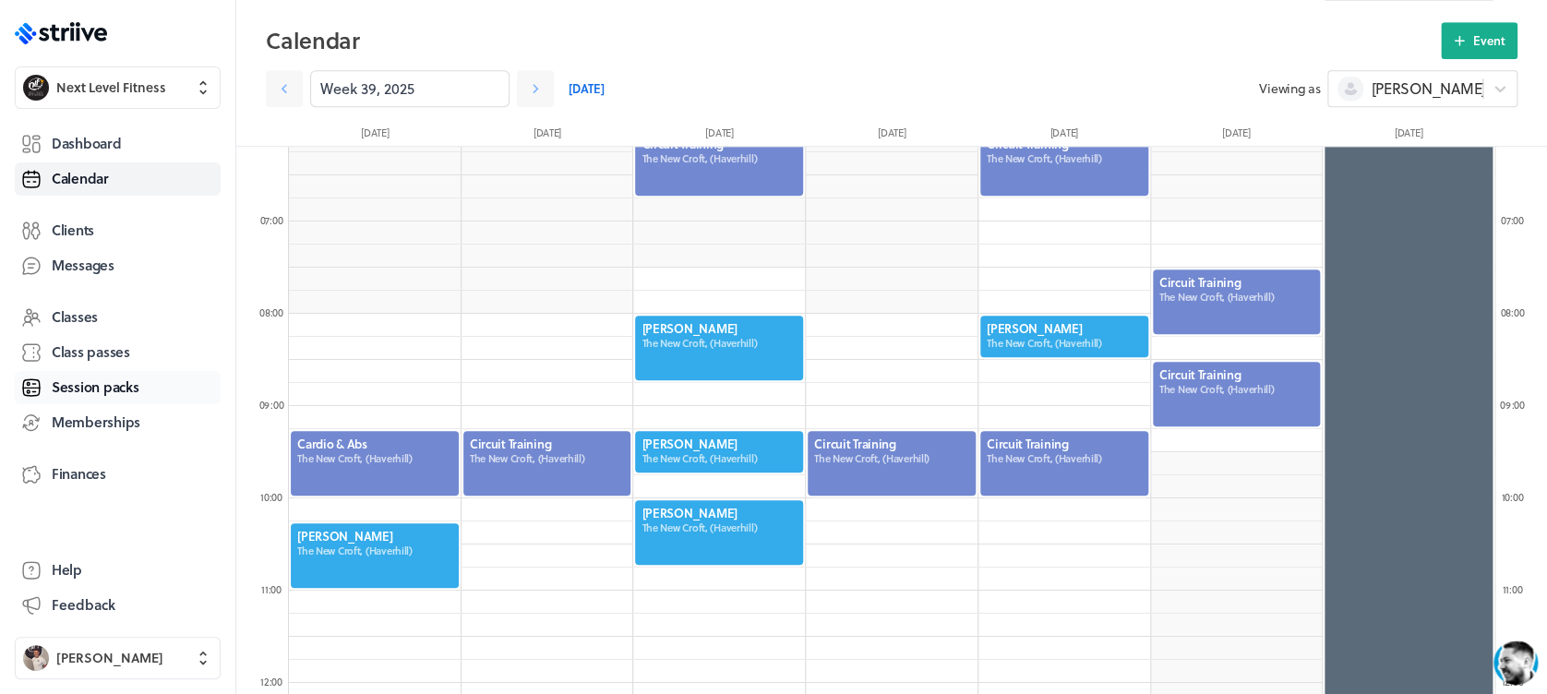
click at [131, 390] on span "Session packs" at bounding box center [95, 386] width 87 height 19
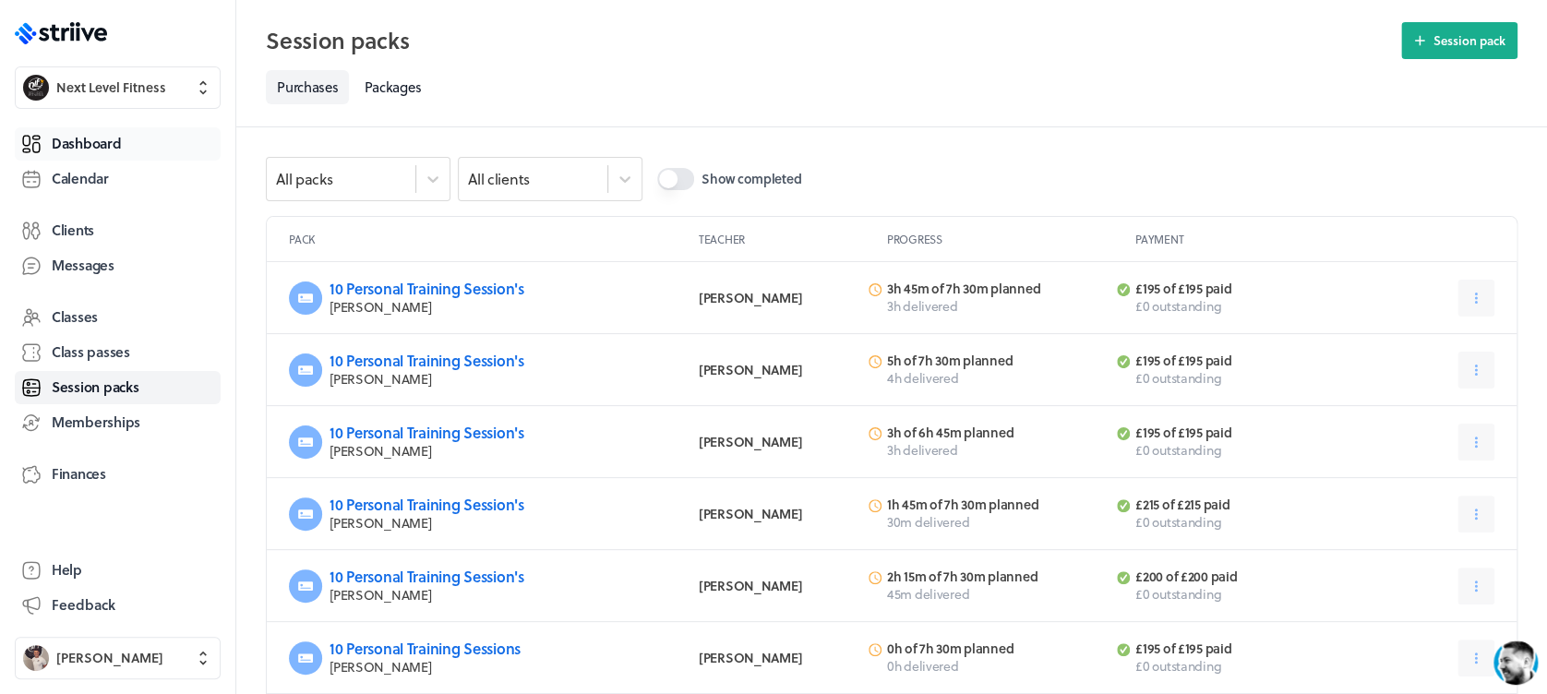
click at [92, 141] on span "Dashboard" at bounding box center [86, 143] width 69 height 19
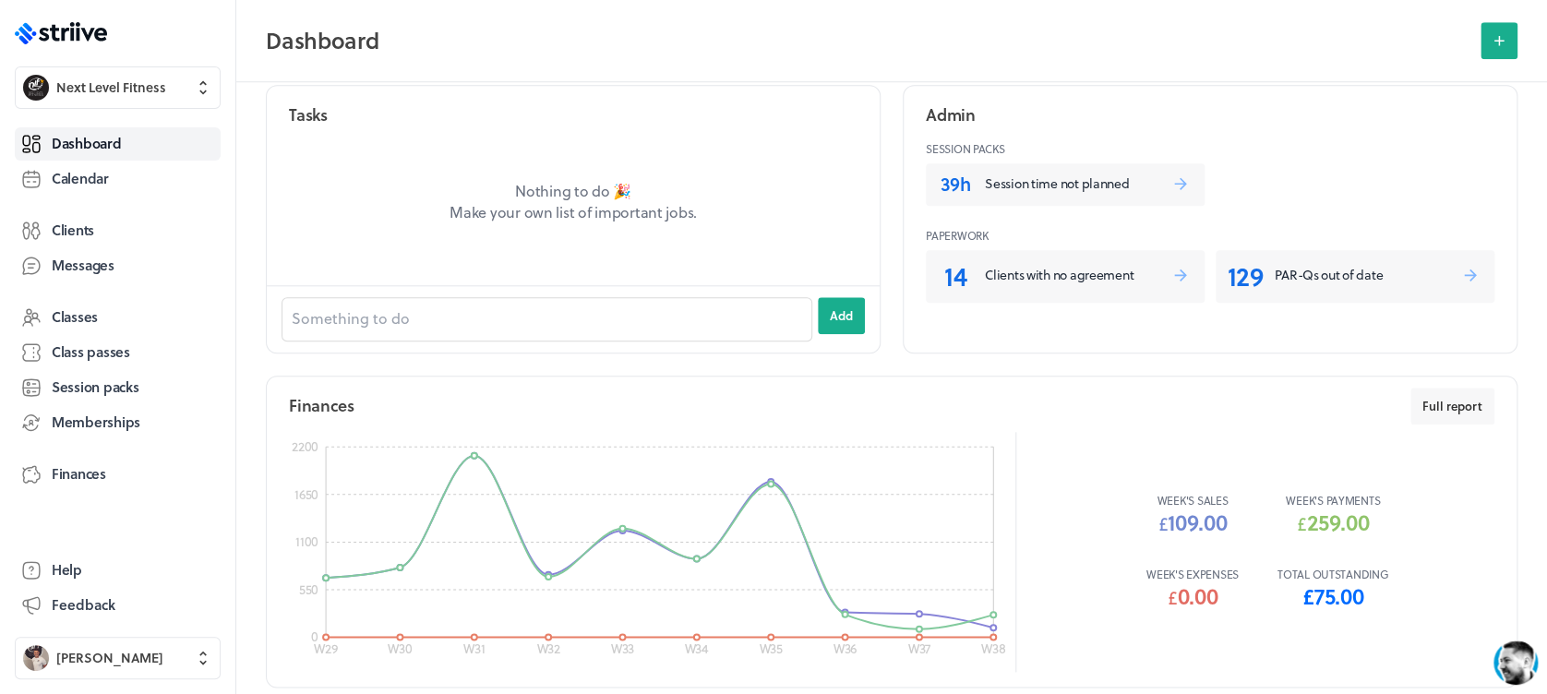
scroll to position [872, 0]
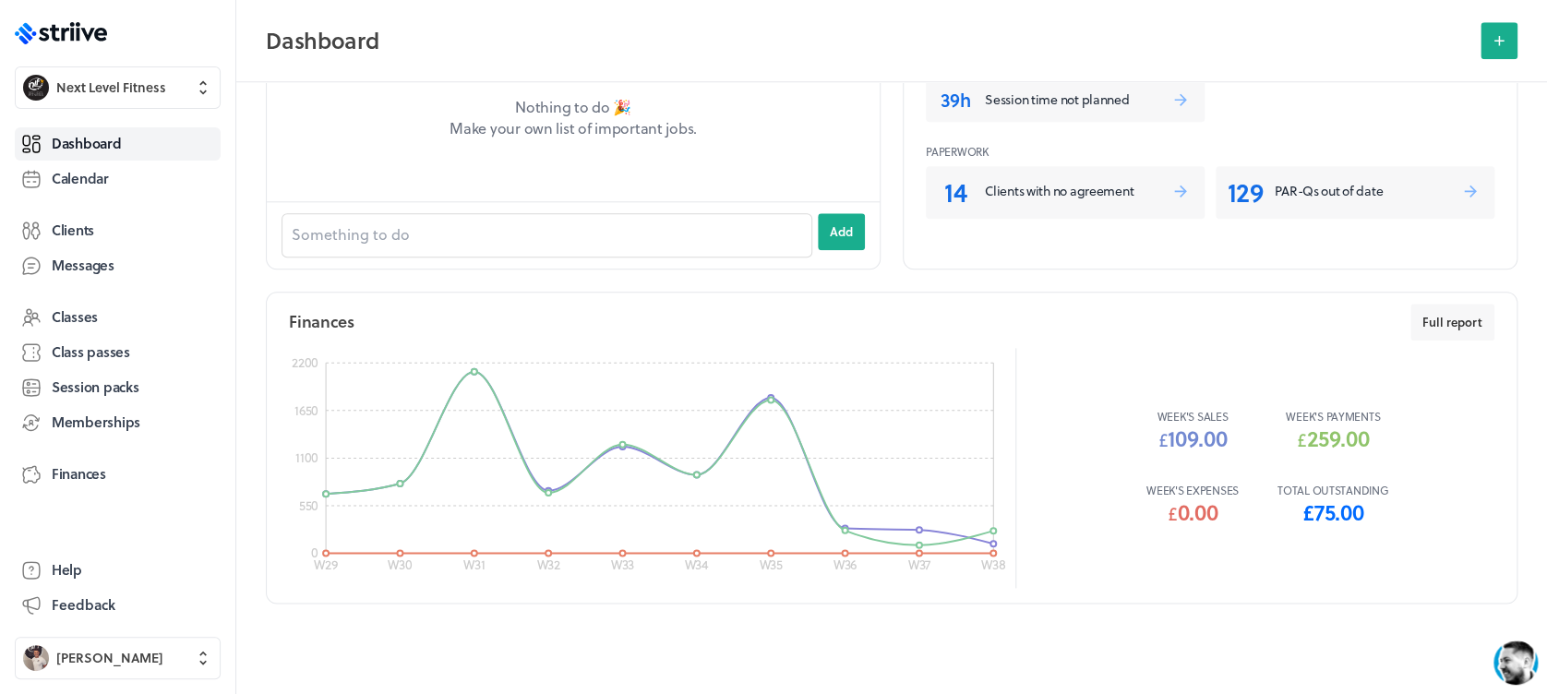
click at [1336, 496] on span "£ 75.00" at bounding box center [1332, 512] width 61 height 32
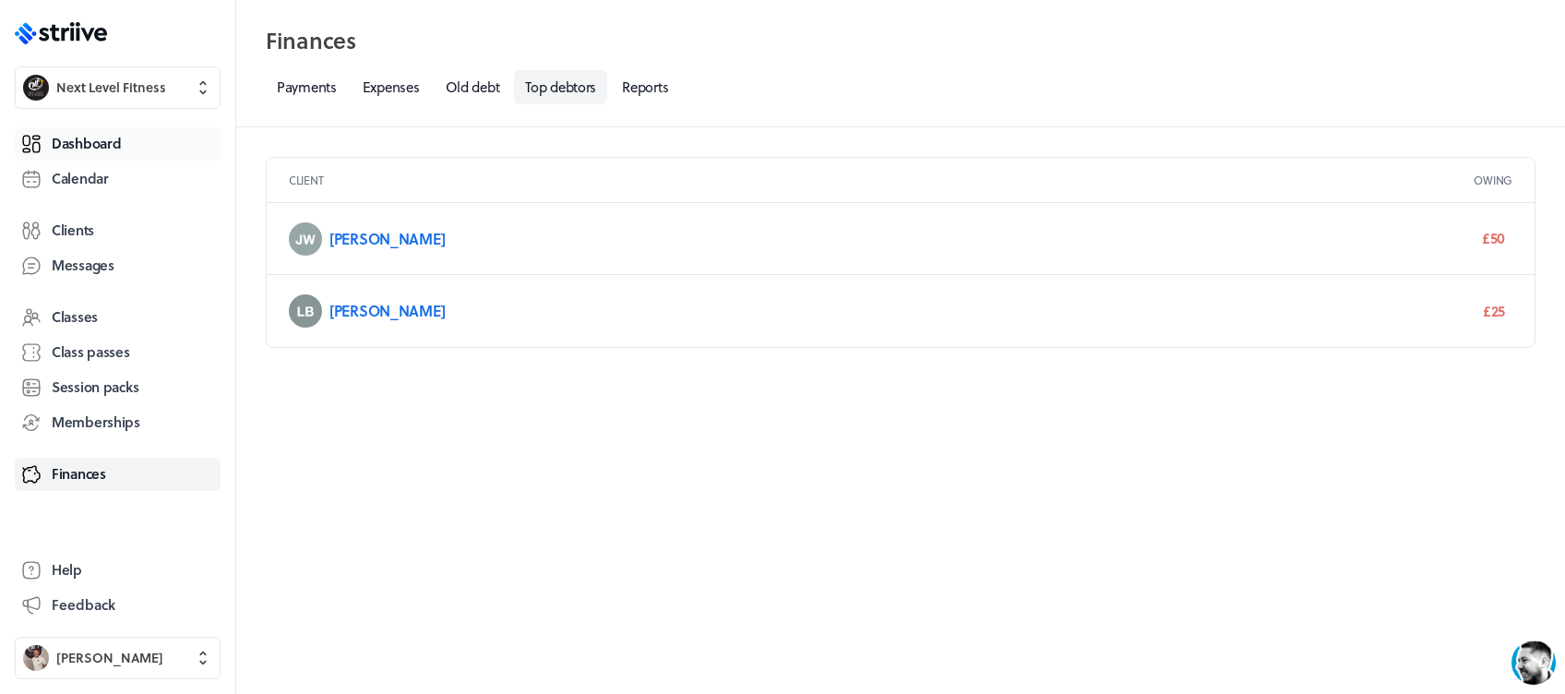
click at [107, 152] on link "Dashboard" at bounding box center [118, 143] width 206 height 33
